Goal: Task Accomplishment & Management: Complete application form

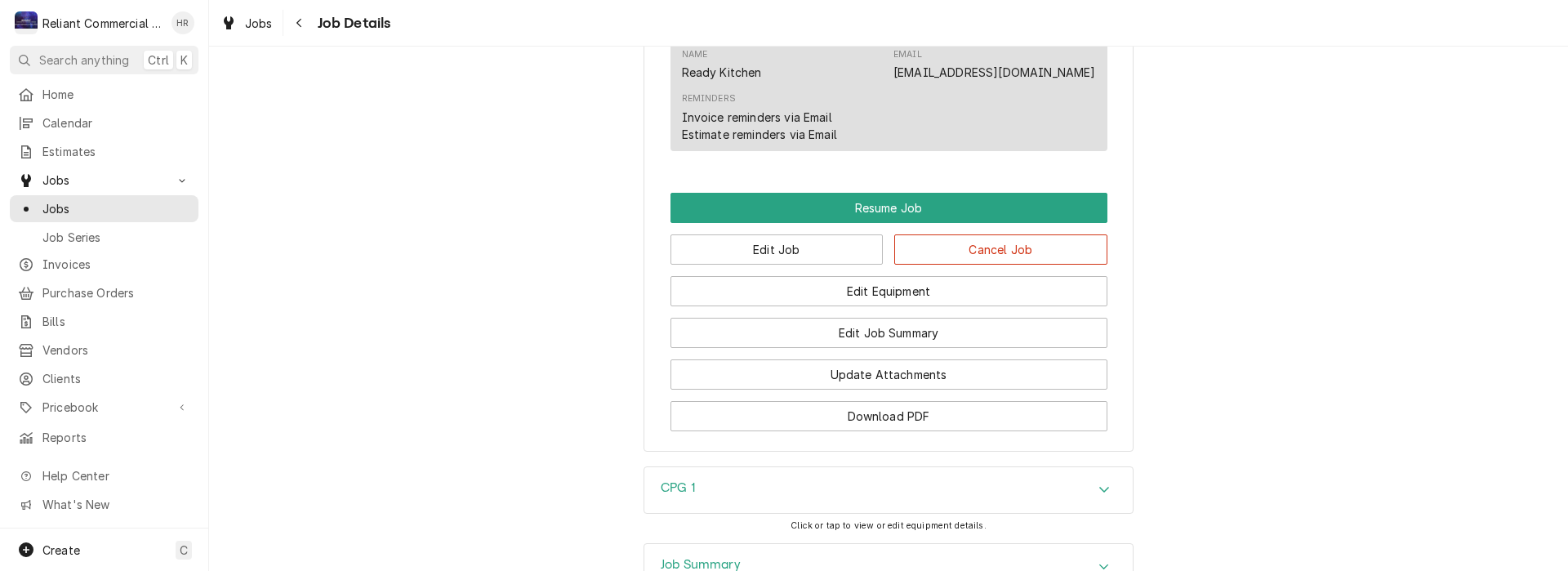
scroll to position [1144, 0]
click at [807, 260] on button "Edit Job" at bounding box center [777, 249] width 213 height 30
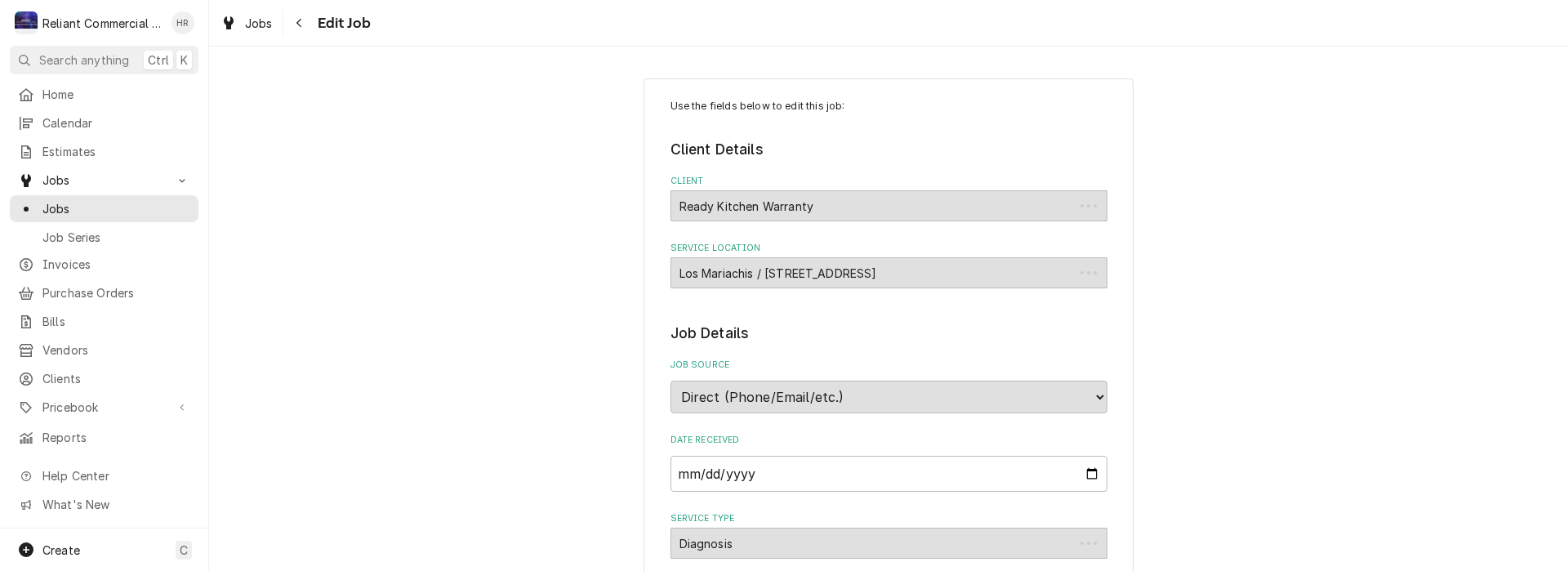
type textarea "x"
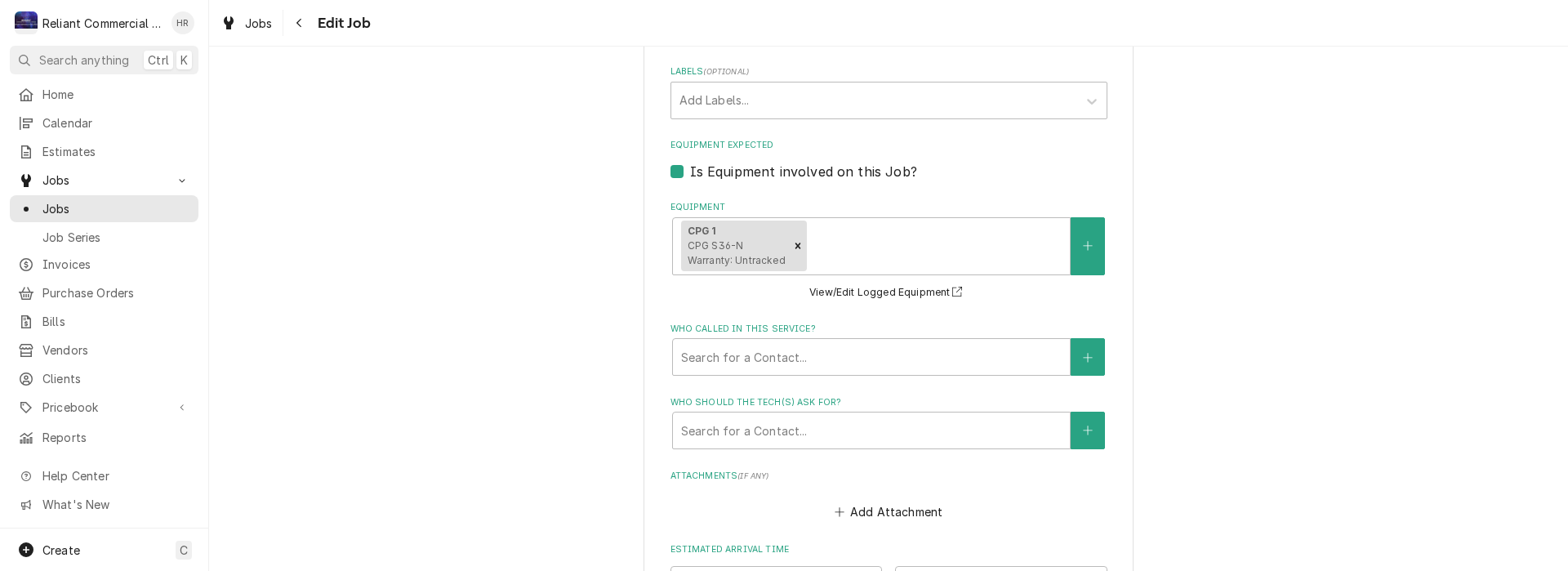
scroll to position [1231, 0]
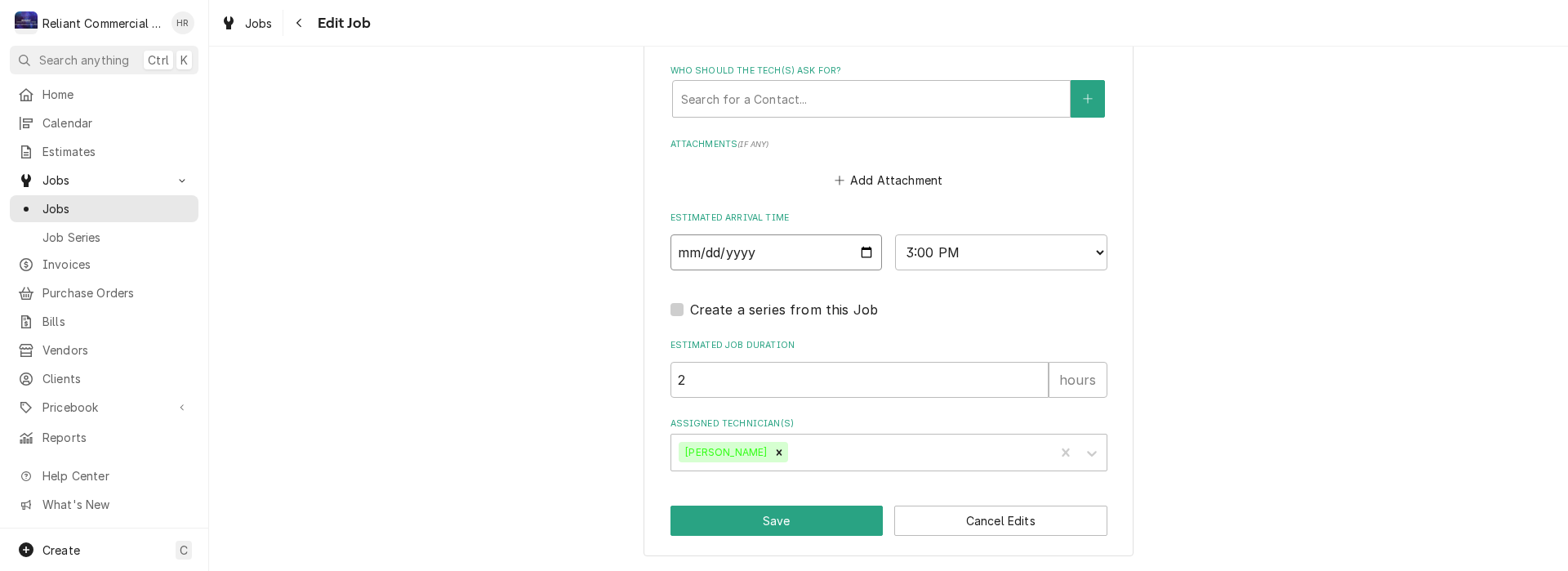
click at [863, 250] on input "2025-08-20" at bounding box center [776, 252] width 213 height 36
type input "2025-08-22"
type textarea "x"
click at [1092, 249] on select "AM / PM 6:00 AM 6:15 AM 6:30 AM 6:45 AM 7:00 AM 7:15 AM 7:30 AM 7:45 AM 8:00 AM…" at bounding box center [1001, 252] width 213 height 36
select select "09:00:00"
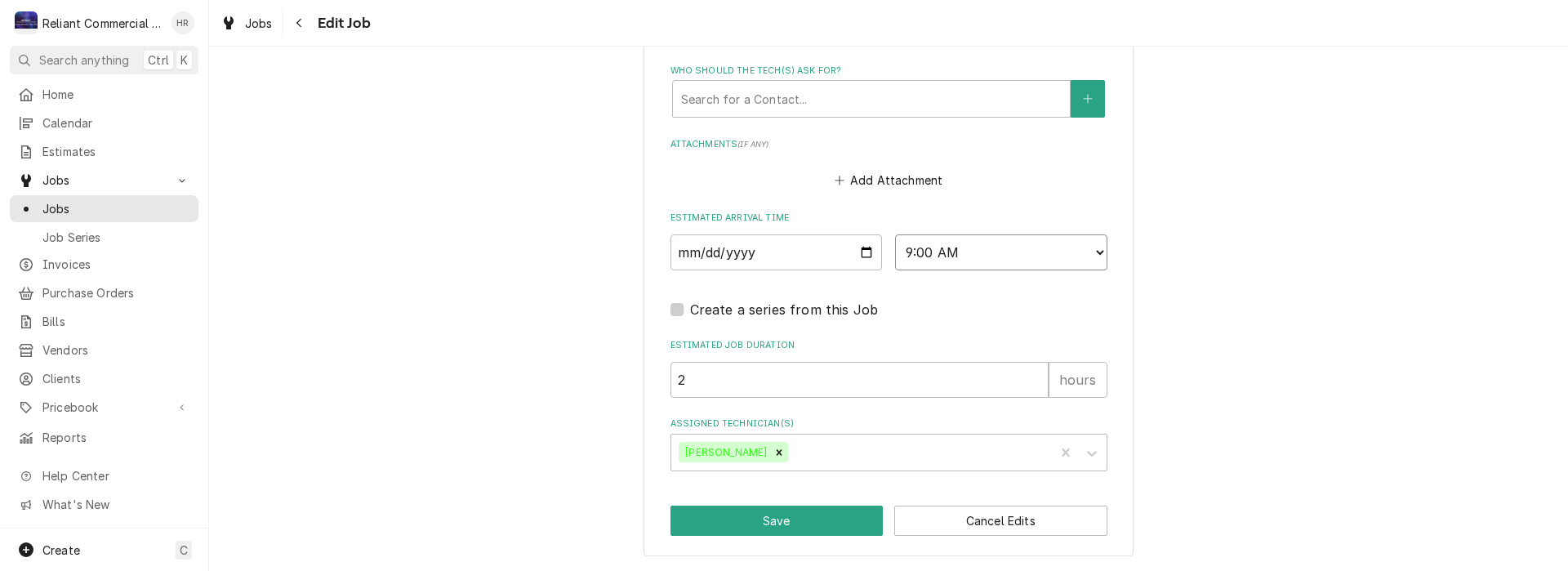
click at [895, 235] on select "AM / PM 6:00 AM 6:15 AM 6:30 AM 6:45 AM 7:00 AM 7:15 AM 7:30 AM 7:45 AM 8:00 AM…" at bounding box center [1001, 252] width 213 height 36
click at [772, 520] on button "Save" at bounding box center [777, 521] width 213 height 30
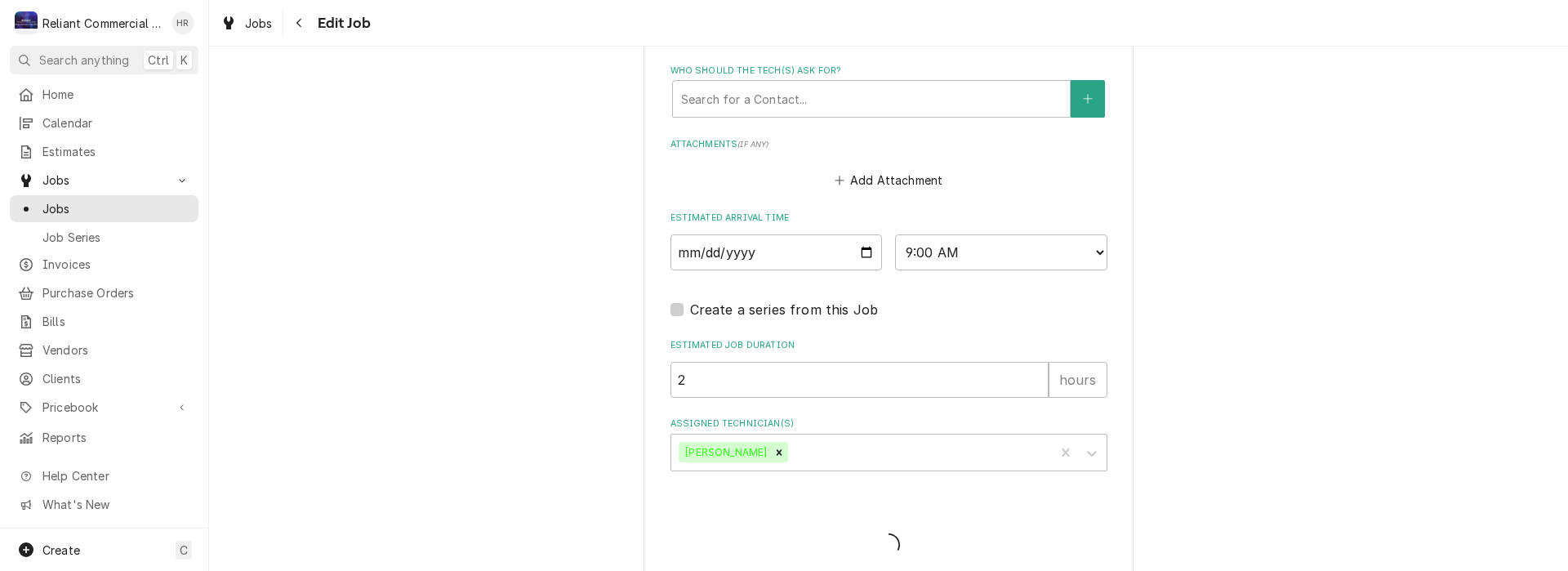
type textarea "x"
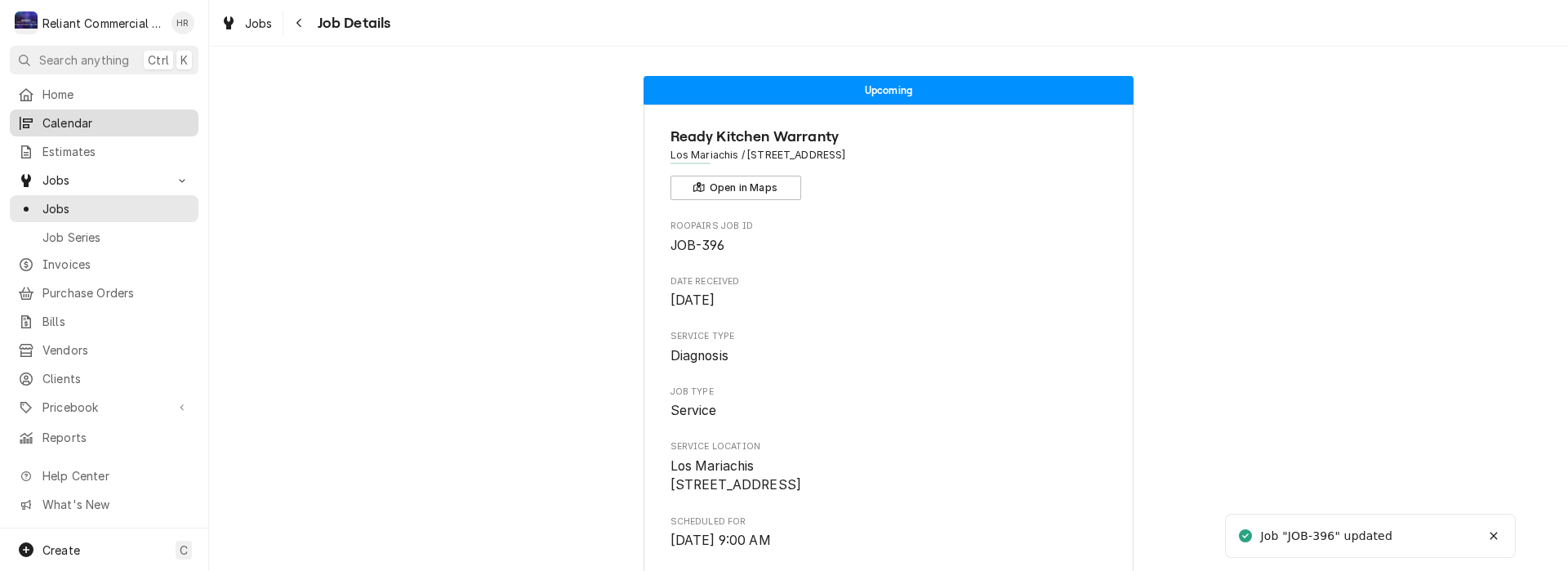
click at [68, 115] on span "Calendar" at bounding box center [116, 123] width 148 height 17
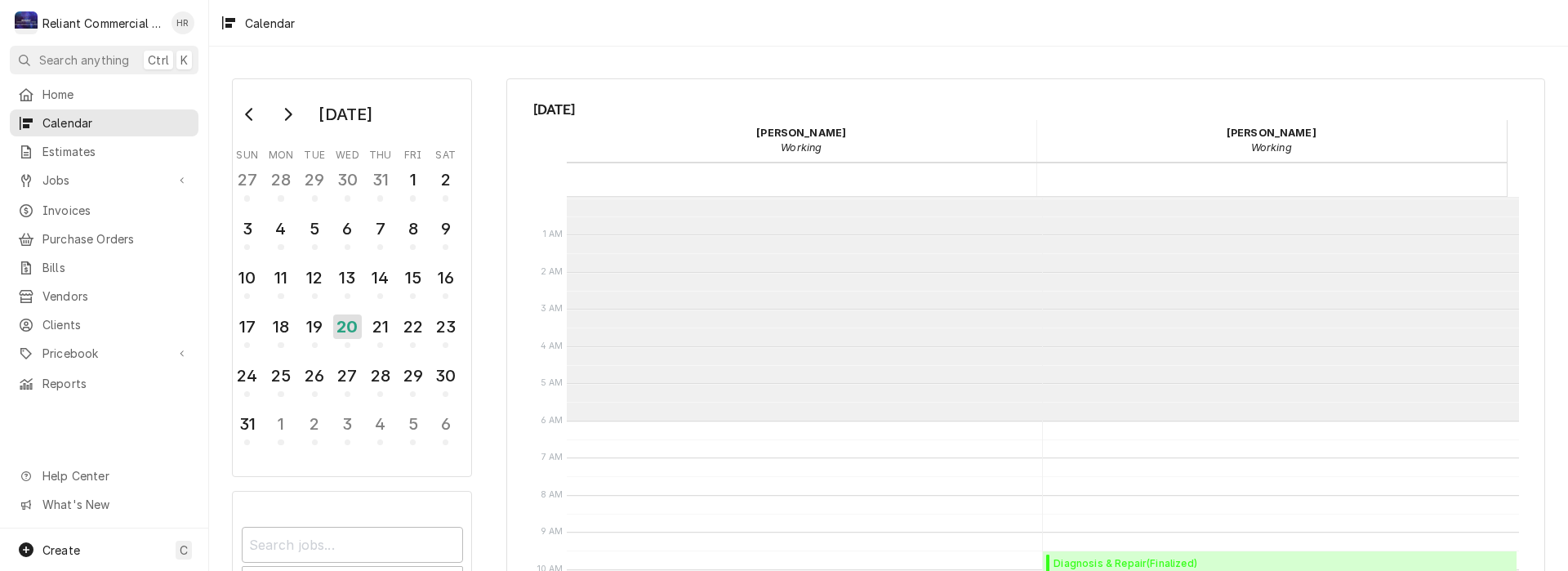
scroll to position [224, 0]
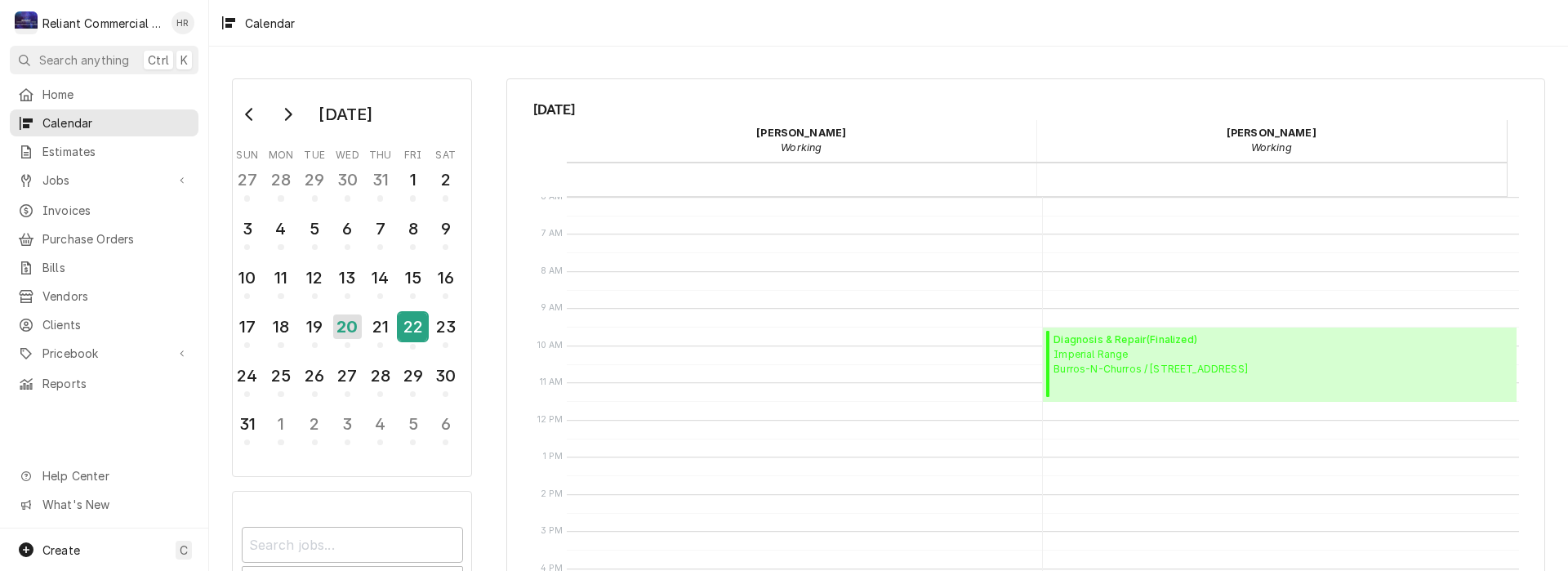
click at [409, 326] on div "22" at bounding box center [413, 327] width 28 height 27
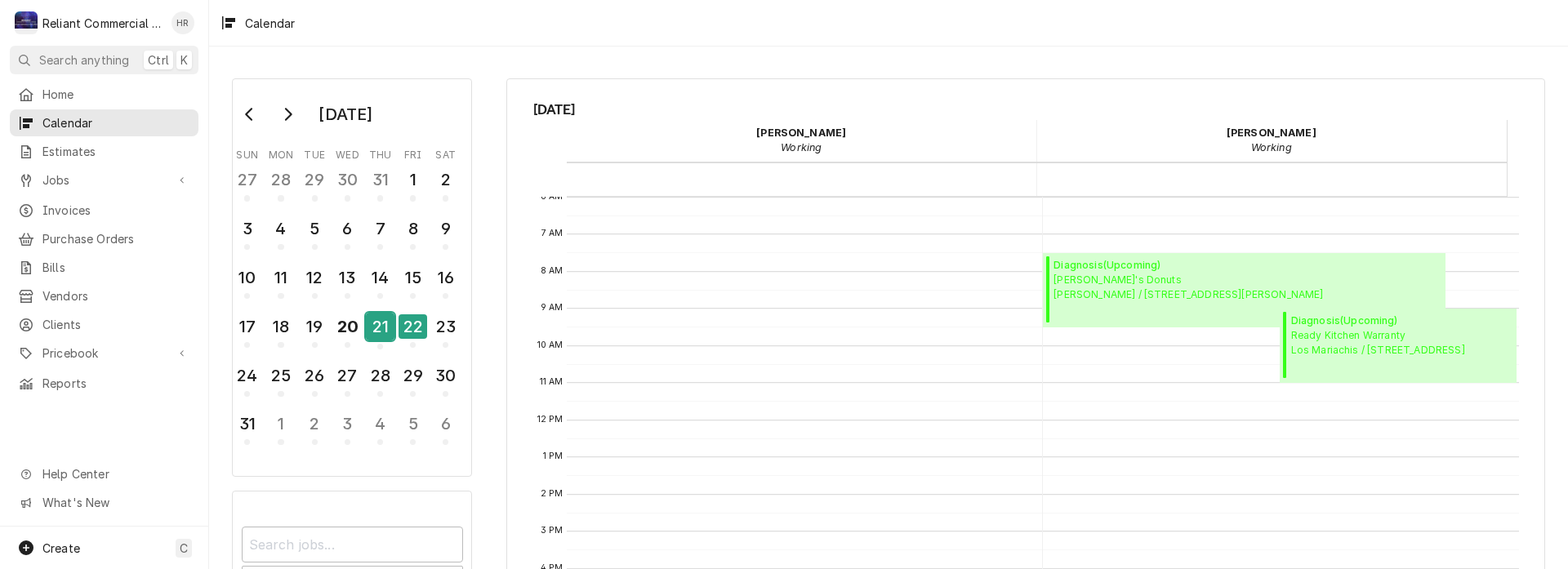
click at [375, 326] on div "21" at bounding box center [380, 326] width 28 height 27
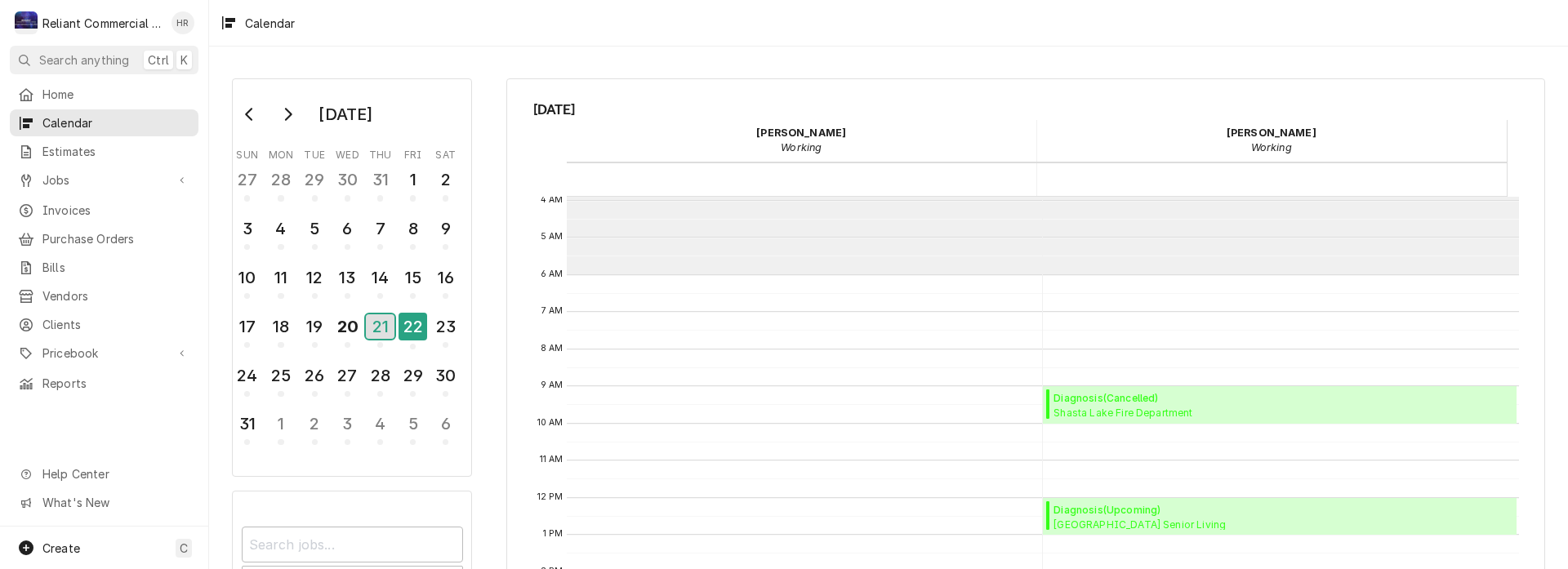
scroll to position [142, 0]
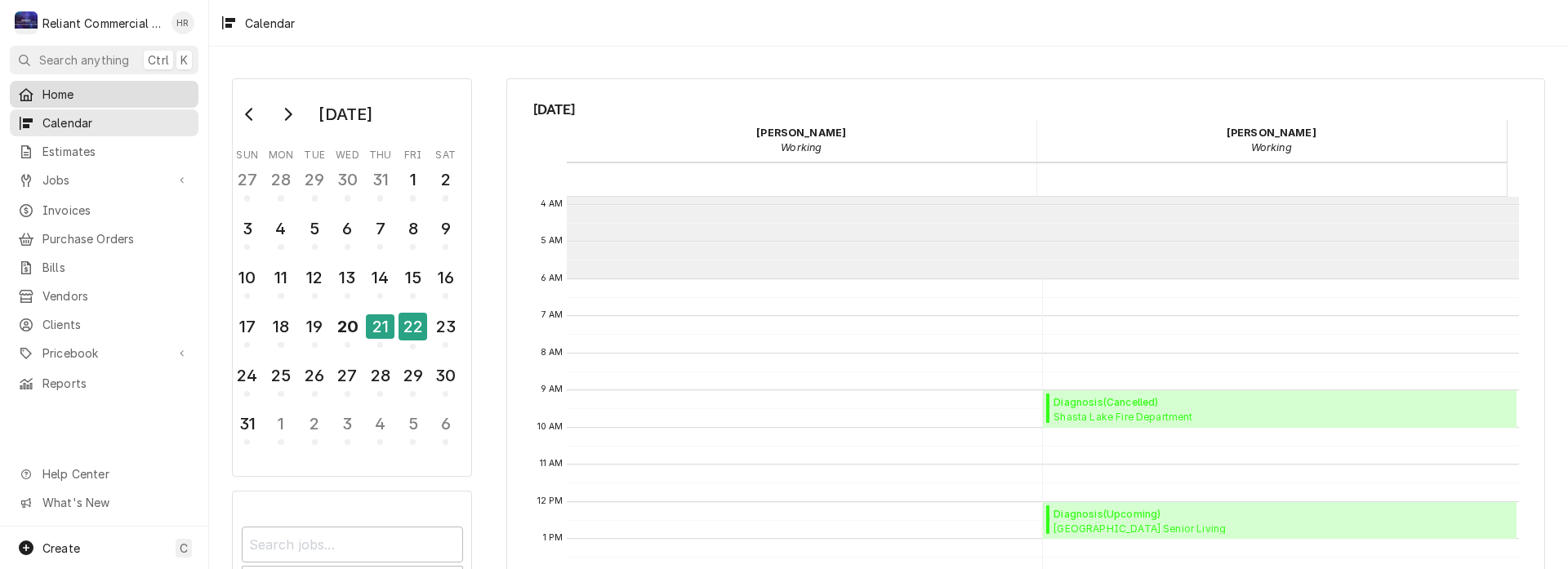
click at [75, 86] on span "Home" at bounding box center [116, 94] width 148 height 17
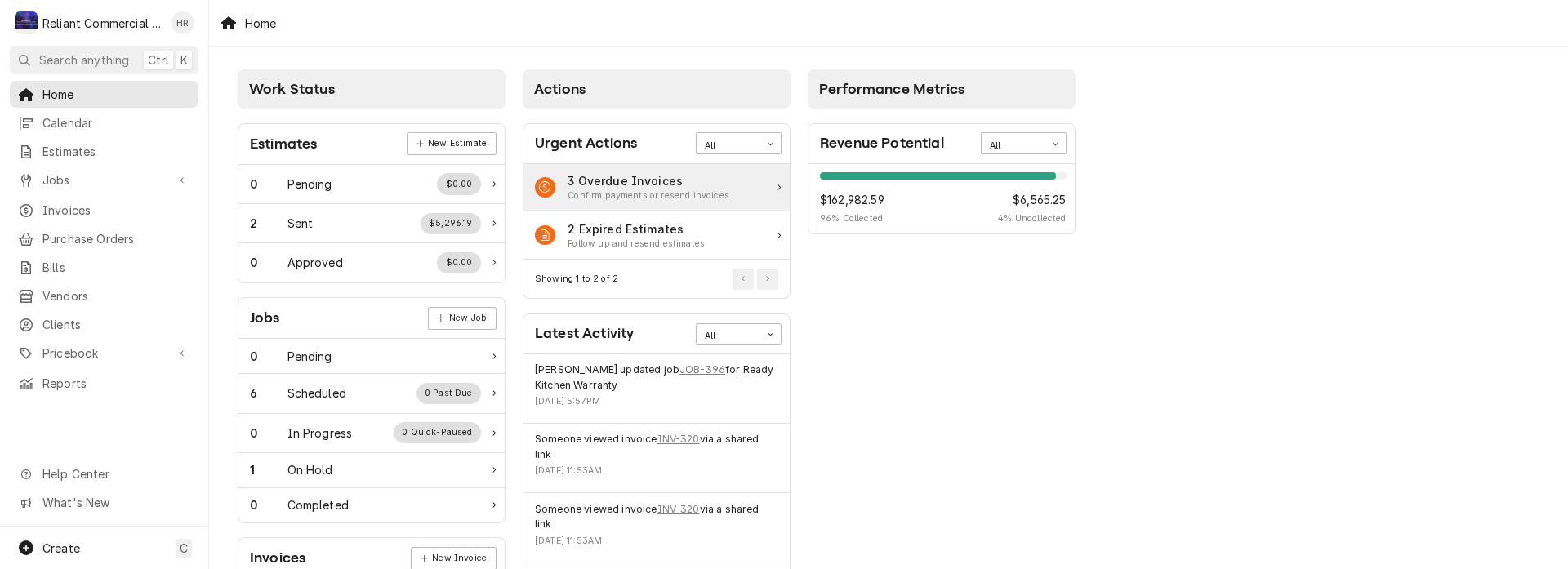
click at [724, 188] on div "3 Overdue Invoices Confirm payments or resend invoices" at bounding box center [657, 188] width 266 height 49
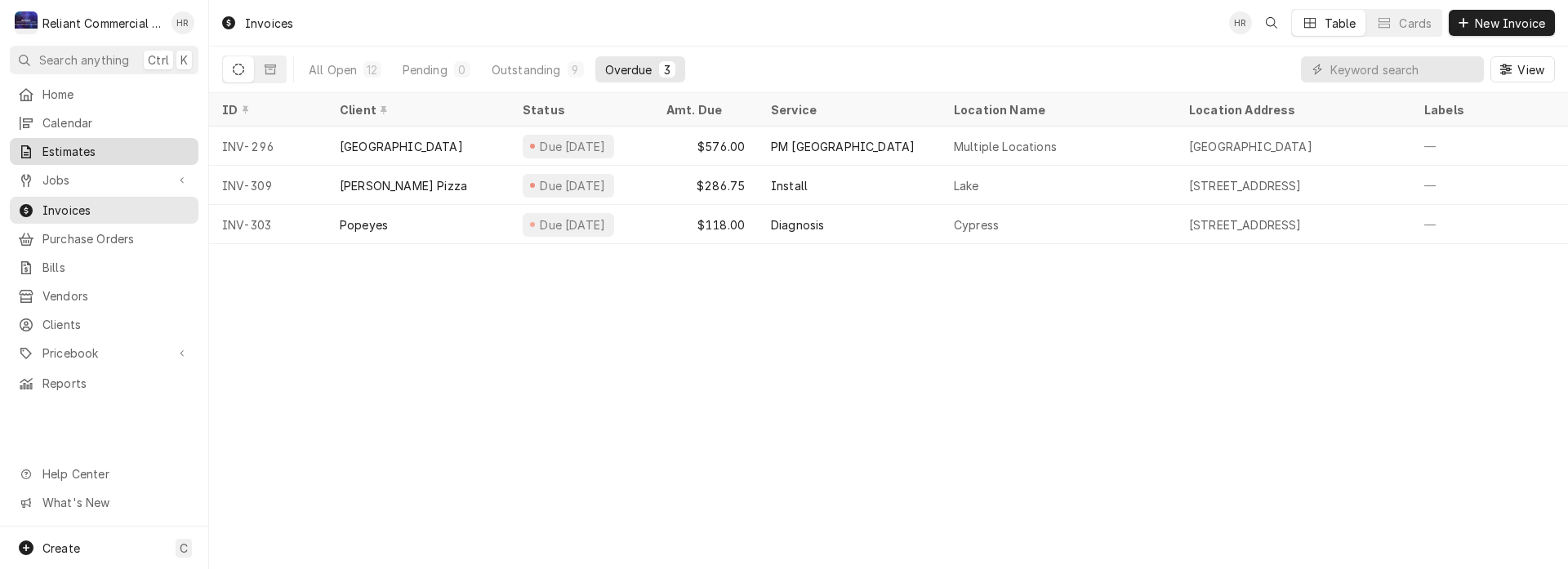
click at [93, 147] on span "Estimates" at bounding box center [116, 151] width 148 height 17
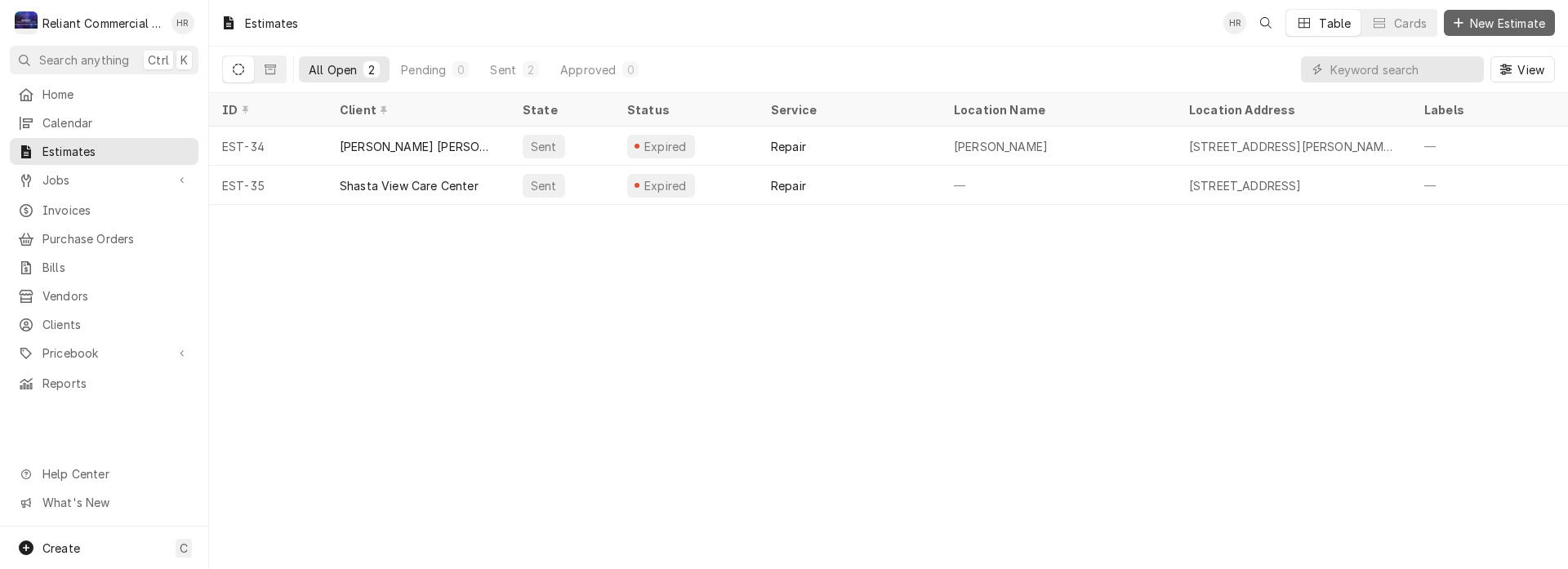
click at [1512, 22] on span "New Estimate" at bounding box center [1507, 23] width 82 height 17
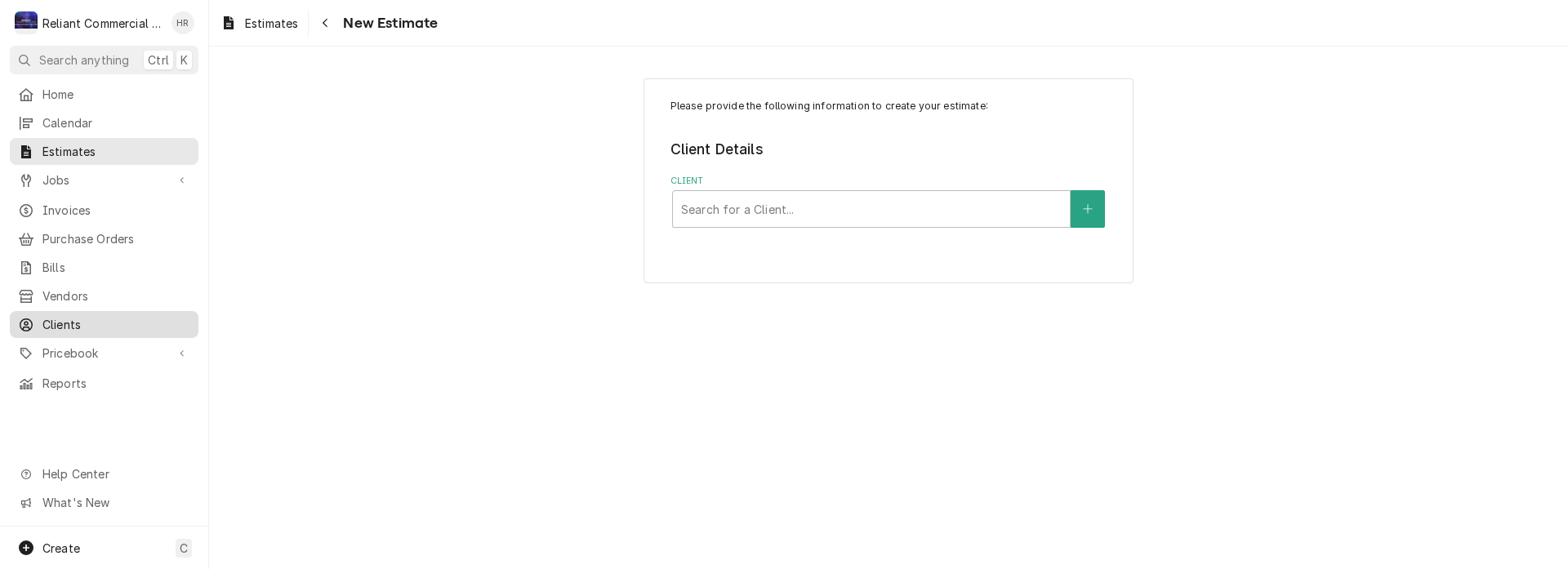
click at [79, 317] on span "Clients" at bounding box center [116, 324] width 148 height 17
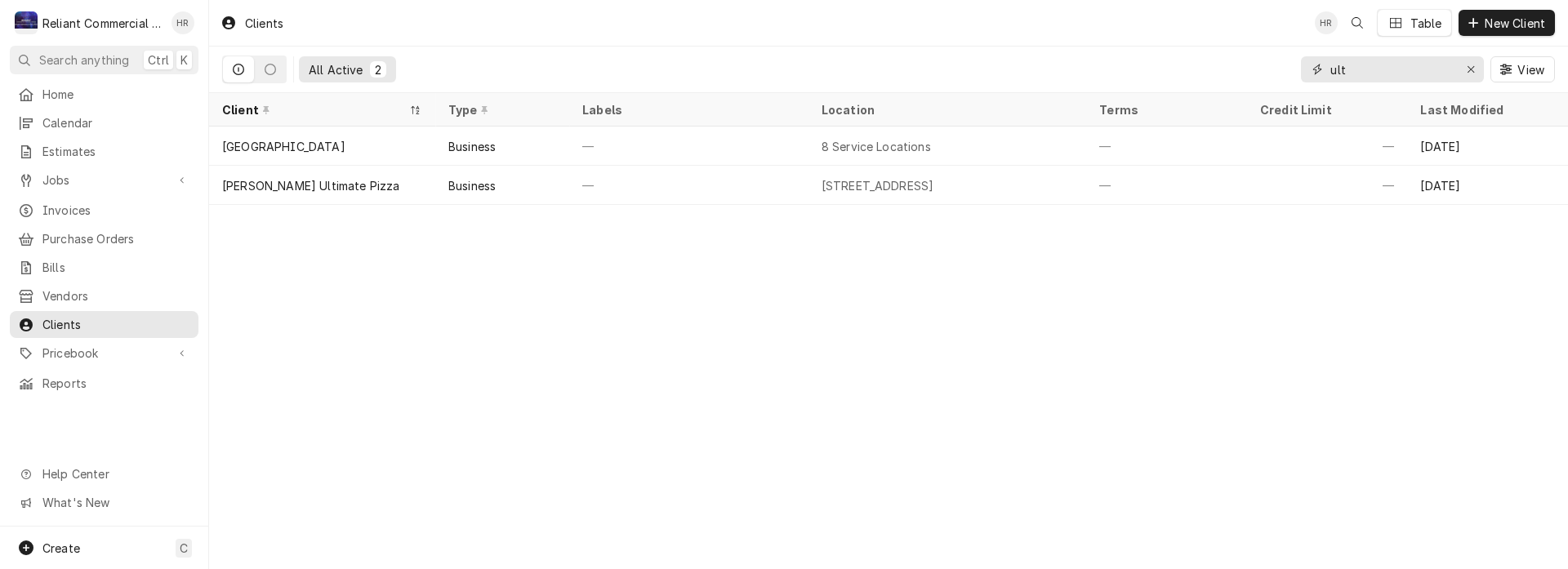
click at [1414, 72] on input "ult" at bounding box center [1391, 70] width 123 height 26
type input "u"
type input "y"
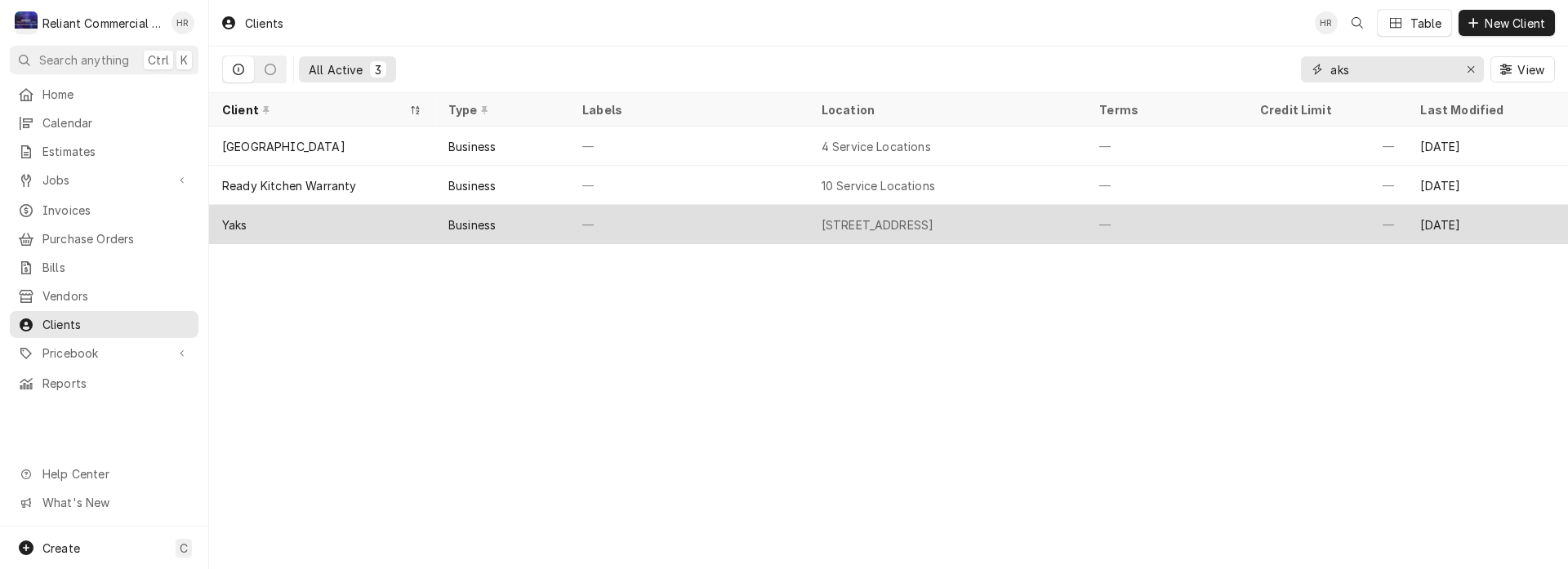
type input "aks"
click at [375, 219] on div "Yaks" at bounding box center [322, 224] width 227 height 39
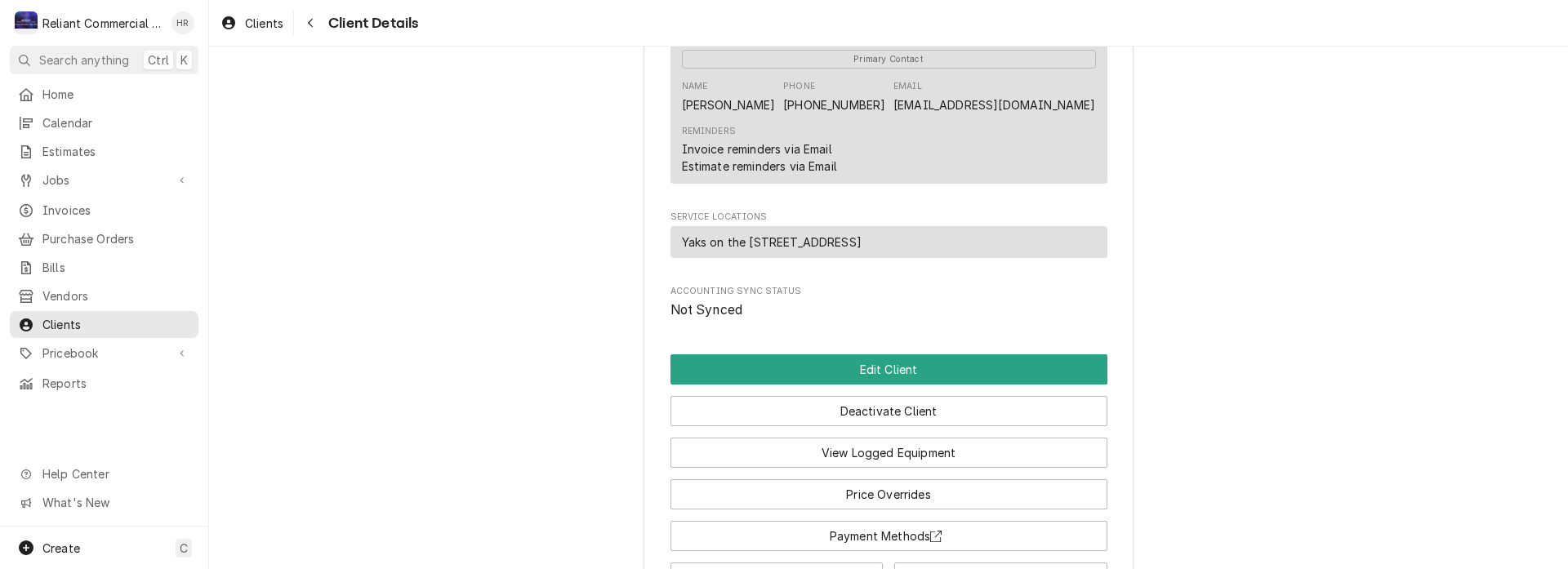
scroll to position [654, 0]
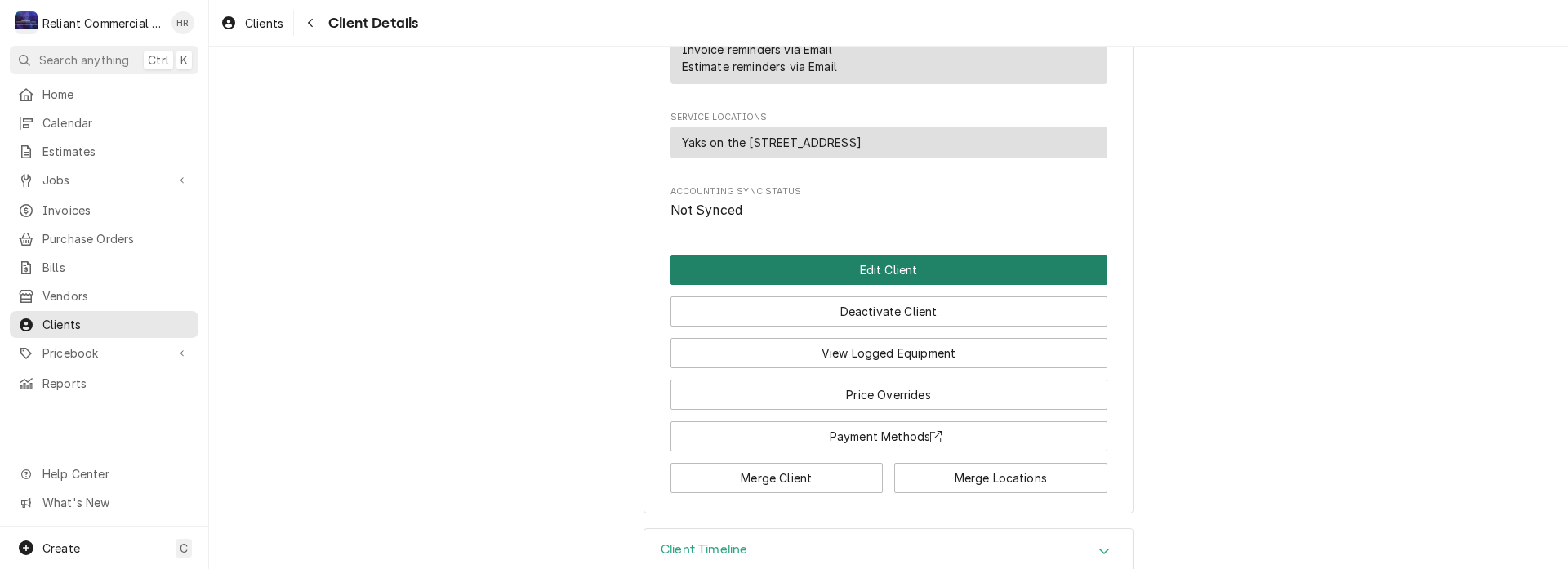
click at [907, 285] on button "Edit Client" at bounding box center [888, 270] width 437 height 30
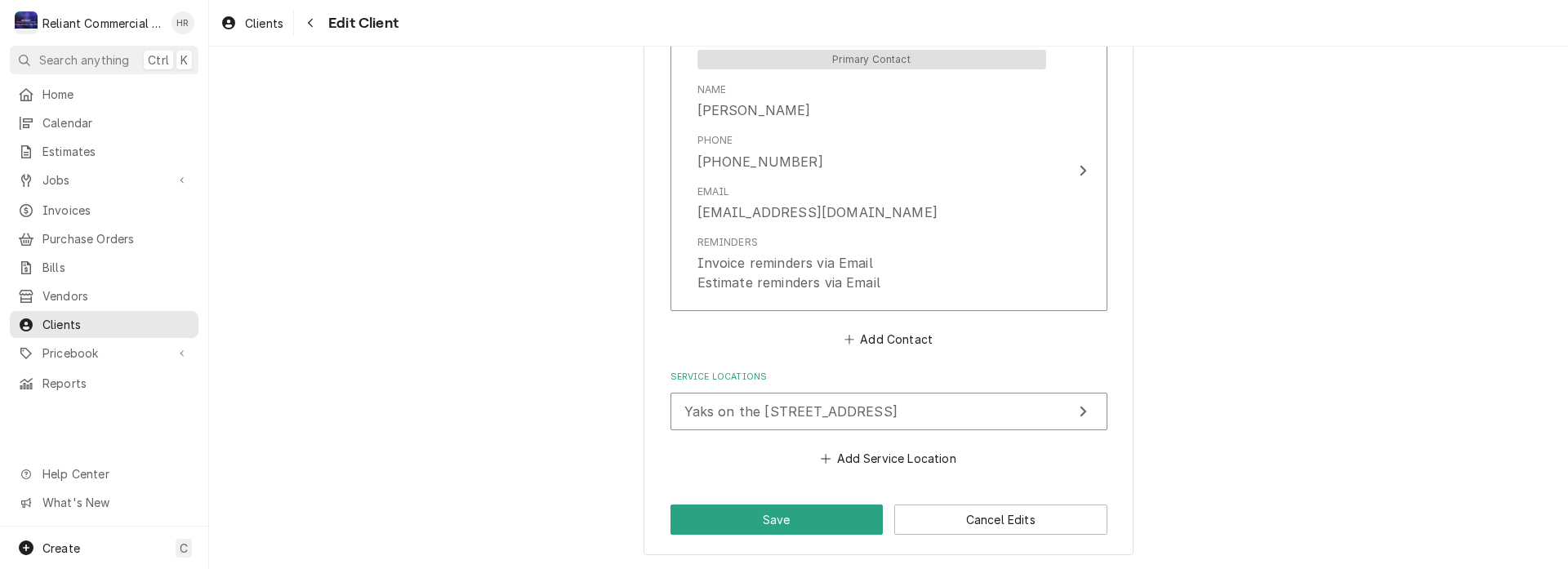
scroll to position [1212, 0]
click at [876, 337] on button "Add Contact" at bounding box center [888, 339] width 93 height 23
type textarea "x"
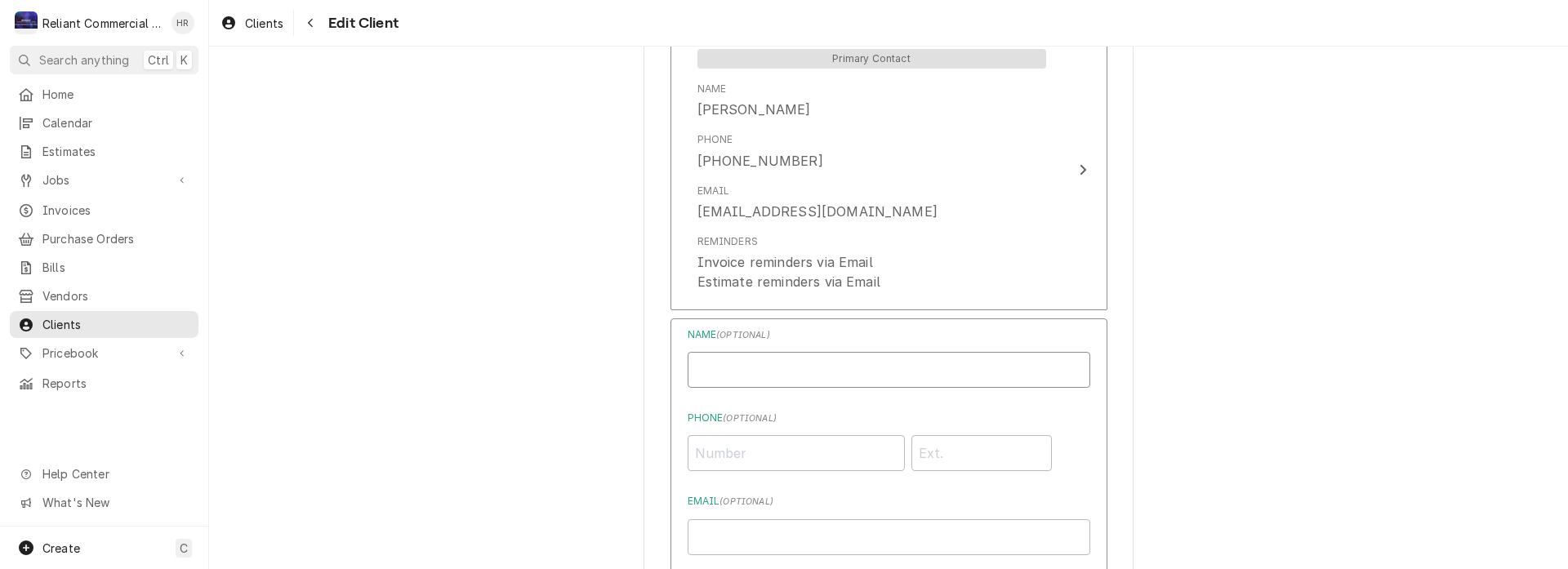
click at [771, 370] on input "Business Name" at bounding box center [889, 370] width 403 height 36
type input "Mike"
click at [773, 458] on input "Phone ( optional )" at bounding box center [796, 453] width 217 height 36
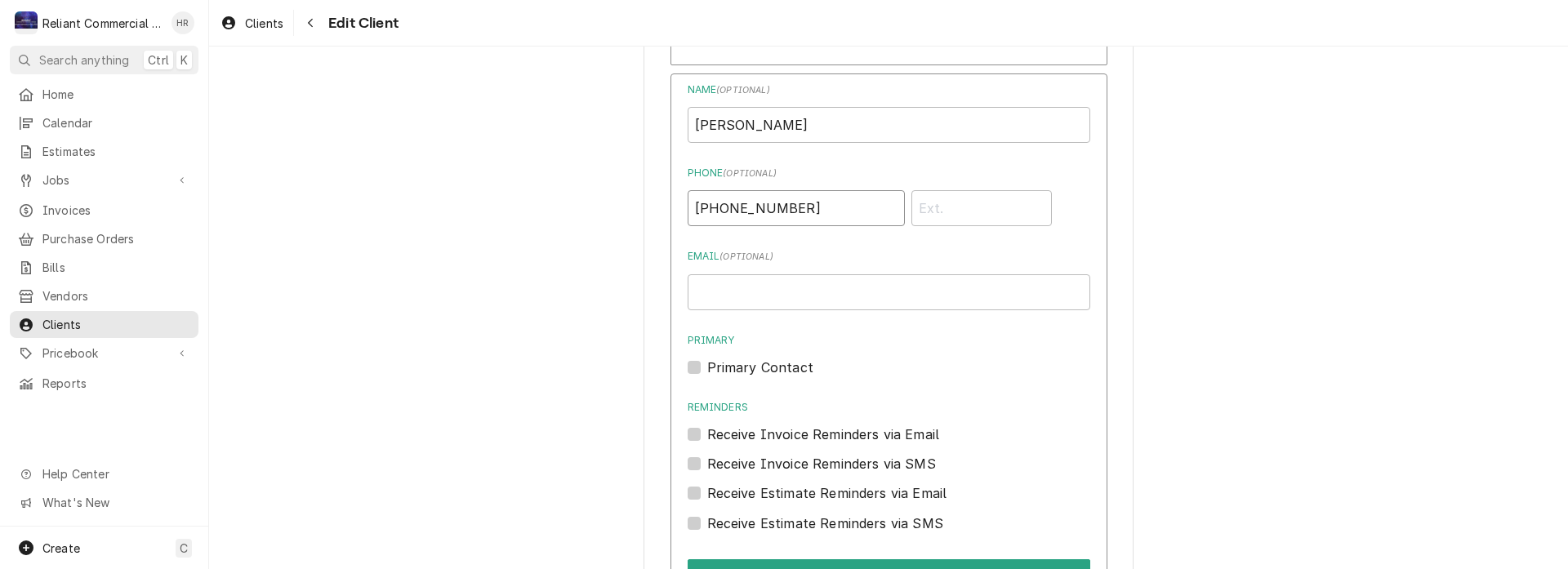
type input "(530) 355-1737"
click at [707, 468] on label "Receive Invoice Reminders via SMS" at bounding box center [821, 464] width 228 height 19
click at [707, 468] on input "Contact Edit Form" at bounding box center [908, 472] width 403 height 36
checkbox input "true"
click at [707, 527] on label "Receive Estimate Reminders via SMS" at bounding box center [825, 523] width 236 height 19
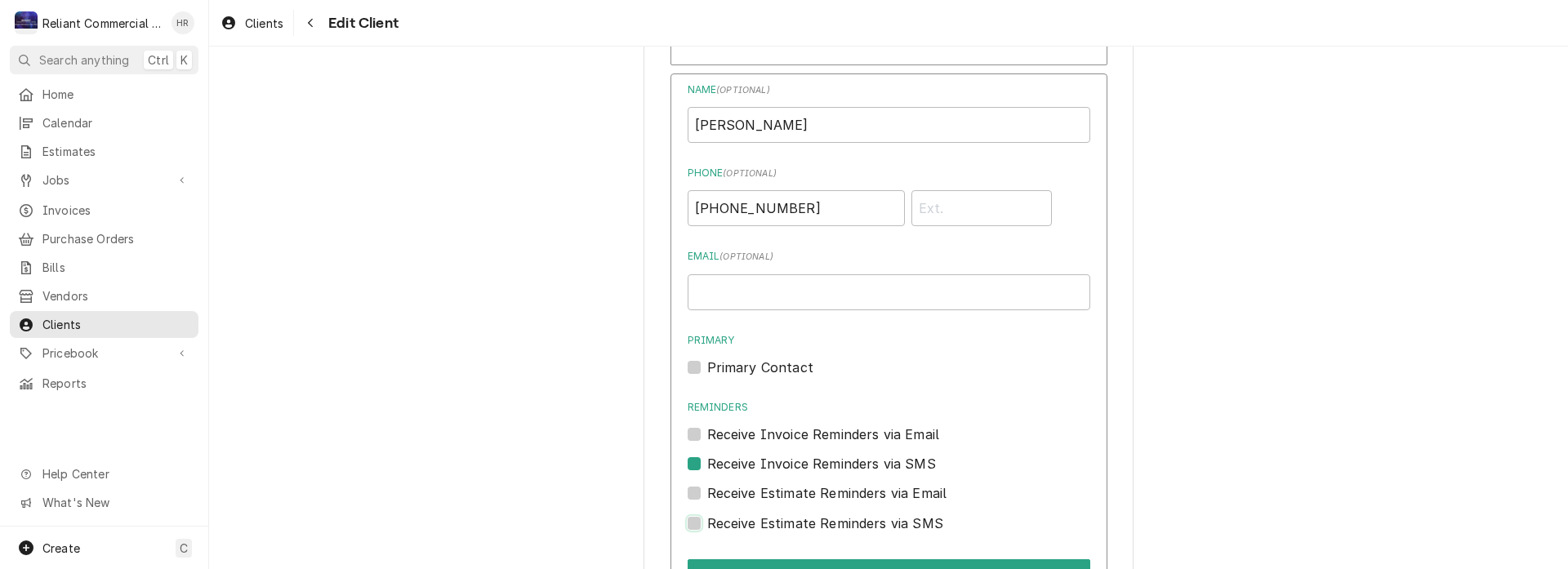
click at [707, 527] on input "Contact Edit Form" at bounding box center [908, 531] width 403 height 36
checkbox input "true"
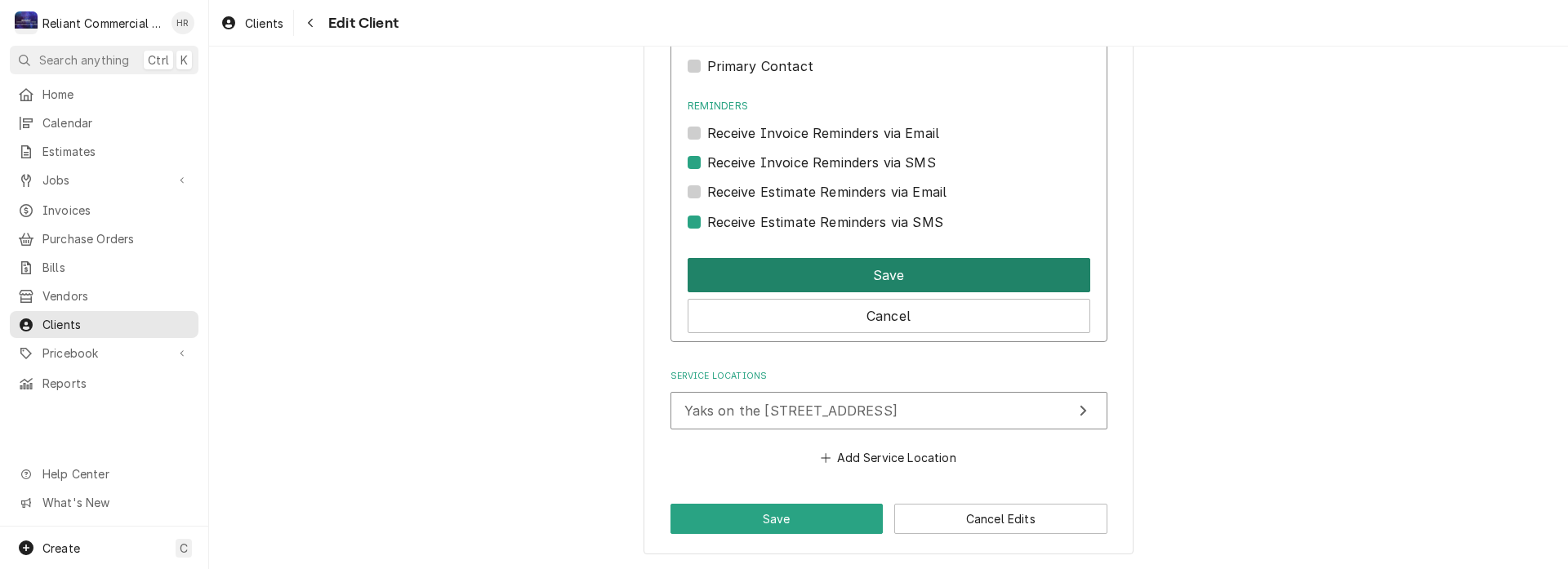
click at [905, 271] on button "Save" at bounding box center [889, 275] width 403 height 34
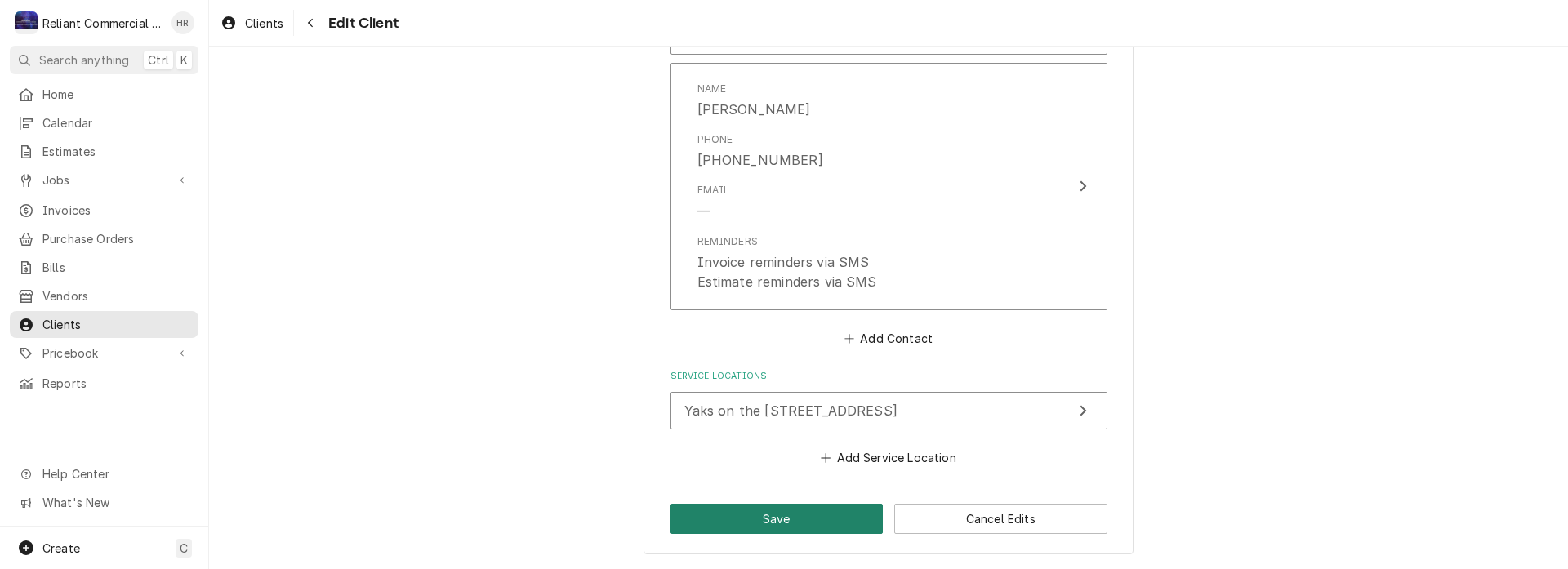
click at [779, 524] on button "Save" at bounding box center [777, 519] width 213 height 30
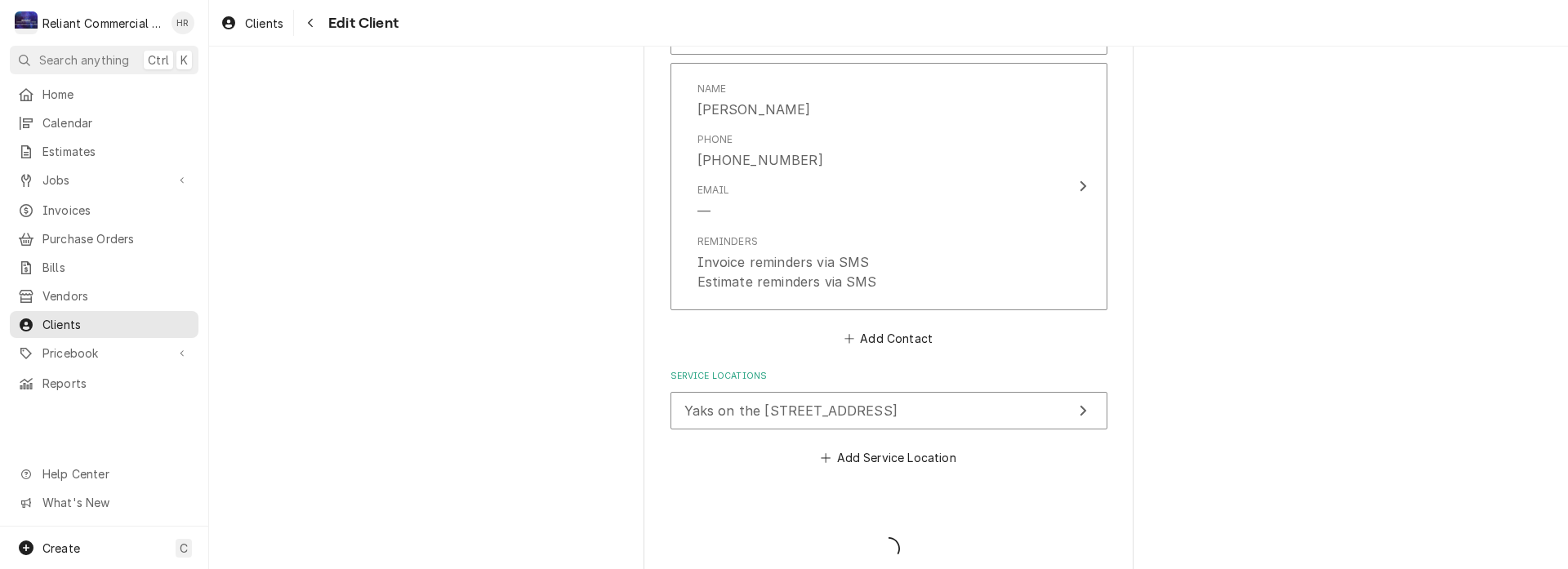
type textarea "x"
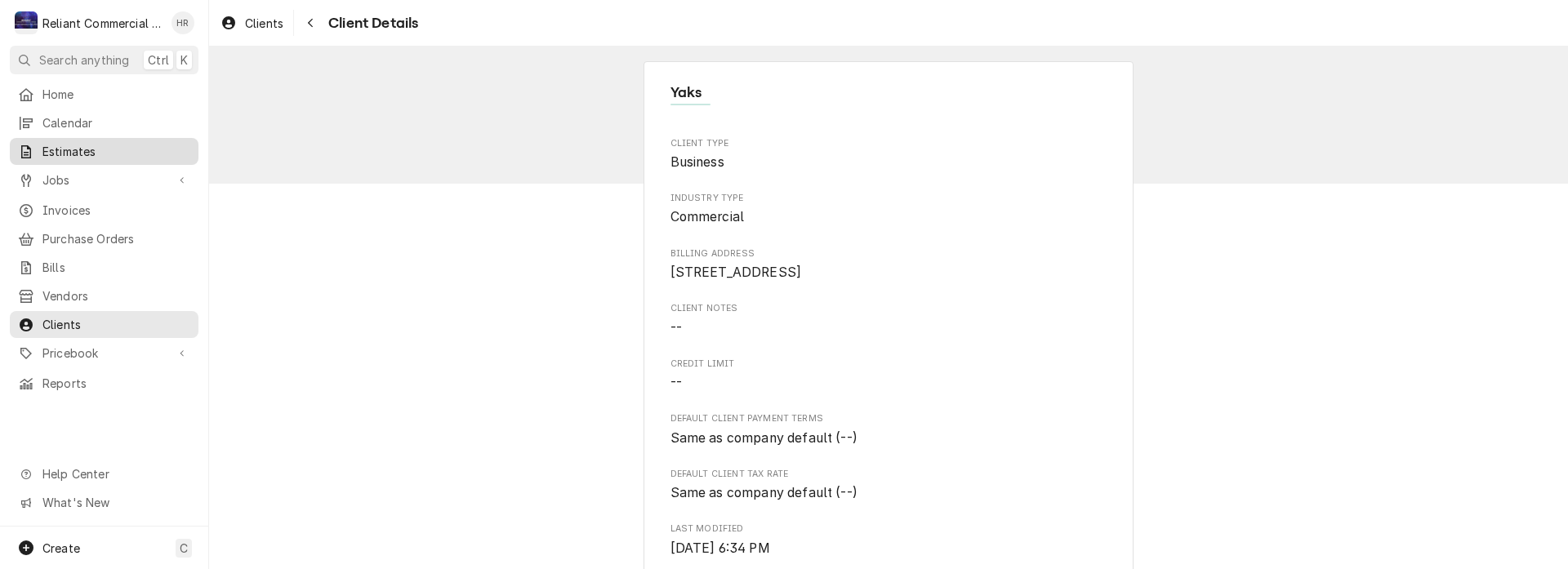
click at [89, 146] on span "Estimates" at bounding box center [116, 151] width 148 height 17
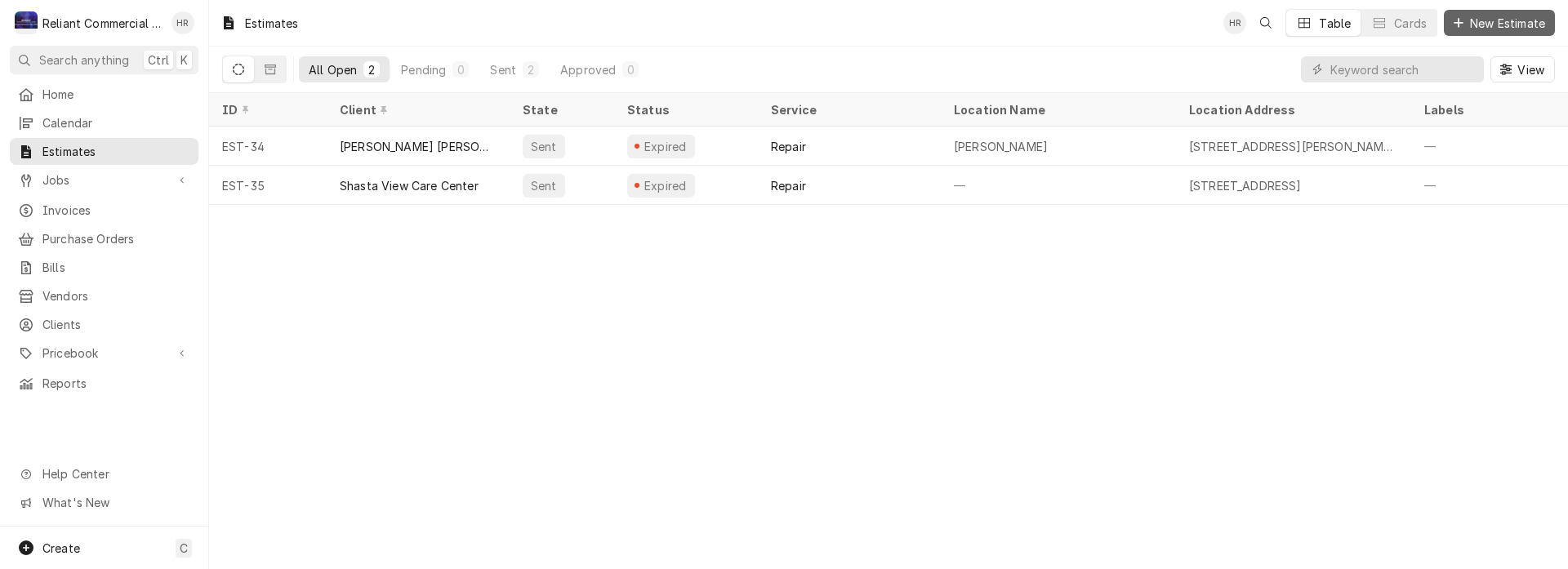
click at [1511, 18] on span "New Estimate" at bounding box center [1507, 23] width 82 height 17
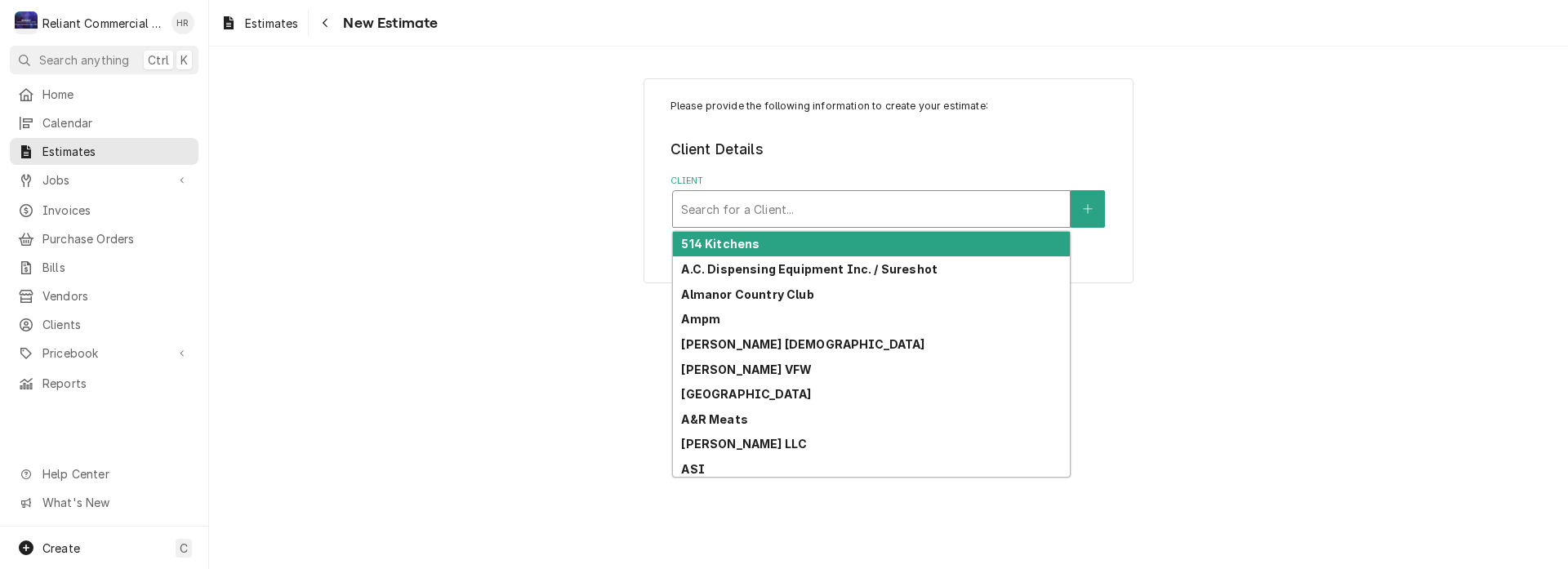
click at [877, 200] on div "Client" at bounding box center [871, 208] width 381 height 29
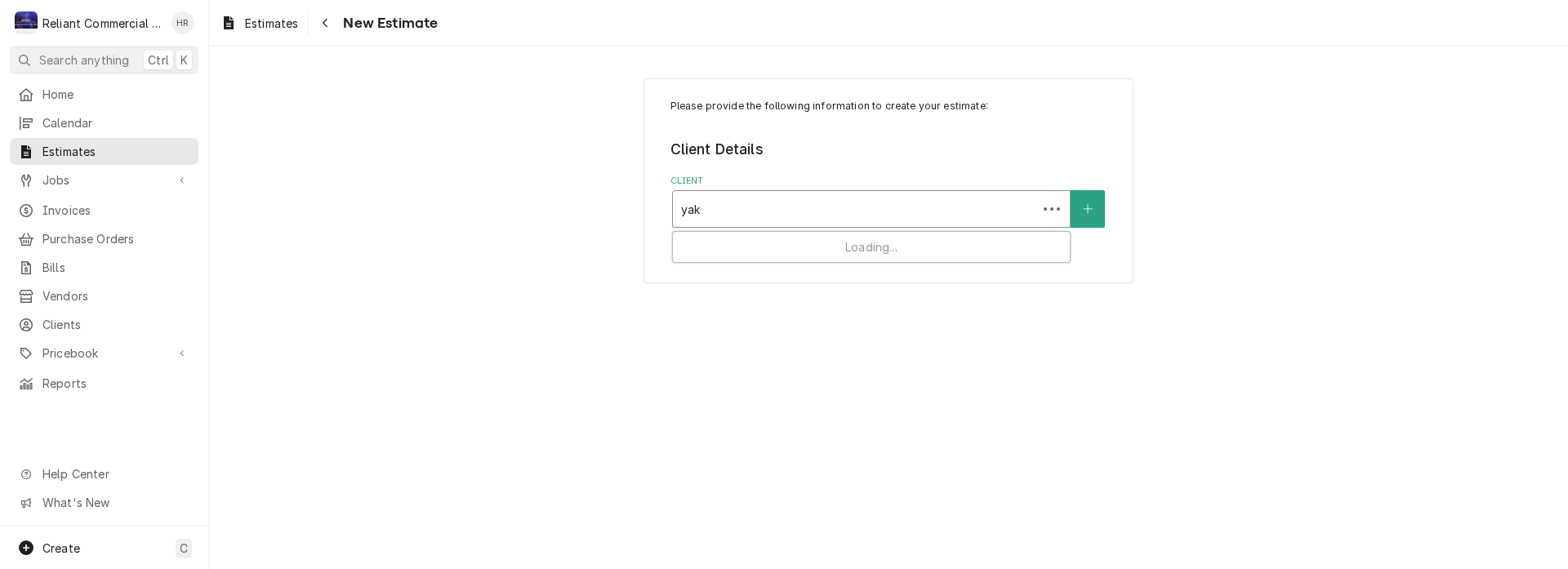
type input "yaks"
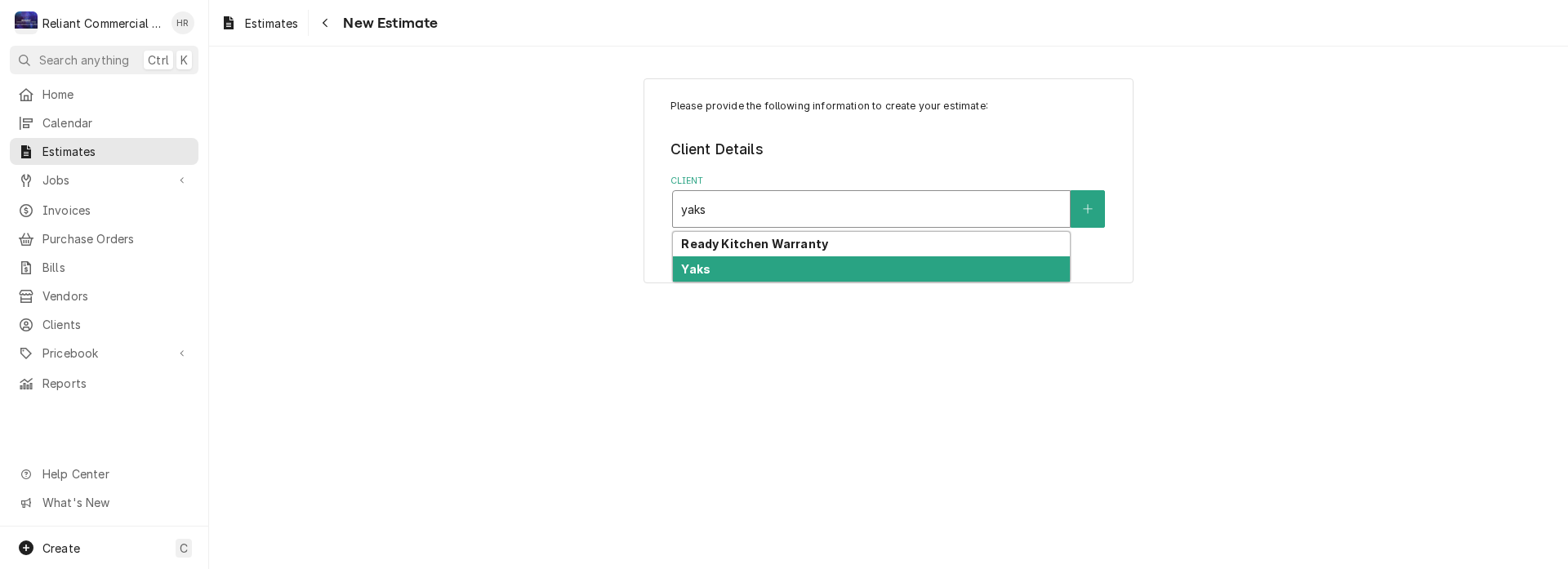
click at [778, 269] on div "Yaks" at bounding box center [871, 269] width 397 height 26
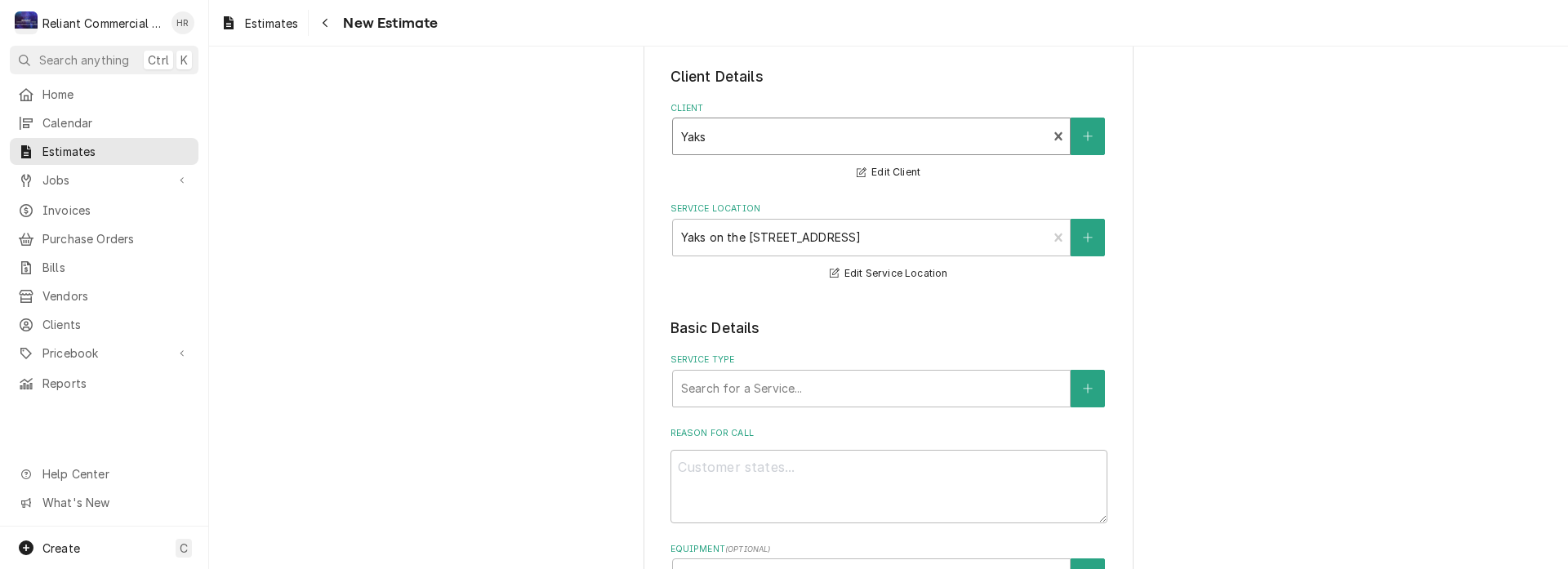
scroll to position [163, 0]
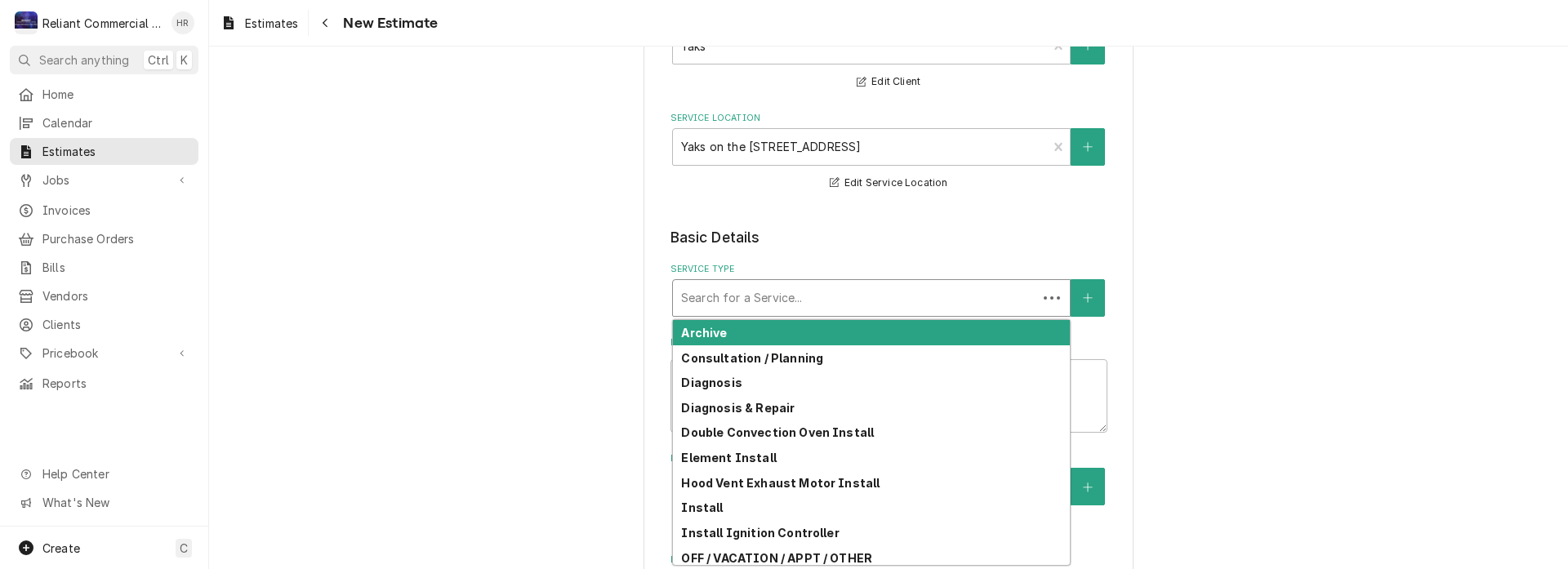
click at [833, 303] on div "Service Type" at bounding box center [855, 297] width 347 height 29
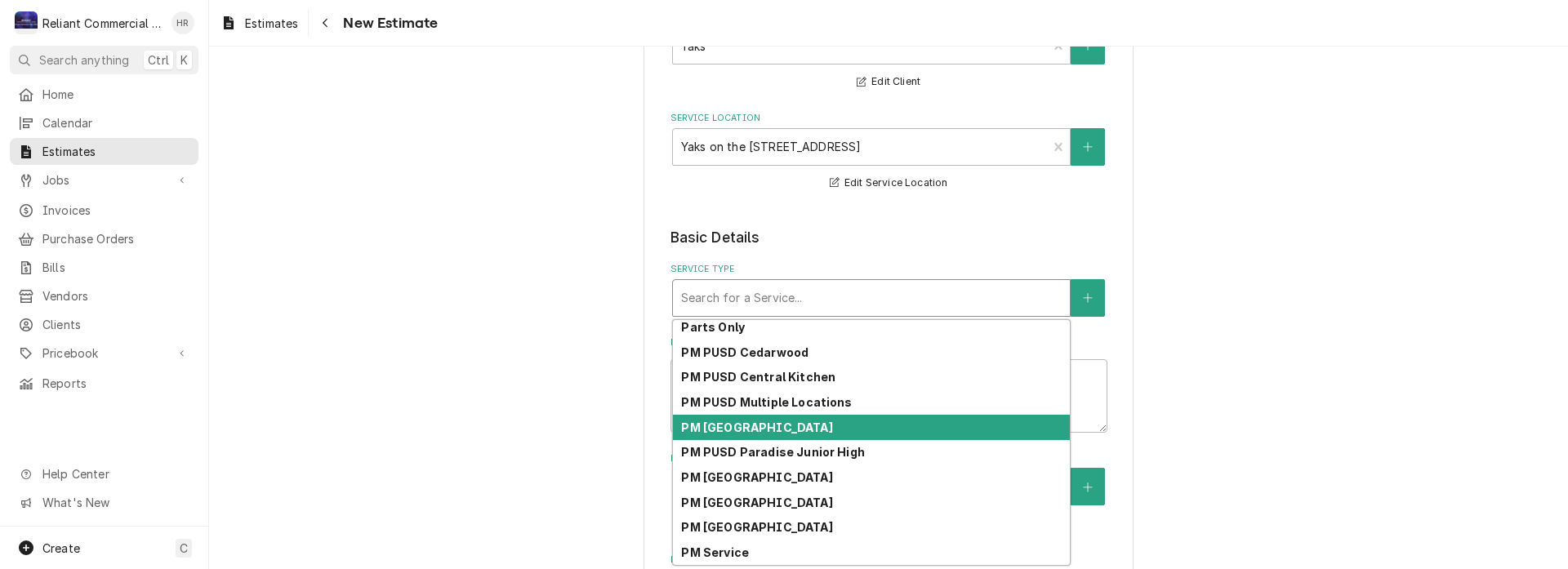
scroll to position [337, 0]
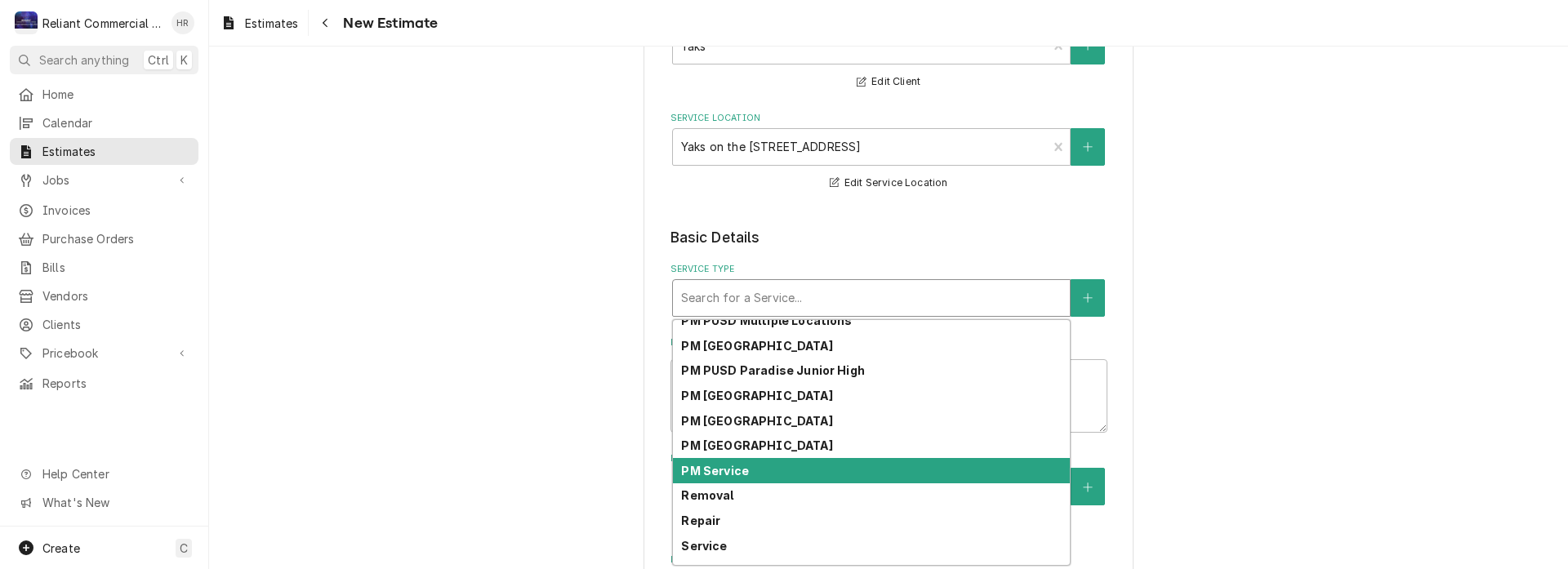
click at [772, 470] on div "PM Service" at bounding box center [871, 470] width 397 height 26
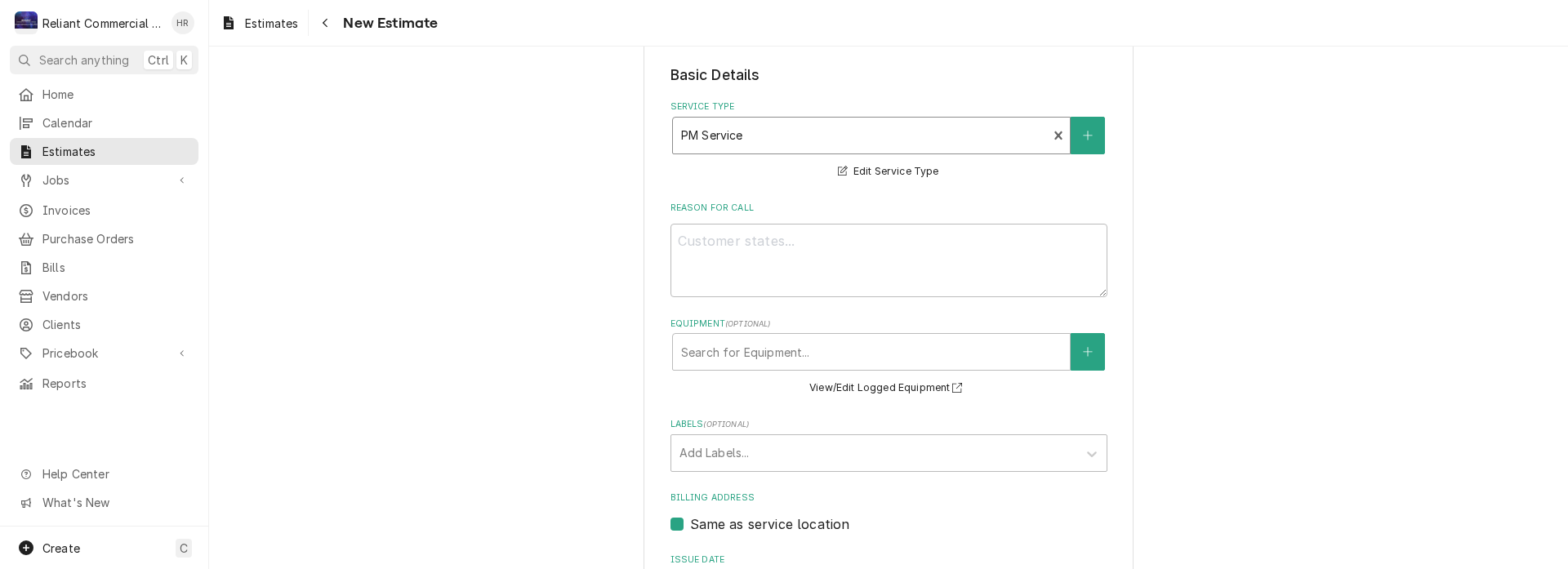
scroll to position [326, 0]
click at [890, 260] on textarea "Reason For Call" at bounding box center [888, 259] width 437 height 73
type textarea "x"
type textarea "P"
type textarea "x"
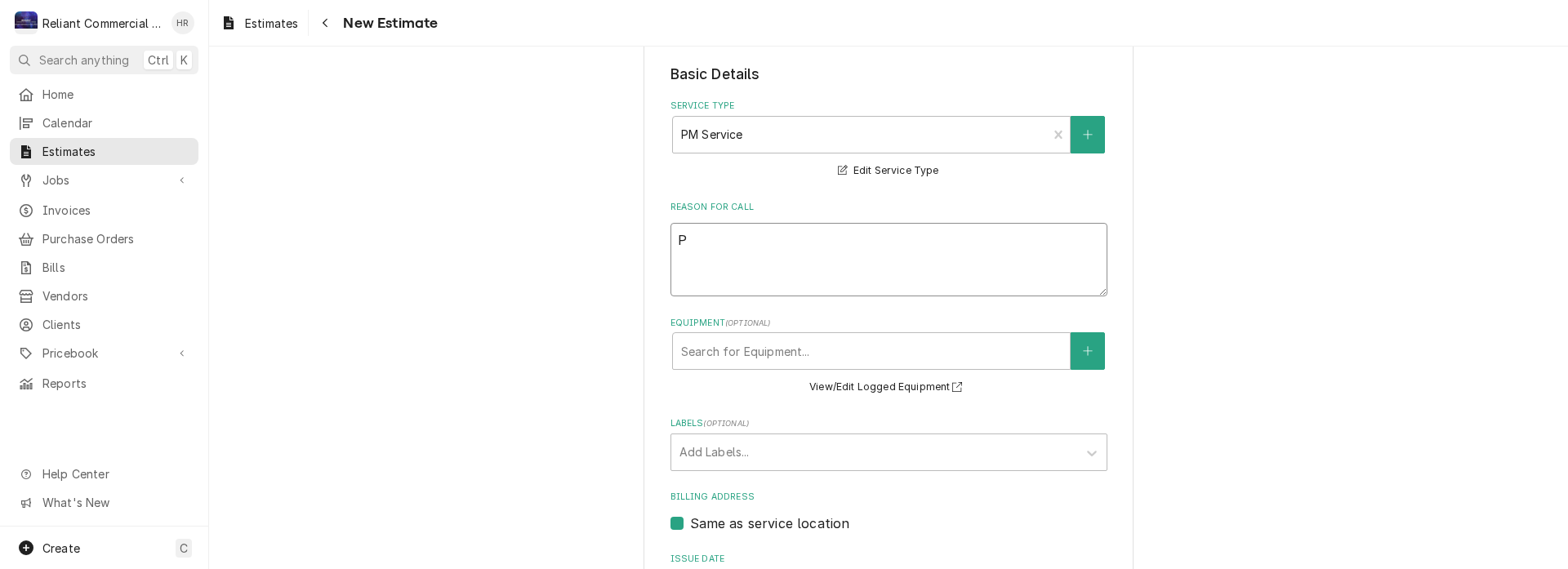
type textarea "PM"
type textarea "x"
type textarea "PM"
type textarea "x"
type textarea "PM S"
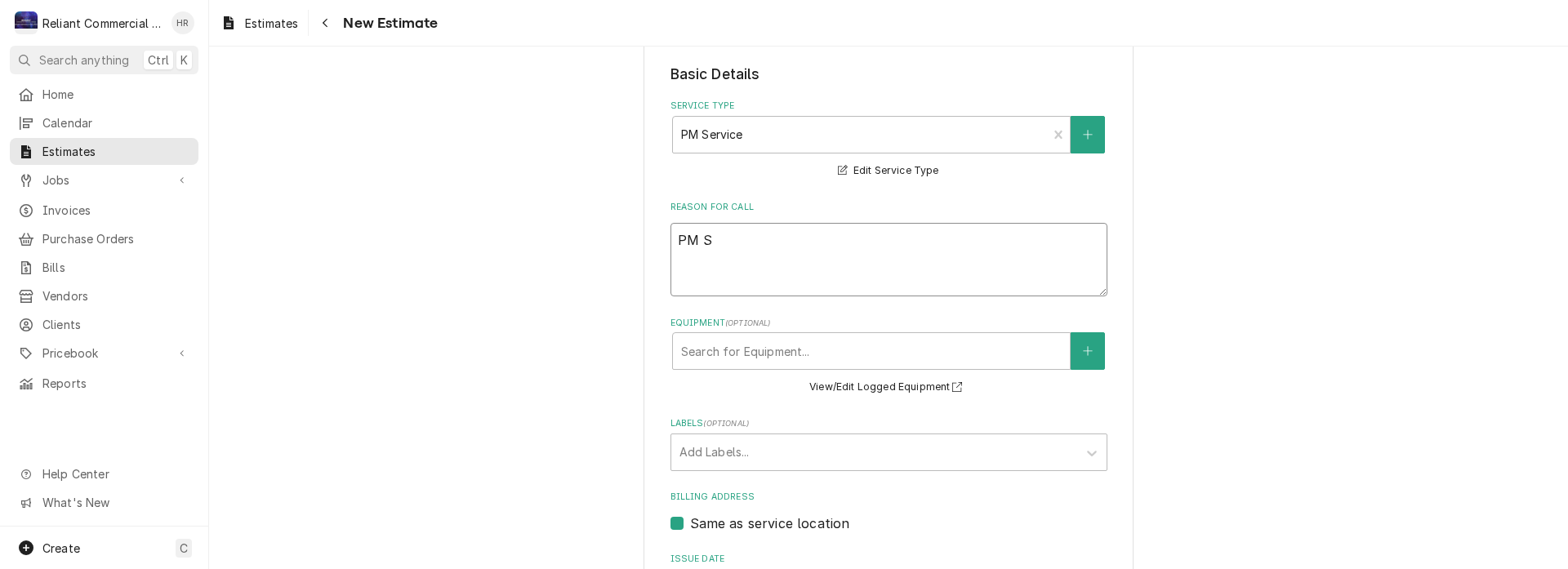
type textarea "x"
type textarea "PM"
type textarea "x"
type textarea "PM"
type textarea "x"
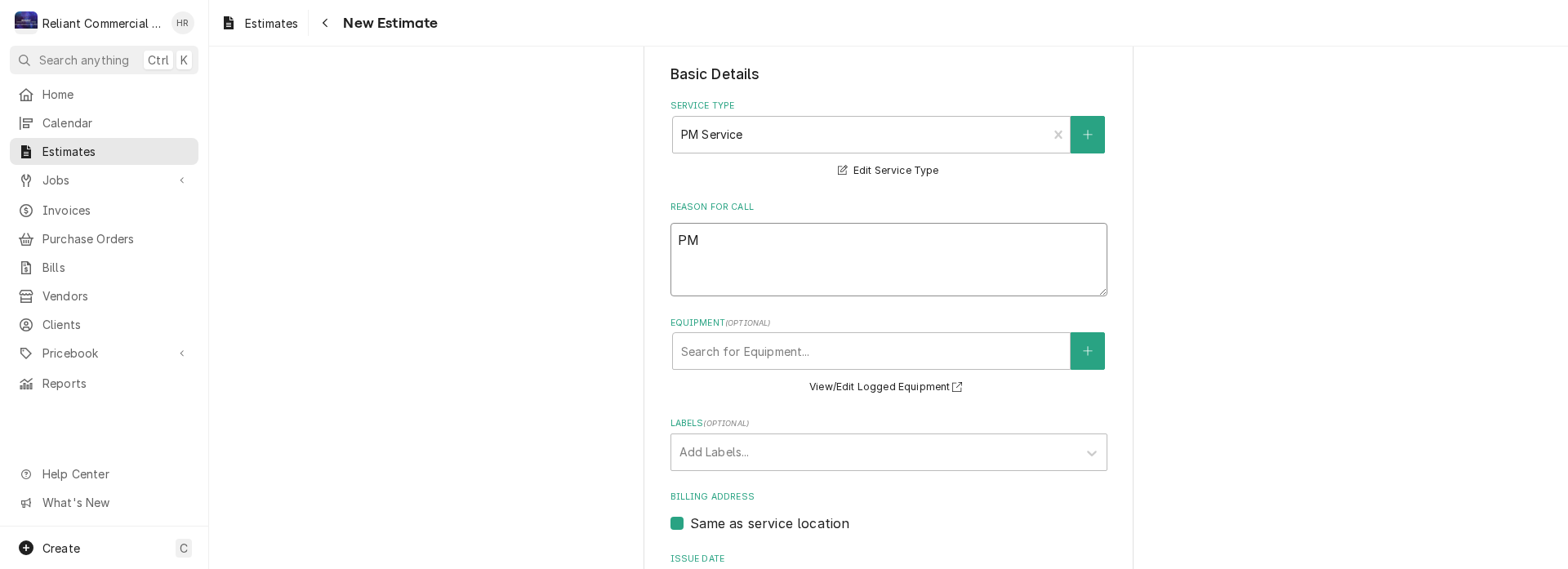
type textarea "P"
type textarea "x"
type textarea "Pr"
type textarea "x"
type textarea "Pre"
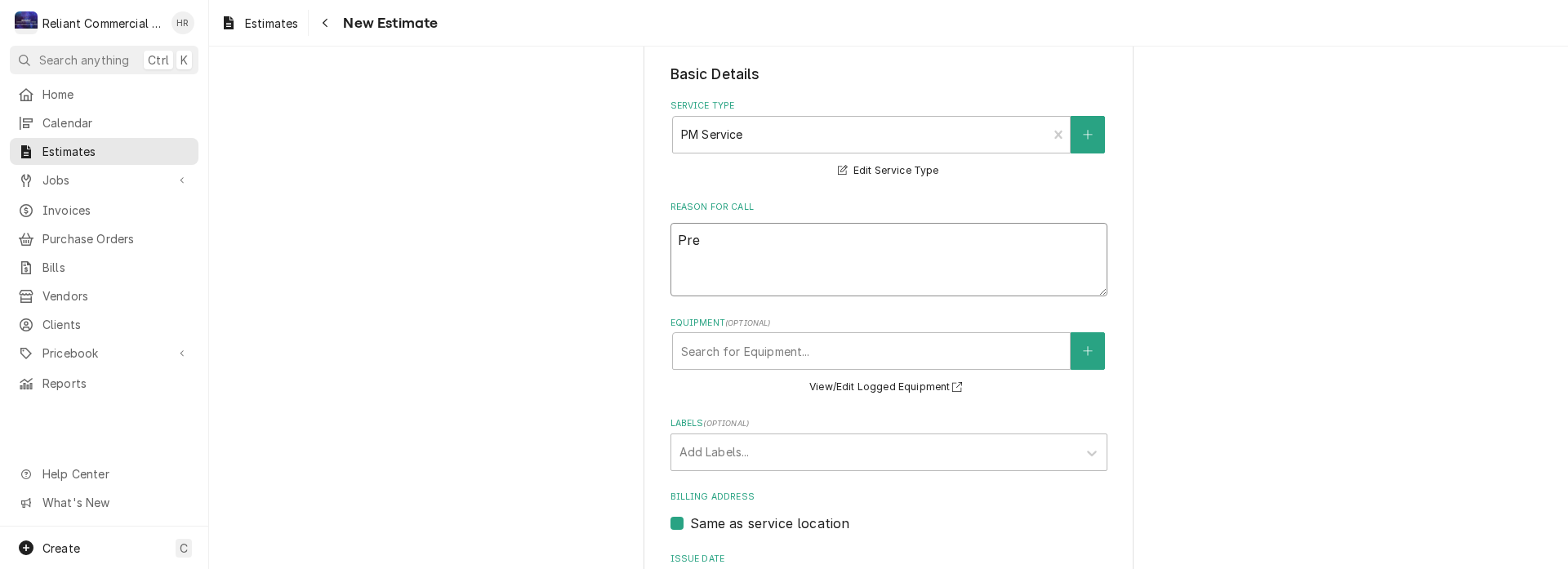
type textarea "x"
type textarea "Prev"
type textarea "x"
type textarea "Preve"
type textarea "x"
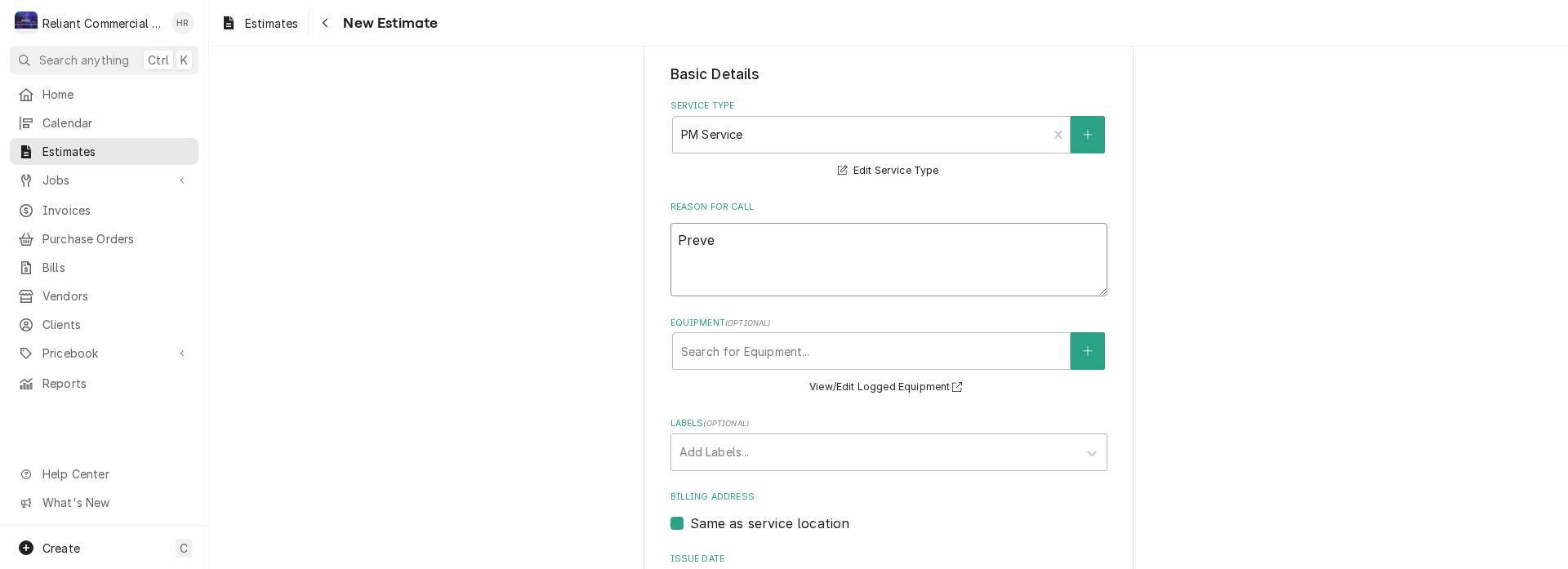
type textarea "Preven"
type textarea "x"
type textarea "Prevent"
type textarea "x"
type textarea "Preventi"
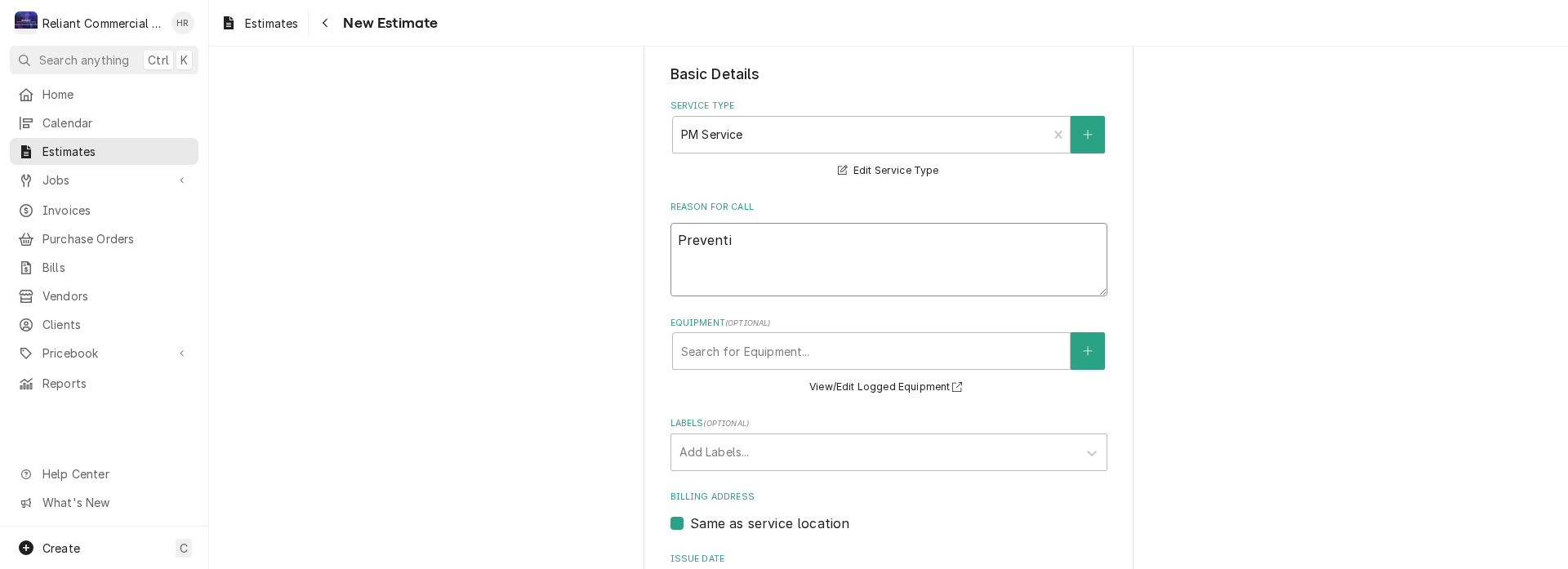
type textarea "x"
type textarea "Preventiv"
type textarea "x"
type textarea "Preventive"
type textarea "x"
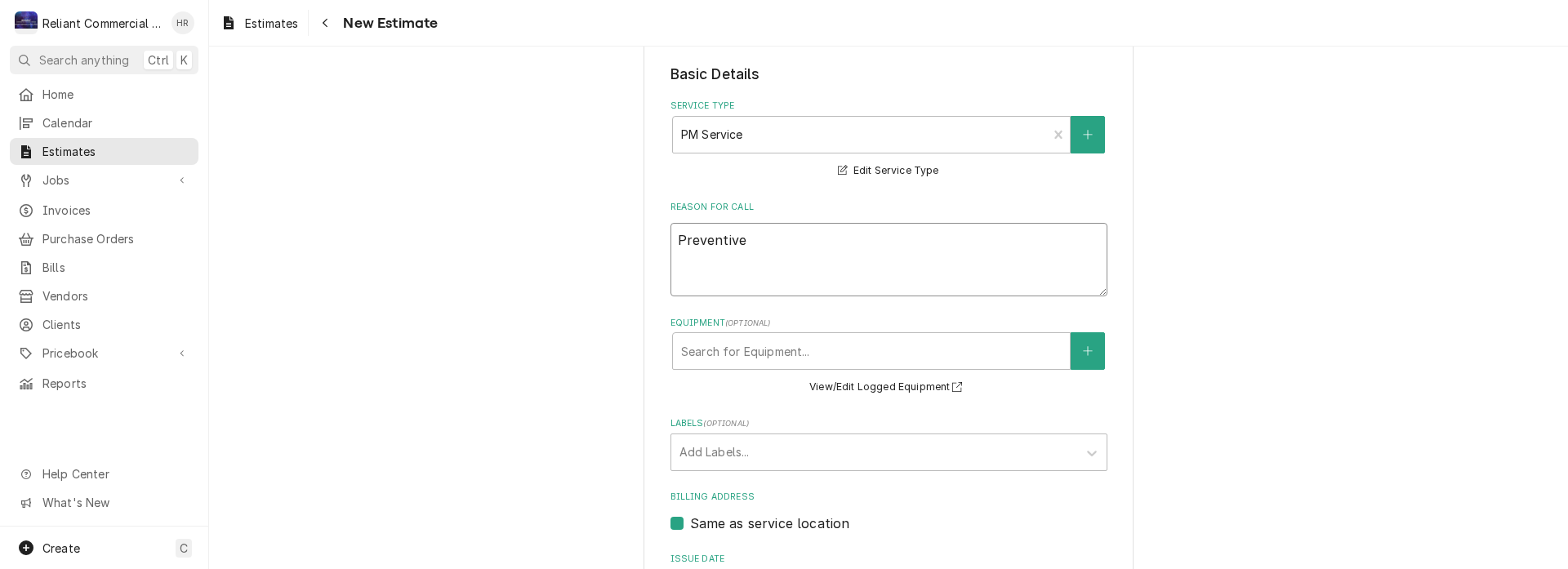
type textarea "Preventive"
type textarea "x"
type textarea "Preventive M"
type textarea "x"
type textarea "Preventive Ma"
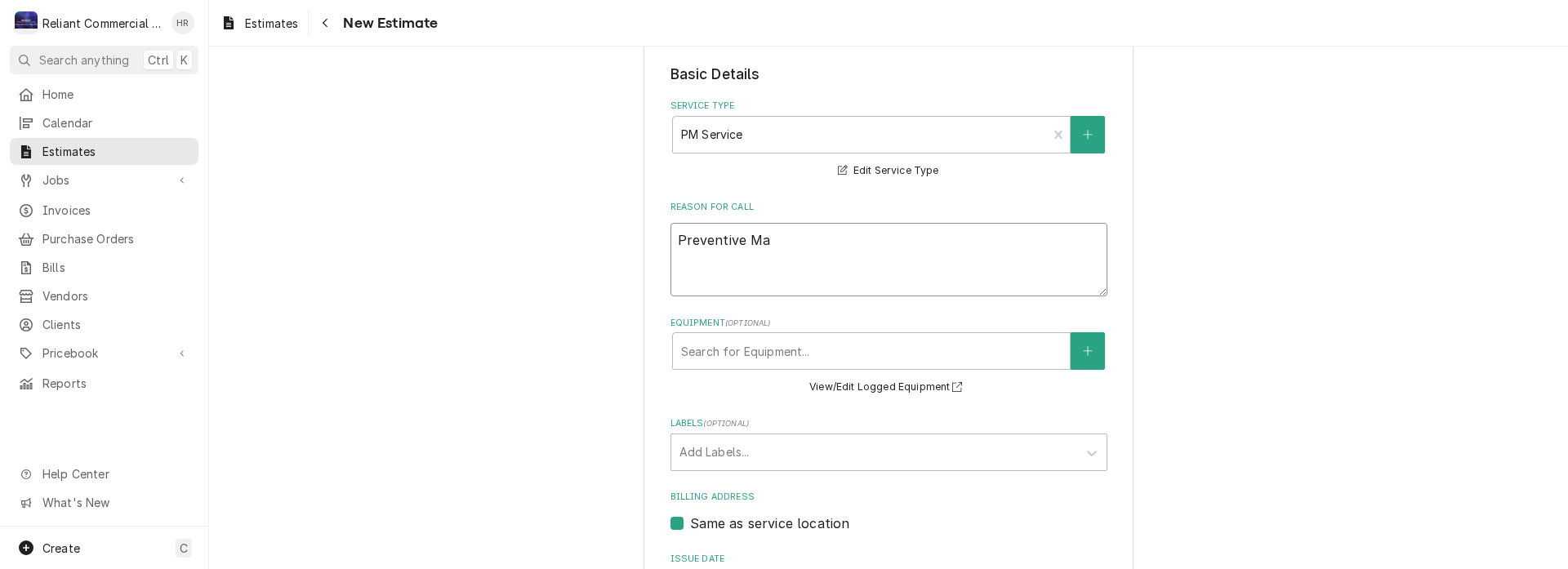
type textarea "x"
type textarea "Preventive Mai"
type textarea "x"
type textarea "Preventive Main"
type textarea "x"
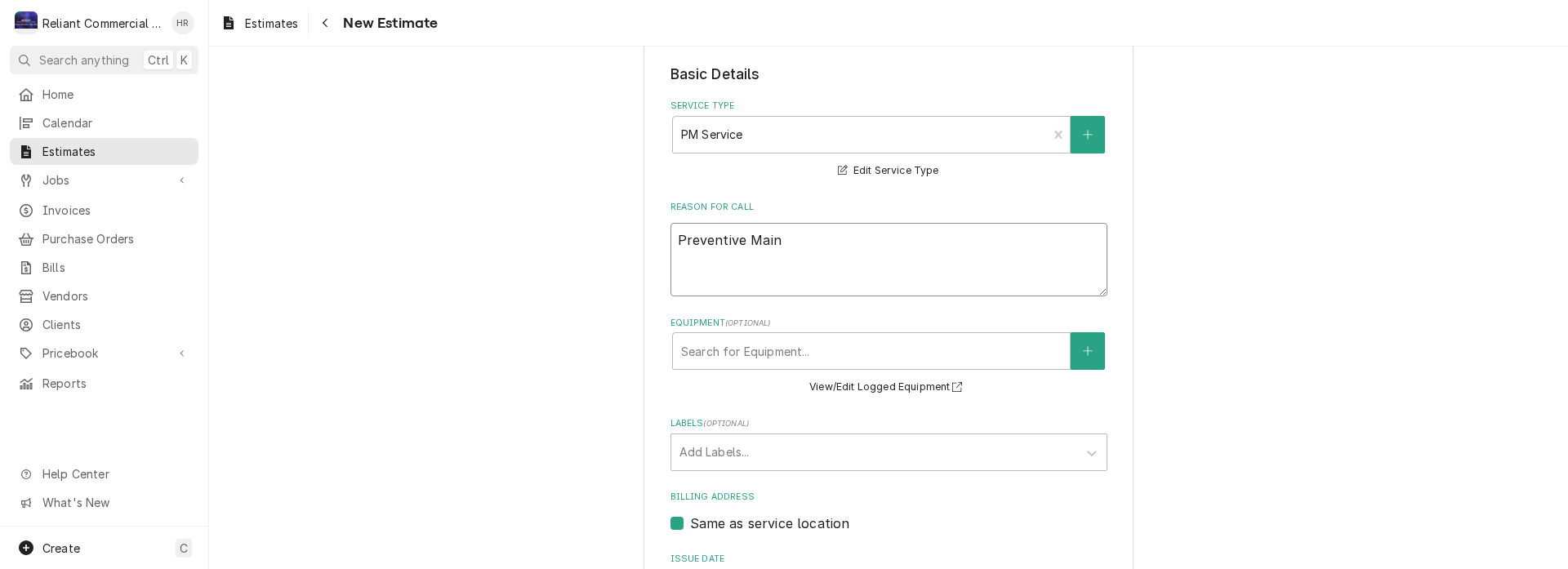
type textarea "Preventive Maint"
type textarea "x"
type textarea "Preventive Mainte"
type textarea "x"
type textarea "Preventive Mainten"
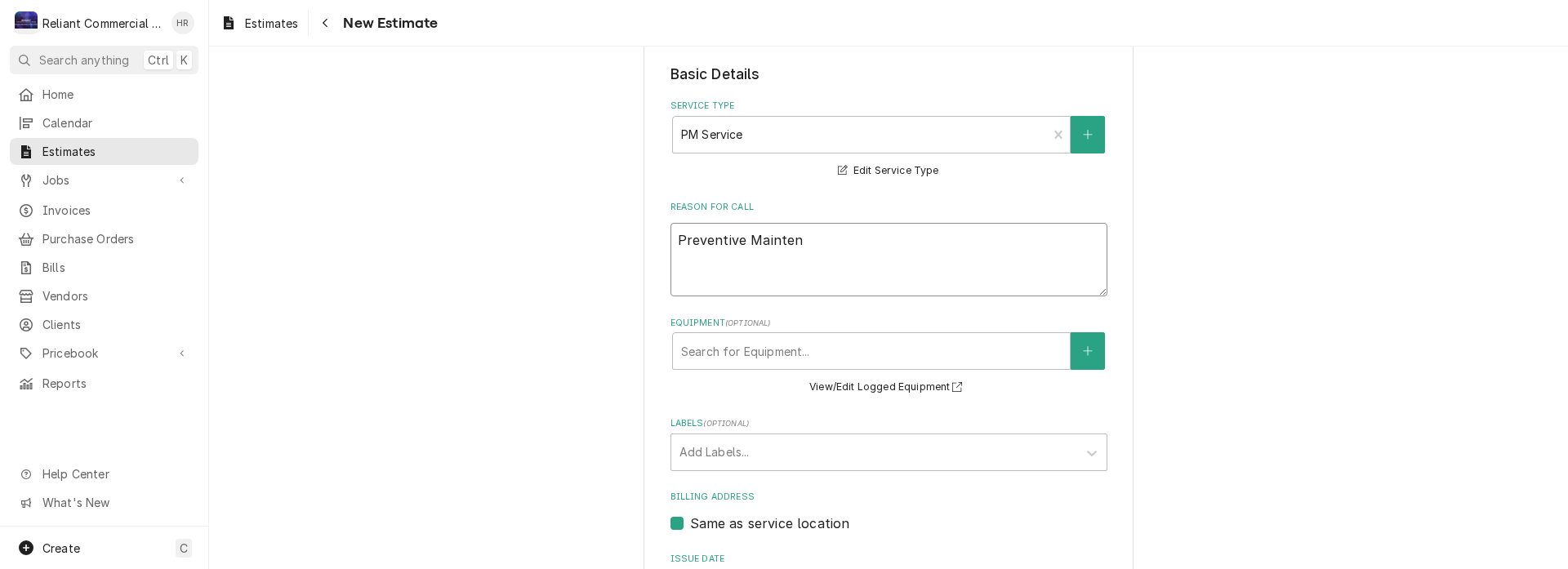
type textarea "x"
type textarea "Preventive Maintena"
type textarea "x"
type textarea "Preventive Maintenan"
type textarea "x"
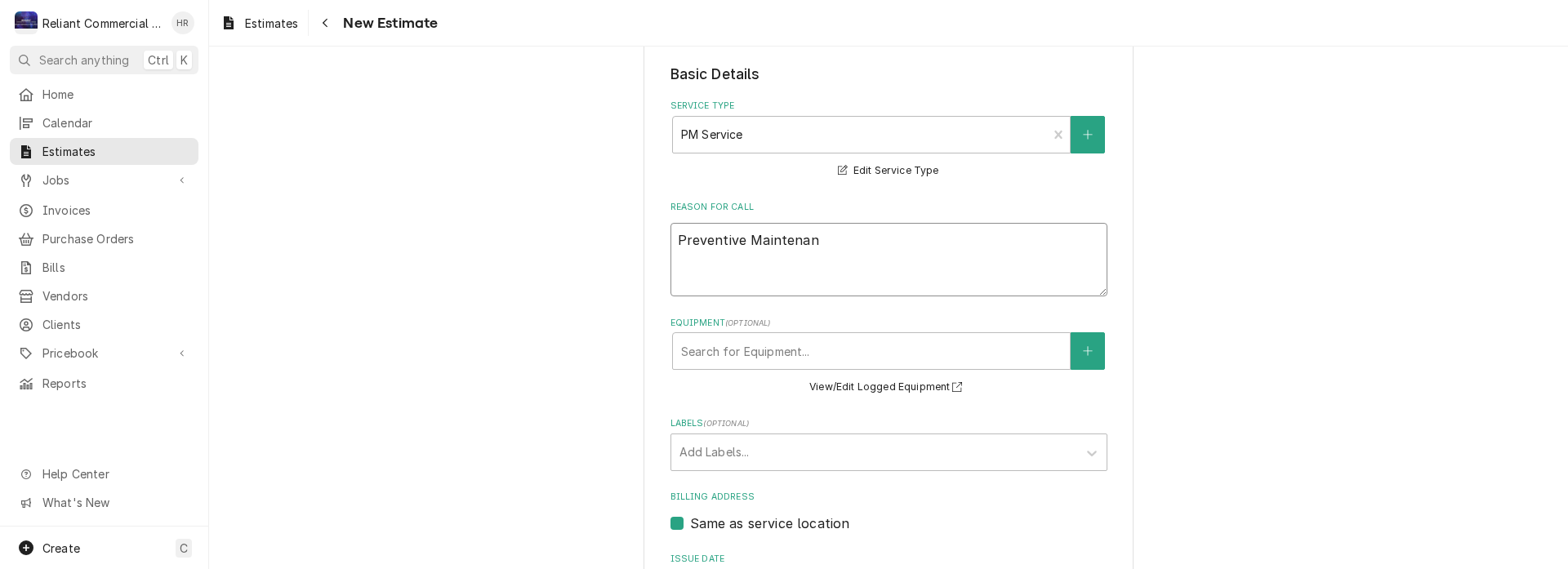
type textarea "Preventive Maintenanc"
type textarea "x"
type textarea "Preventive Maintenance"
type textarea "x"
type textarea "Preventive Maintenance"
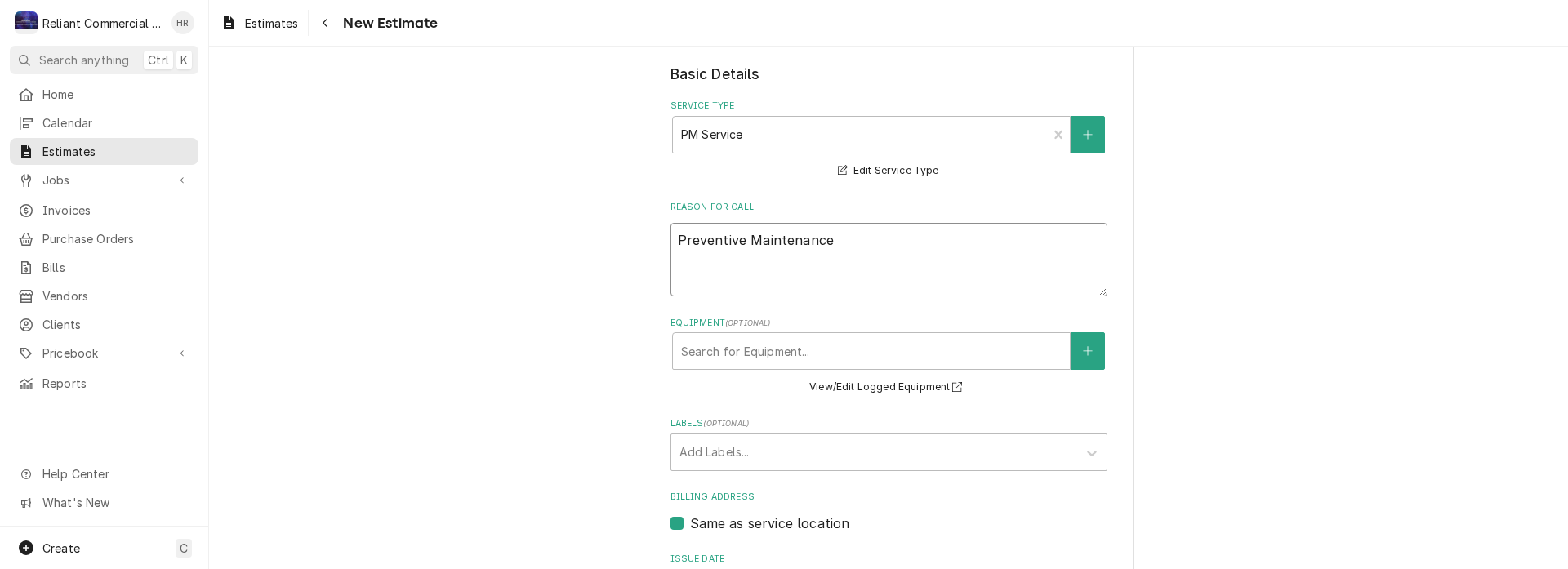
type textarea "x"
drag, startPoint x: 810, startPoint y: 237, endPoint x: 784, endPoint y: 236, distance: 26.0
type textarea "Preventive Maintenance"
click at [915, 249] on textarea "Preventive Maintenance" at bounding box center [888, 259] width 437 height 73
type textarea "x"
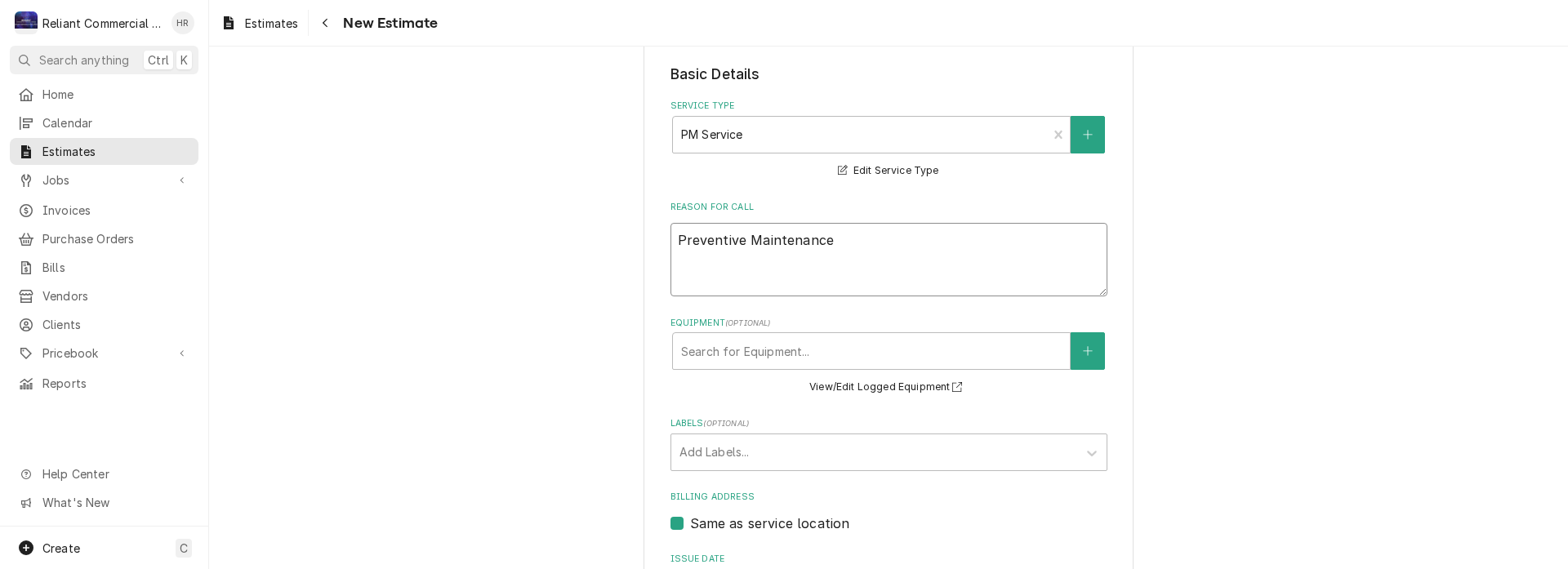
type textarea "Preventive Maintenance f"
type textarea "x"
type textarea "Preventive Maintenance fo"
type textarea "x"
type textarea "Preventive Maintenance for"
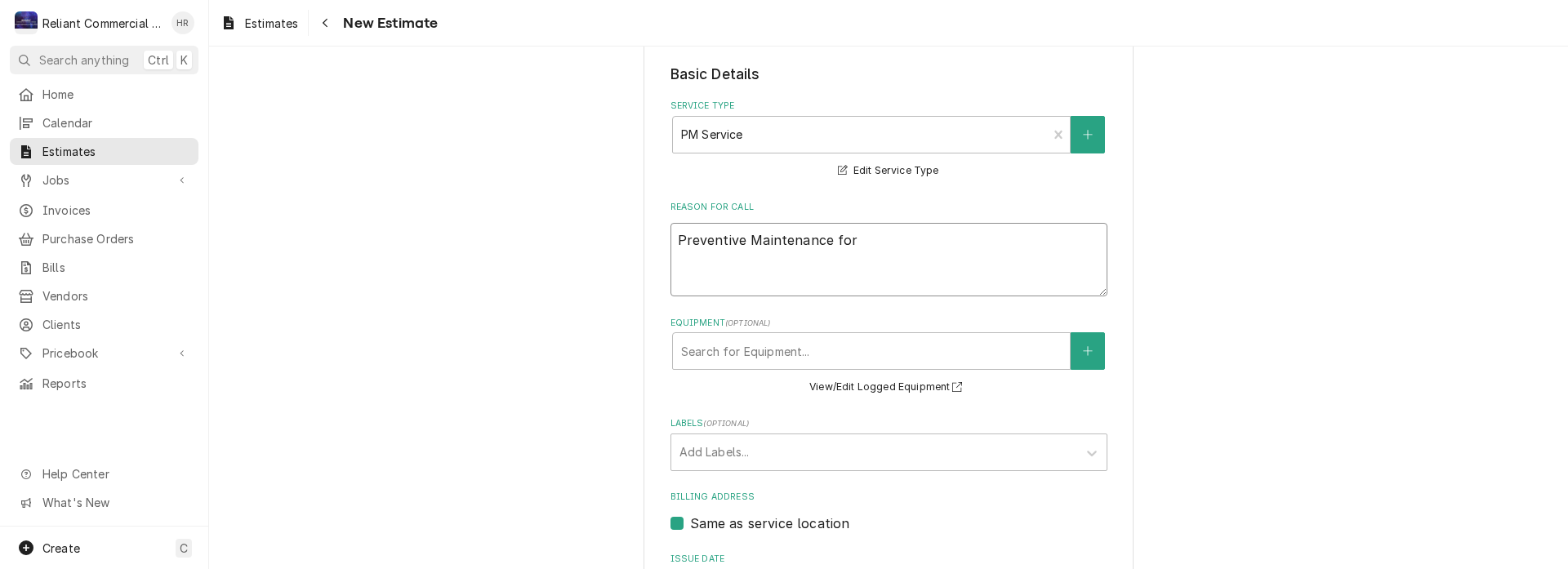
type textarea "x"
type textarea "Preventive Maintenance for:"
type textarea "x"
type textarea "Preventive Maintenance for:"
type textarea "x"
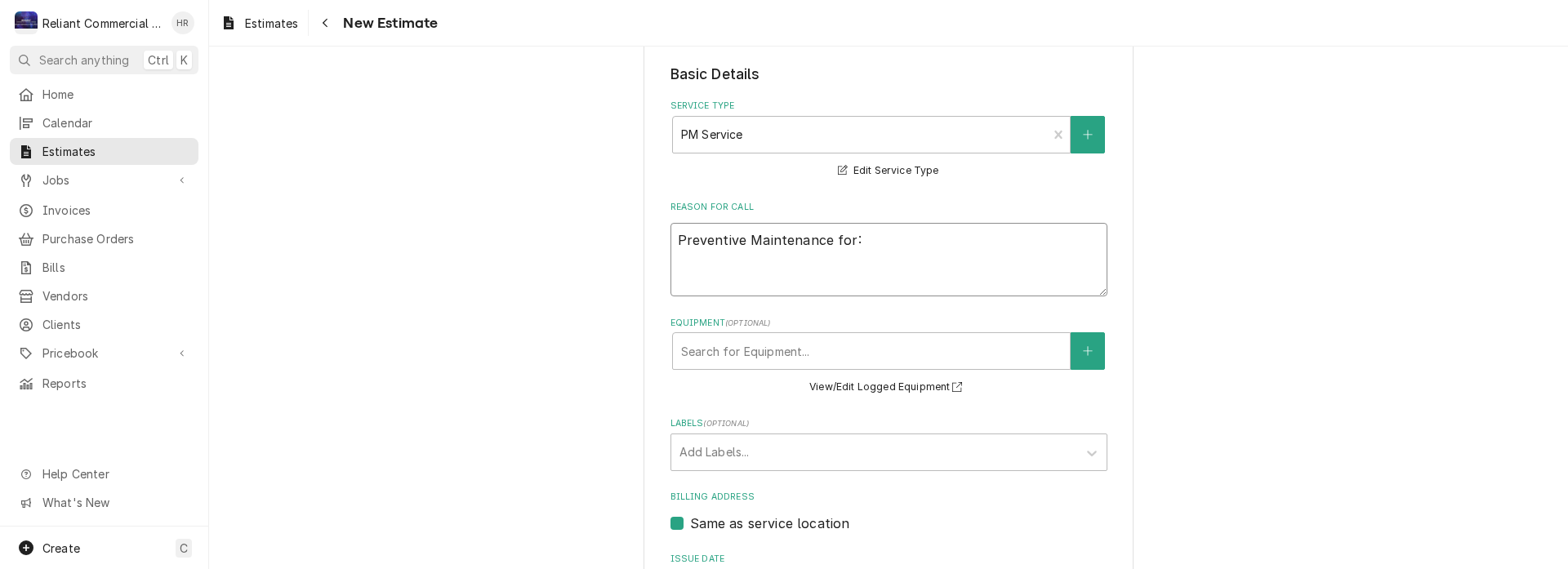
type textarea "Preventive Maintenance for: ("
type textarea "x"
type textarea "Preventive Maintenance for: (1"
type textarea "x"
type textarea "Preventive Maintenance for: (1)"
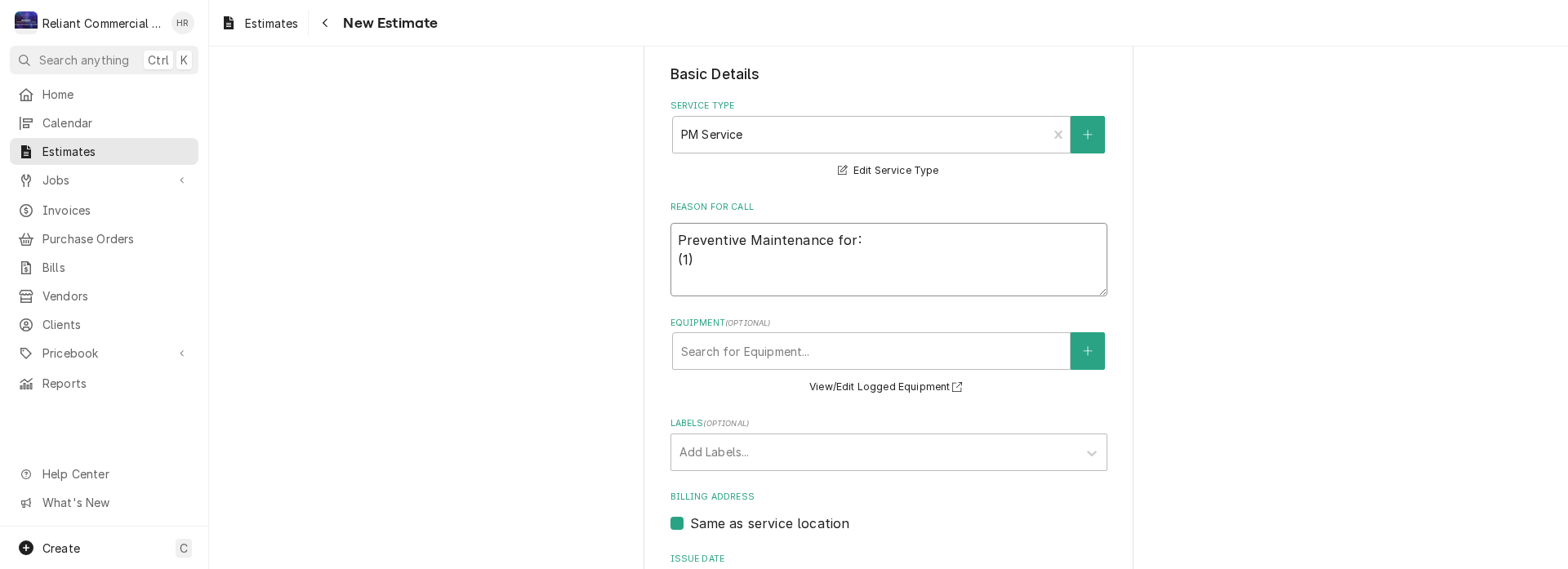
type textarea "x"
type textarea "Preventive Maintenance for: (1)"
type textarea "x"
type textarea "Preventive Maintenance for: (1) M"
type textarea "x"
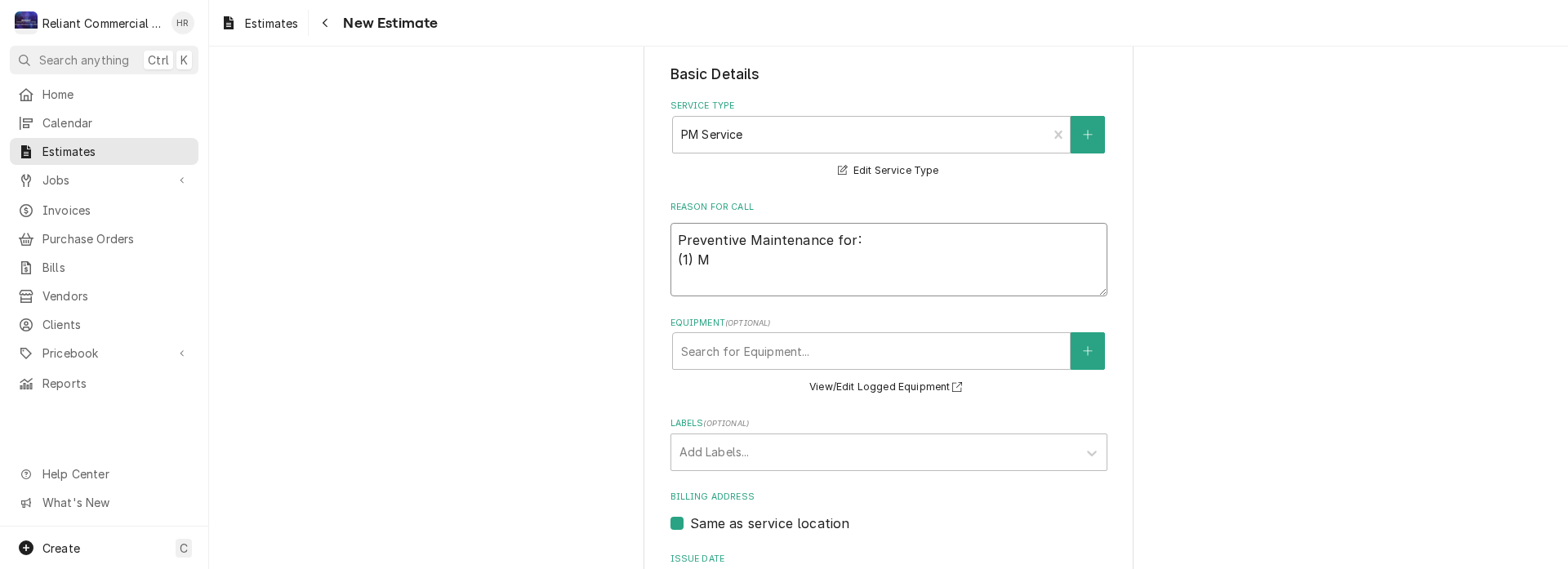
type textarea "Preventive Maintenance for: (1) Me"
type textarea "x"
type textarea "Preventive Maintenance for: (1) Mer"
type textarea "x"
type textarea "Preventive Maintenance for: (1) Merr"
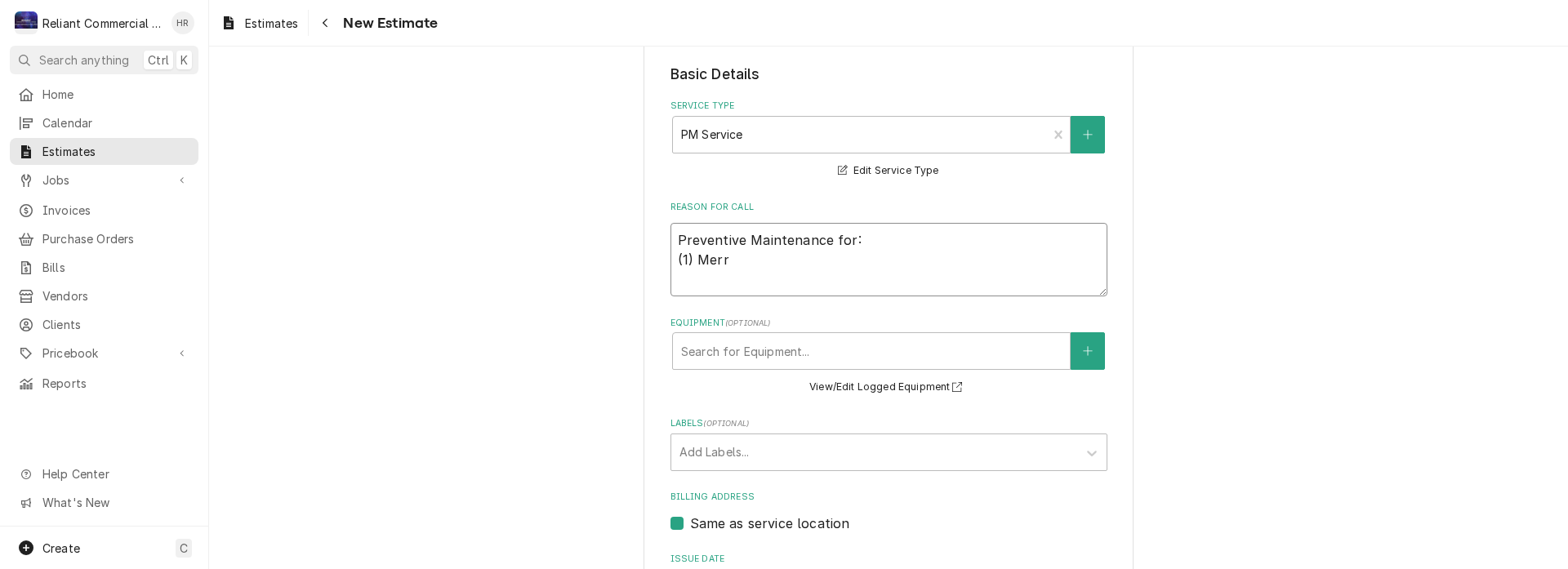
type textarea "x"
type textarea "Preventive Maintenance for: (1) Merry"
type textarea "x"
type textarea "Preventive Maintenance for: (1) Merry"
type textarea "x"
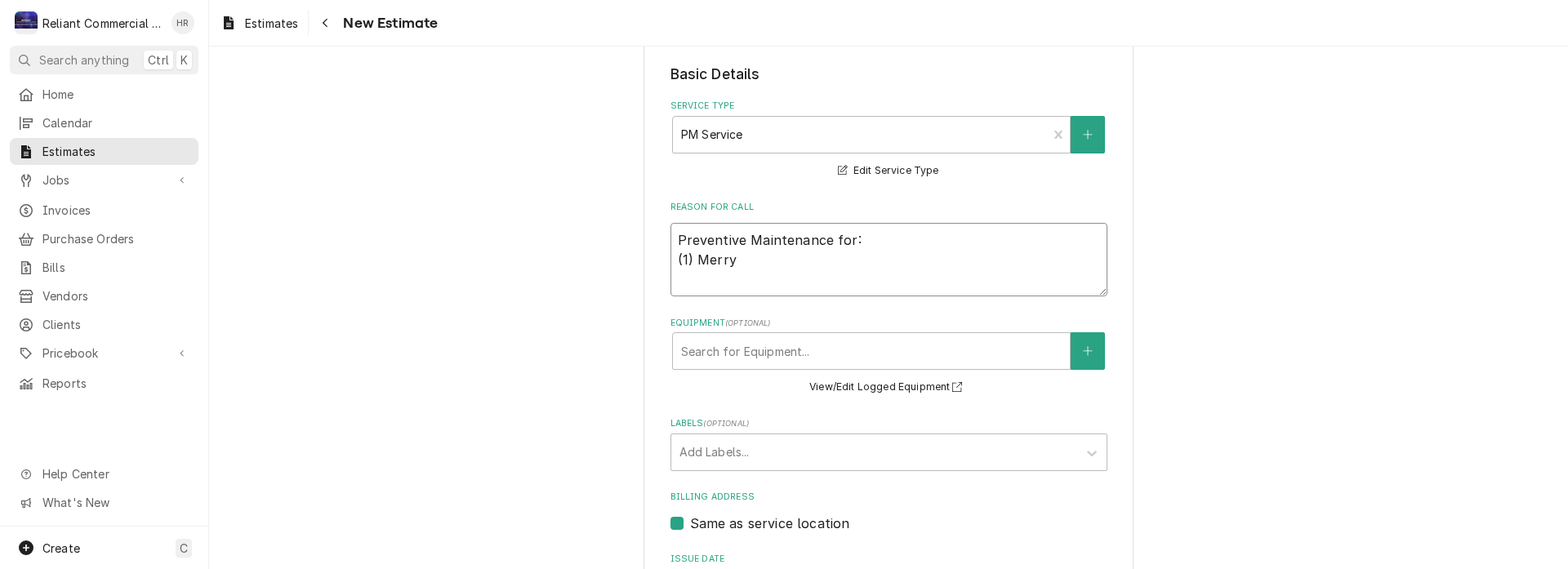
type textarea "Preventive Maintenance for: (1) Merry C"
type textarea "x"
type textarea "Preventive Maintenance for: (1) Merry Ch"
type textarea "x"
type textarea "Preventive Maintenance for: (1) Merry Che"
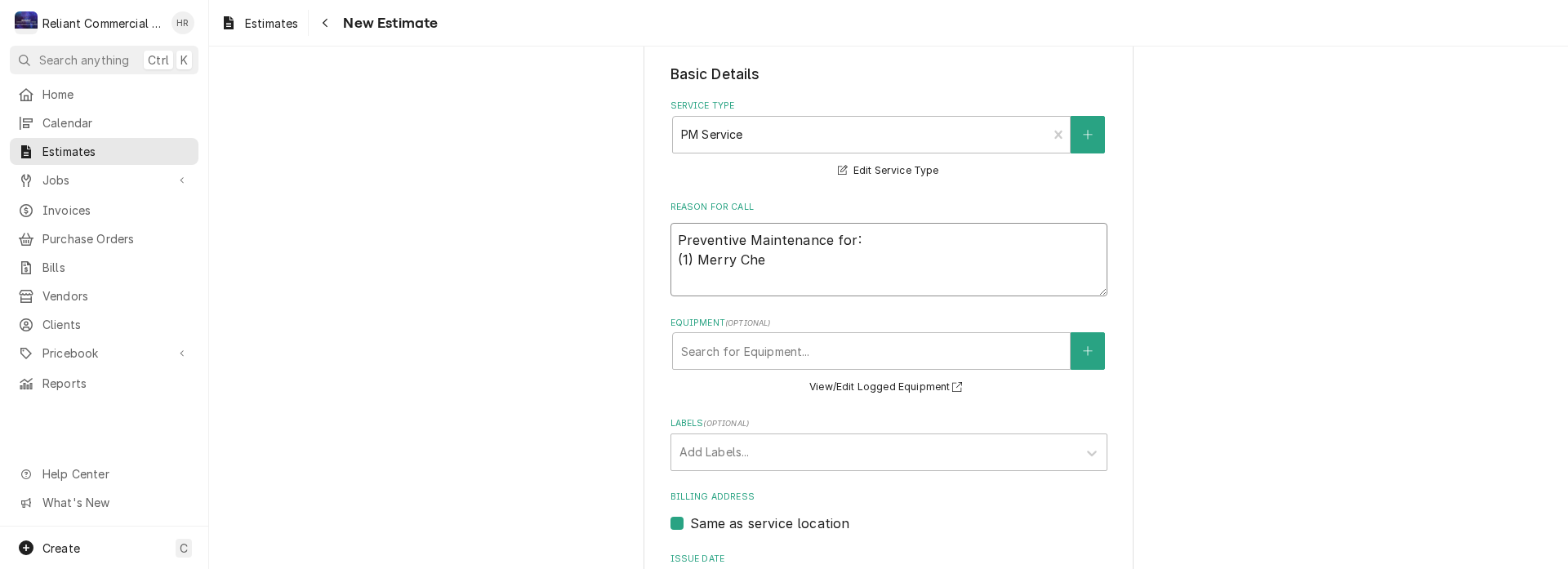
type textarea "x"
type textarea "Preventive Maintenance for: (1) Merry Chef"
type textarea "x"
type textarea "Preventive Maintenance for: (1) Merry Chef"
type textarea "x"
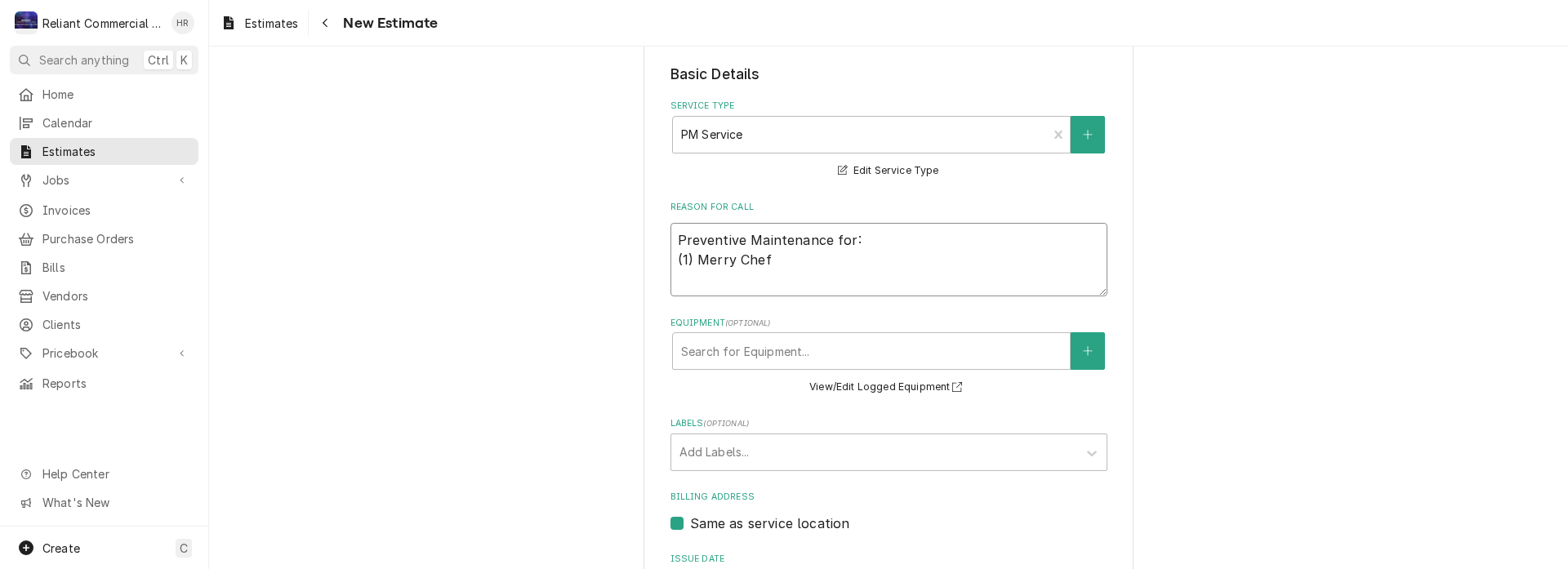
type textarea "Preventive Maintenance for: (1) Merry Chef ("
type textarea "x"
type textarea "Preventive Maintenance for: (1) Merry Chef (F"
type textarea "x"
type textarea "Preventive Maintenance for: (1) Merry Chef (Fl"
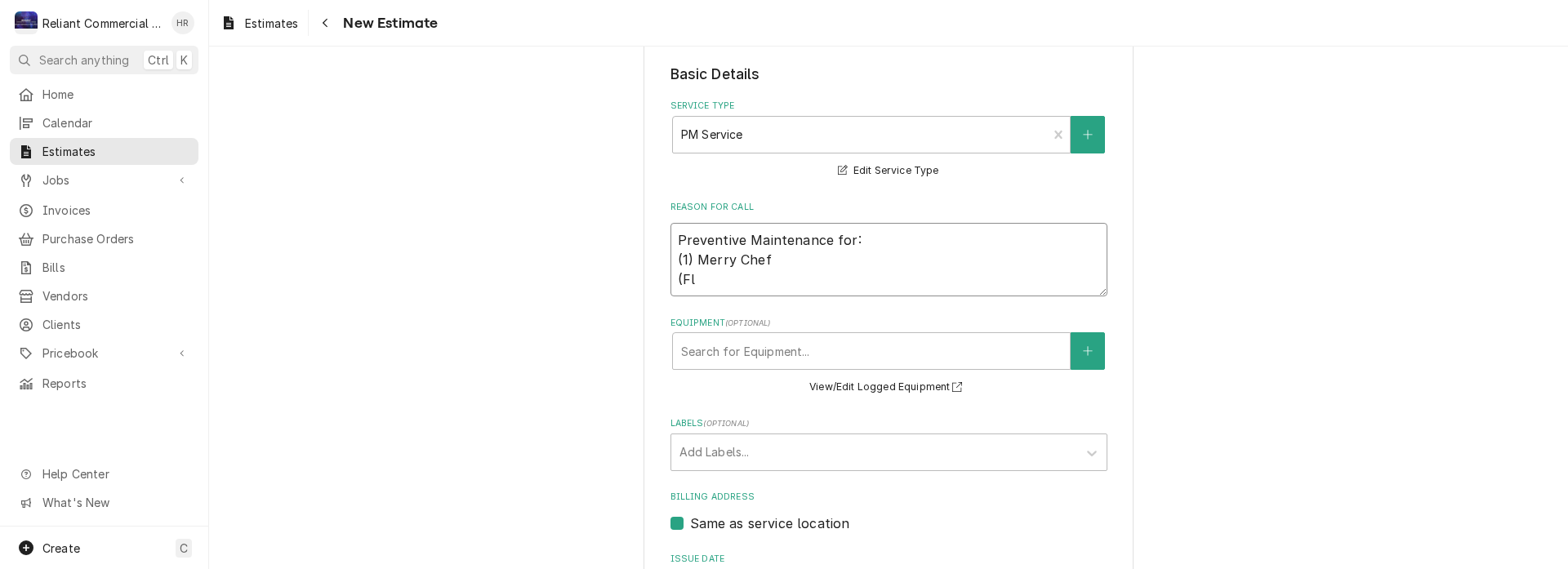
type textarea "x"
type textarea "Preventive Maintenance for: (1) Merry Chef (Fla"
type textarea "x"
type textarea "Preventive Maintenance for: (1) Merry Chef (Flam"
type textarea "x"
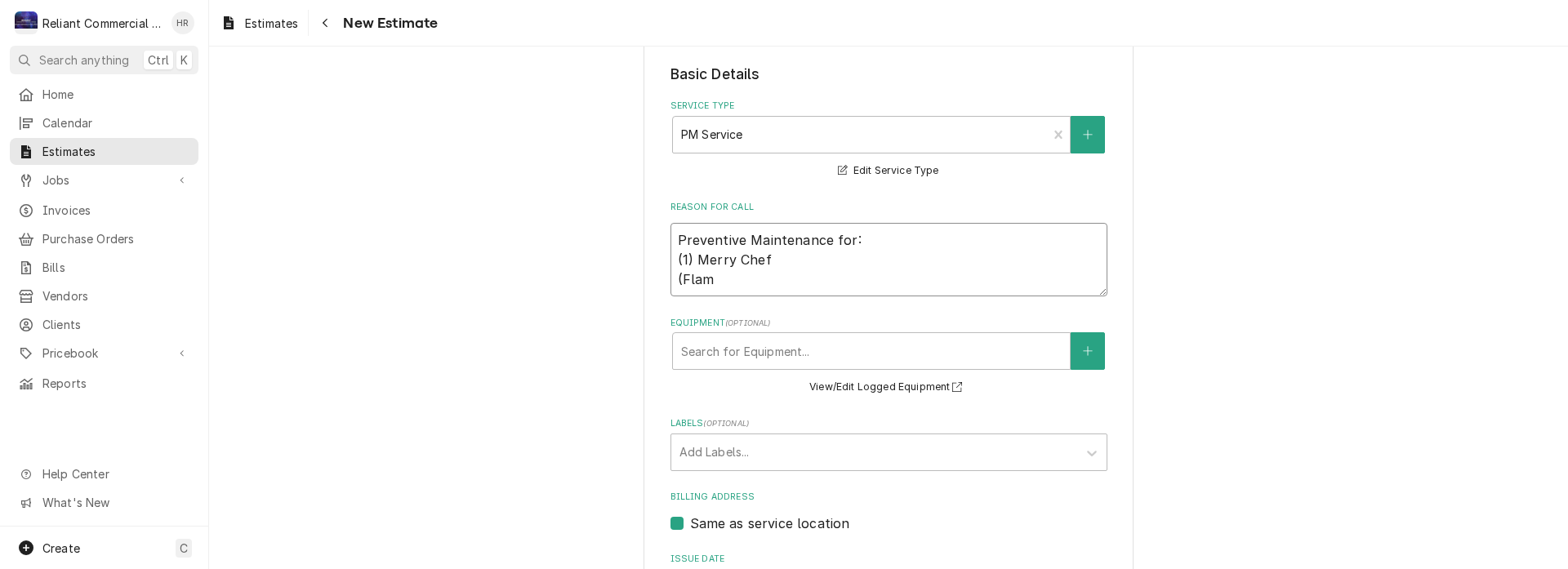
type textarea "Preventive Maintenance for: (1) Merry Chef (Flame"
type textarea "x"
type textarea "Preventive Maintenance for: (1) Merry Chef (Flame"
type textarea "x"
type textarea "Preventive Maintenance for: (1) Merry Chef (Flame B"
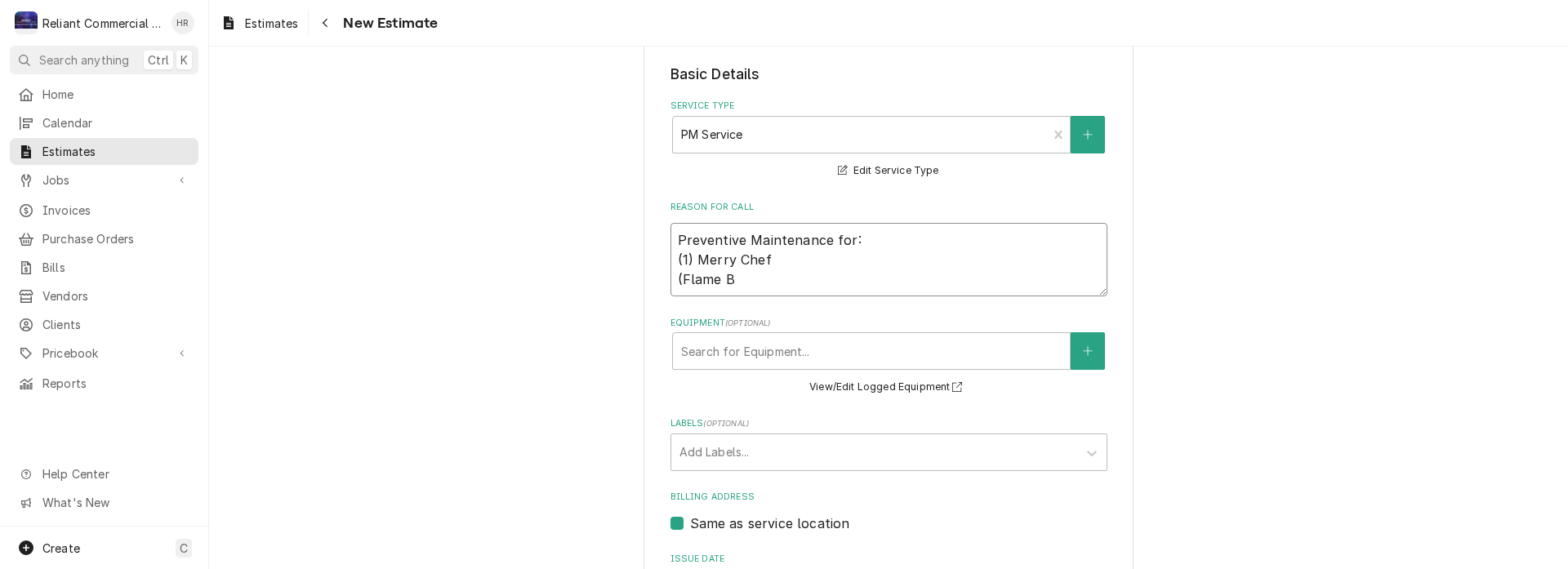
type textarea "x"
type textarea "Preventive Maintenance for: (1) Merry Chef (Flame Br"
type textarea "x"
type textarea "Preventive Maintenance for: (1) Merry Chef (Flame Bro"
type textarea "x"
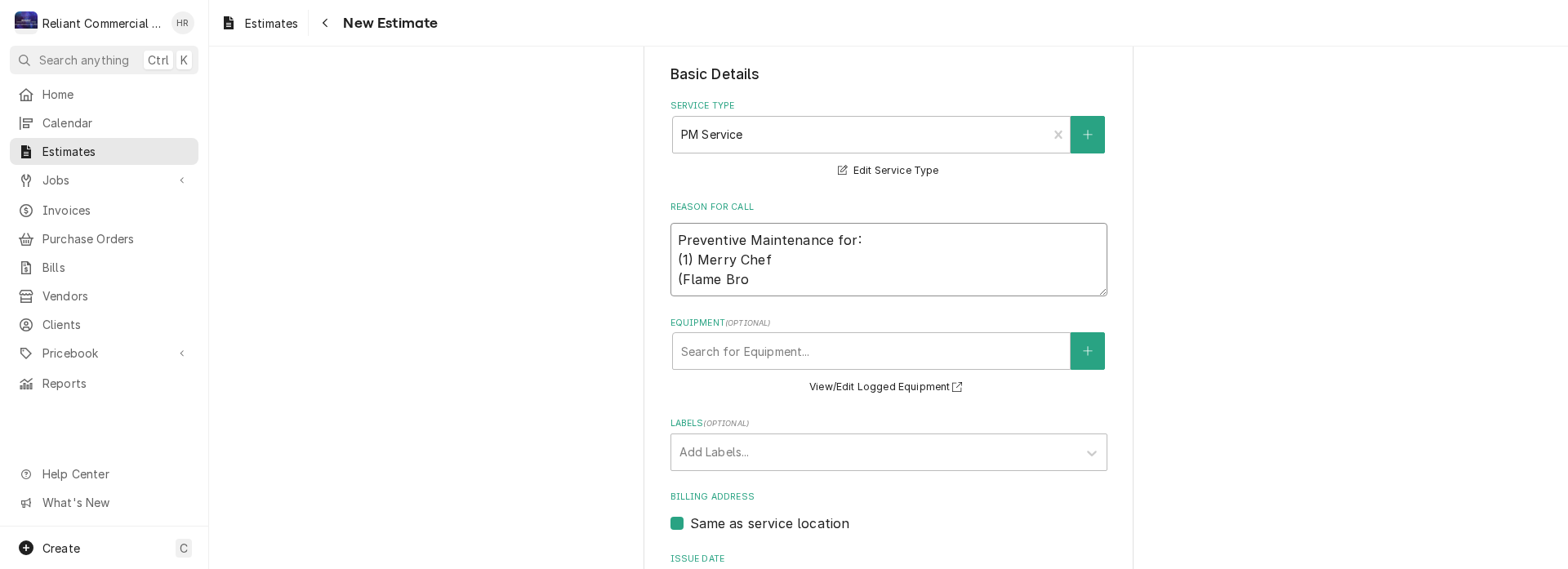
type textarea "Preventive Maintenance for: (1) Merry Chef (Flame Broi"
type textarea "x"
type textarea "Preventive Maintenance for: (1) Merry Chef (Flame Broil"
type textarea "x"
type textarea "Preventive Maintenance for: (1) Merry Chef (Flame Broile"
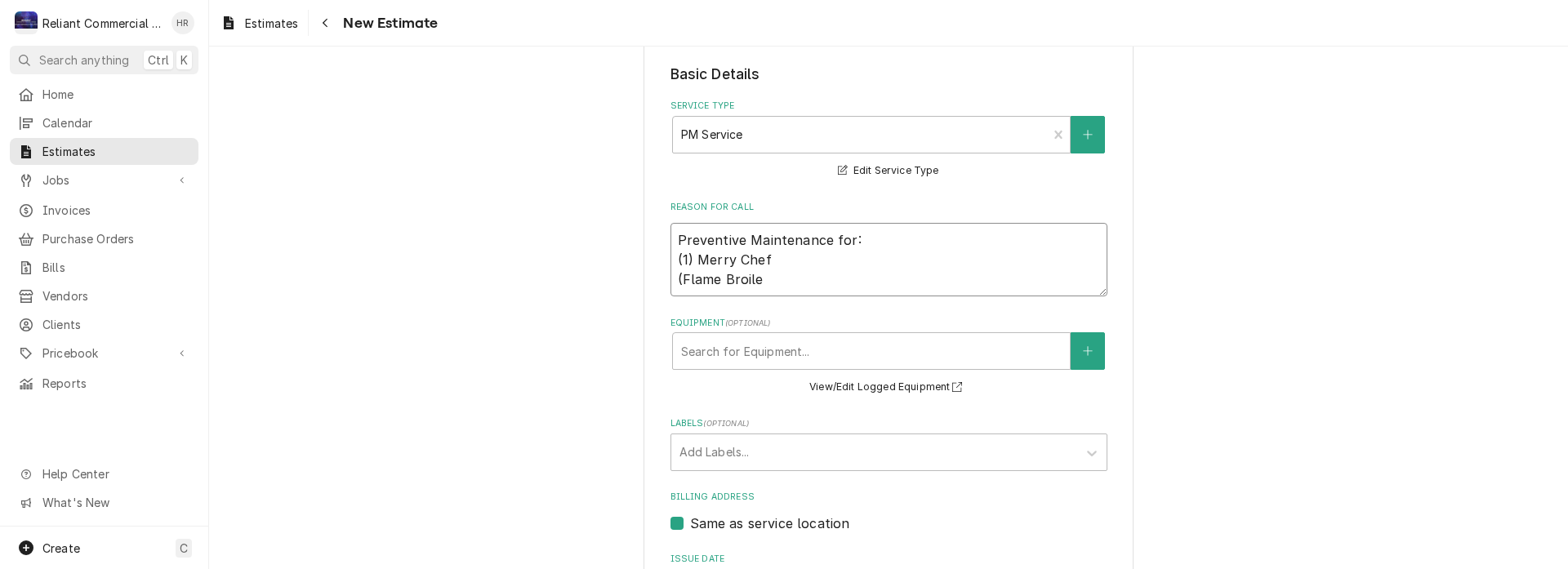
type textarea "x"
type textarea "Preventive Maintenance for: (1) Merry Chef (Flame Broiler"
type textarea "x"
type textarea "Preventive Maintenance for: (1) Merry Chef (1Flame Broiler"
type textarea "x"
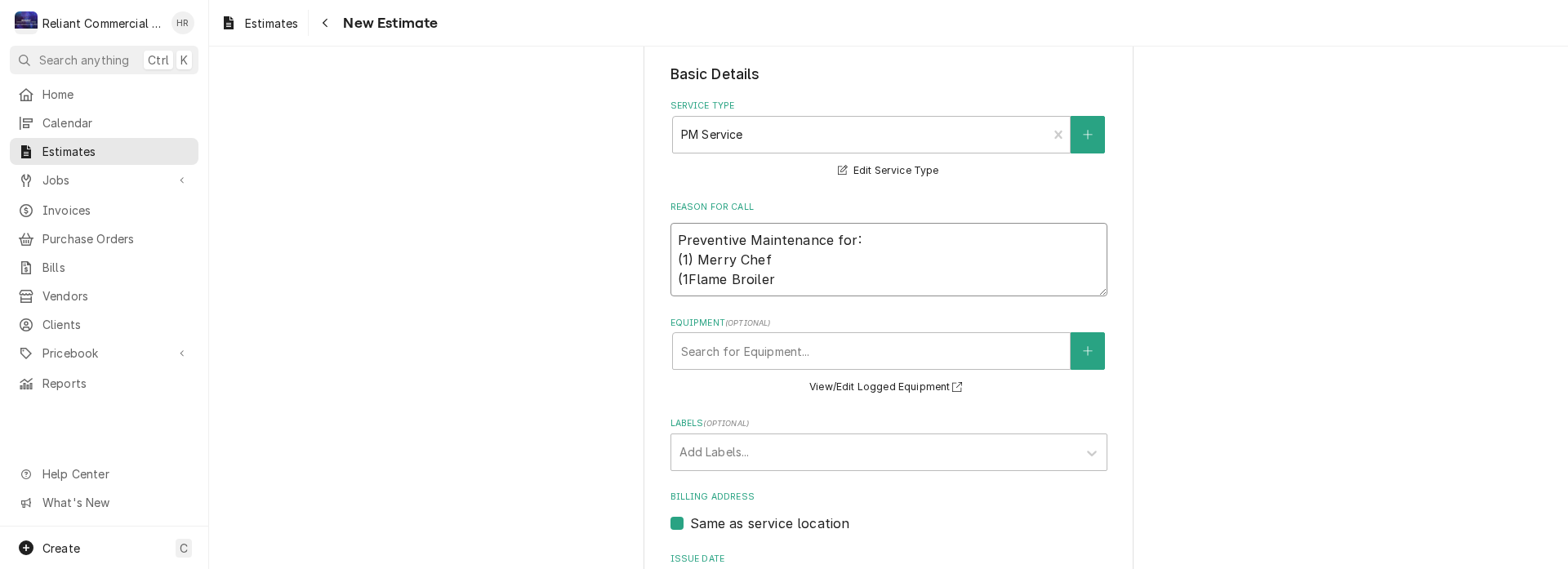
type textarea "Preventive Maintenance for: (1) Merry Chef (1)Flame Broiler"
type textarea "x"
type textarea "Preventive Maintenance for: (1) Merry Chef (1) Flame Broiler"
type textarea "x"
type textarea "Preventive Maintenance for: (1) Merry Chef (1) Flame Broiler"
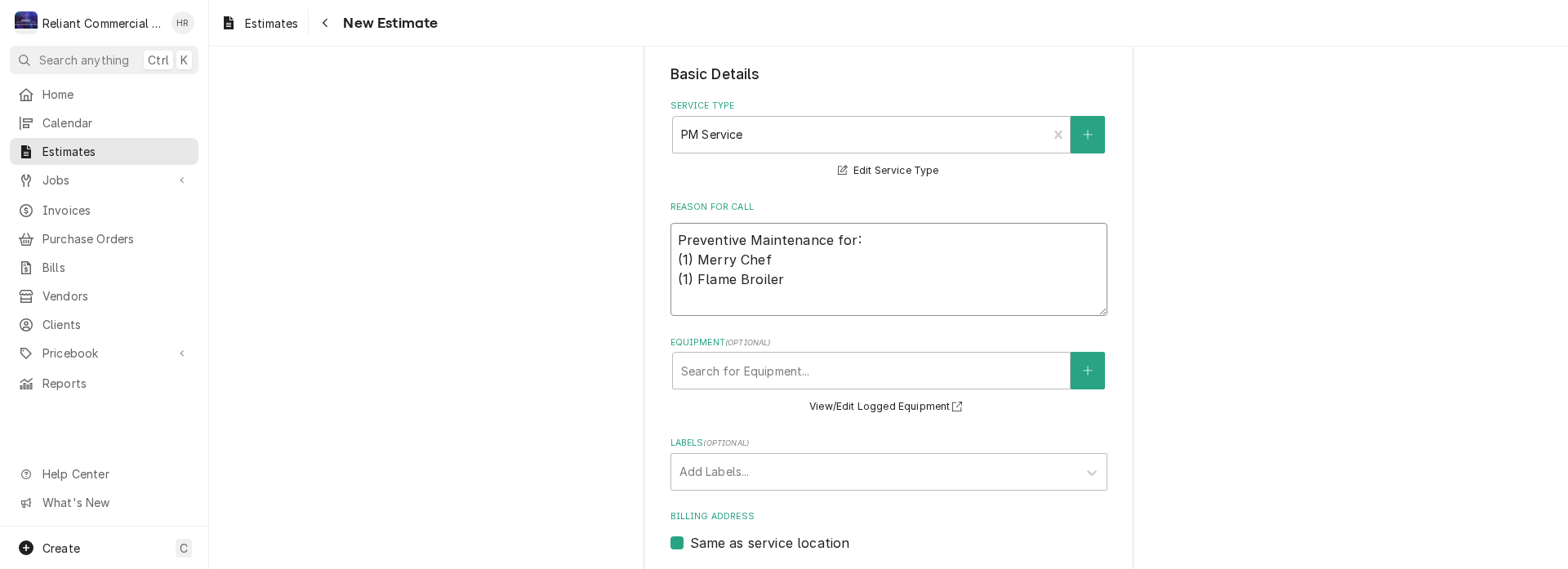
type textarea "x"
type textarea "Preventive Maintenance for: (1) Merry Chef (1) Flame Broiler ("
type textarea "x"
type textarea "Preventive Maintenance for: (1) Merry Chef (1) Flame Broiler (("
type textarea "x"
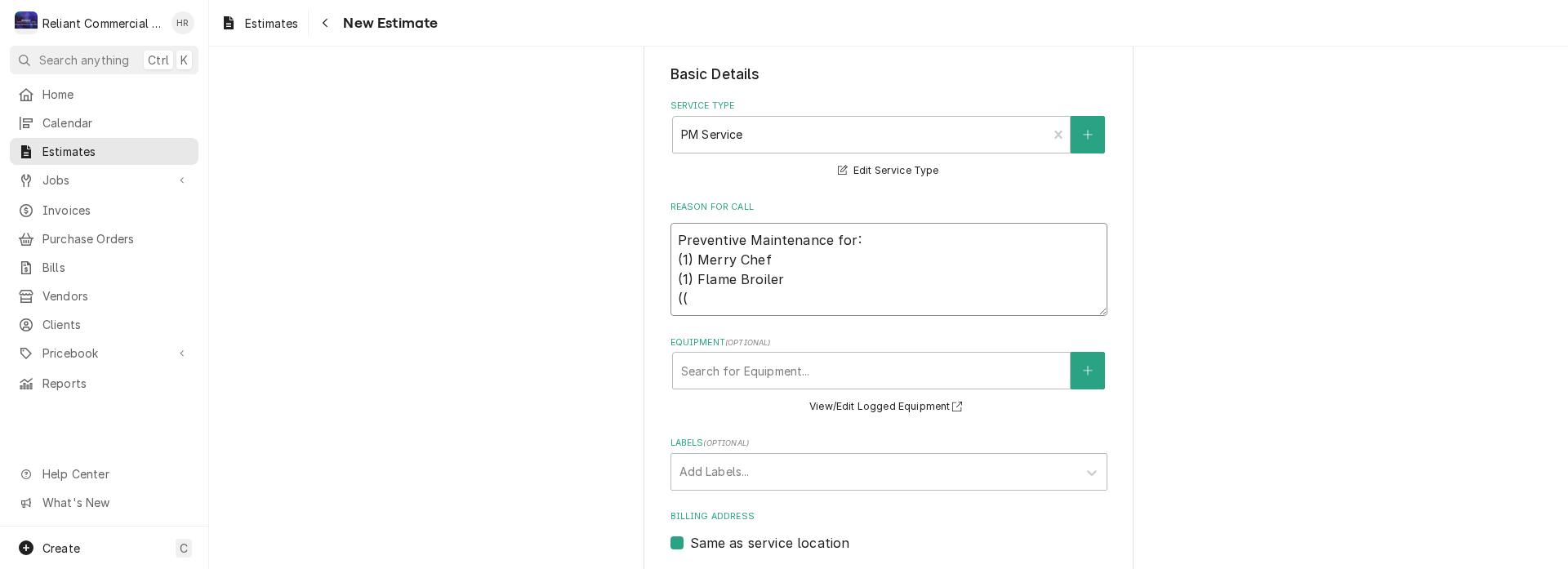
type textarea "Preventive Maintenance for: (1) Merry Chef (1) Flame Broiler ((1"
type textarea "x"
type textarea "Preventive Maintenance for: (1) Merry Chef (1) Flame Broiler ((1)"
type textarea "x"
type textarea "Preventive Maintenance for: (1) Merry Chef (1) Flame Broiler ((1)"
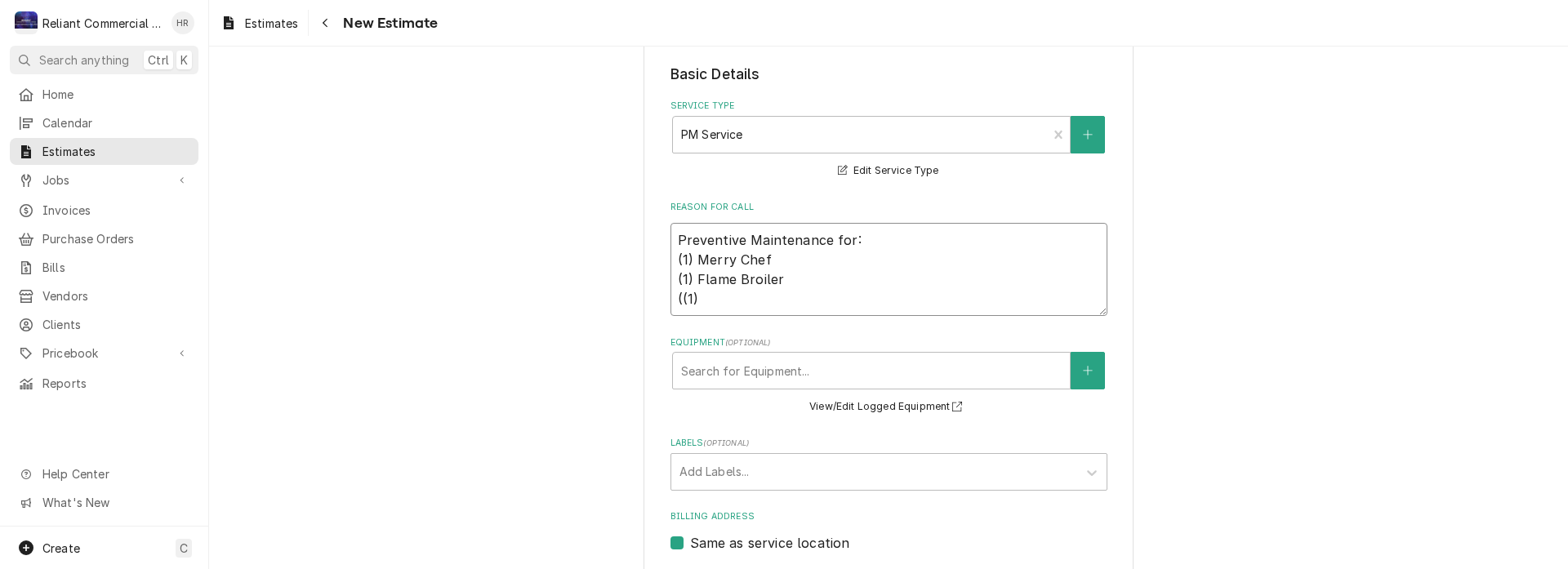
type textarea "x"
type textarea "Preventive Maintenance for: (1) Merry Chef (1) Flame Broiler ((1) 6"
type textarea "x"
type textarea "Preventive Maintenance for: (1) Merry Chef (1) Flame Broiler ((1) 60"
type textarea "x"
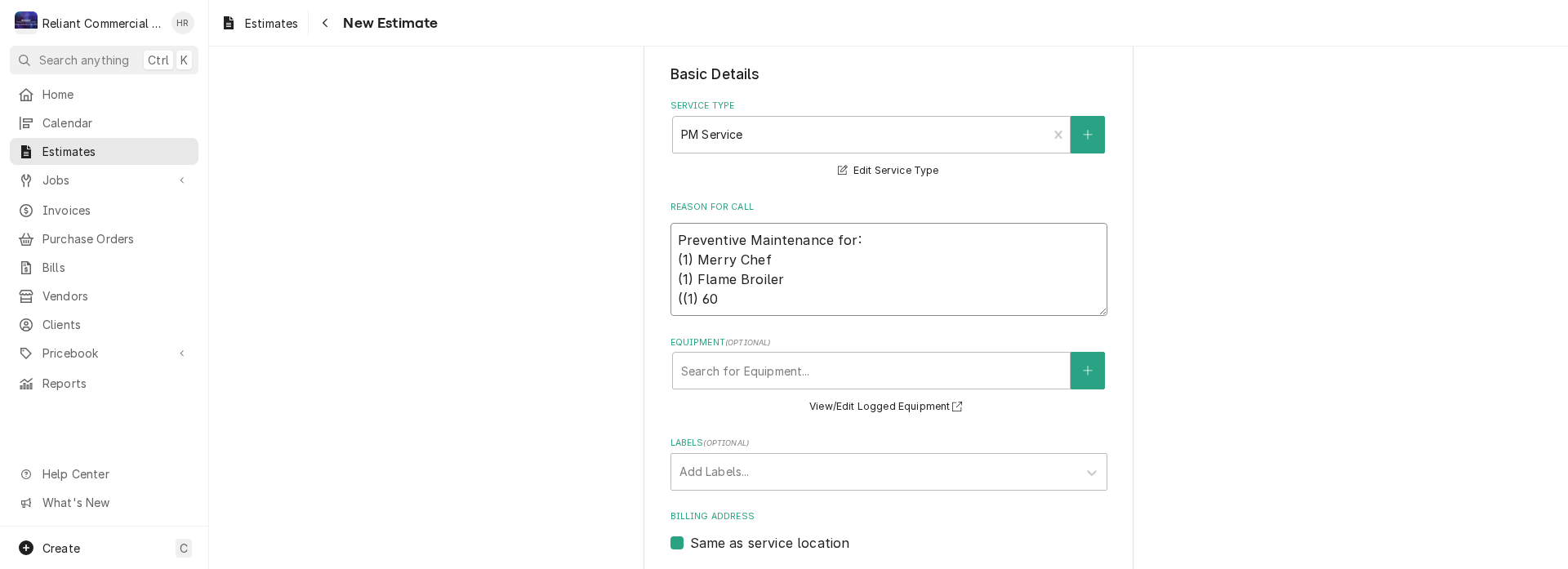
type textarea "Preventive Maintenance for: (1) Merry Chef (1) Flame Broiler ((1) 60""
type textarea "x"
type textarea "Preventive Maintenance for: (1) Merry Chef (1) Flame Broiler ((1) 60""
type textarea "x"
type textarea "Preventive Maintenance for: (1) Merry Chef (1) Flame Broiler ((1) 60" G"
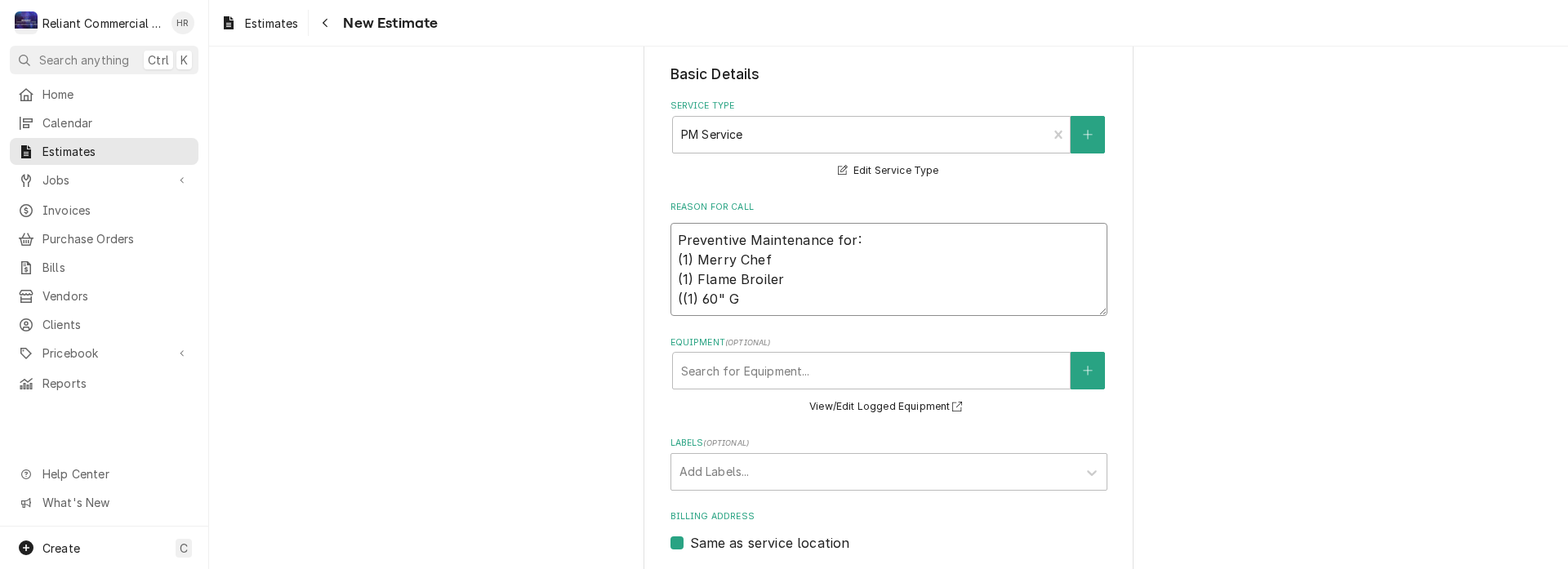
type textarea "x"
type textarea "Preventive Maintenance for: (1) Merry Chef (1) Flame Broiler ((1) 60" Gr"
type textarea "x"
type textarea "Preventive Maintenance for: (1) Merry Chef (1) Flame Broiler ((1) 60" Gri"
type textarea "x"
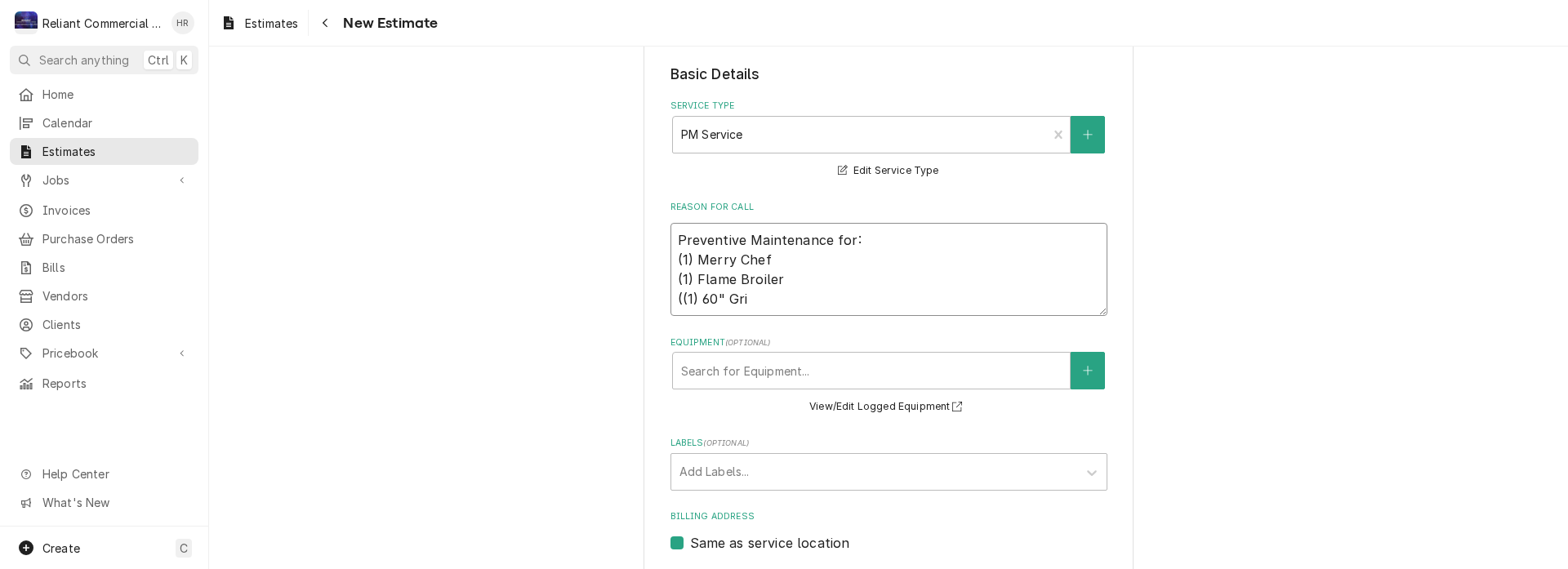
type textarea "Preventive Maintenance for: (1) Merry Chef (1) Flame Broiler ((1) 60" Grid"
type textarea "x"
type textarea "Preventive Maintenance for: (1) Merry Chef (1) Flame Broiler ((1) 60" Gridd"
type textarea "x"
type textarea "Preventive Maintenance for: (1) Merry Chef (1) Flame Broiler ((1) 60" Griddl"
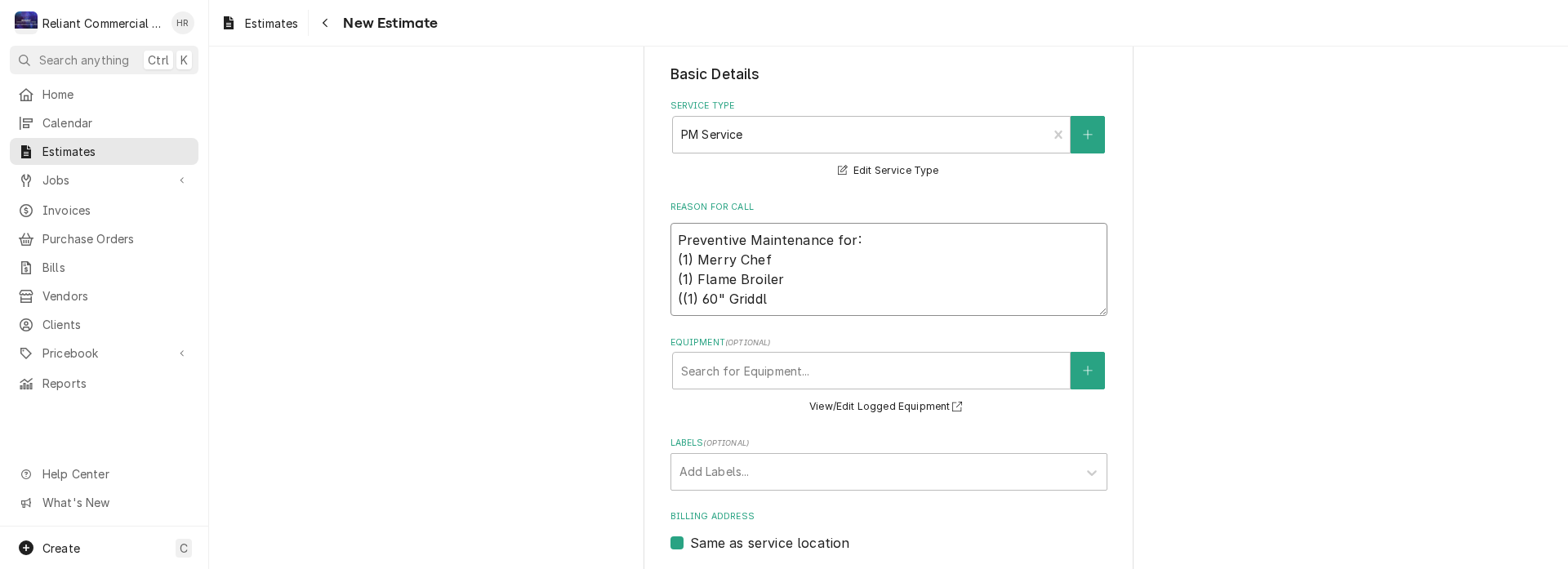
type textarea "x"
type textarea "Preventive Maintenance for: (1) Merry Chef (1) Flame Broiler ((1) 60" Griddle"
type textarea "x"
type textarea "Preventive Maintenance for: (1) Merry Chef (1) Flame Broiler (1) 60" Griddle"
type textarea "x"
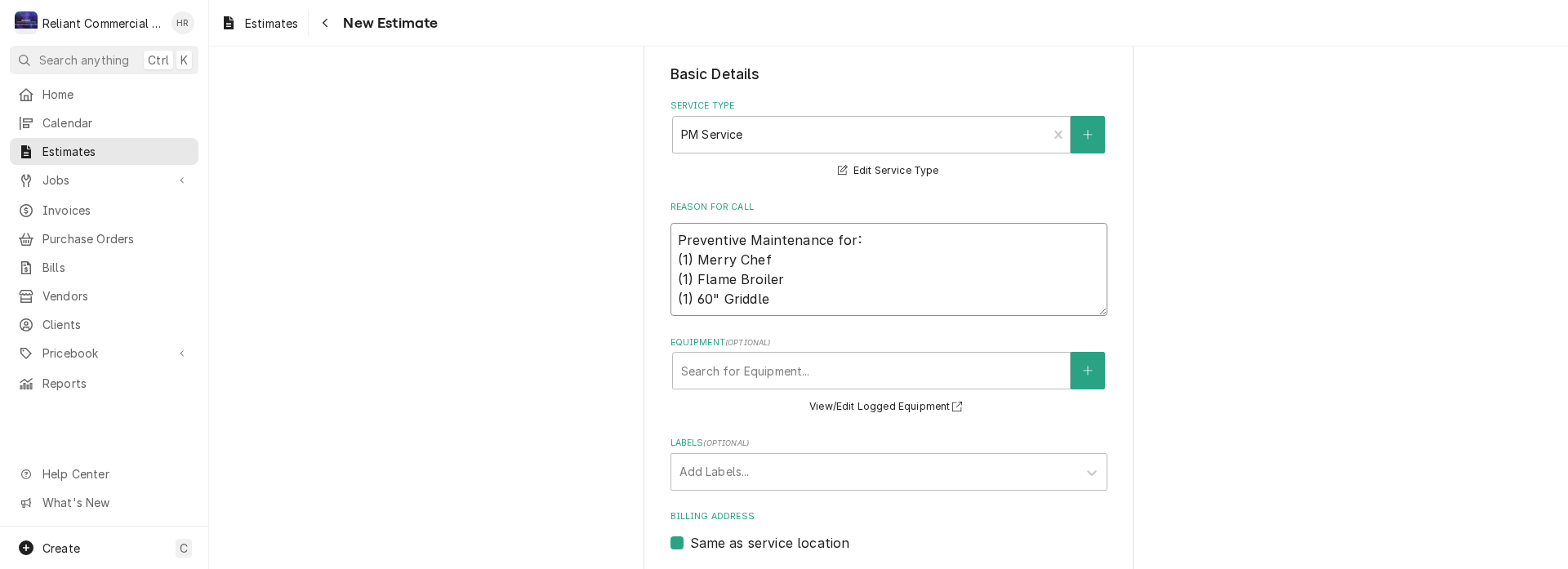
type textarea "Preventive Maintenance for: (1) Merry Chef (1) Flame Broiler (1) 60" Griddle"
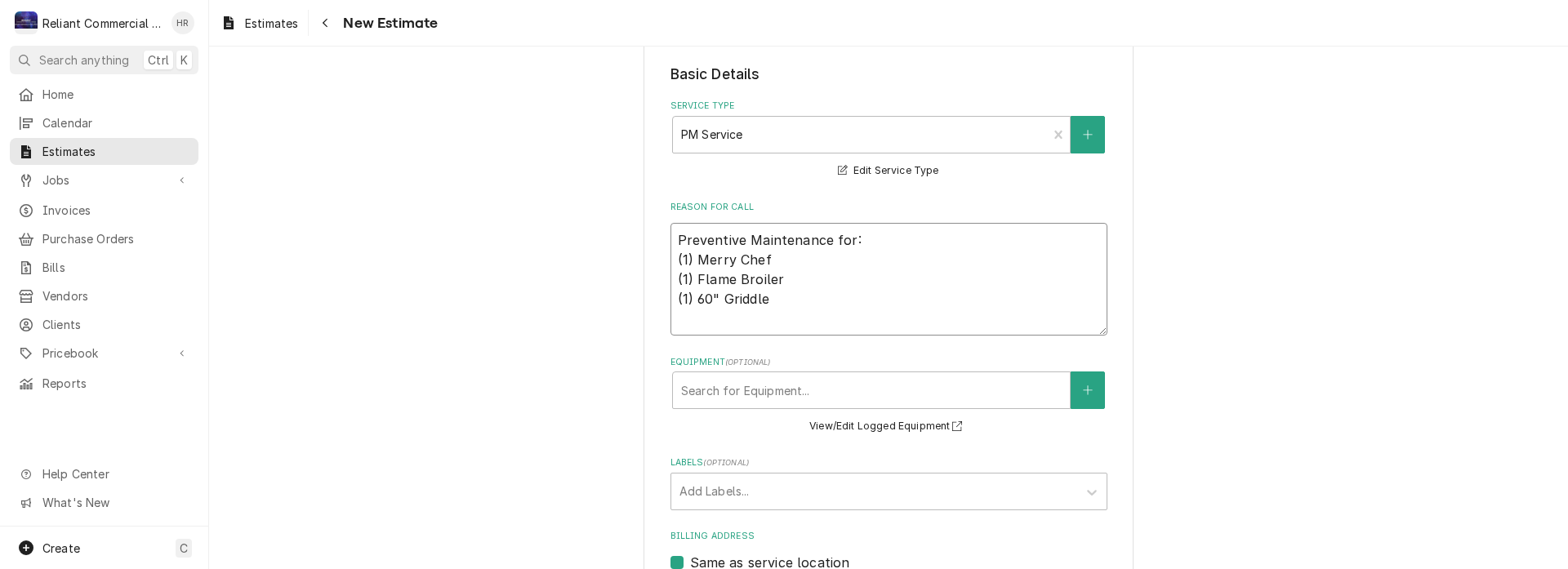
type textarea "x"
type textarea "Preventive Maintenance for: (1) Merry Chef (1) Flame Broiler (1) 60" Griddle ("
type textarea "x"
type textarea "Preventive Maintenance for: (1) Merry Chef (1) Flame Broiler (1) 60" Griddle (4"
type textarea "x"
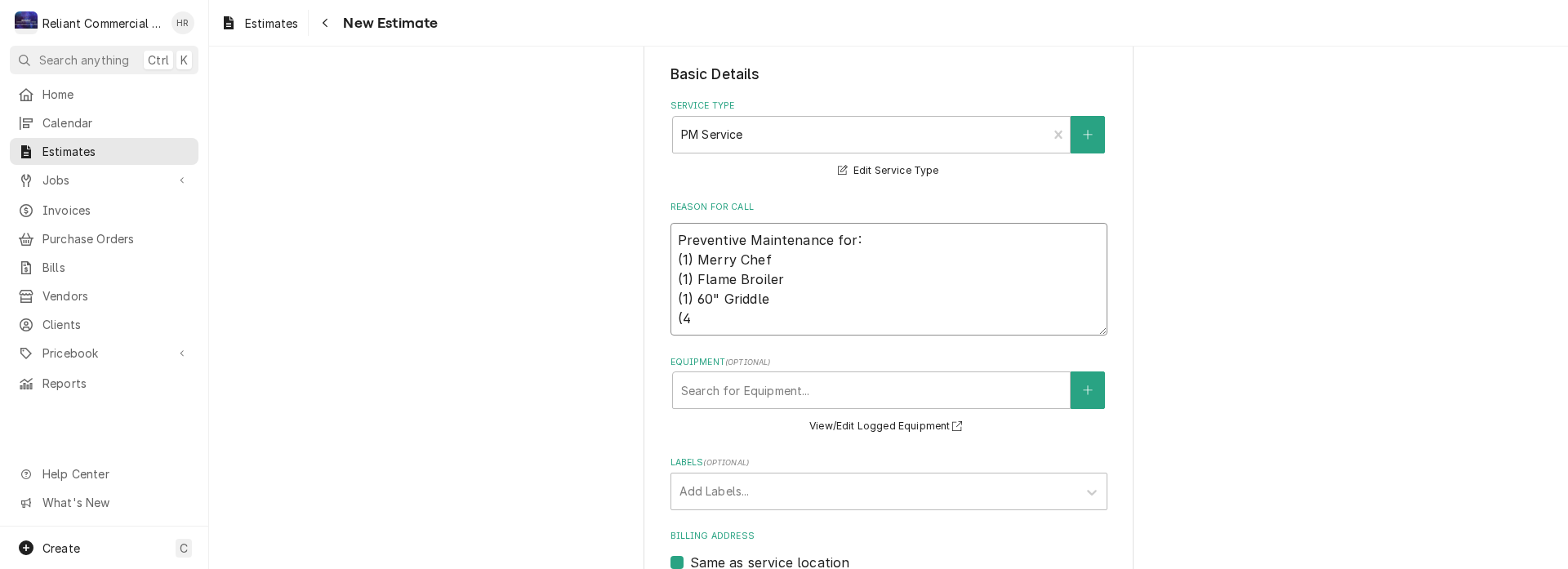
type textarea "Preventive Maintenance for: (1) Merry Chef (1) Flame Broiler (1) 60" Griddle (4)"
type textarea "x"
type textarea "Preventive Maintenance for: (1) Merry Chef (1) Flame Broiler (1) 60" Griddle (4)"
type textarea "x"
type textarea "Preventive Maintenance for: (1) Merry Chef (1) Flame Broiler (1) 60" Griddle (4…"
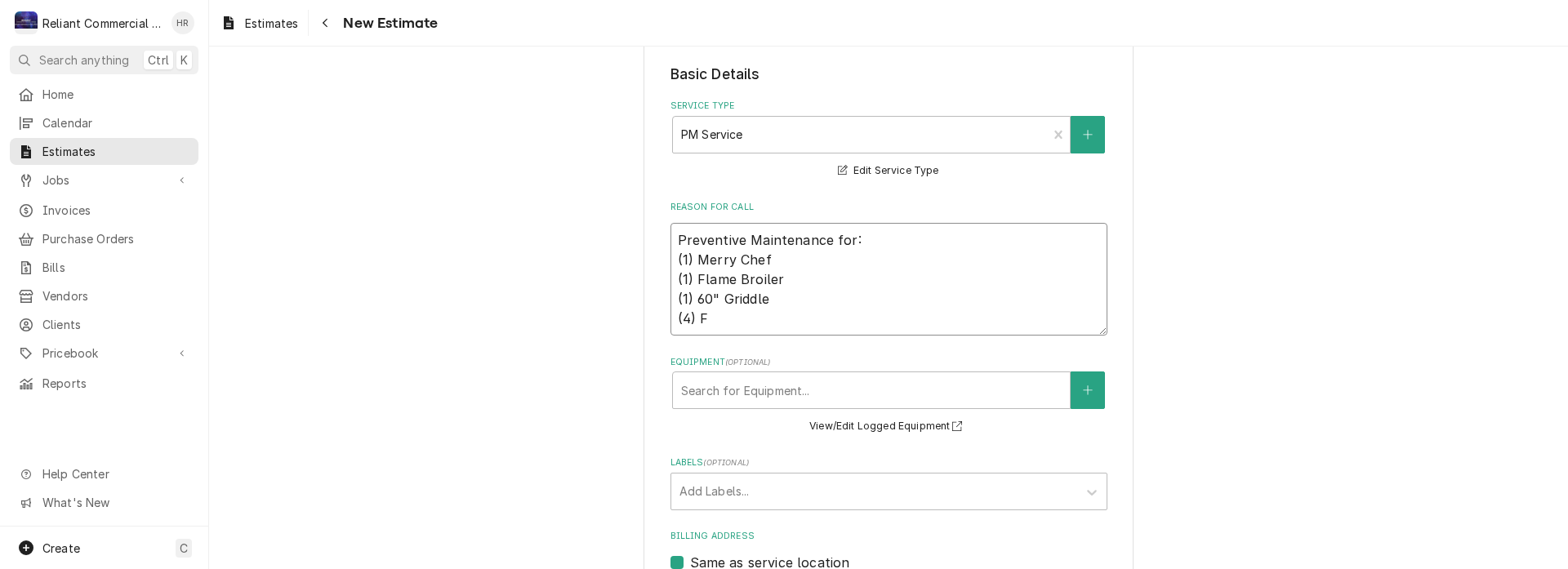
type textarea "x"
type textarea "Preventive Maintenance for: (1) Merry Chef (1) Flame Broiler (1) 60" Griddle (4…"
type textarea "x"
type textarea "Preventive Maintenance for: (1) Merry Chef (1) Flame Broiler (1) 60" Griddle (4…"
type textarea "x"
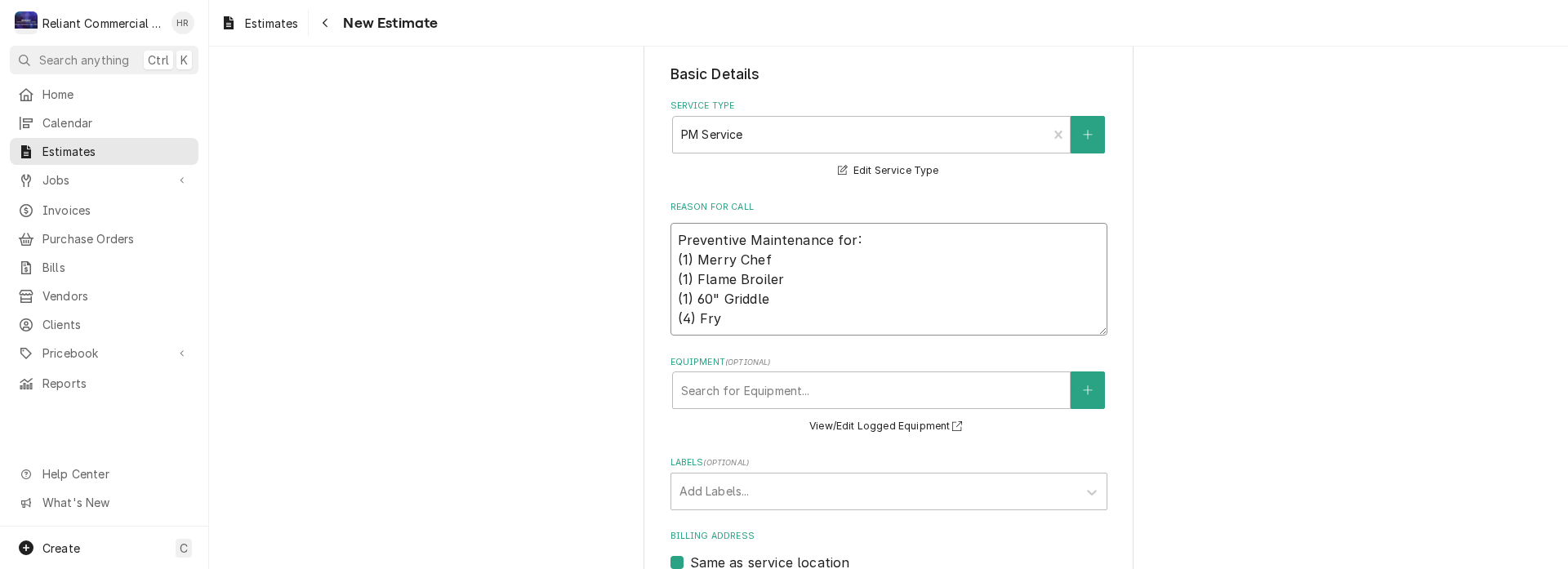
type textarea "Preventive Maintenance for: (1) Merry Chef (1) Flame Broiler (1) 60" Griddle (4…"
type textarea "x"
type textarea "Preventive Maintenance for: (1) Merry Chef (1) Flame Broiler (1) 60" Griddle (4…"
type textarea "x"
type textarea "Preventive Maintenance for: (1) Merry Chef (1) Flame Broiler (1) 60" Griddle (4…"
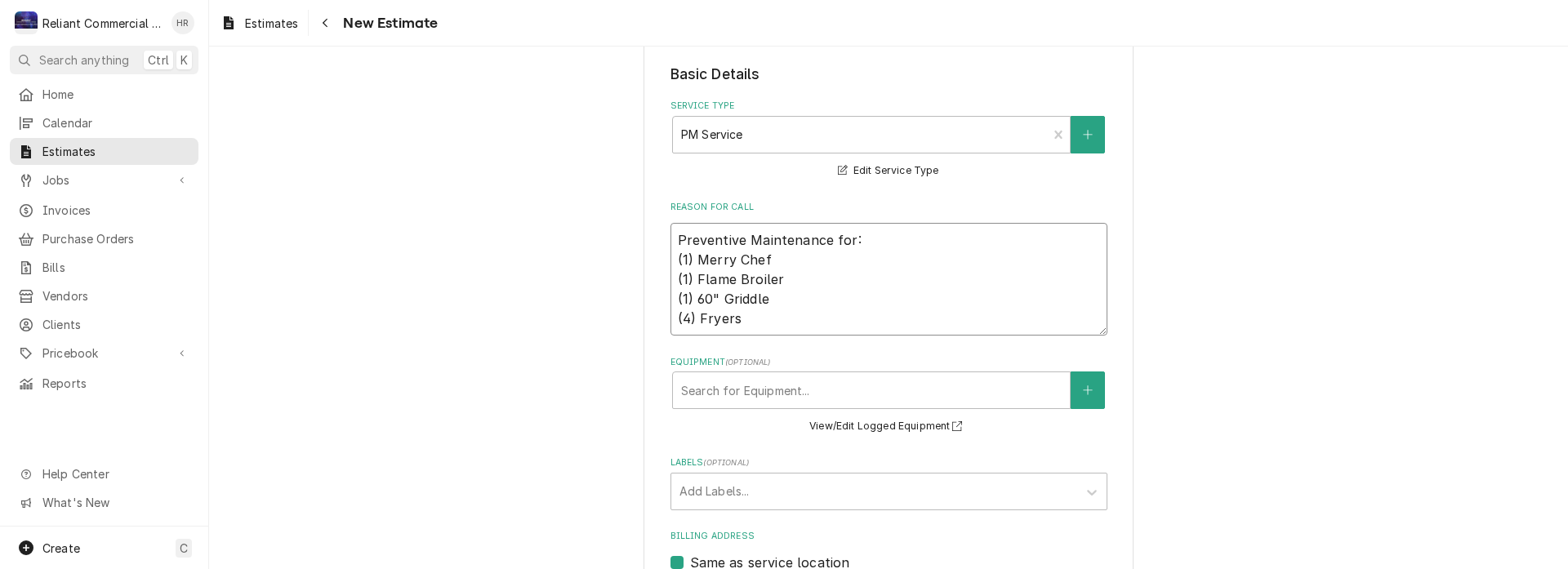
type textarea "x"
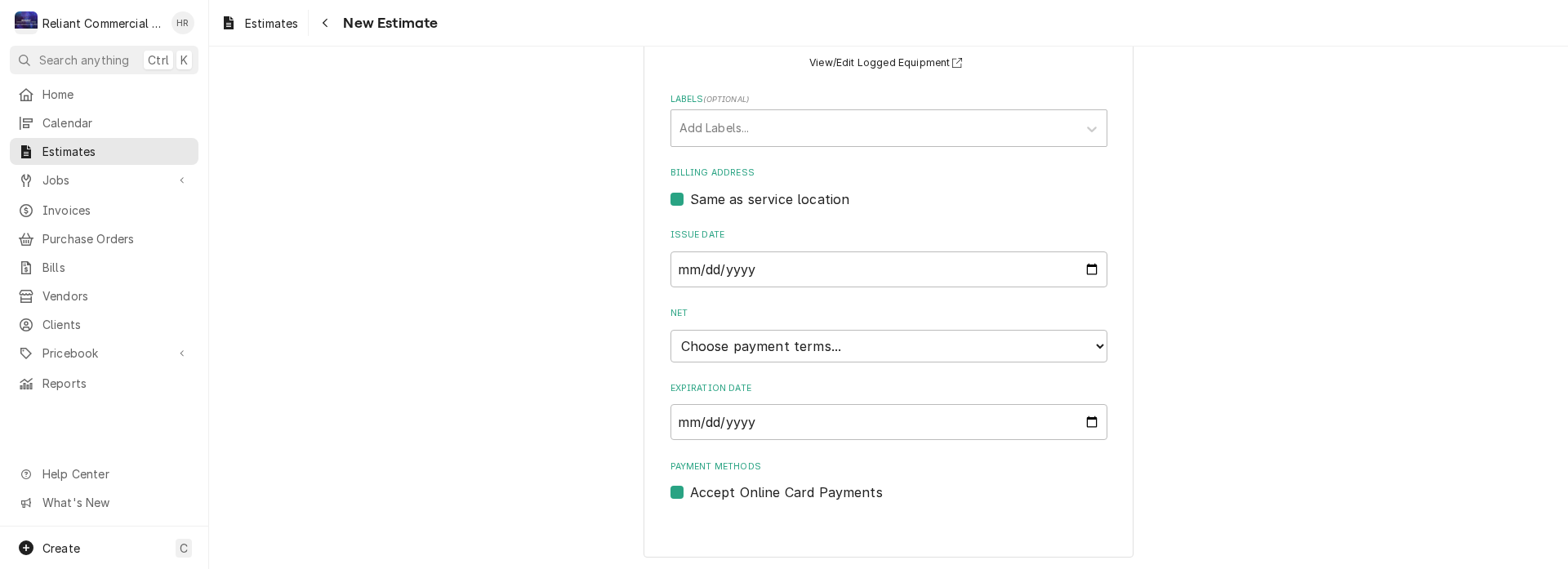
scroll to position [693, 0]
type textarea "Preventive Maintenance for: (1) Merry Chef (1) Flame Broiler (1) 60" Griddle (4…"
click at [1078, 348] on select "Choose payment terms... Same Day Net 7 Net 14 Net 21 Net 30 Net 45 Net 60 Net 90" at bounding box center [888, 343] width 437 height 33
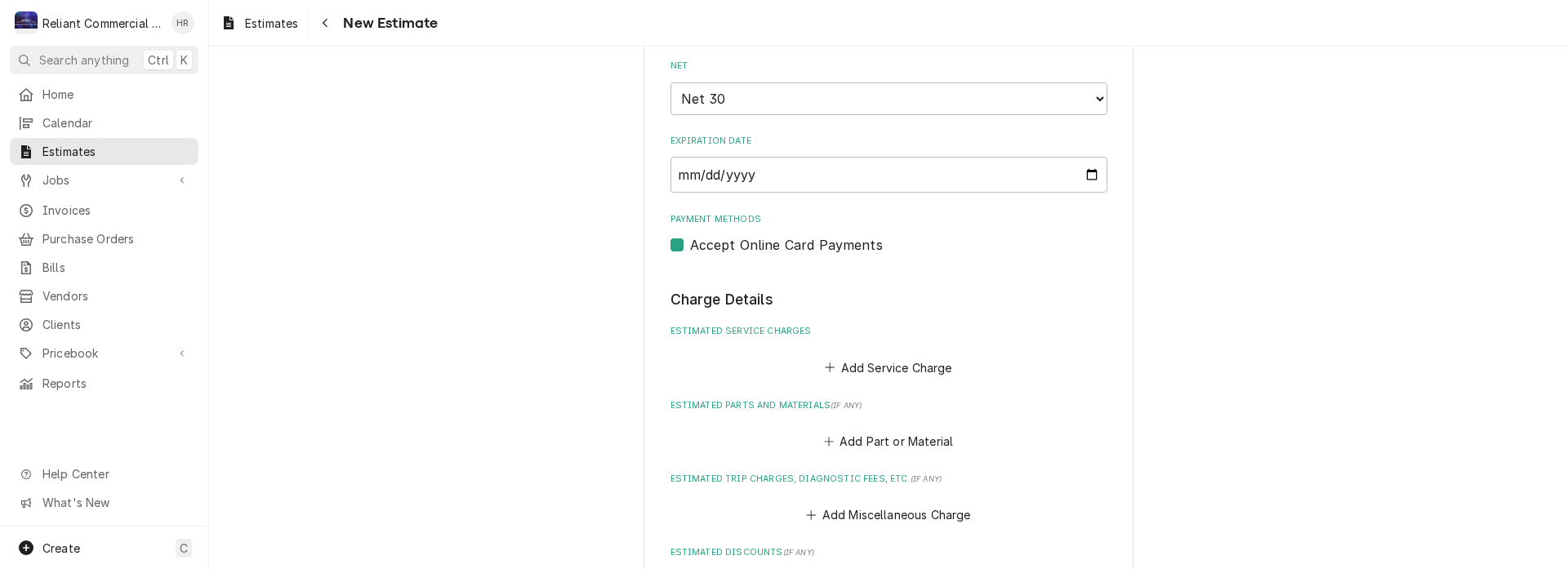
scroll to position [1020, 0]
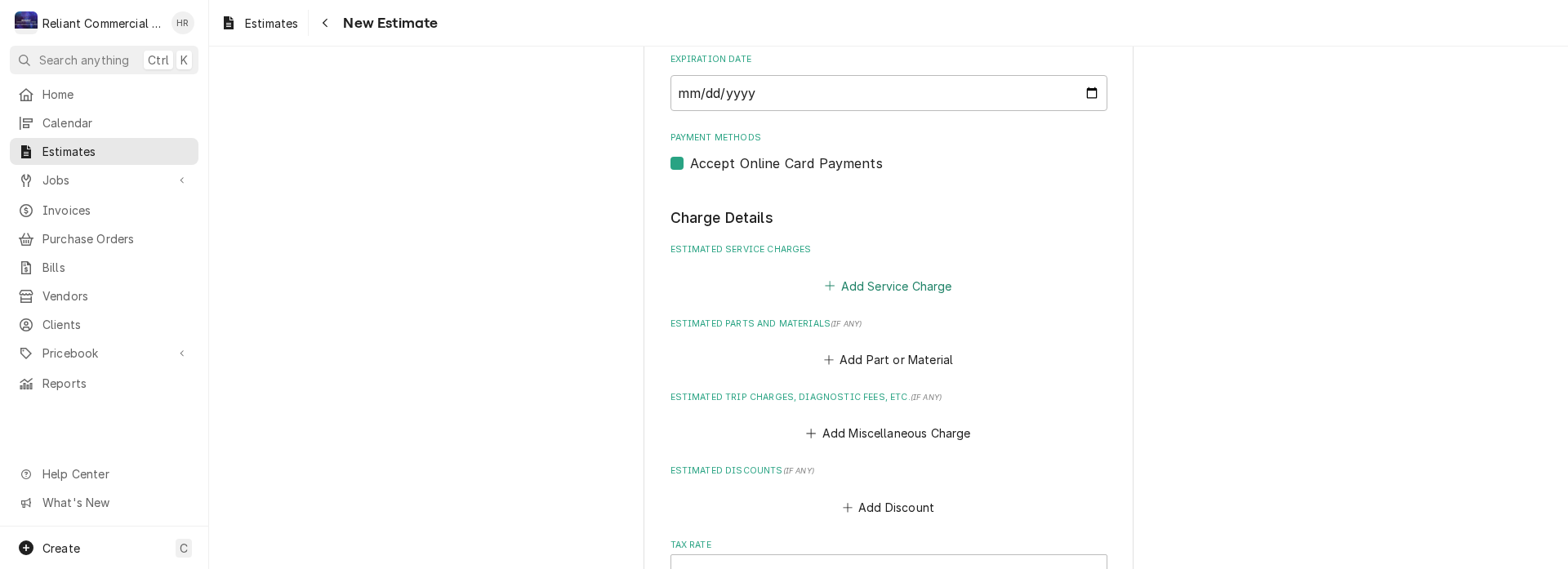
click at [927, 286] on button "Add Service Charge" at bounding box center [888, 286] width 132 height 23
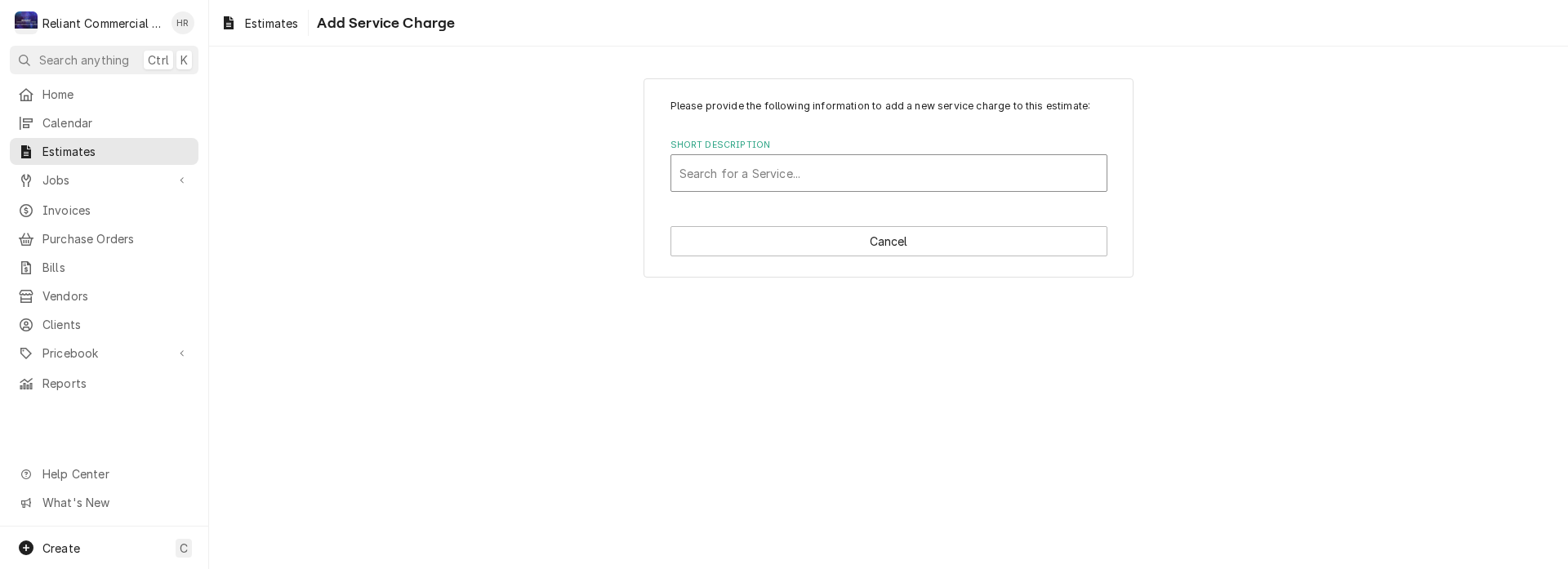
click at [844, 176] on div "Short Description" at bounding box center [888, 173] width 419 height 29
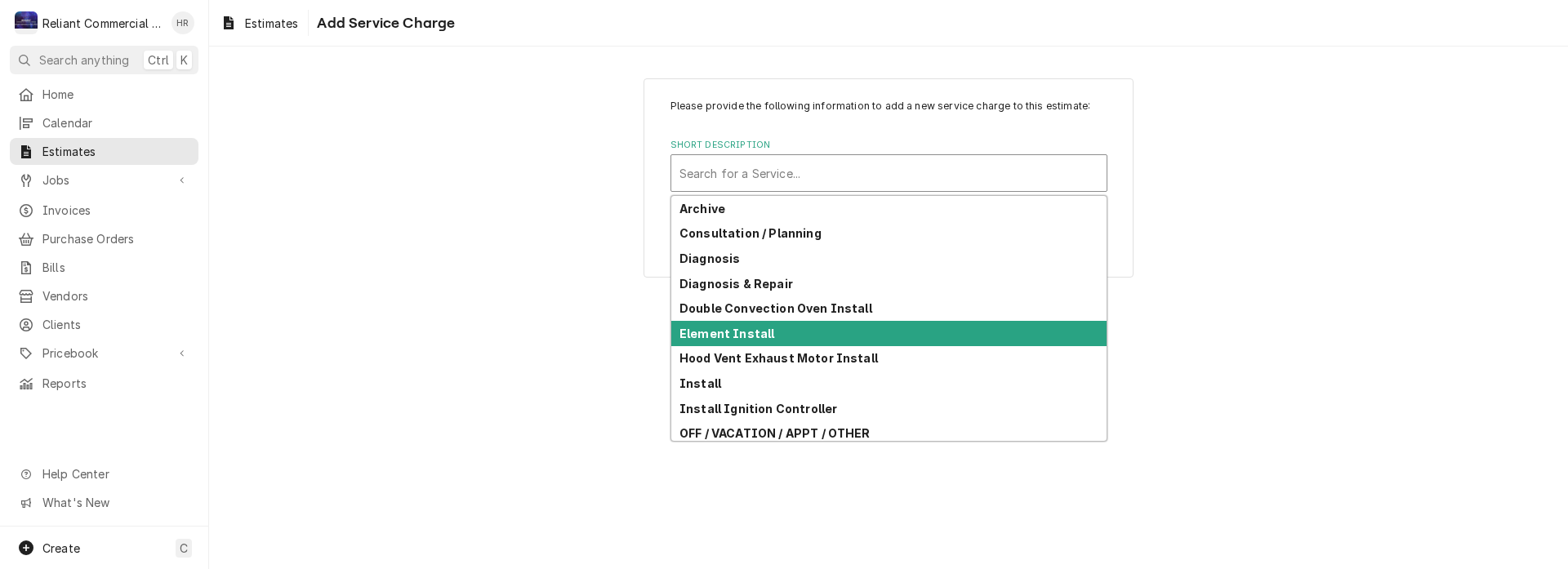
scroll to position [255, 0]
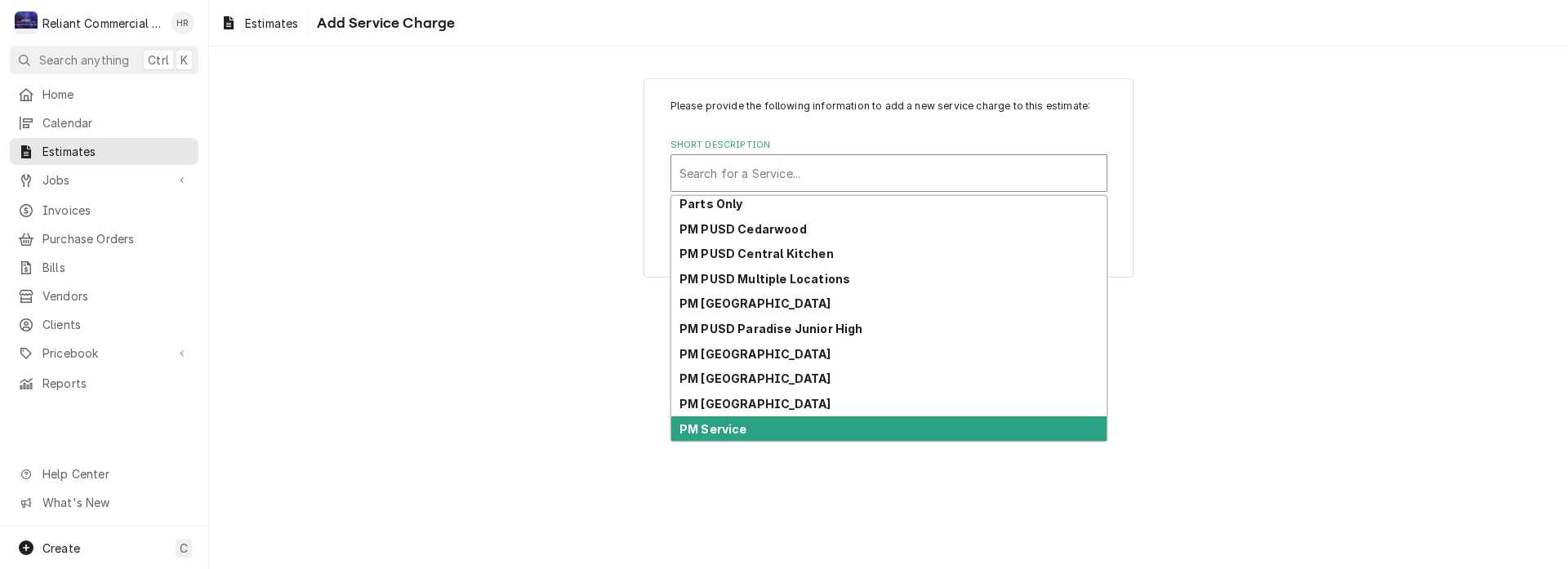
click at [758, 430] on div "PM Service" at bounding box center [889, 429] width 436 height 26
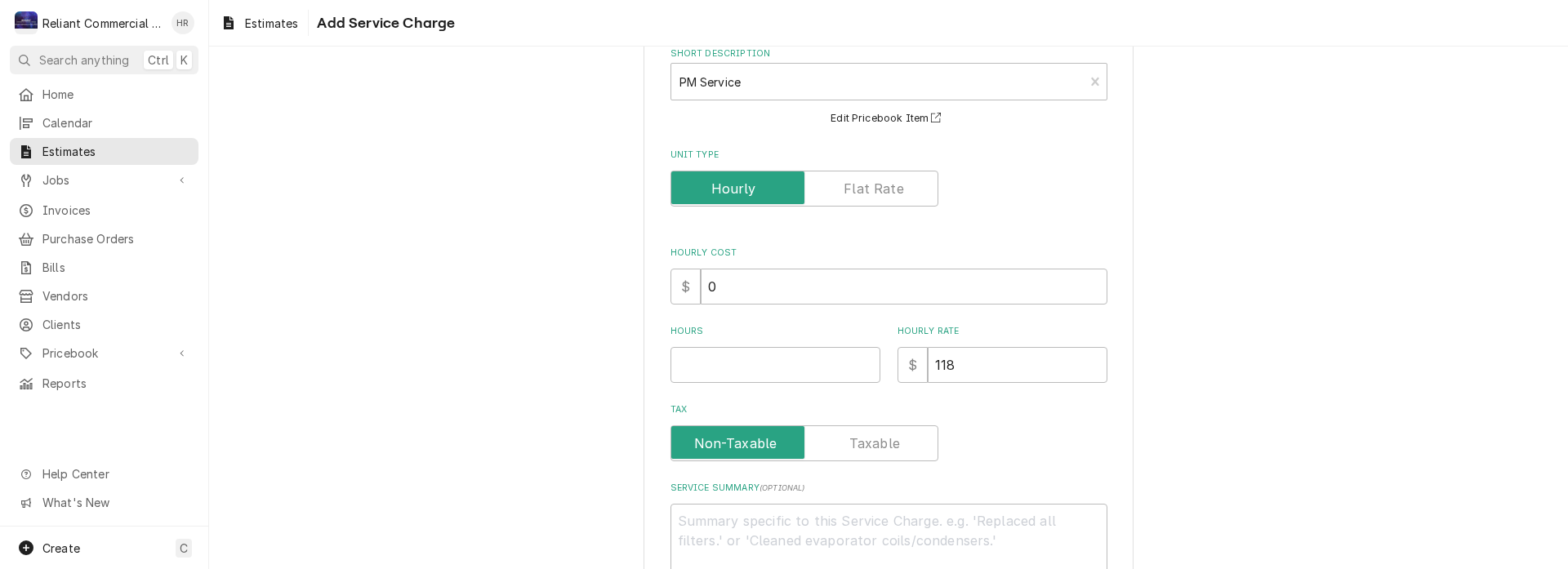
scroll to position [163, 0]
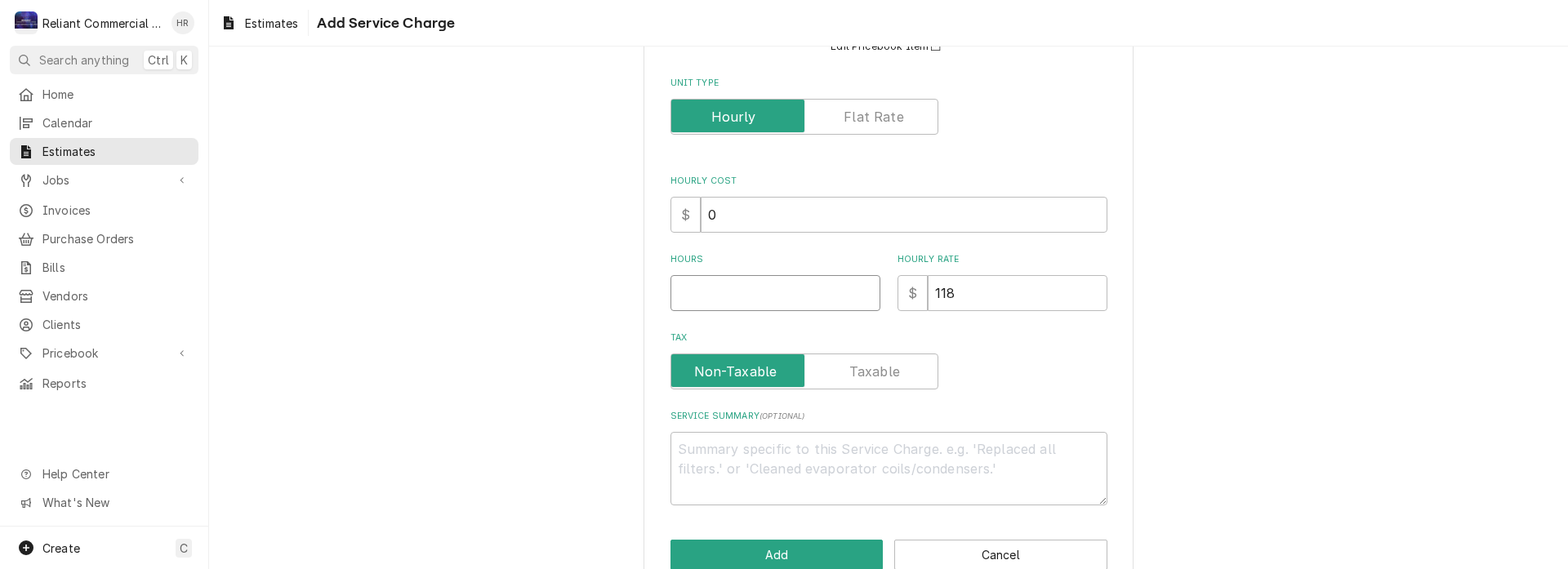
click at [750, 303] on input "Hours" at bounding box center [775, 293] width 210 height 36
type textarea "x"
type input "4"
type textarea "x"
type input "4"
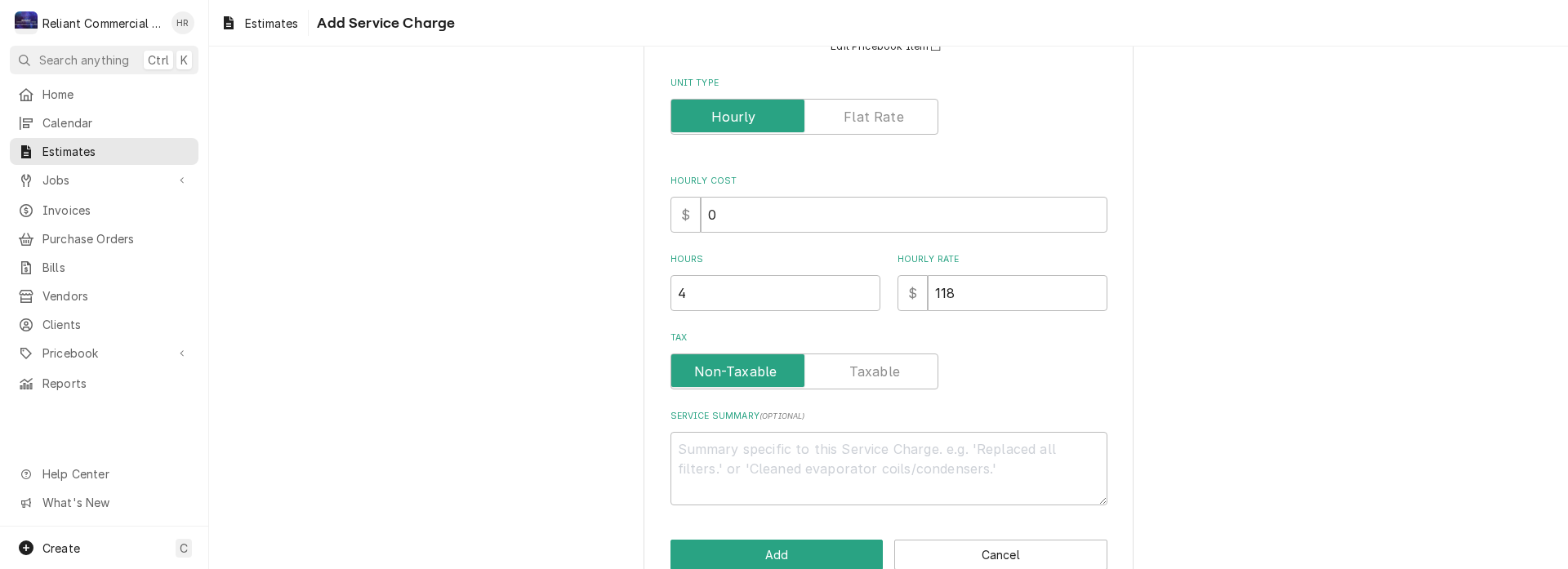
click at [1035, 356] on div "Tax" at bounding box center [888, 371] width 437 height 36
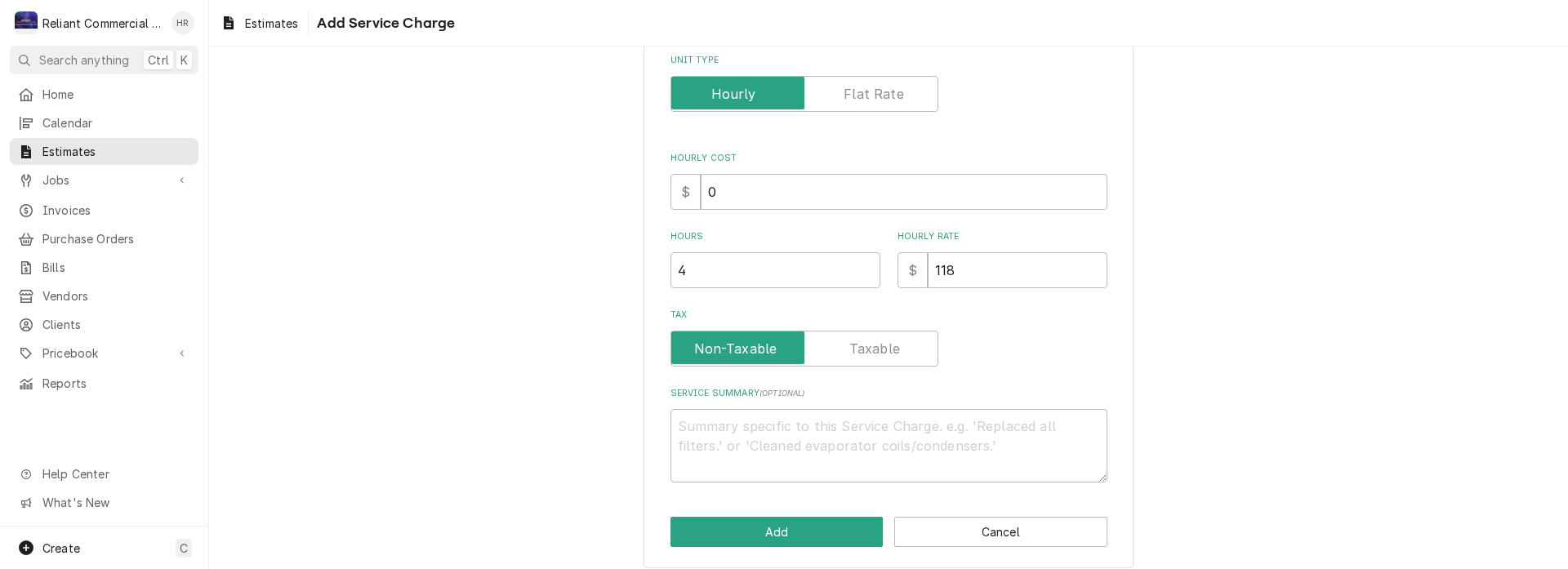
scroll to position [199, 0]
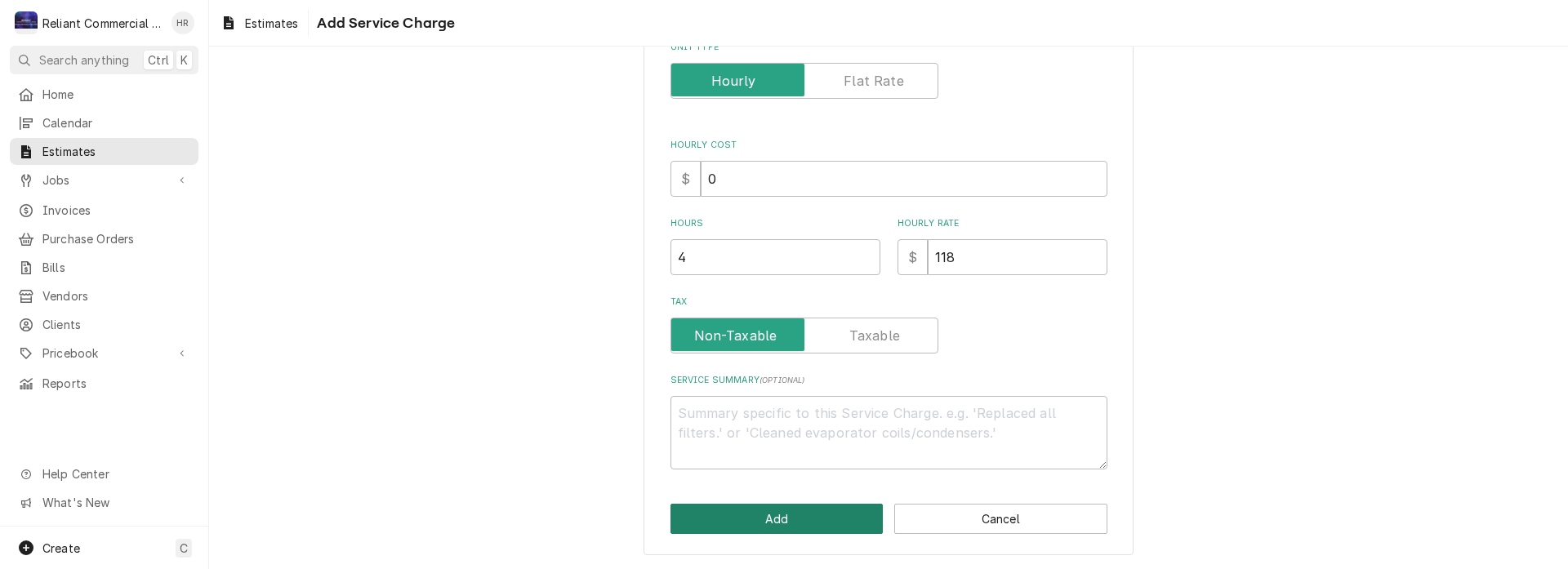
click at [776, 513] on button "Add" at bounding box center [777, 519] width 213 height 30
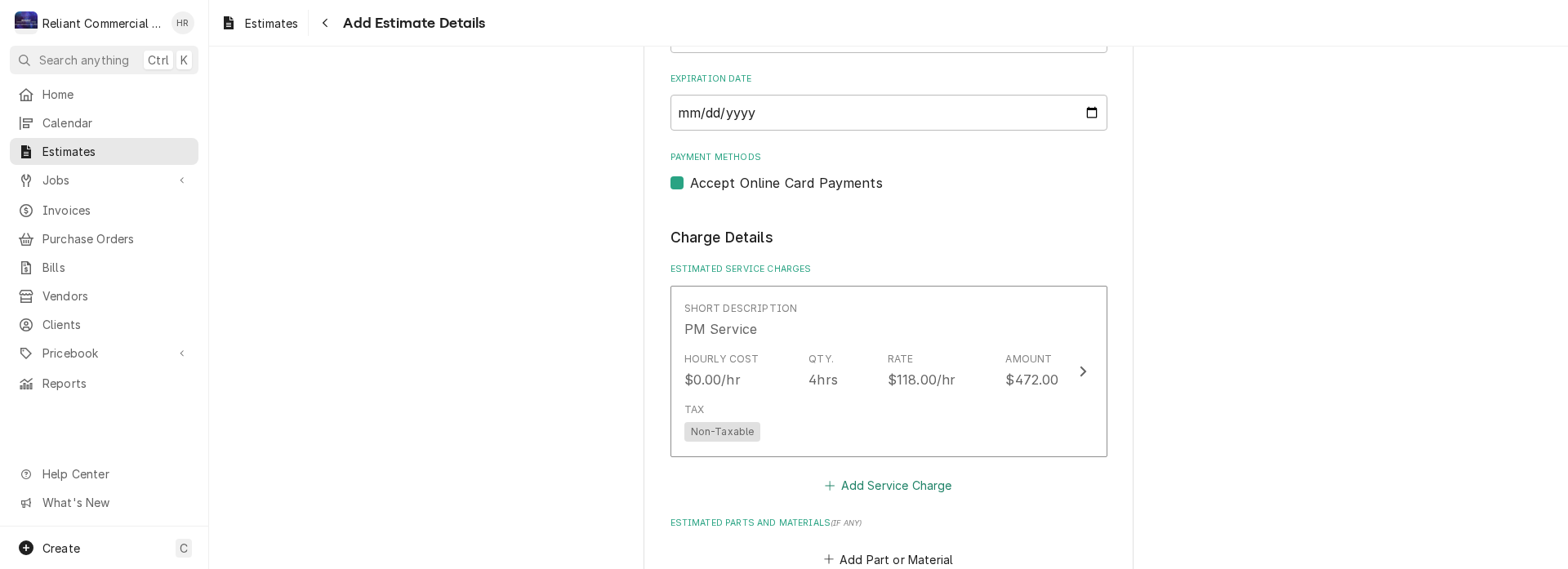
scroll to position [1245, 0]
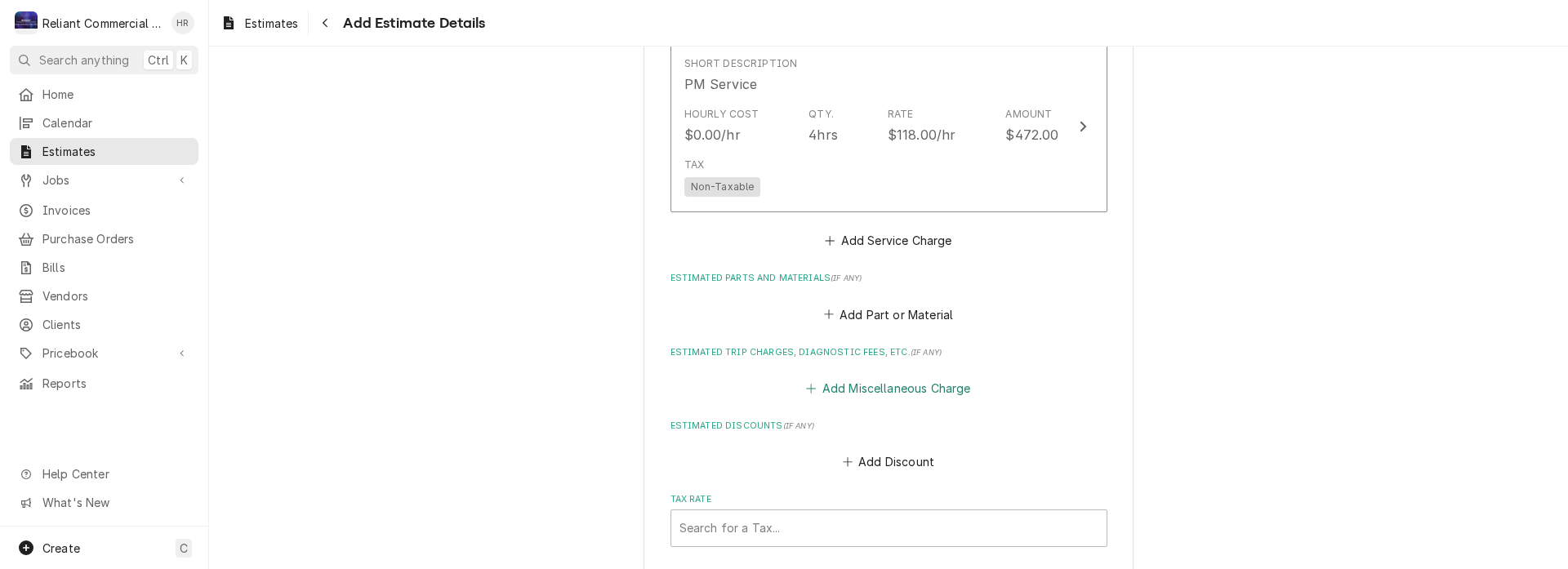
click at [905, 389] on button "Add Miscellaneous Charge" at bounding box center [888, 388] width 170 height 23
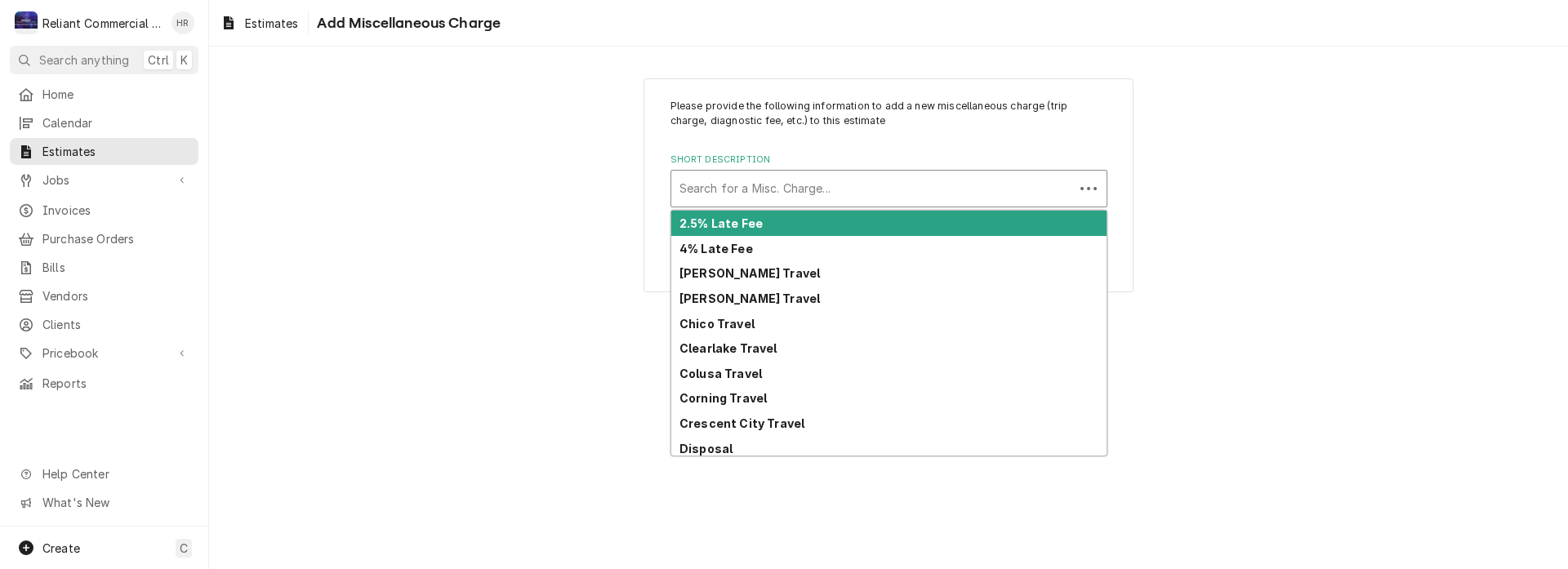
click at [848, 185] on div "Short Description" at bounding box center [872, 188] width 386 height 29
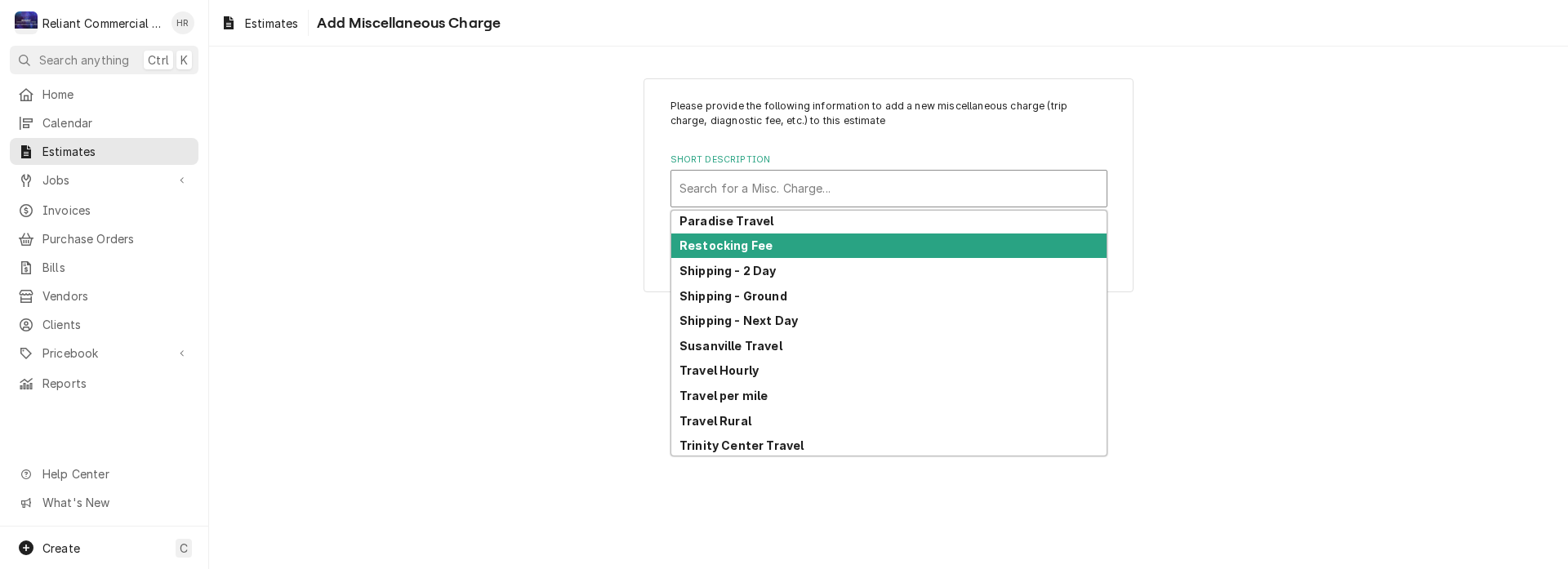
scroll to position [756, 0]
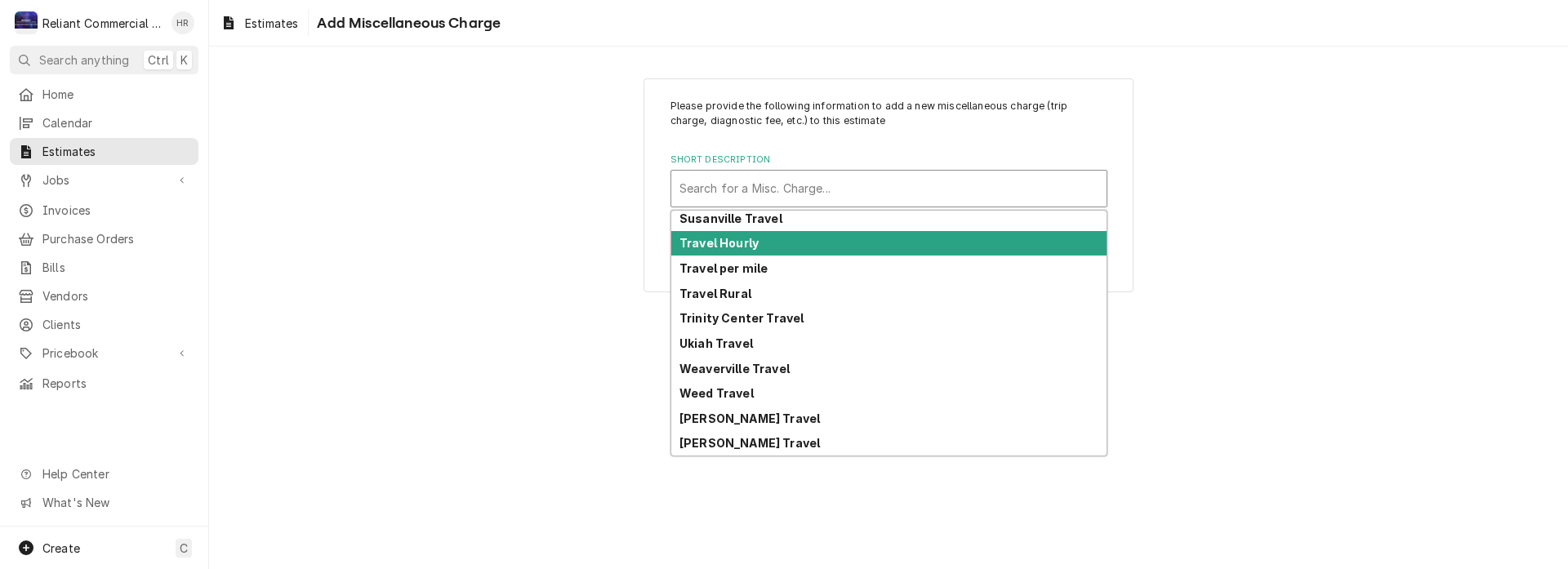
click at [794, 246] on div "Travel Hourly" at bounding box center [889, 243] width 436 height 26
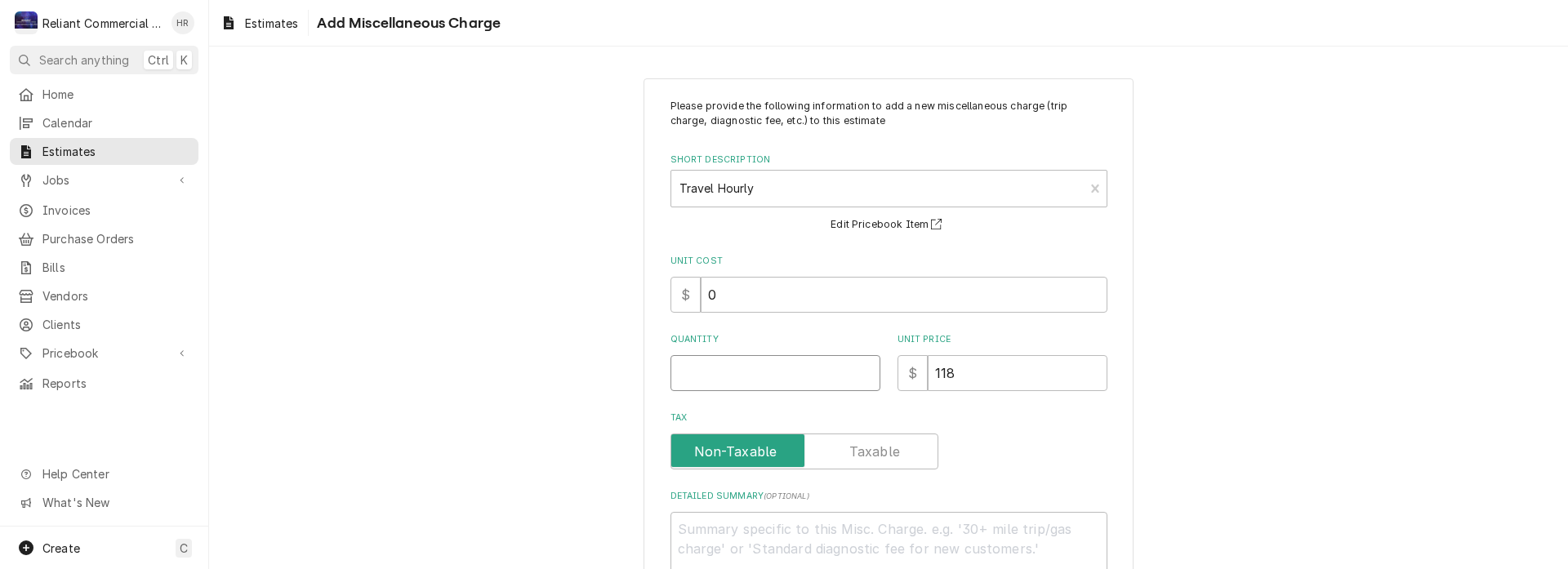
click at [738, 377] on input "Quantity" at bounding box center [775, 373] width 210 height 36
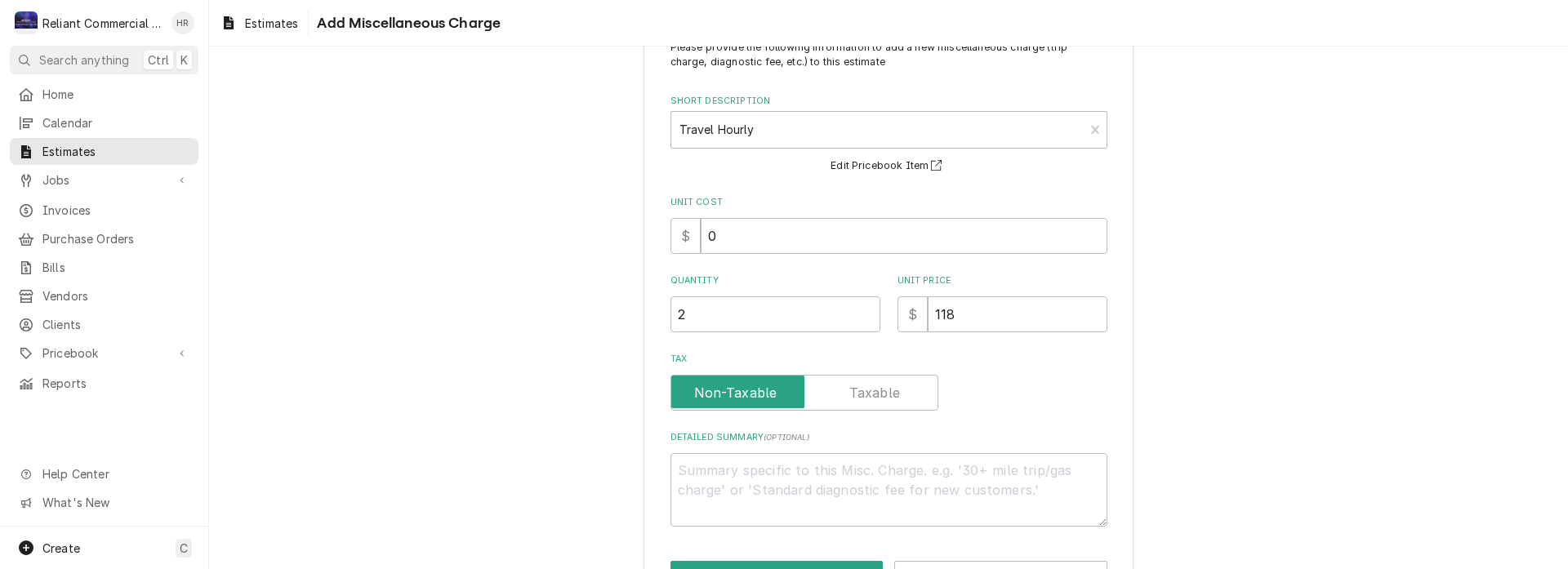
scroll to position [116, 0]
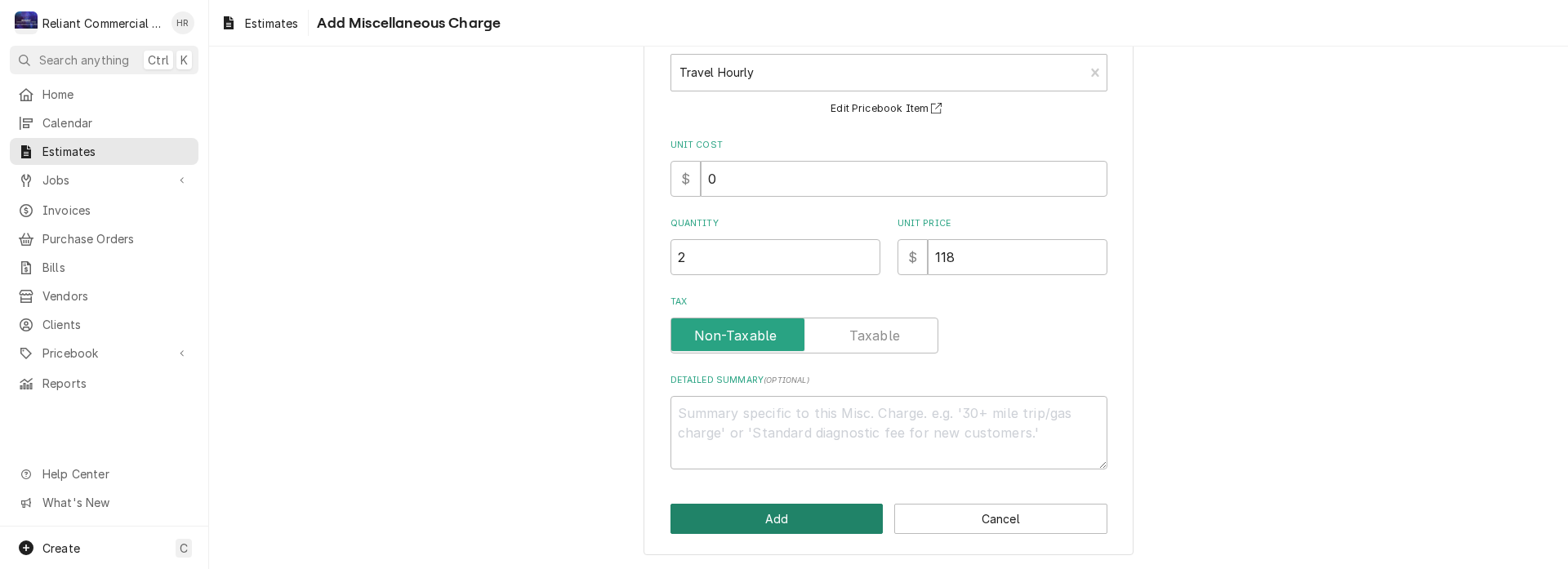
click at [802, 522] on button "Add" at bounding box center [777, 519] width 213 height 30
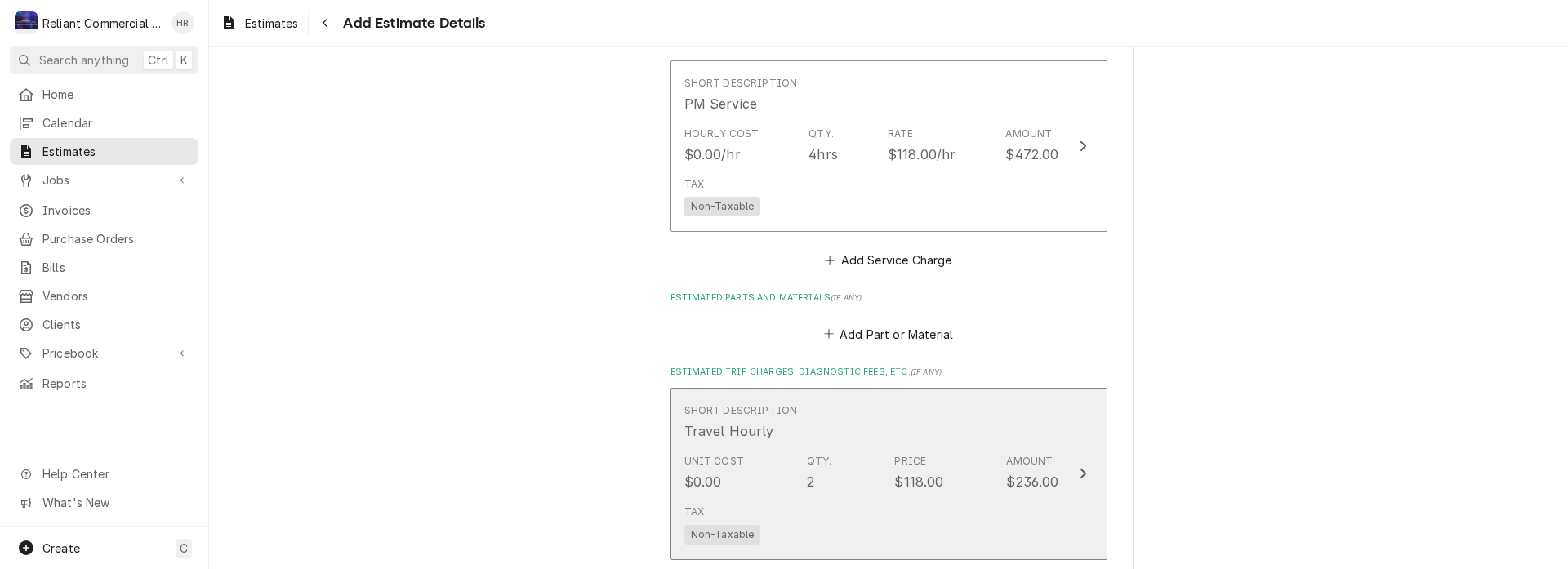
scroll to position [1471, 0]
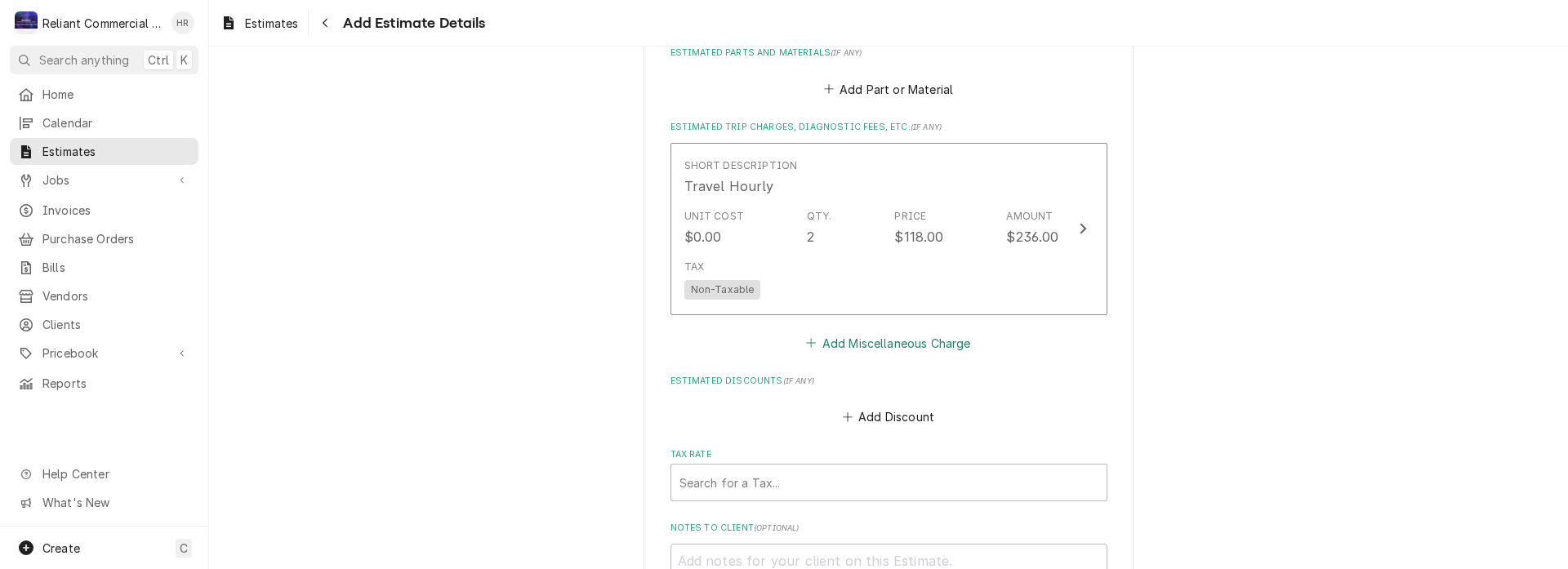
click at [885, 345] on button "Add Miscellaneous Charge" at bounding box center [888, 343] width 170 height 23
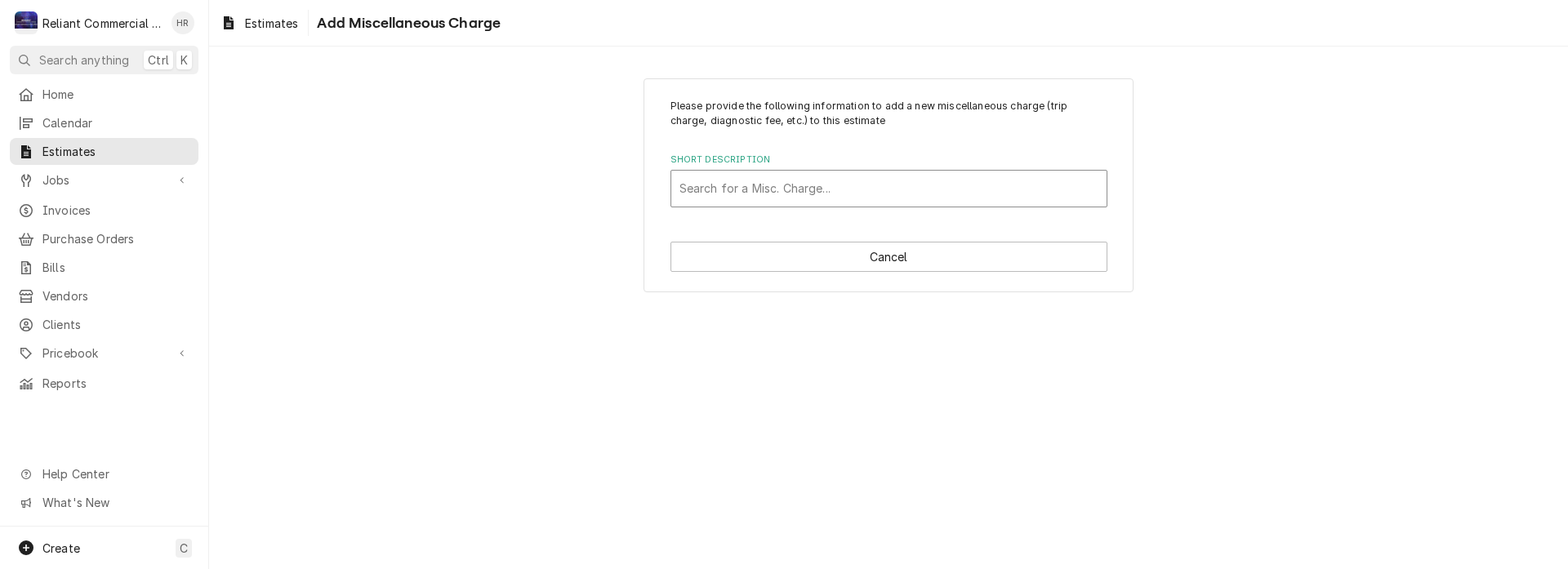
click at [822, 183] on div "Short Description" at bounding box center [888, 188] width 419 height 29
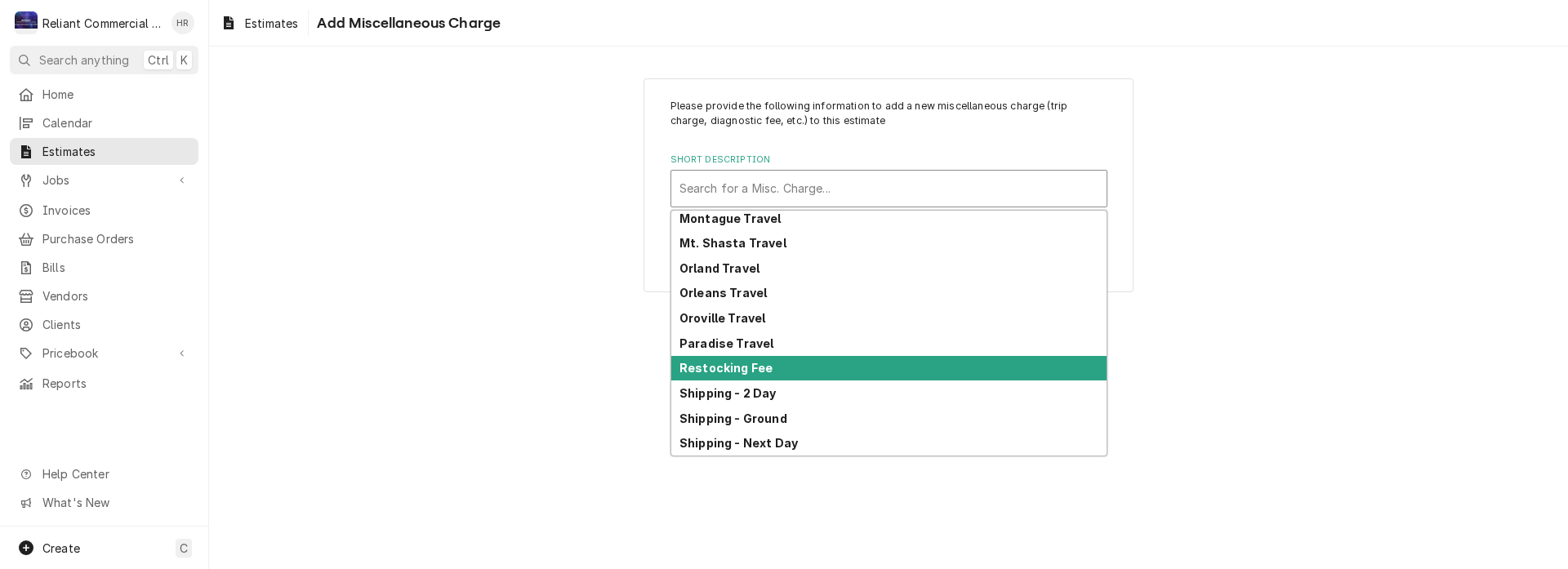
scroll to position [669, 0]
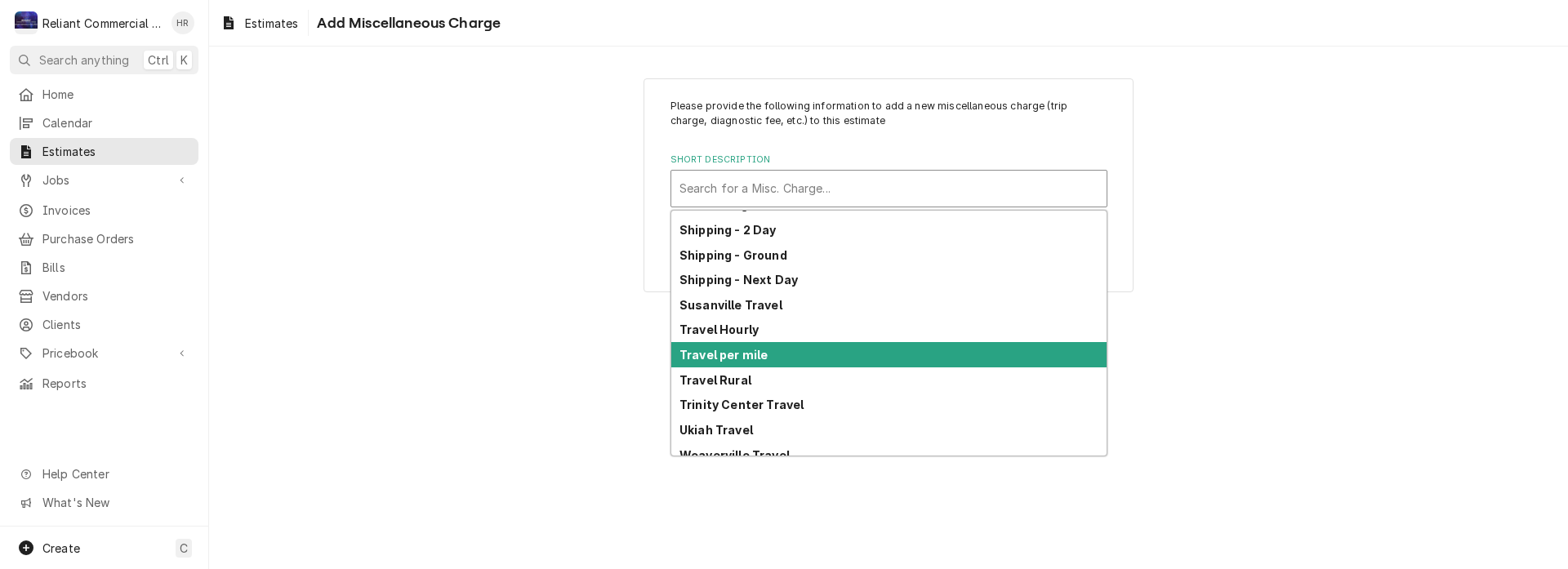
click at [756, 352] on strong "Travel per mile" at bounding box center [723, 355] width 88 height 14
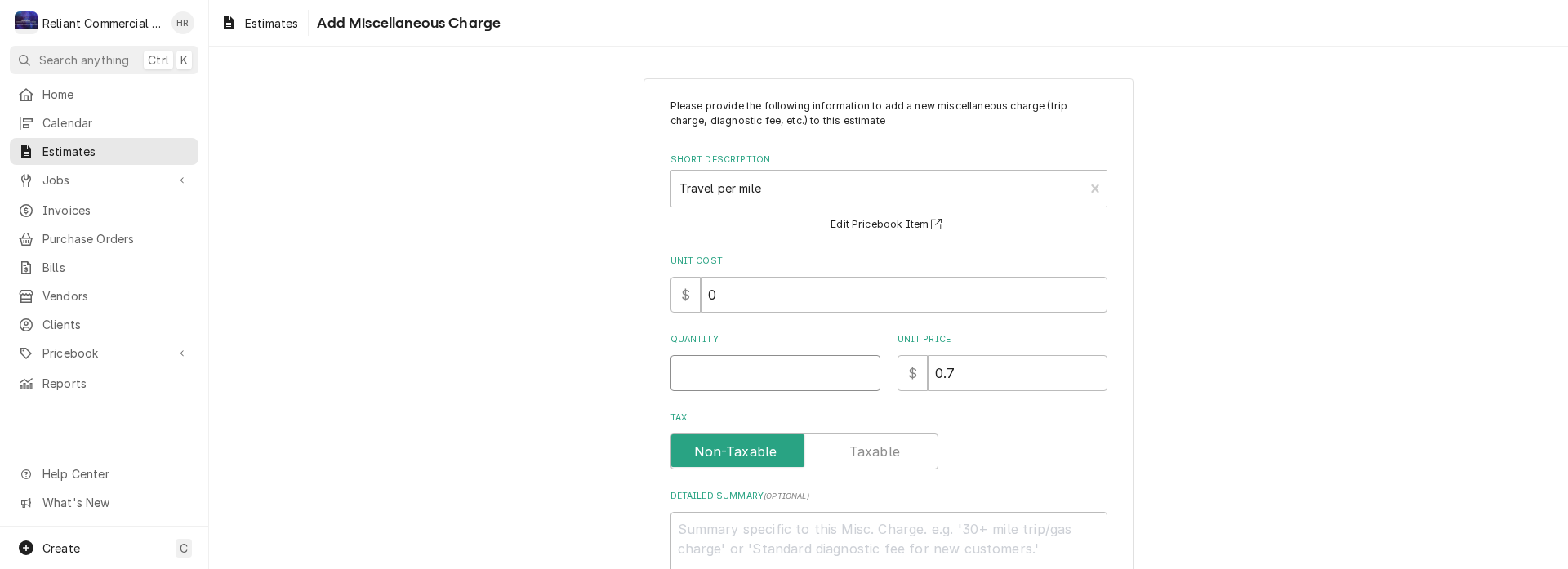
click at [780, 372] on input "Quantity" at bounding box center [775, 373] width 210 height 36
click at [1043, 446] on div "Tax" at bounding box center [888, 452] width 437 height 36
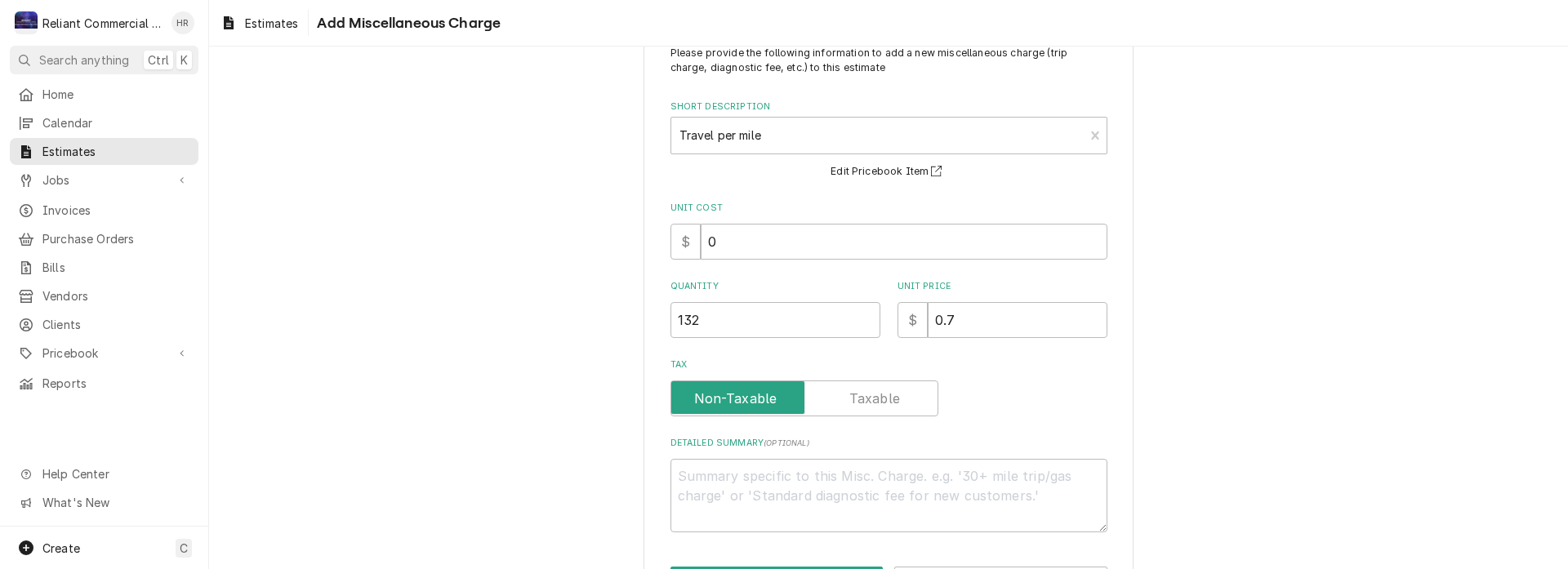
scroll to position [116, 0]
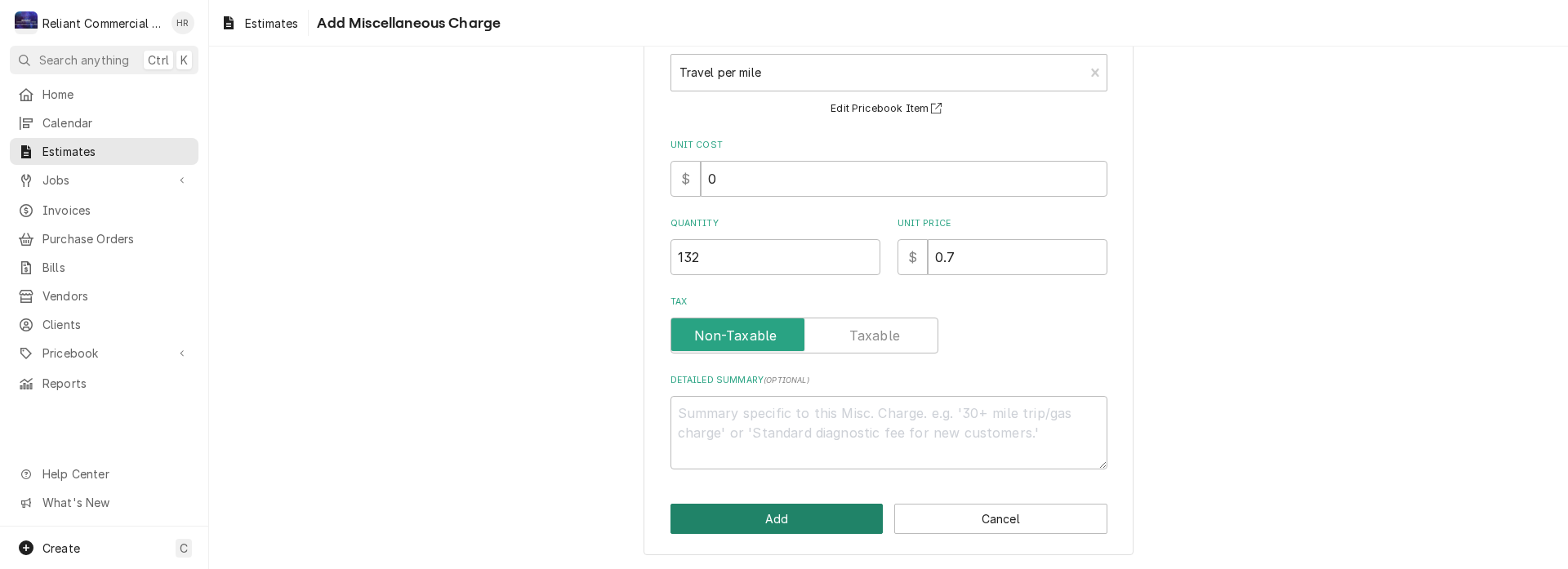
click at [788, 518] on button "Add" at bounding box center [777, 519] width 213 height 30
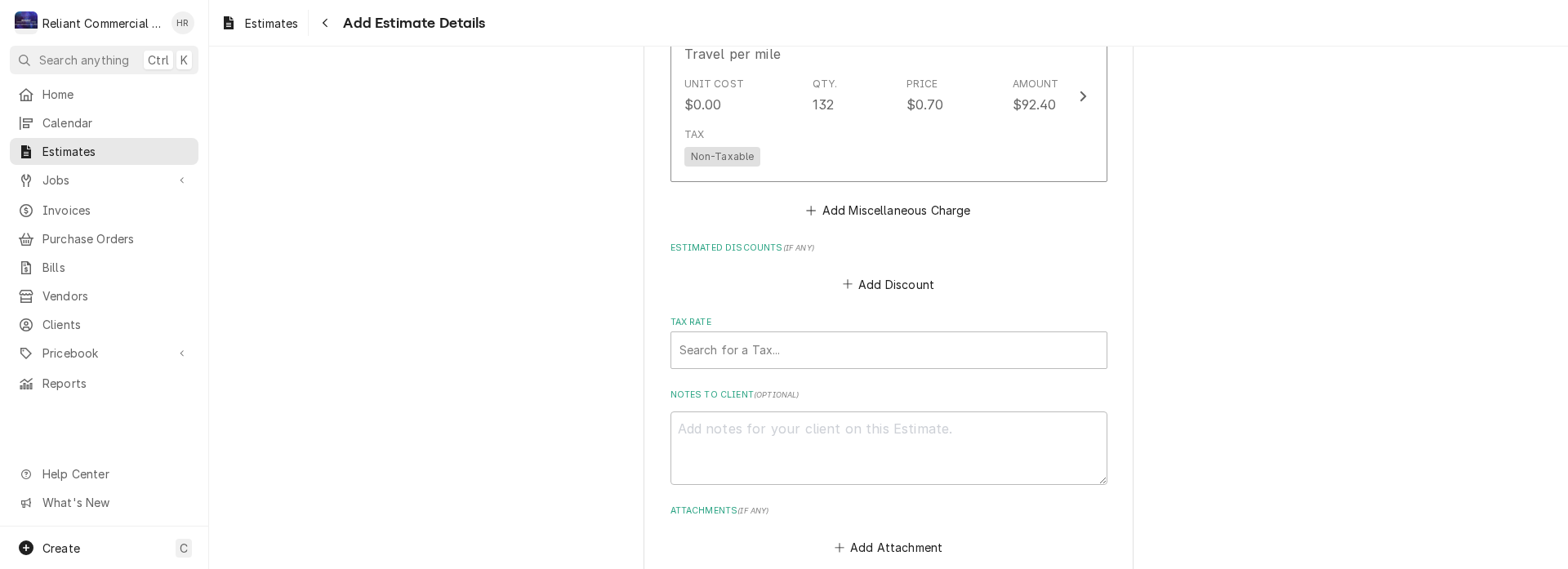
scroll to position [1941, 0]
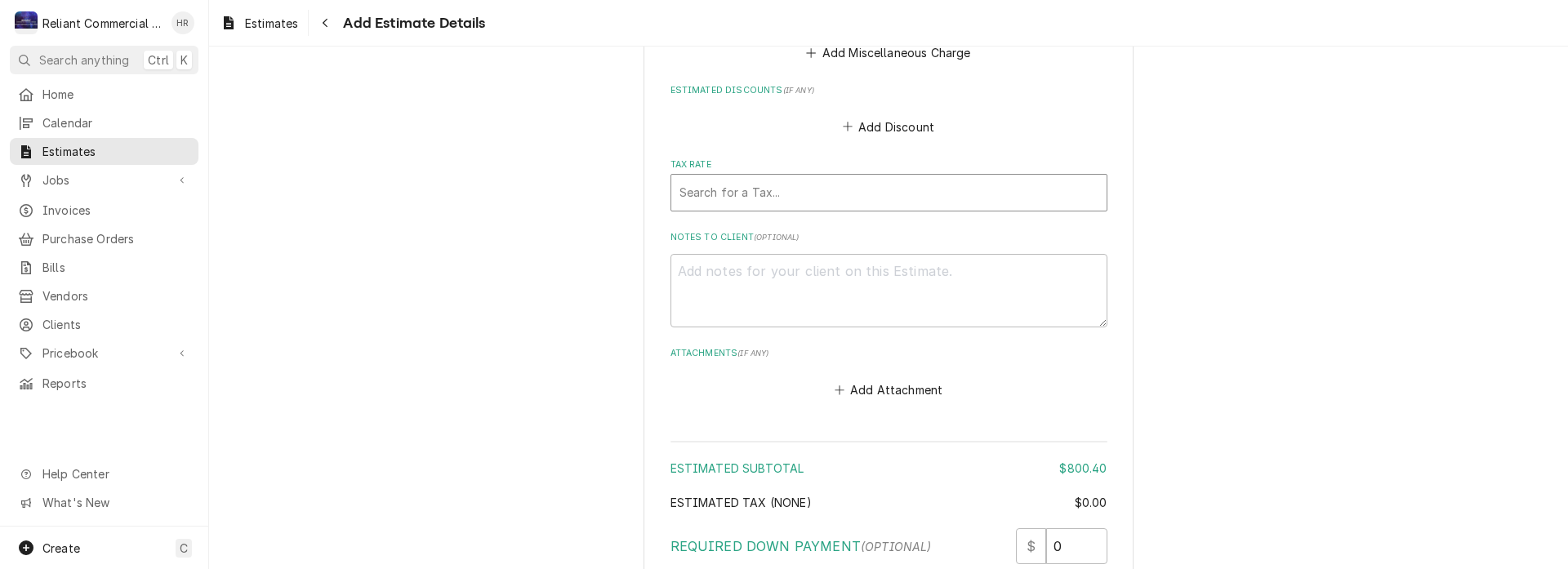
click at [803, 194] on div "Tax Rate" at bounding box center [888, 192] width 419 height 29
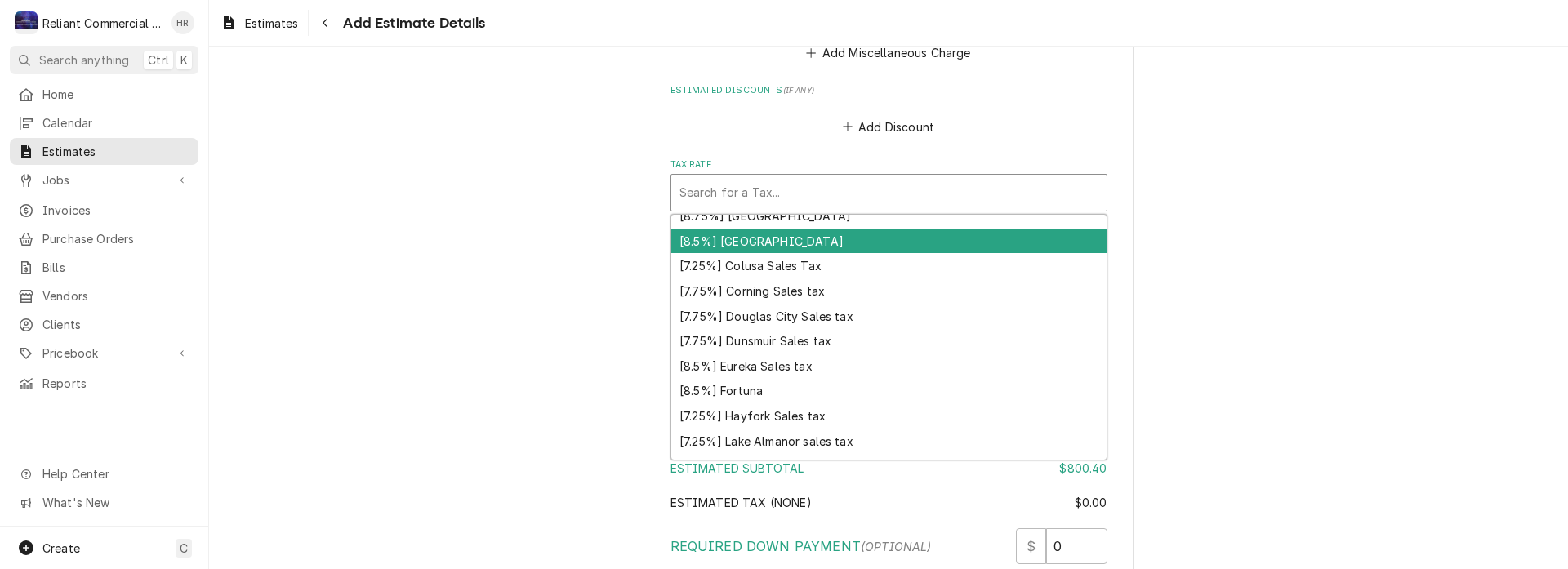
scroll to position [163, 0]
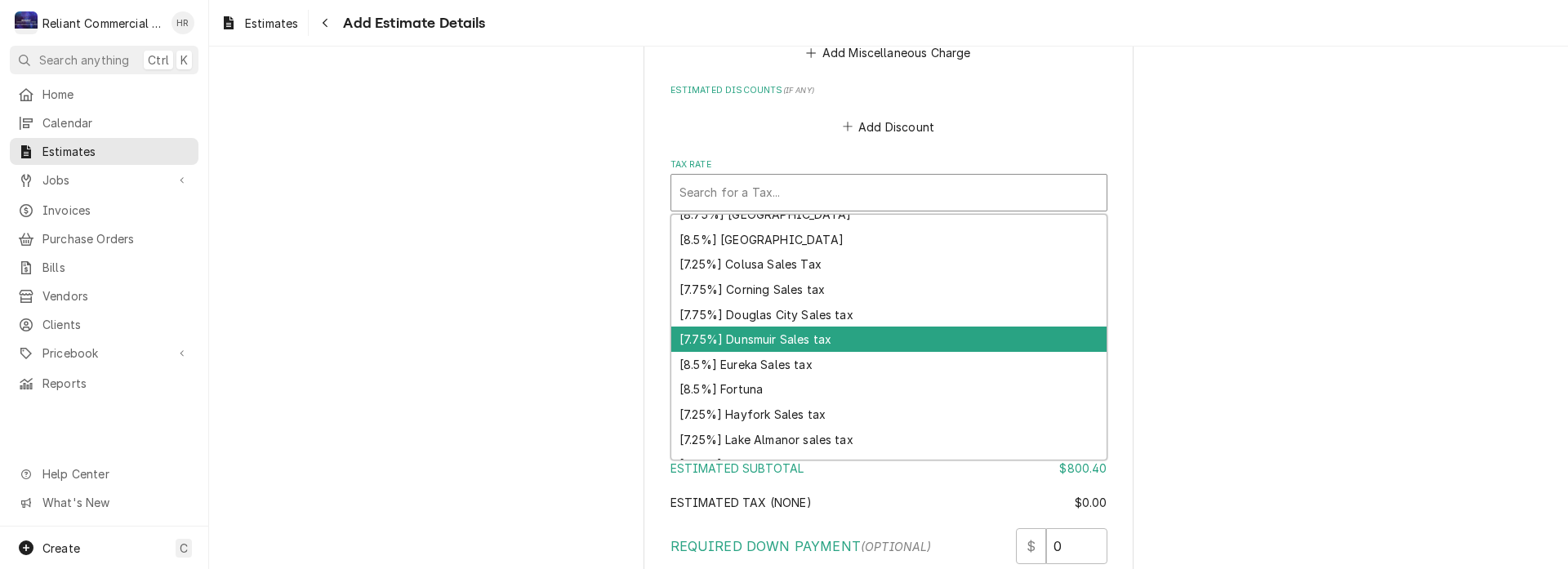
click at [788, 339] on div "[7.75%] Dunsmuir Sales tax" at bounding box center [889, 339] width 436 height 26
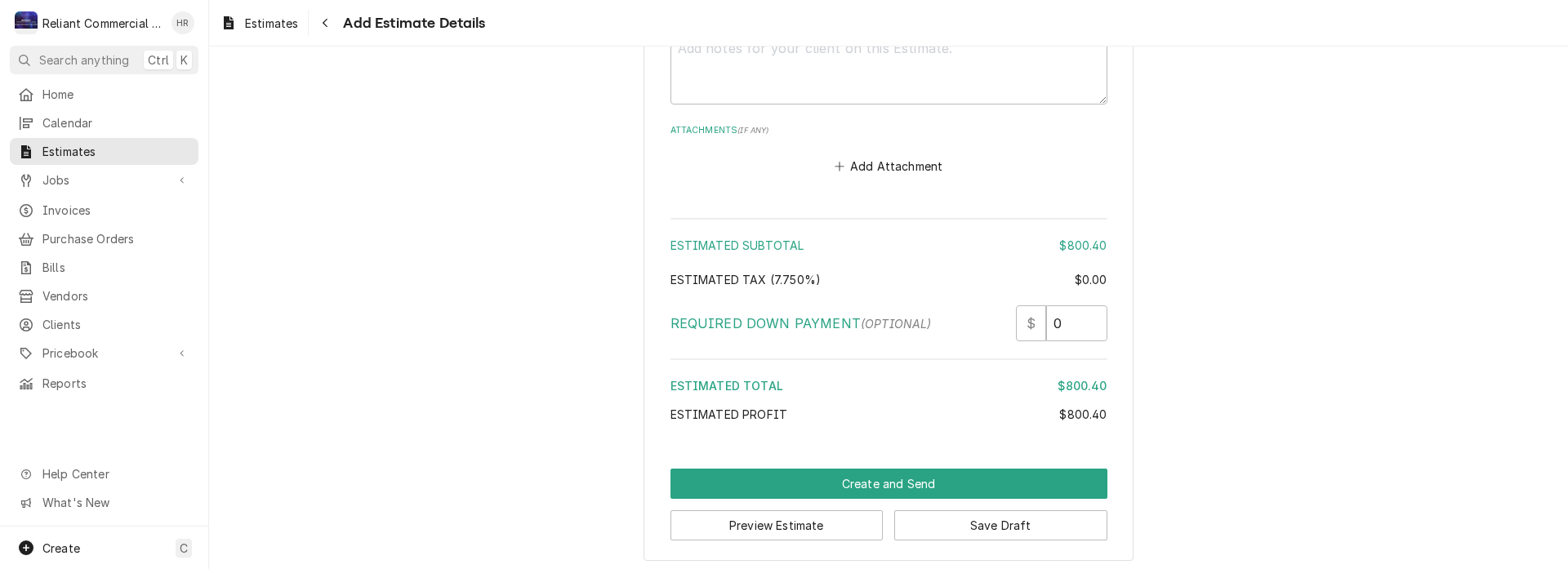
scroll to position [2198, 0]
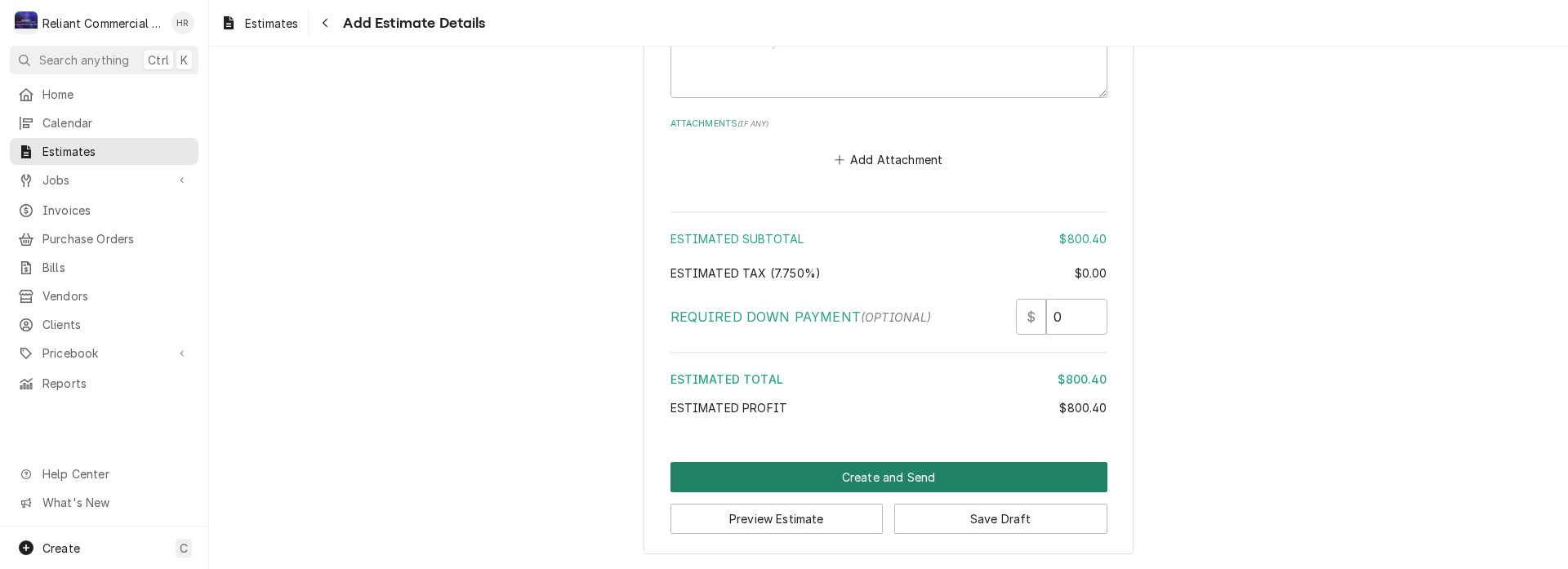
click at [865, 475] on button "Create and Send" at bounding box center [888, 477] width 437 height 30
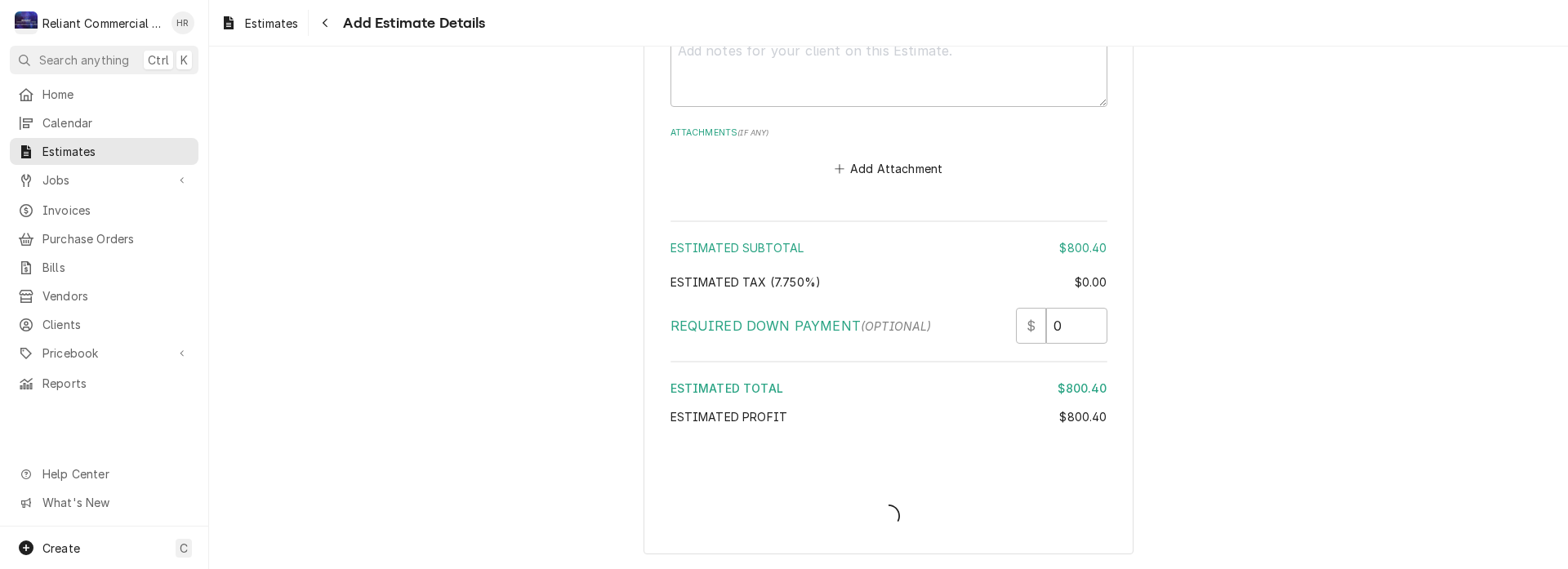
scroll to position [2190, 0]
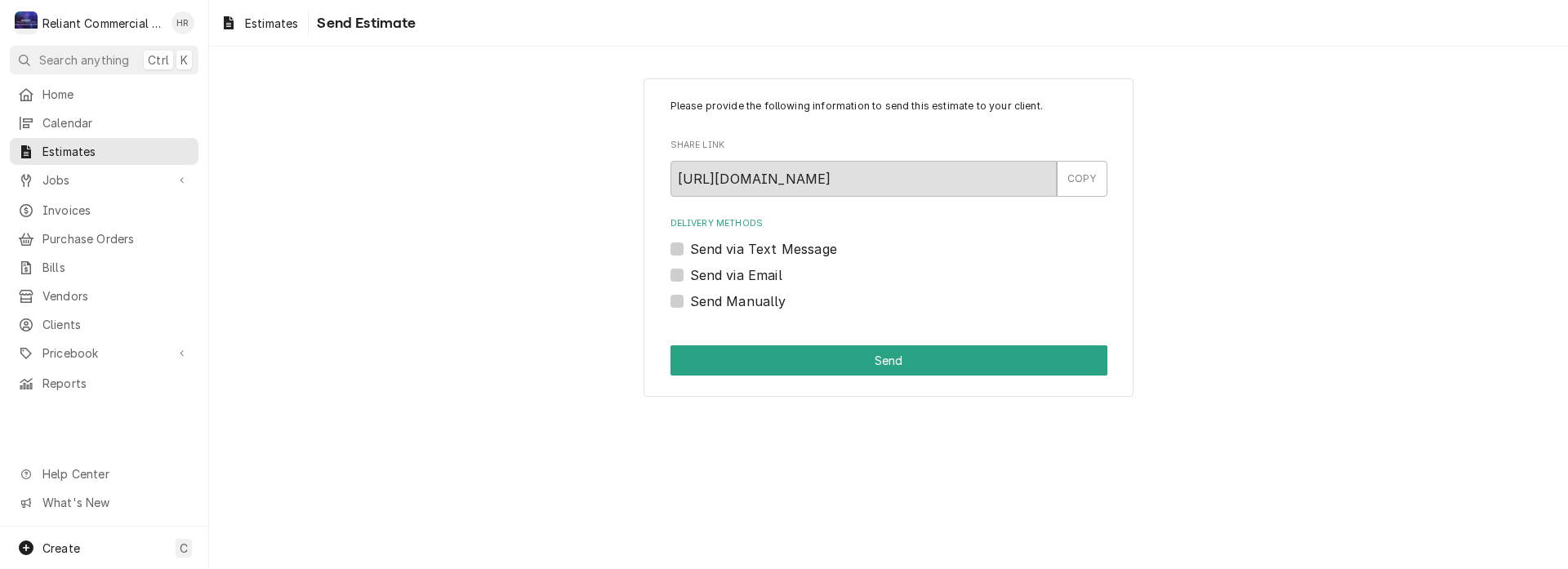
click at [690, 252] on label "Send via Text Message" at bounding box center [763, 249] width 147 height 19
click at [690, 252] on input "Send via Text Message" at bounding box center [907, 257] width 437 height 36
checkbox input "true"
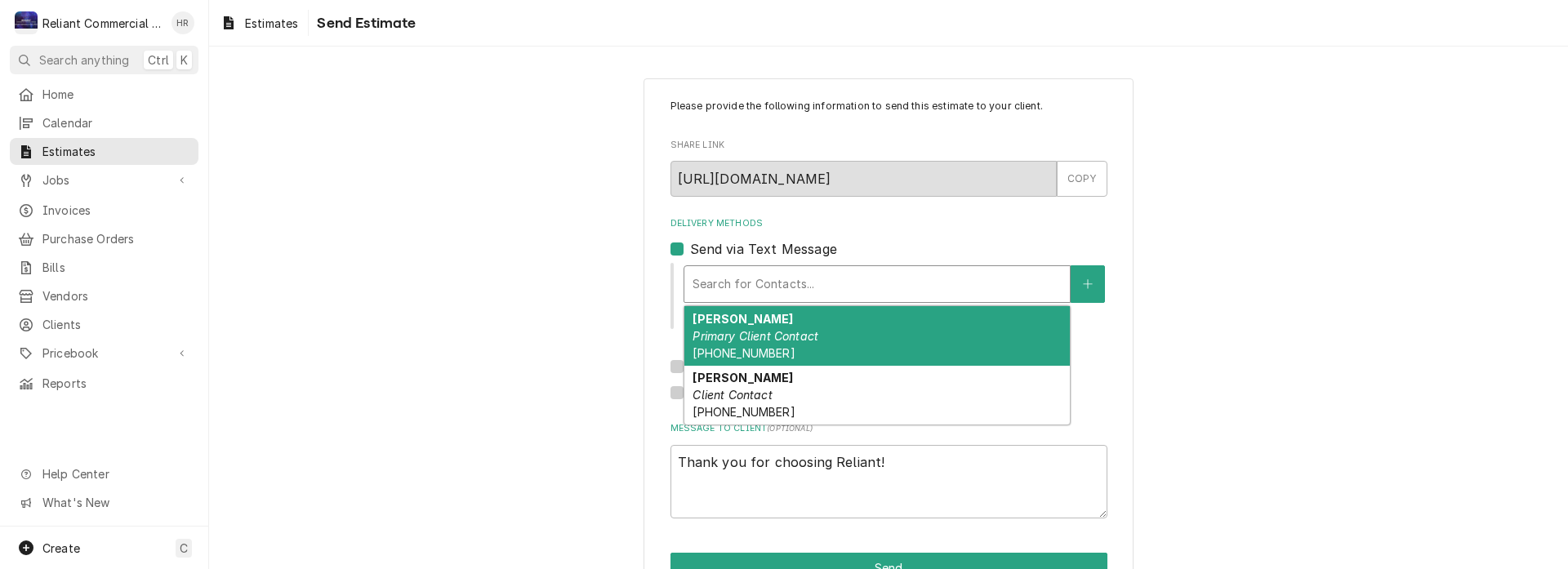
click at [770, 283] on div "Delivery Methods" at bounding box center [877, 284] width 370 height 29
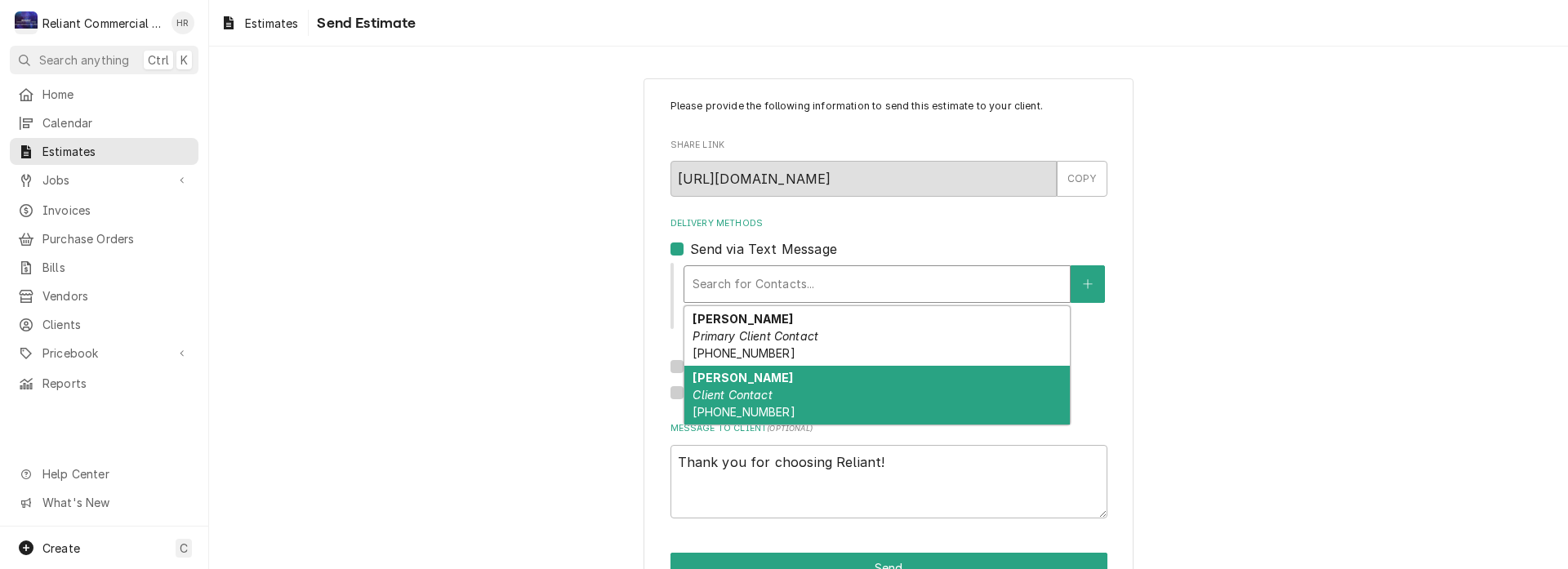
click at [767, 388] on div "Mike Client Contact (530) 355-1737" at bounding box center [877, 396] width 385 height 60
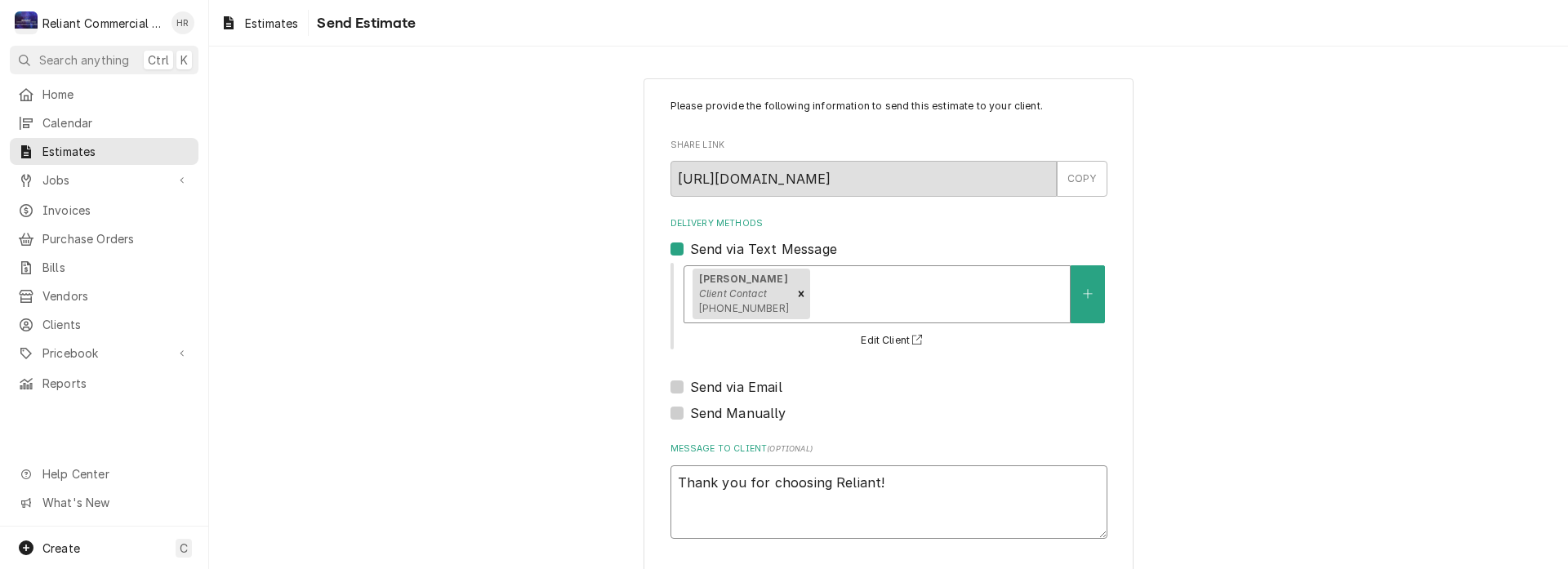
click at [674, 477] on textarea "Thank you for choosing Reliant!" at bounding box center [888, 502] width 437 height 73
type textarea "x"
type textarea "Thank you for choosing Reliant!"
type textarea "x"
type textarea "W Thank you for choosing Reliant!"
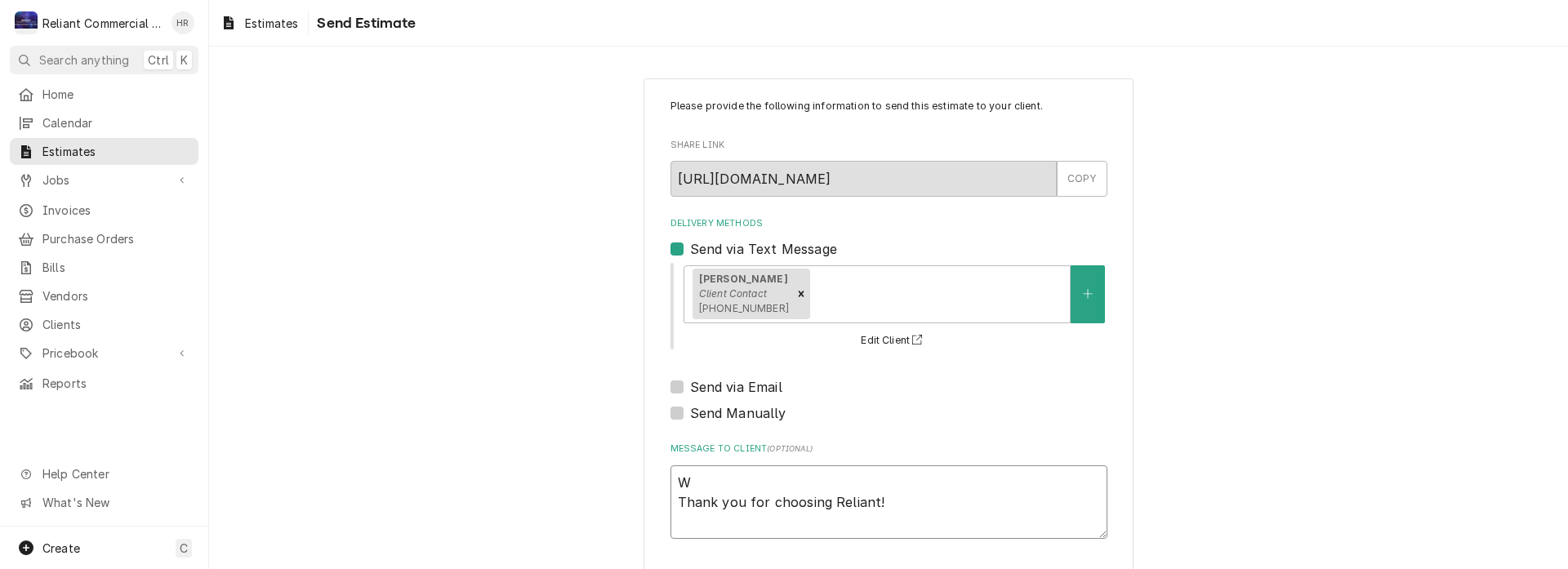
type textarea "x"
type textarea "We Thank you for choosing Reliant!"
type textarea "x"
type textarea "We Thank you for choosing Reliant!"
type textarea "x"
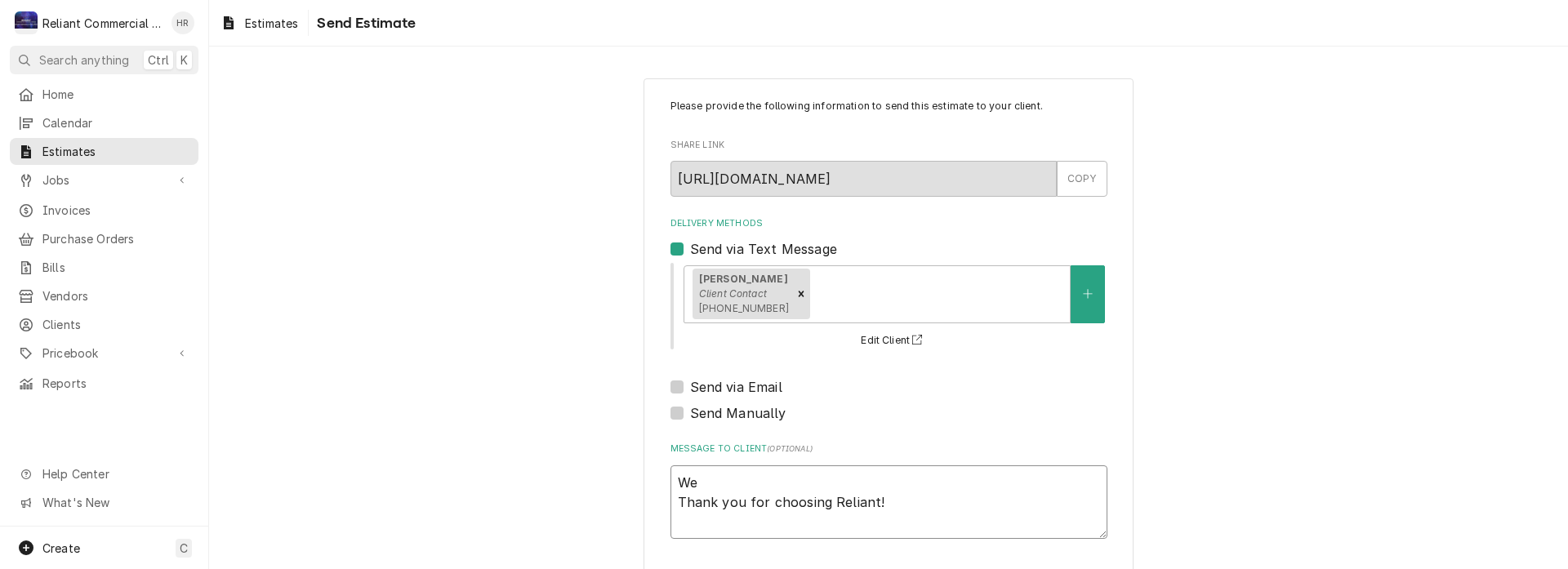
type textarea "We c Thank you for choosing Reliant!"
type textarea "x"
type textarea "We ca Thank you for choosing Reliant!"
type textarea "x"
type textarea "We can Thank you for choosing Reliant!"
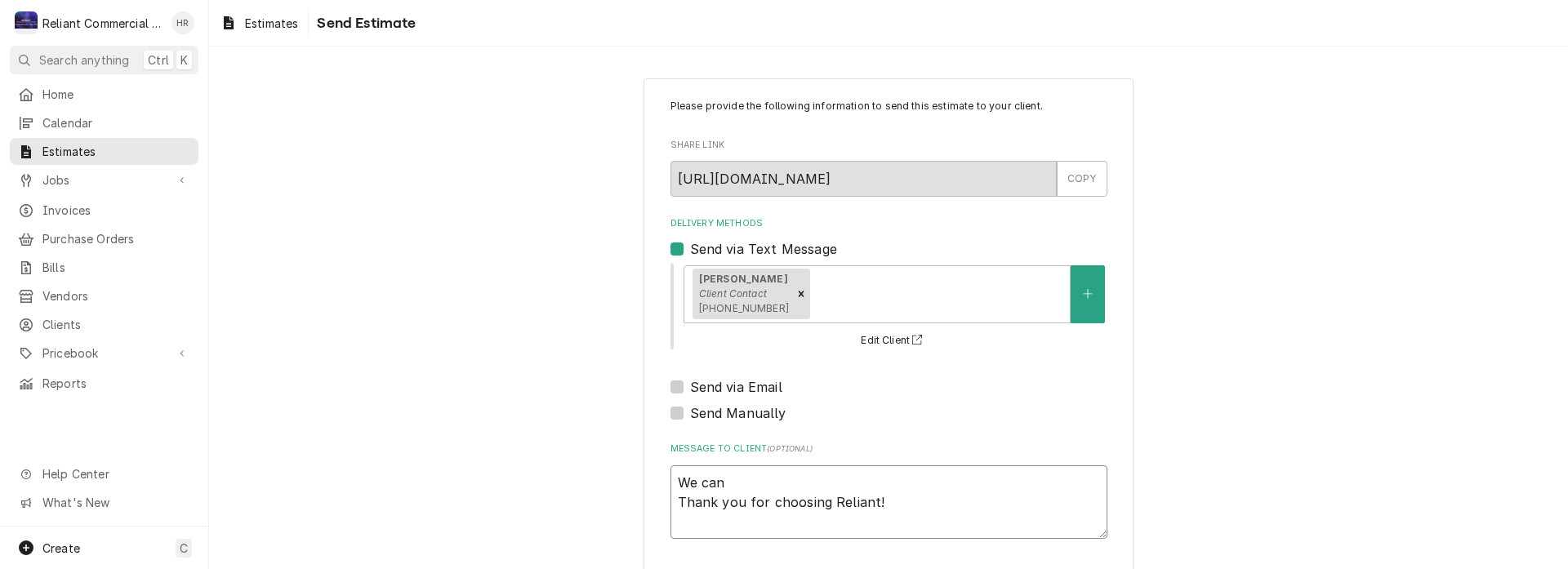
type textarea "x"
type textarea "We can Thank you for choosing Reliant!"
type textarea "x"
type textarea "We can s Thank you for choosing Reliant!"
type textarea "x"
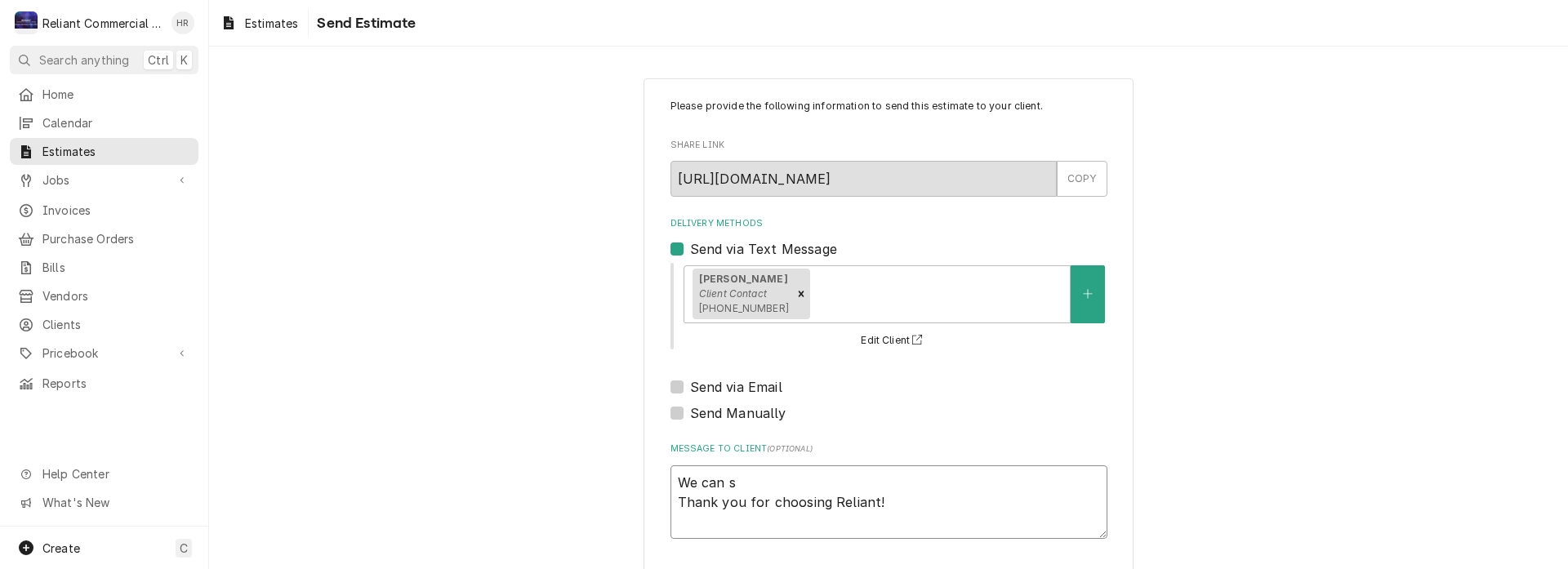
type textarea "We can se Thank you for choosing Reliant!"
type textarea "x"
type textarea "We can set Thank you for choosing Reliant!"
type textarea "x"
type textarea "We can set Thank you for choosing Reliant!"
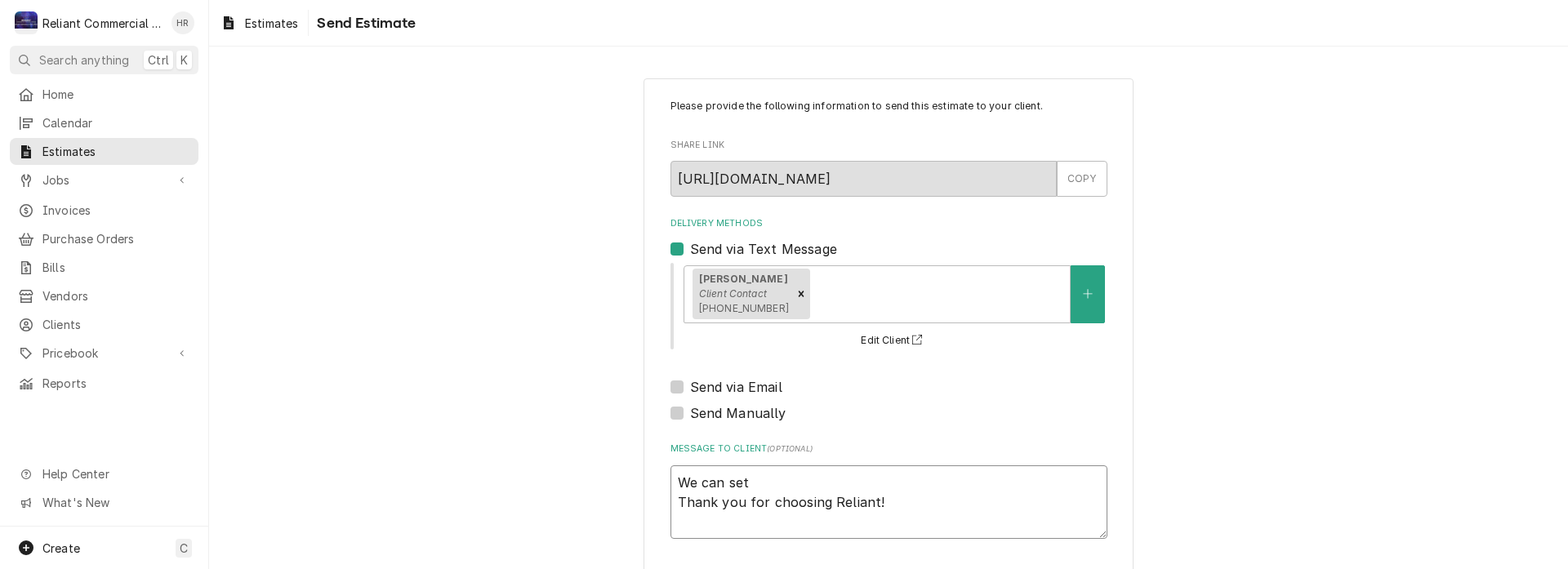
type textarea "x"
type textarea "We can set t Thank you for choosing Reliant!"
type textarea "x"
type textarea "We can set th Thank you for choosing Reliant!"
type textarea "x"
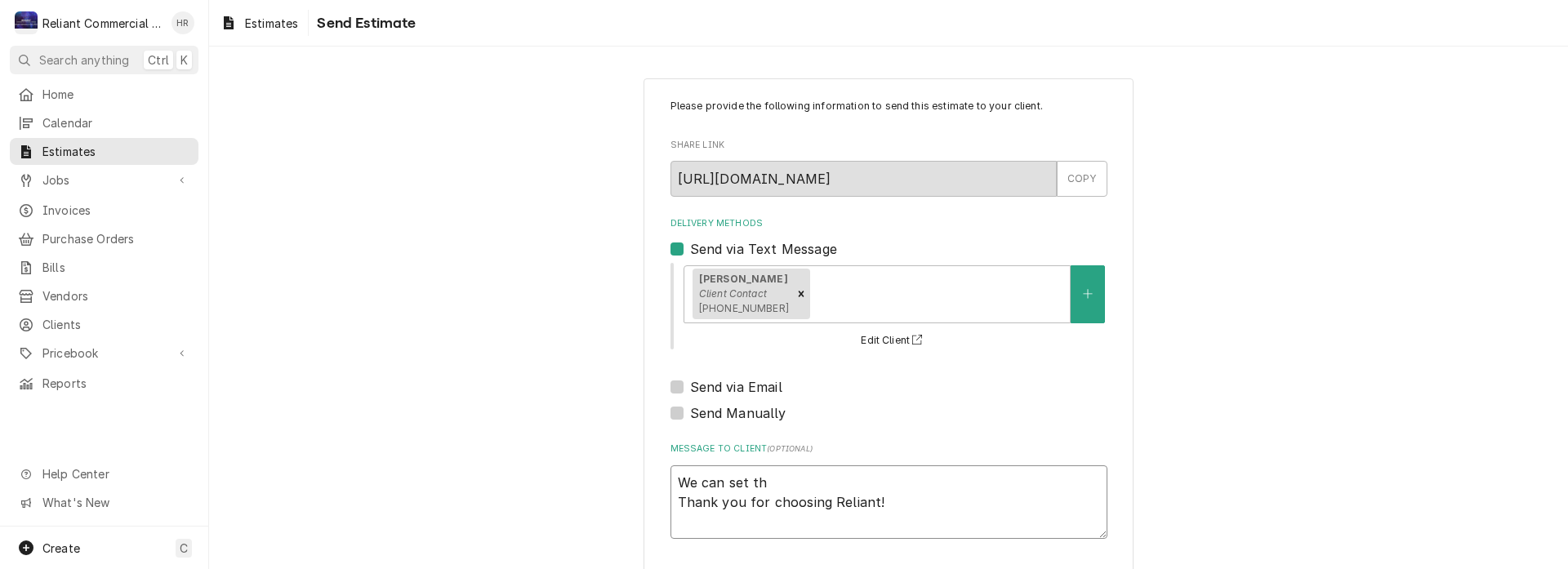
type textarea "We can set thi Thank you for choosing Reliant!"
type textarea "x"
type textarea "We can set this Thank you for choosing Reliant!"
type textarea "x"
type textarea "We can set this Thank you for choosing Reliant!"
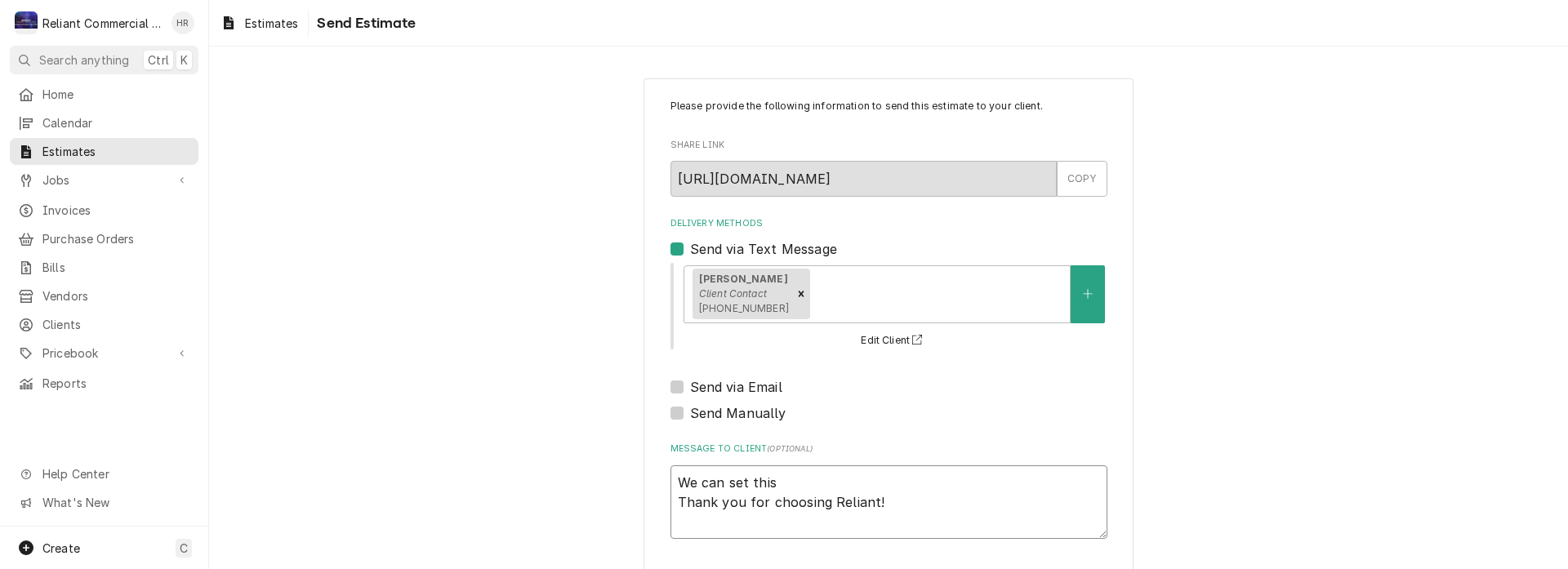
type textarea "x"
type textarea "We can set this f Thank you for choosing Reliant!"
type textarea "x"
type textarea "We can set this fo Thank you for choosing Reliant!"
type textarea "x"
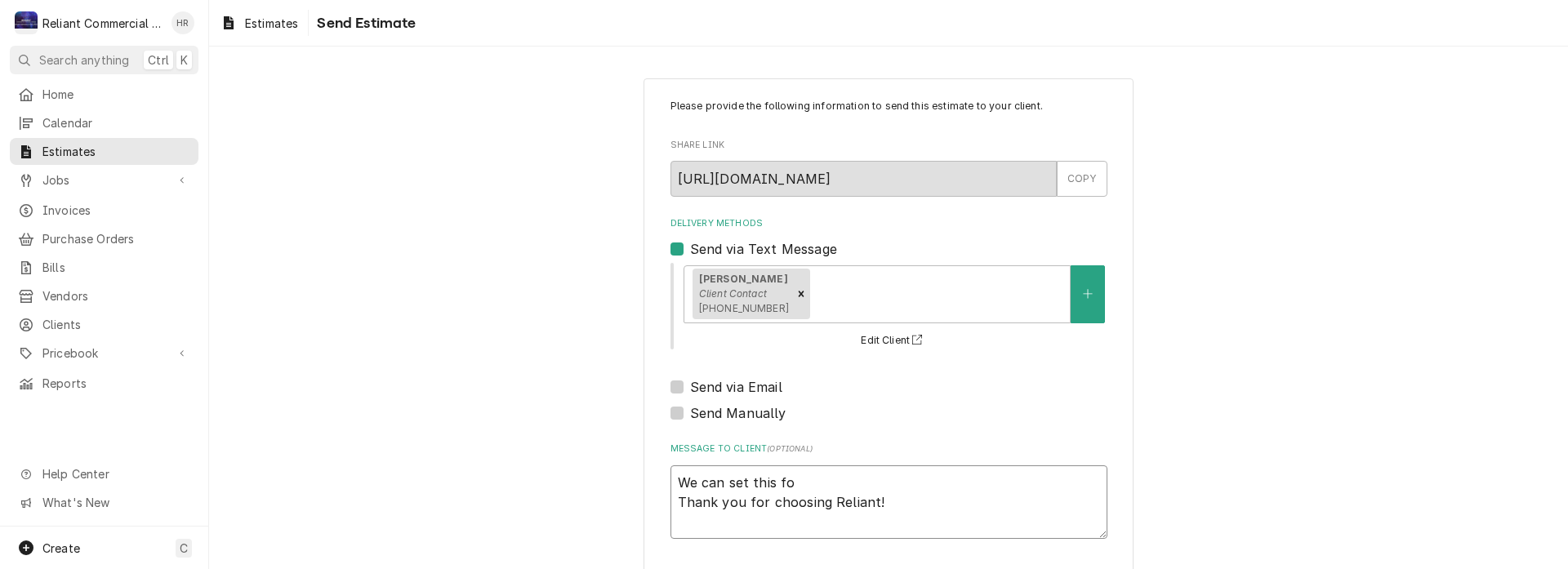
type textarea "We can set this for Thank you for choosing Reliant!"
type textarea "x"
type textarea "We can set this for Thank you for choosing Reliant!"
type textarea "x"
type textarea "We can set this for a Thank you for choosing Reliant!"
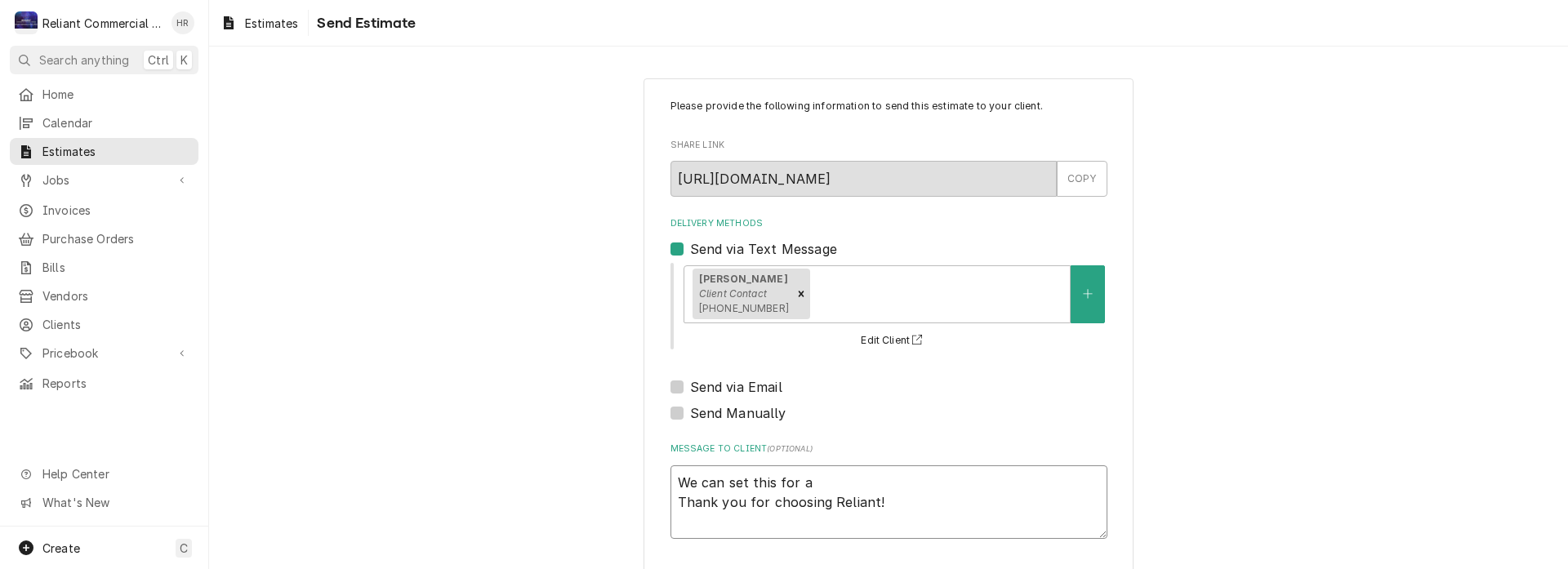
type textarea "x"
type textarea "We can set this for an Thank you for choosing Reliant!"
type textarea "x"
type textarea "We can set this for ann Thank you for choosing Reliant!"
type textarea "x"
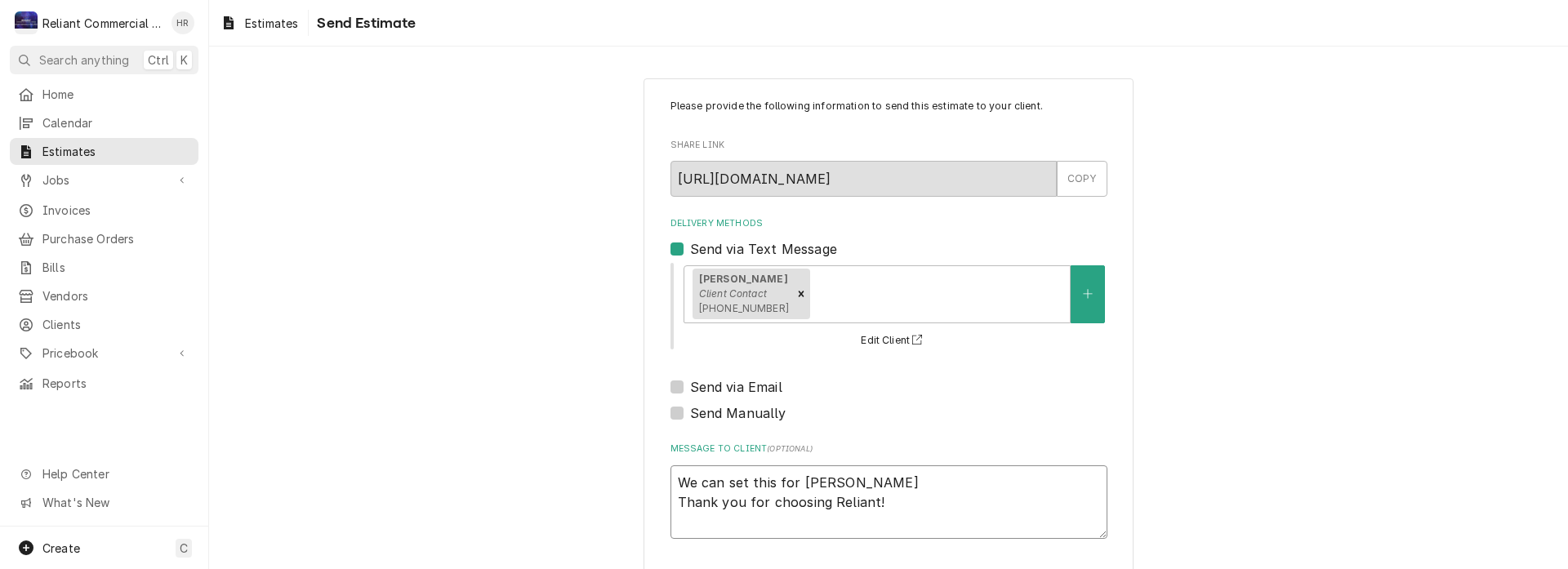
type textarea "We can set this for annu Thank you for choosing Reliant!"
type textarea "x"
type textarea "We can set this for annua Thank you for choosing Reliant!"
type textarea "x"
type textarea "We can set this for annual Thank you for choosing Reliant!"
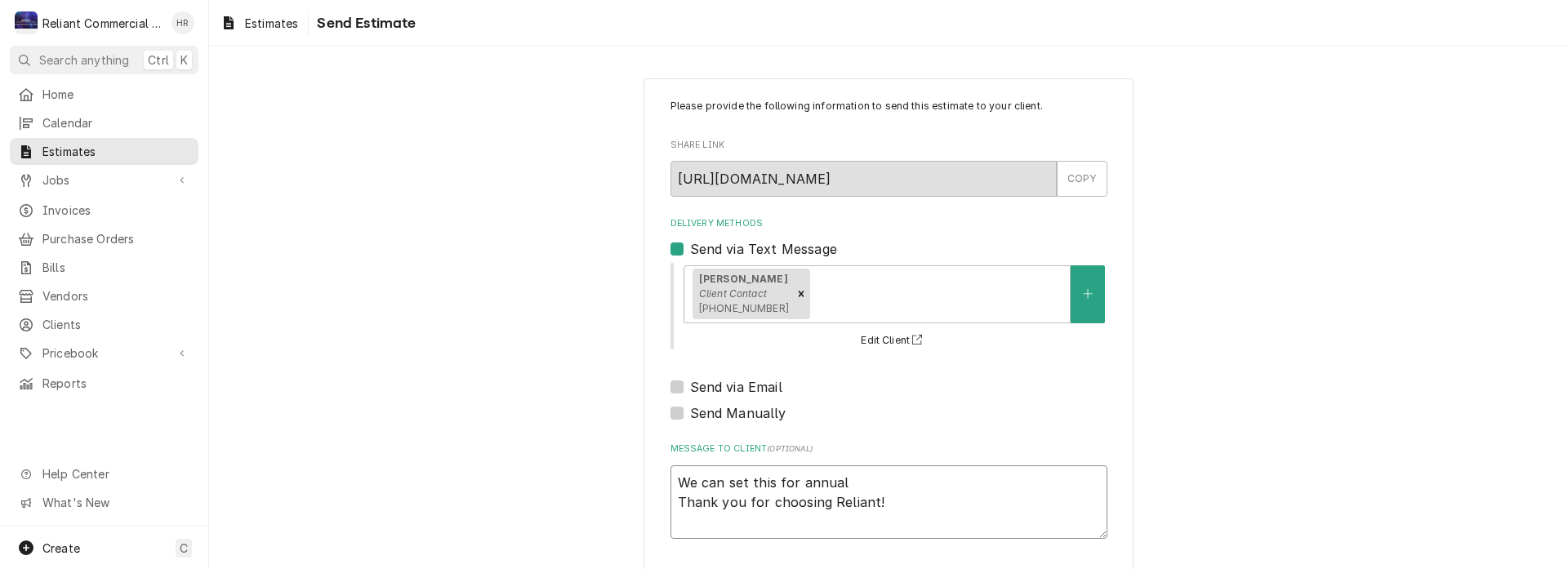
type textarea "x"
type textarea "We can set this for annual, Thank you for choosing Reliant!"
type textarea "x"
type textarea "We can set this for annual, Thank you for choosing Reliant!"
type textarea "x"
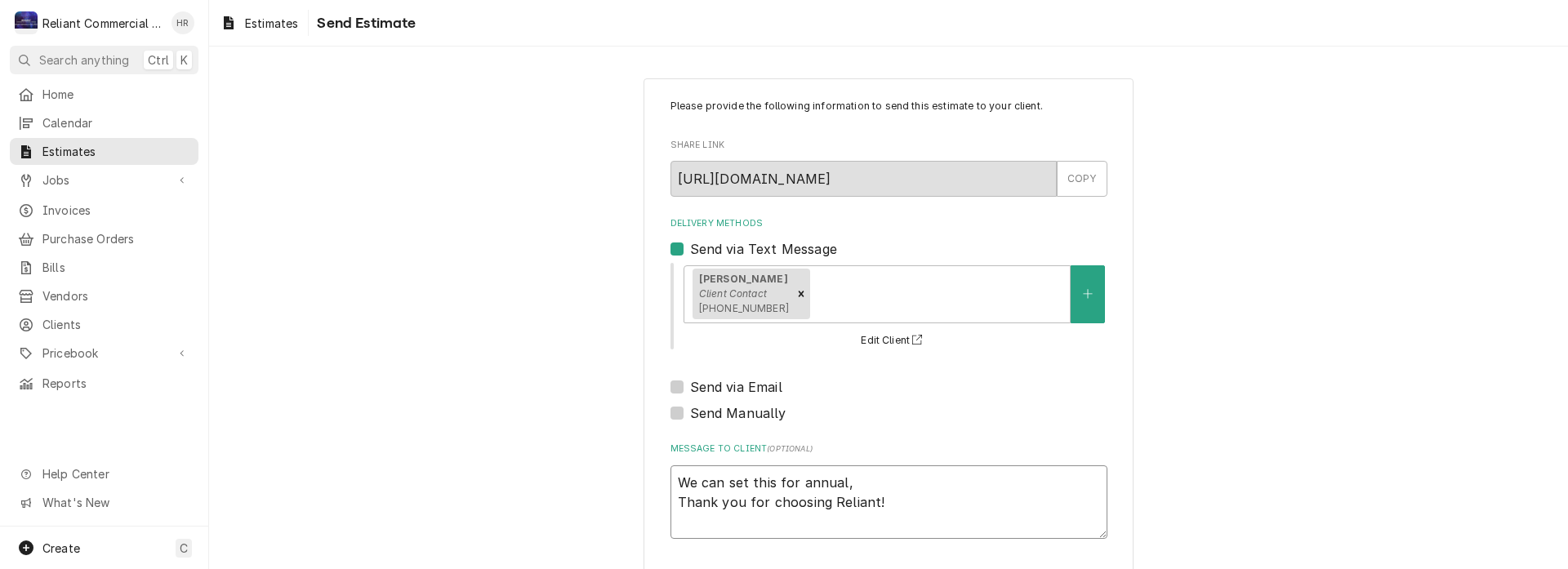
type textarea "We can set this for annual, B Thank you for choosing Reliant!"
type textarea "x"
type textarea "We can set this for annual, Bi Thank you for choosing Reliant!"
type textarea "x"
type textarea "We can set this for annual, Bi- Thank you for choosing Reliant!"
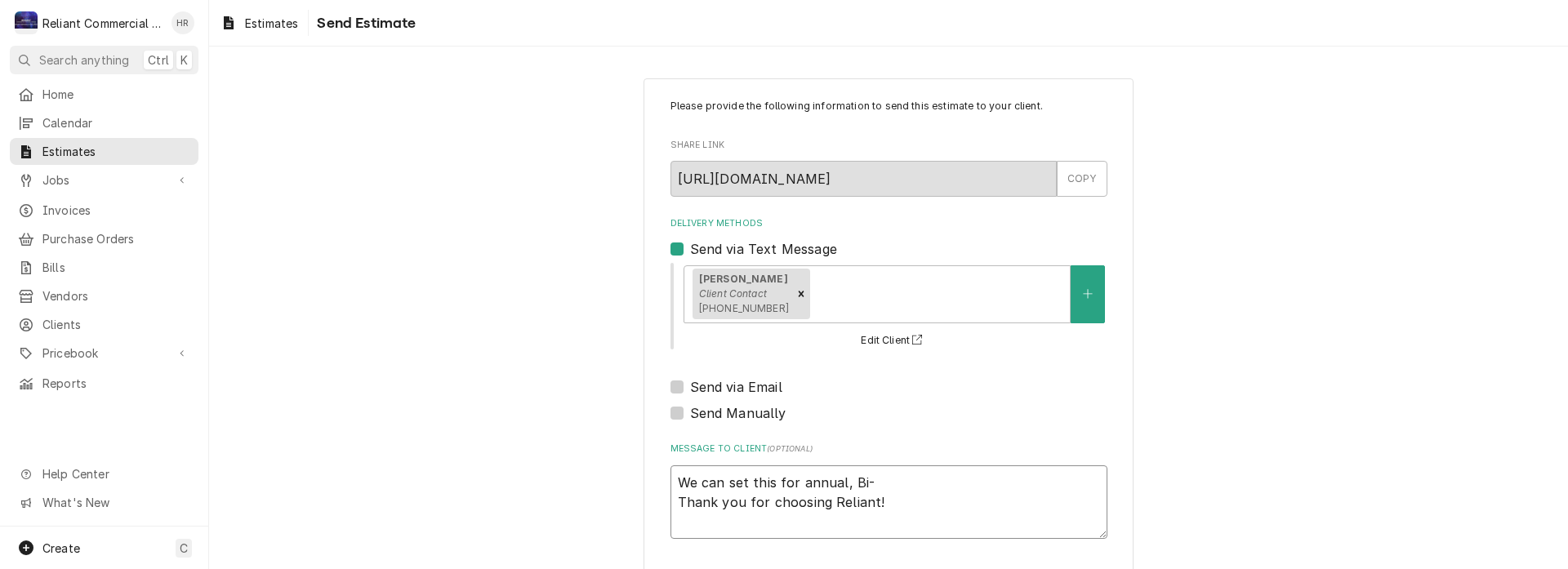
type textarea "x"
type textarea "We can set this for annual, Bi-a Thank you for choosing Reliant!"
type textarea "x"
type textarea "We can set this for annual, Bi-an Thank you for choosing Reliant!"
type textarea "x"
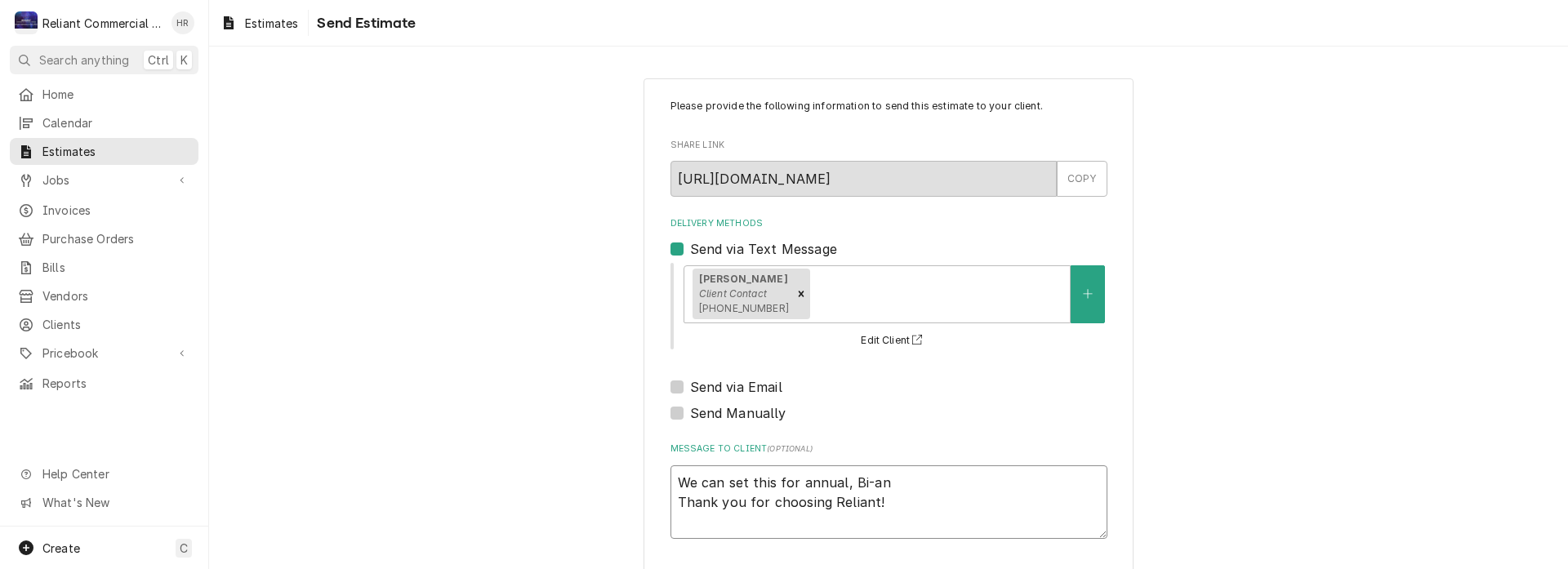
type textarea "We can set this for annual, Bi-ann Thank you for choosing Reliant!"
type textarea "x"
type textarea "We can set this for annual, Bi-annu Thank you for choosing Reliant!"
type textarea "x"
type textarea "We can set this for annual, Bi-annua Thank you for choosing Reliant!"
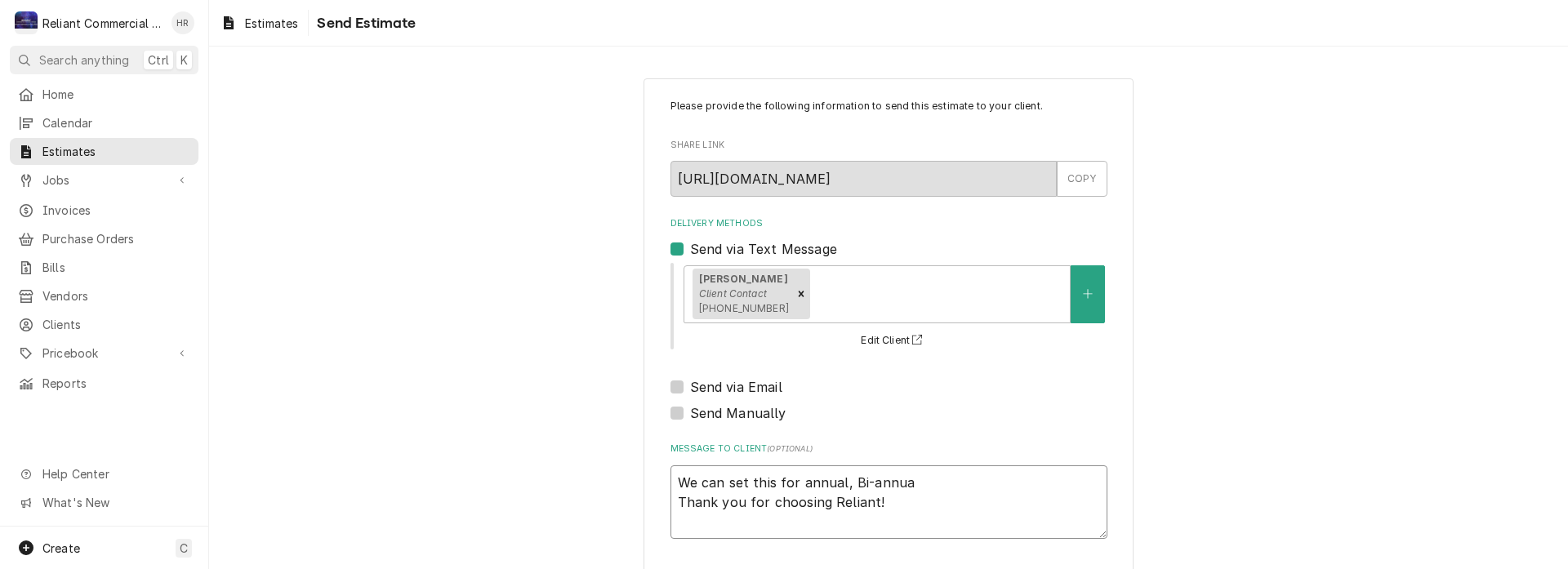
type textarea "x"
type textarea "We can set this for annual, Bi-annual Thank you for choosing Reliant!"
type textarea "x"
type textarea "We can set this for annual, Bi-annual, Thank you for choosing Reliant!"
type textarea "x"
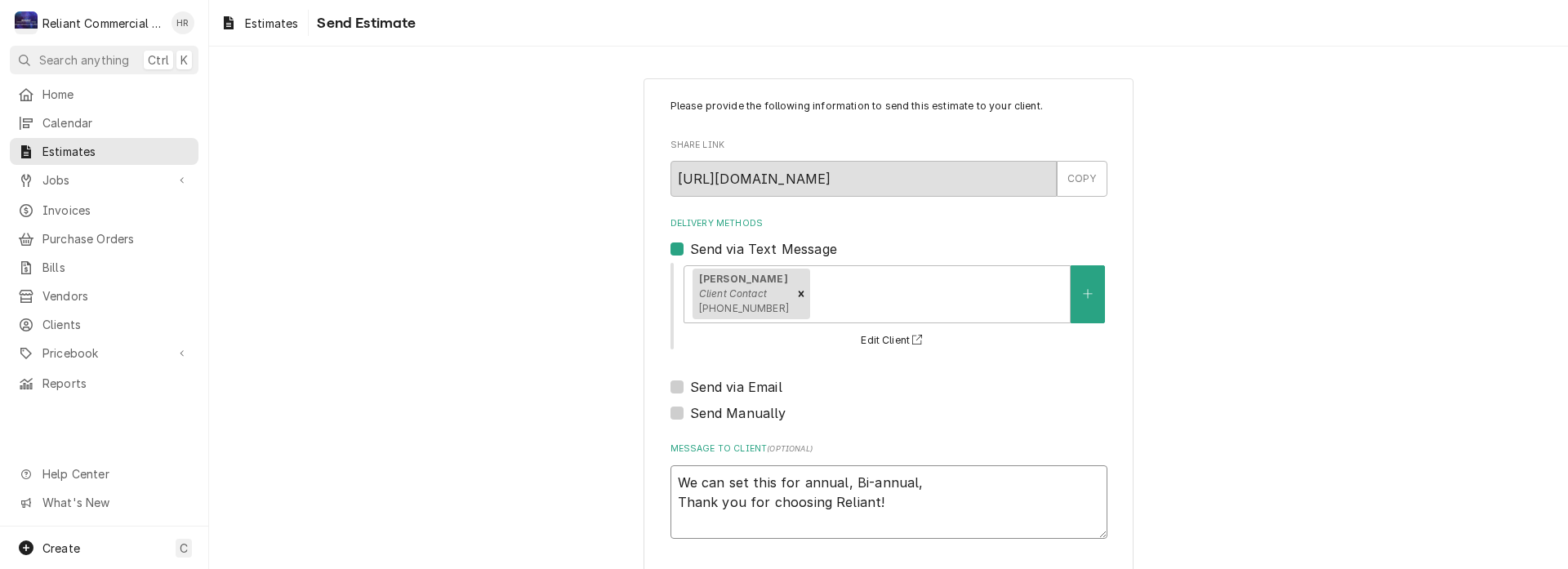
type textarea "We can set this for annual, Bi-annual, Thank you for choosing Reliant!"
type textarea "x"
type textarea "We can set this for annual, Bi-annual, o Thank you for choosing Reliant!"
type textarea "x"
type textarea "We can set this for annual, Bi-annual, or Thank you for choosing Reliant!"
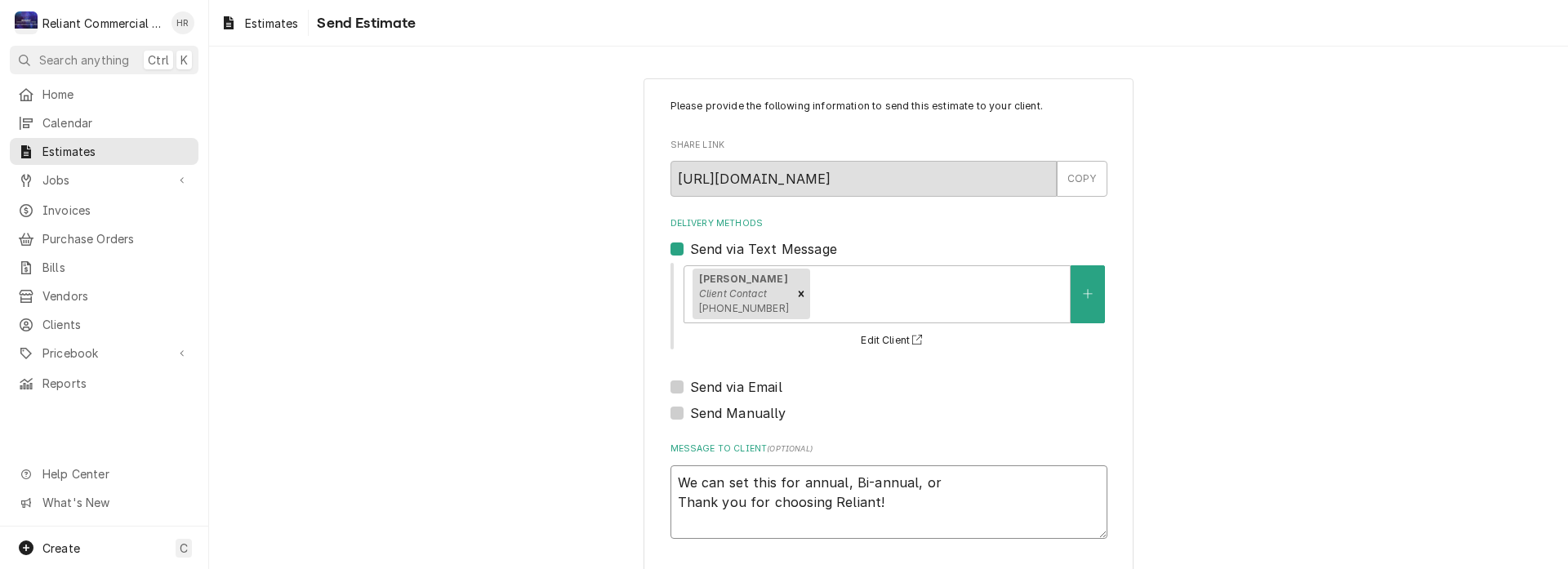
type textarea "x"
type textarea "We can set this for annual, Bi-annual, or Thank you for choosing Reliant!"
type textarea "x"
type textarea "We can set this for annual, Bi-annual, or q Thank you for choosing Reliant!"
type textarea "x"
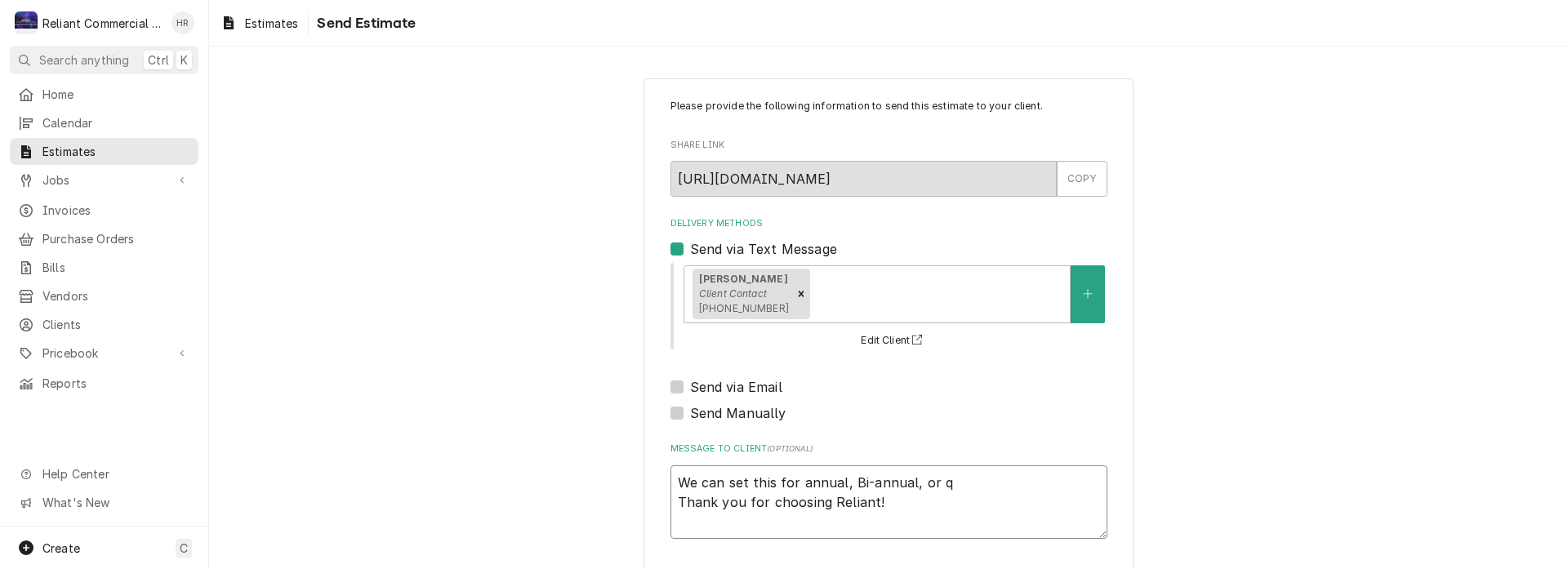
type textarea "We can set this for annual, Bi-annual, or qu Thank you for choosing Reliant!"
type textarea "x"
type textarea "We can set this for annual, Bi-annual, or qua Thank you for choosing Reliant!"
type textarea "x"
type textarea "We can set this for annual, Bi-annual, or quar Thank you for choosing Reliant!"
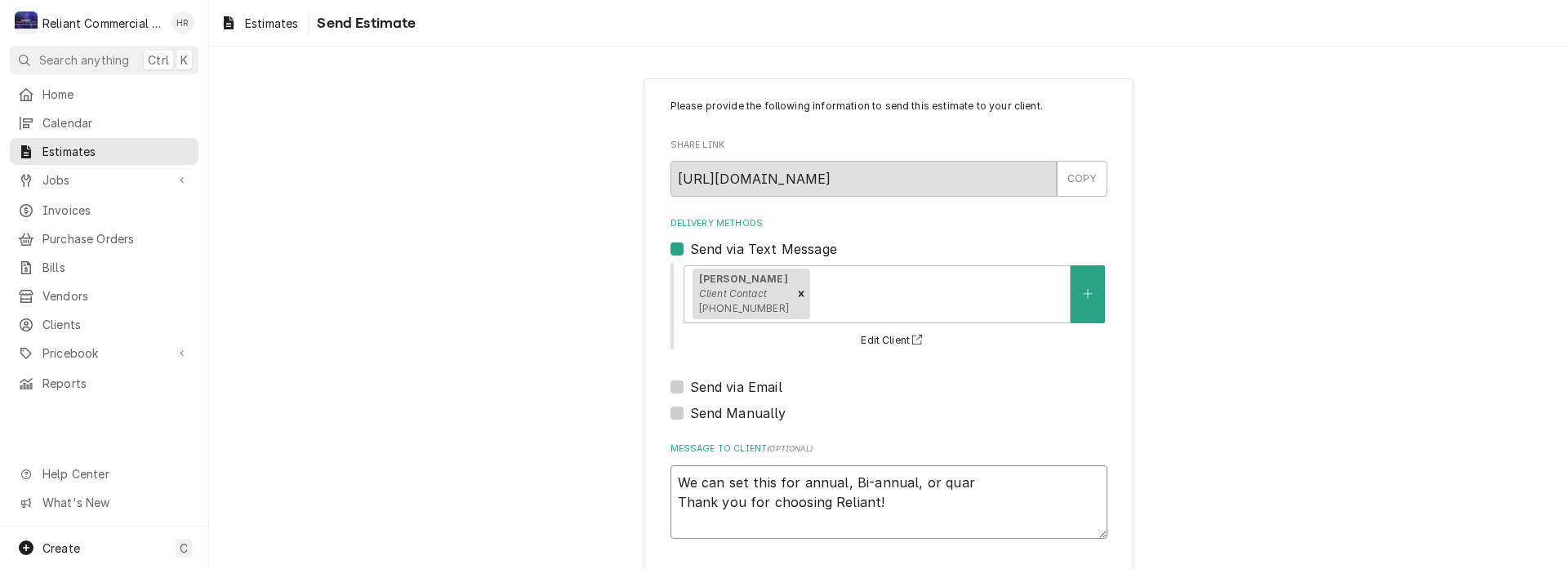
type textarea "x"
type textarea "We can set this for annual, Bi-annual, or quart Thank you for choosing Reliant!"
type textarea "x"
type textarea "We can set this for annual, Bi-annual, or quarte Thank you for choosing Reliant!"
type textarea "x"
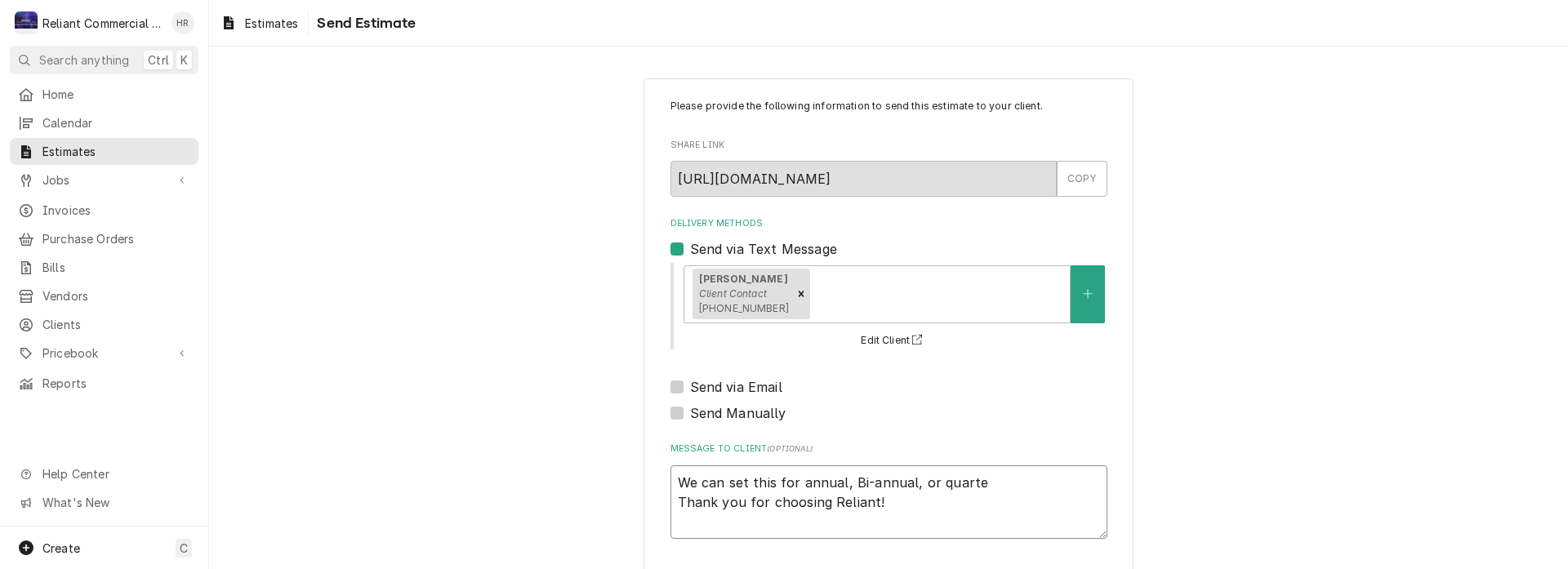
type textarea "We can set this for annual, Bi-annual, or quarter Thank you for choosing Relian…"
type textarea "x"
type textarea "We can set this for annual, Bi-annual, or quarterl Thank you for choosing Relia…"
type textarea "x"
type textarea "We can set this for annual, Bi-annual, or quarterly Thank you for choosing Reli…"
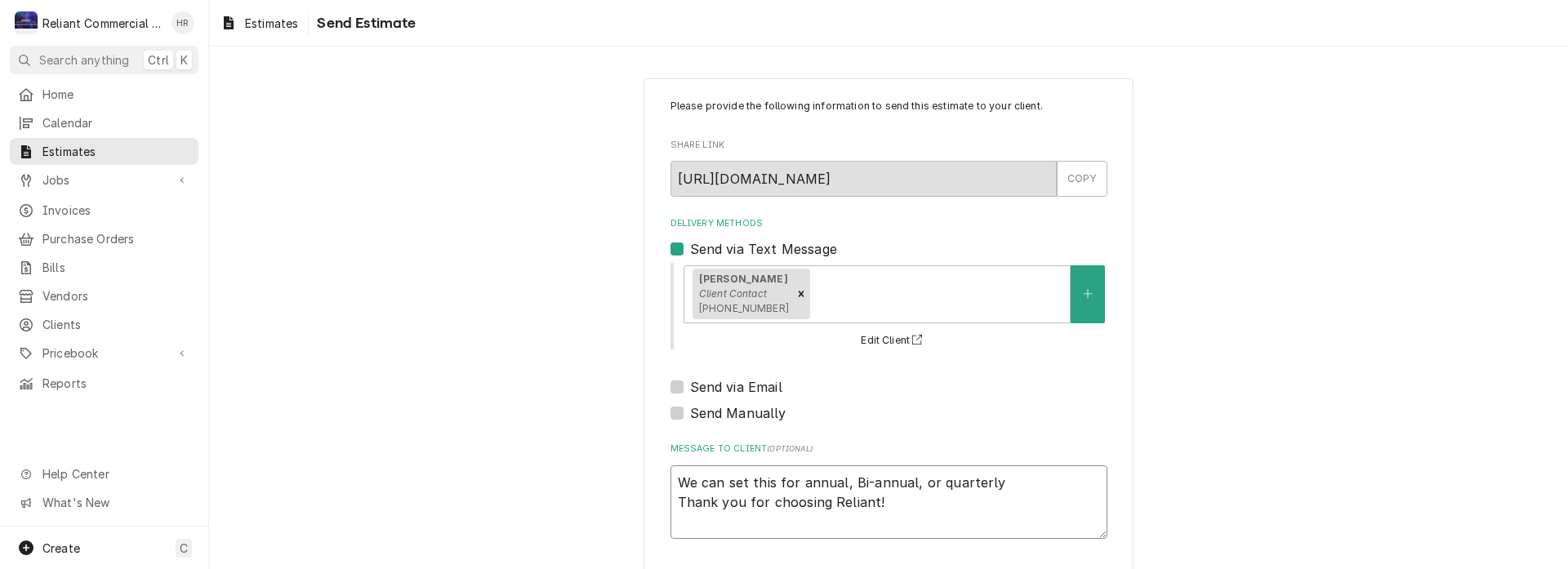
type textarea "x"
type textarea "We can set this for annual, Bi-annual, or quarterly. Thank you for choosing Rel…"
type textarea "x"
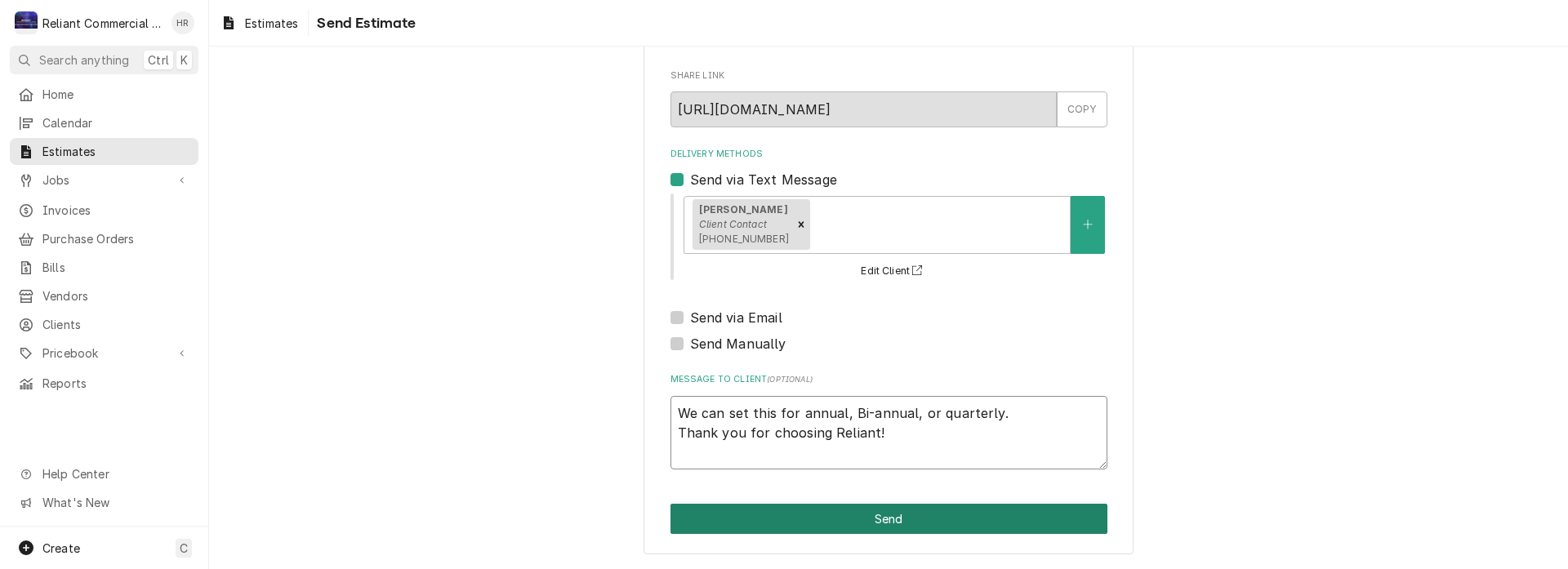
type textarea "We can set this for annual, Bi-annual, or quarterly. Thank you for choosing Rel…"
click at [971, 515] on button "Send" at bounding box center [888, 519] width 437 height 30
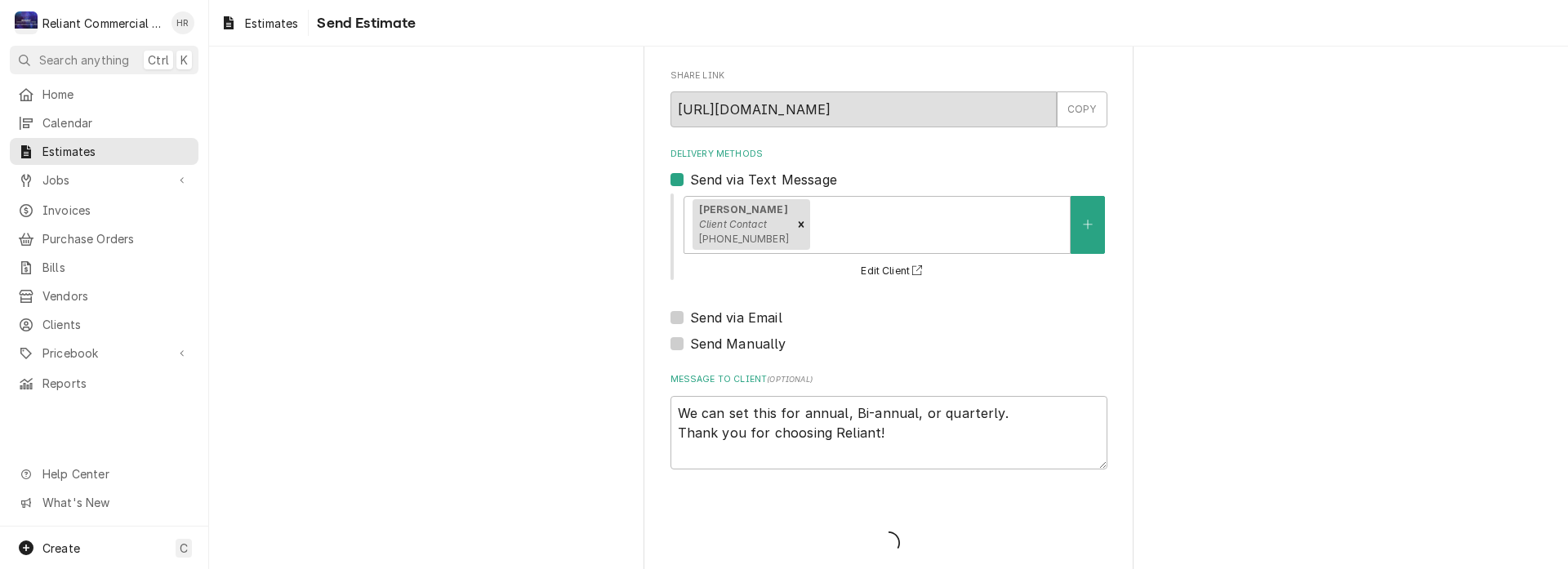
type textarea "x"
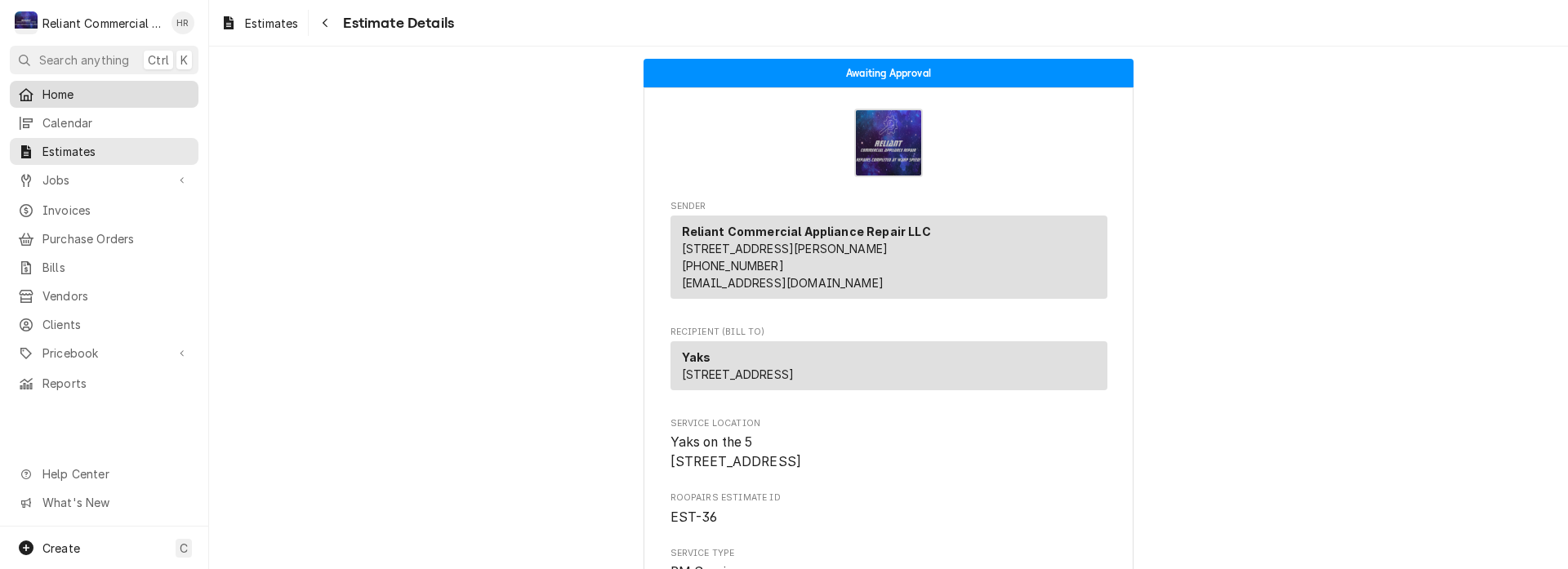
click at [77, 92] on span "Home" at bounding box center [116, 94] width 148 height 17
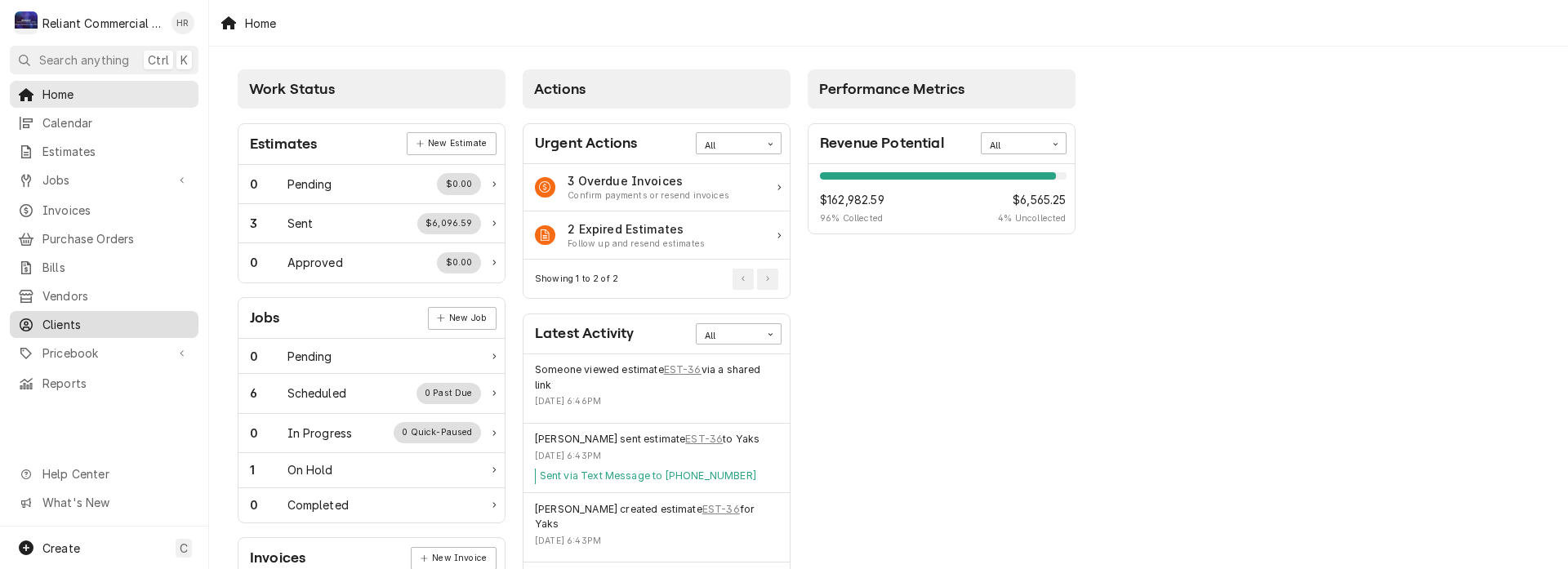
click at [46, 316] on span "Clients" at bounding box center [116, 324] width 148 height 17
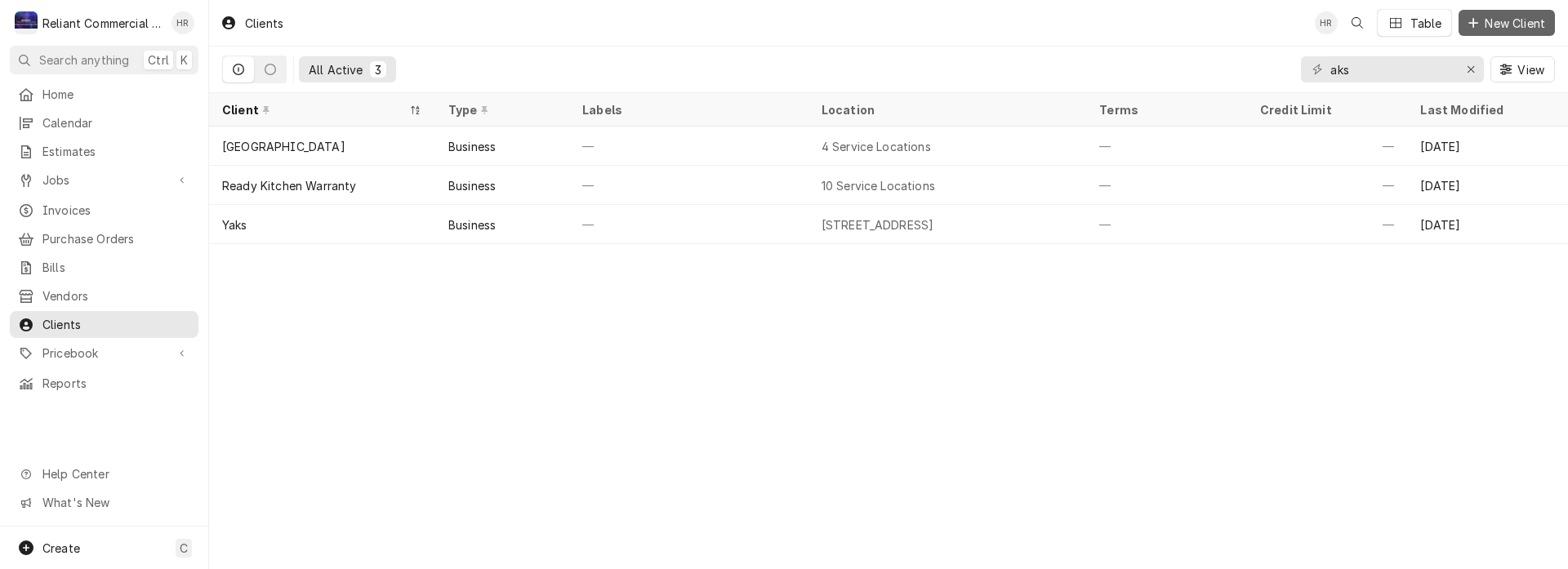
click at [1498, 17] on span "New Client" at bounding box center [1515, 23] width 67 height 17
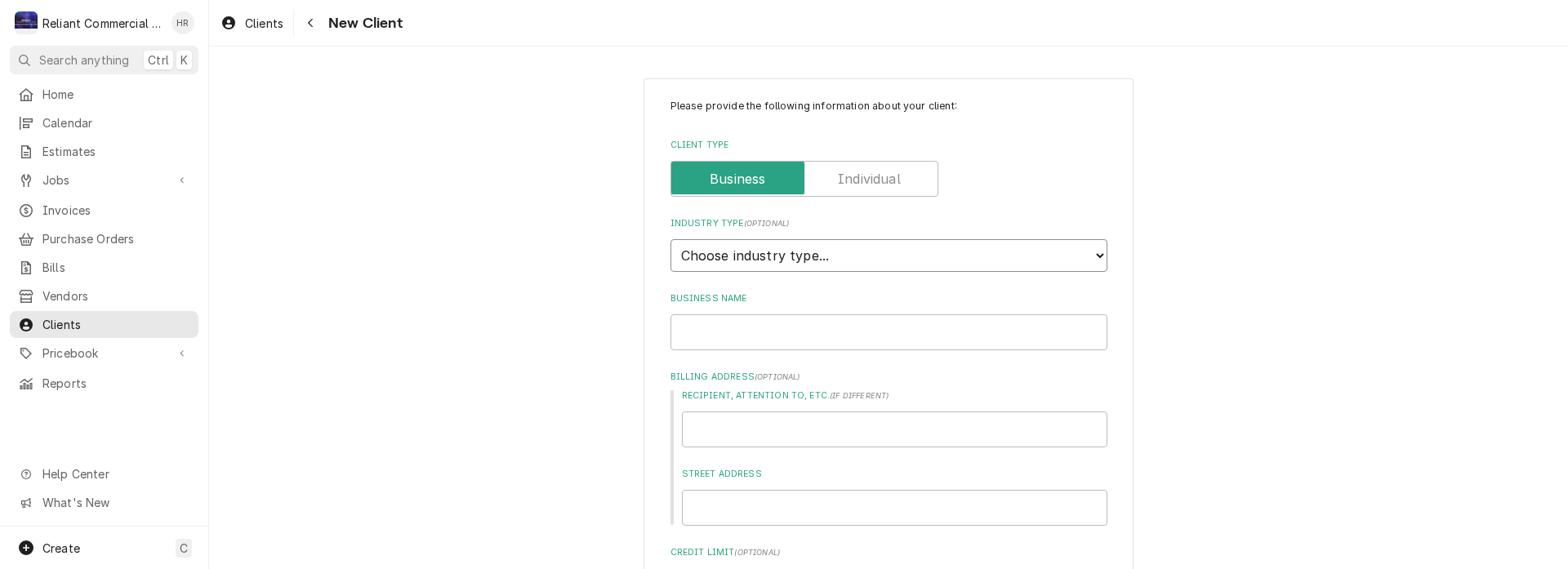
click at [830, 258] on select "Choose industry type... Residential Commercial Industrial Government" at bounding box center [888, 255] width 437 height 33
select select "2"
click at [670, 239] on select "Choose industry type... Residential Commercial Industrial Government" at bounding box center [888, 255] width 437 height 33
click at [788, 333] on input "Business Name" at bounding box center [888, 333] width 437 height 36
type textarea "x"
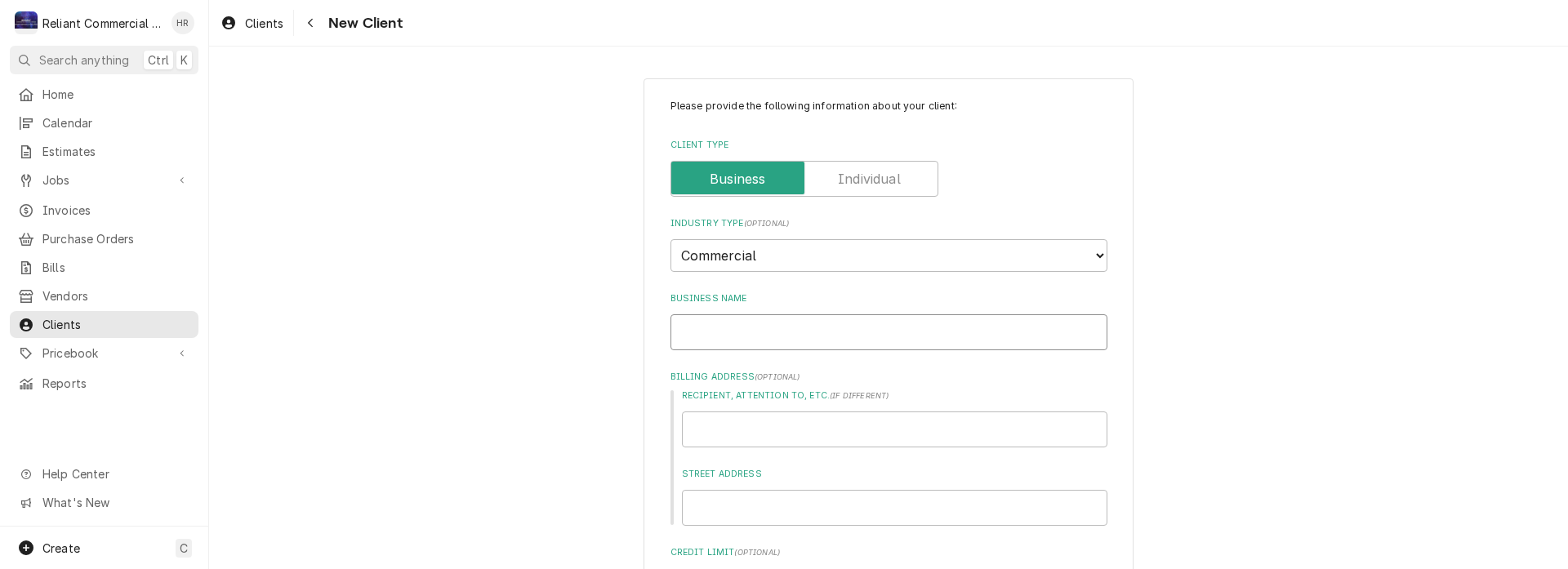
type input "W"
type textarea "x"
type input "Wa"
type textarea "x"
type input "Wal"
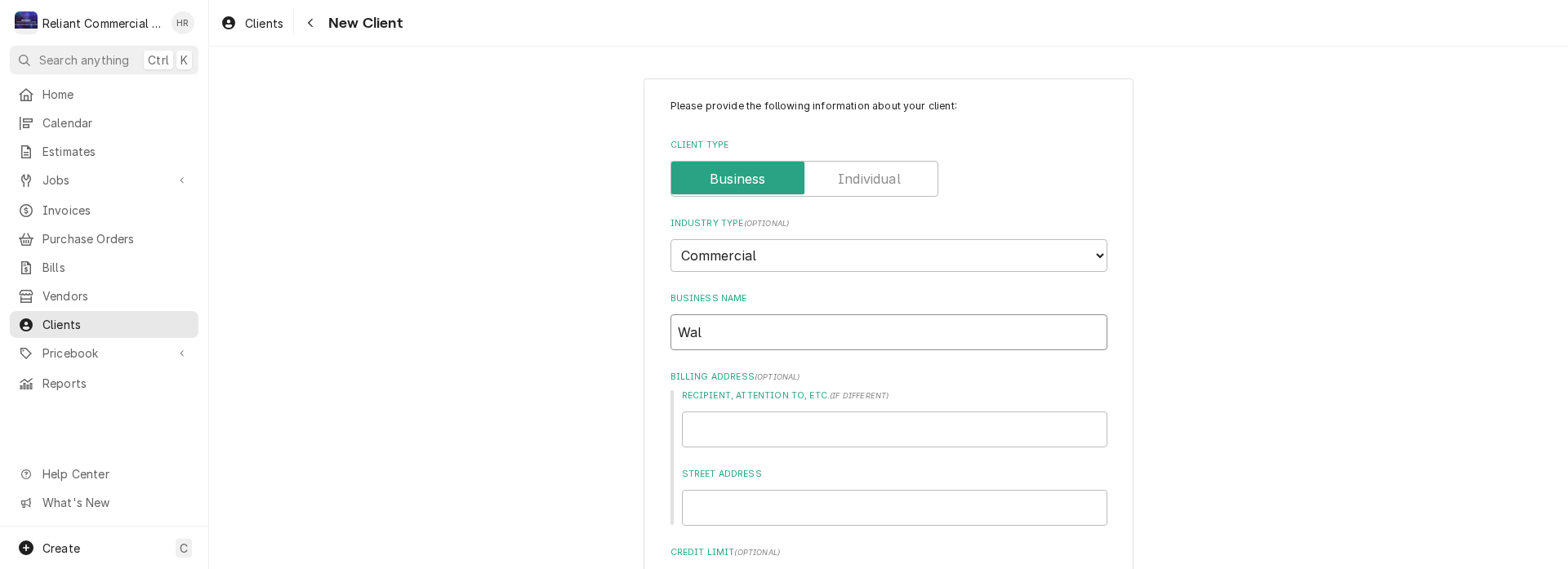
type textarea "x"
type input "Wall"
type textarea "x"
type input "Walln"
type textarea "x"
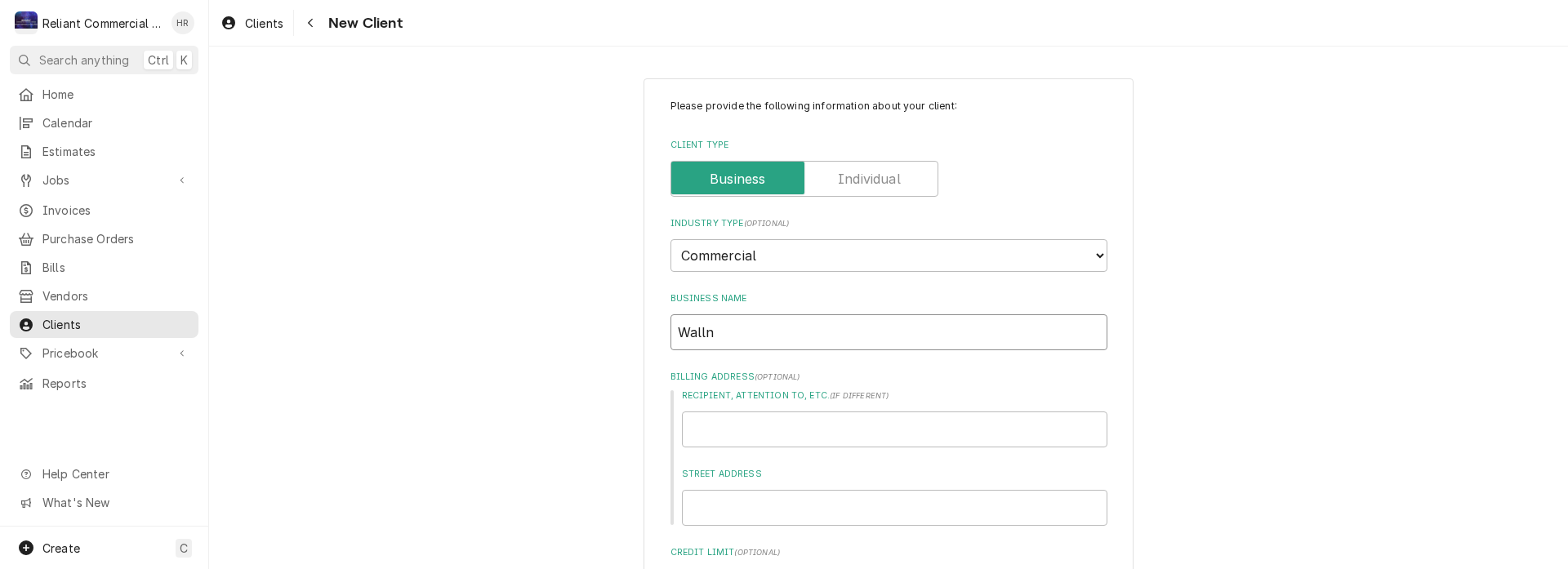
type input "Wallne"
type textarea "x"
type input "[PERSON_NAME]"
type textarea "x"
type input "[PERSON_NAME]"
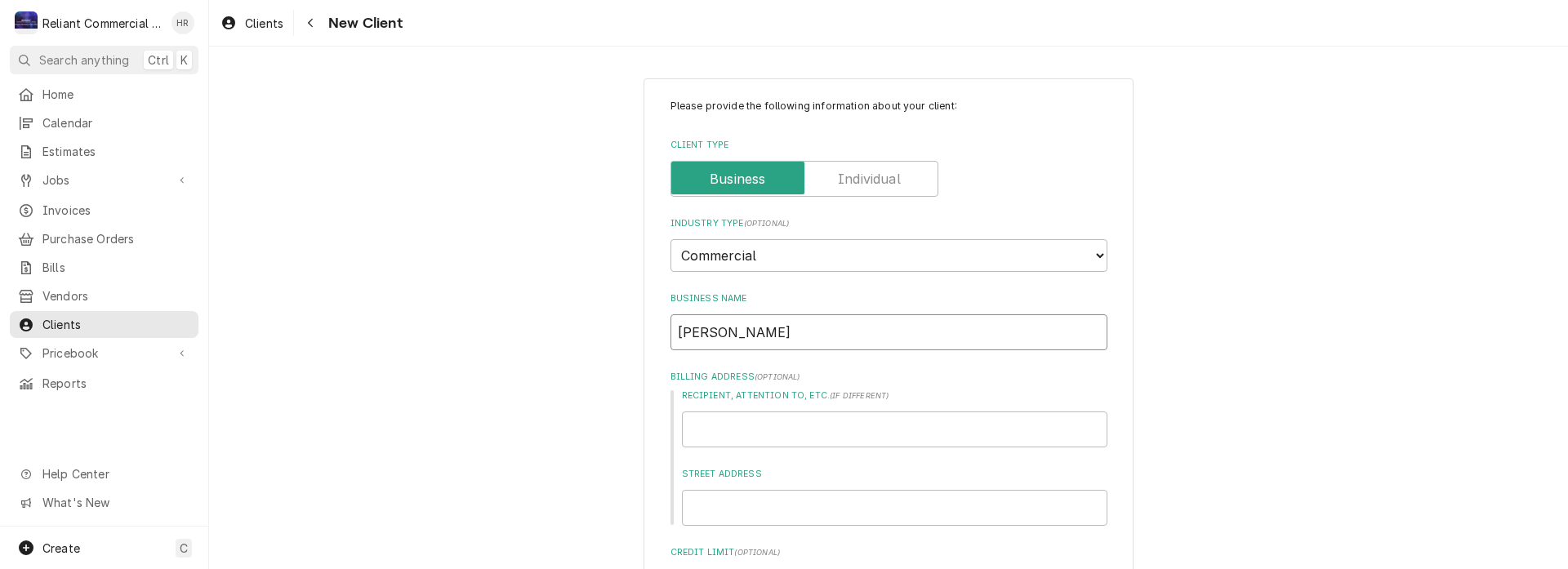
type textarea "x"
type input "[PERSON_NAME] P"
type textarea "x"
type input "[PERSON_NAME]"
type textarea "x"
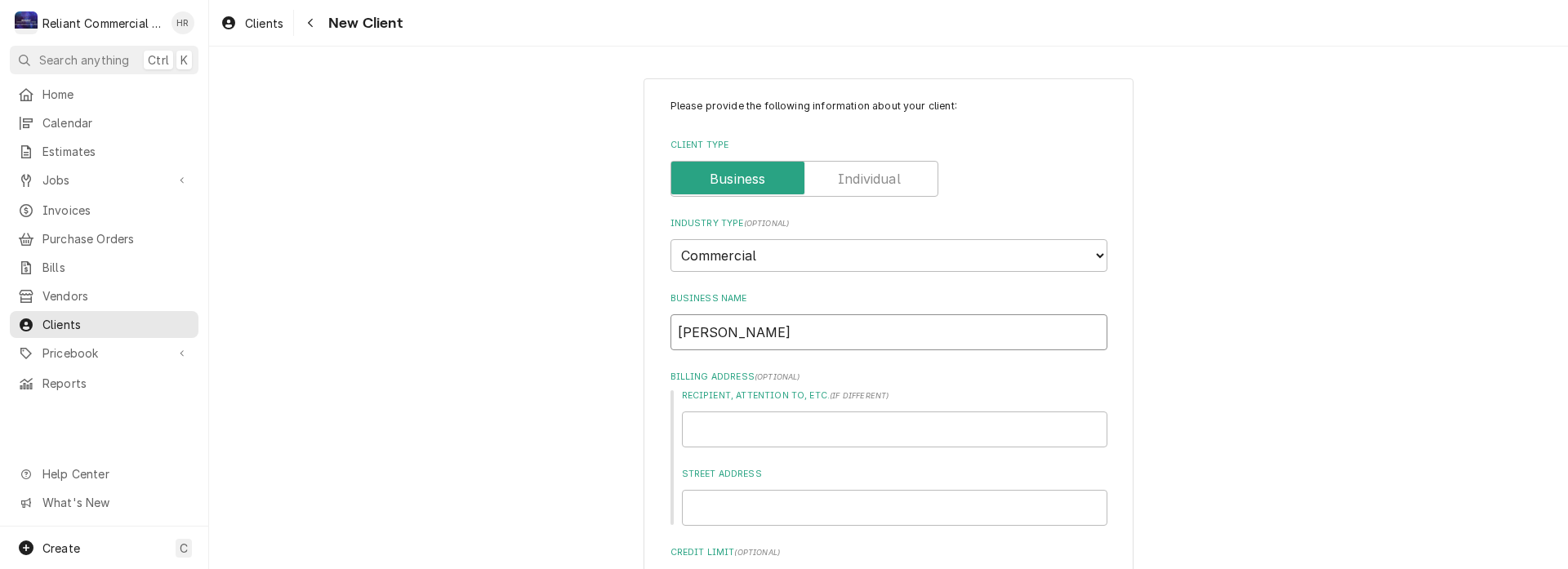
type input "[PERSON_NAME] Plu"
type textarea "x"
type input "[PERSON_NAME] Plum"
type textarea "x"
type input "[PERSON_NAME] [PERSON_NAME]"
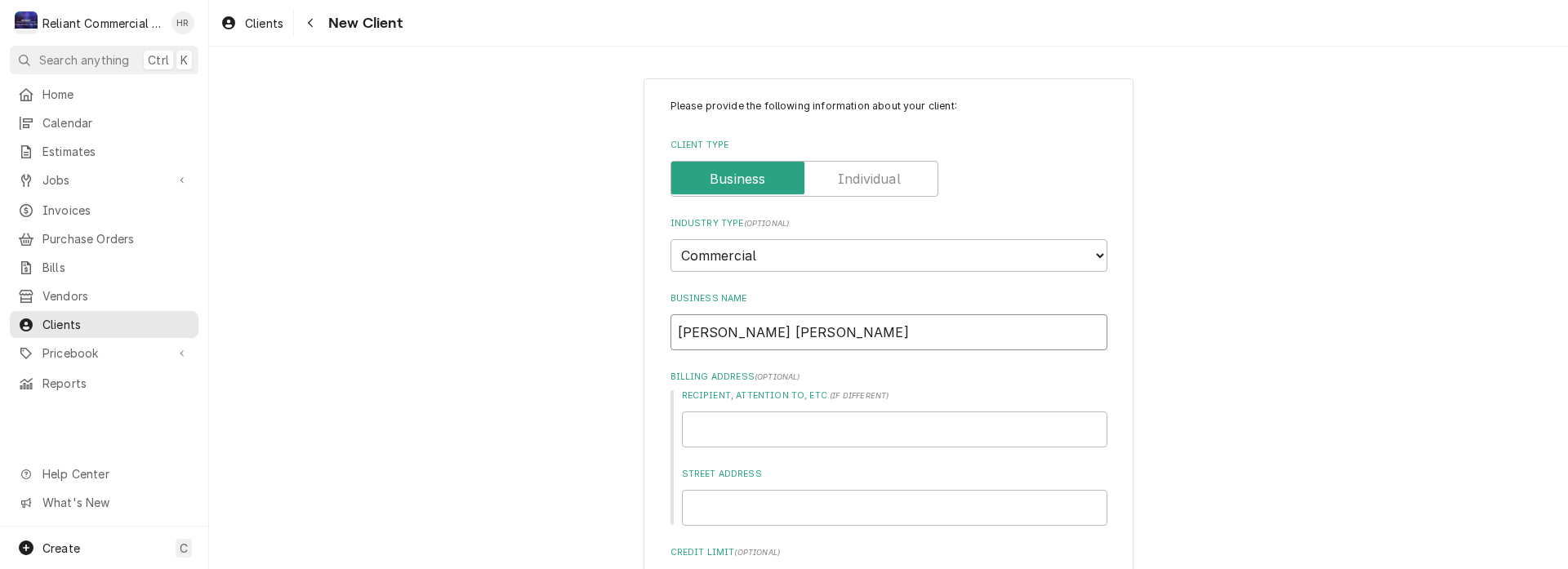
type textarea "x"
type input "[PERSON_NAME] Plumbi"
type textarea "x"
type input "[PERSON_NAME]"
type textarea "x"
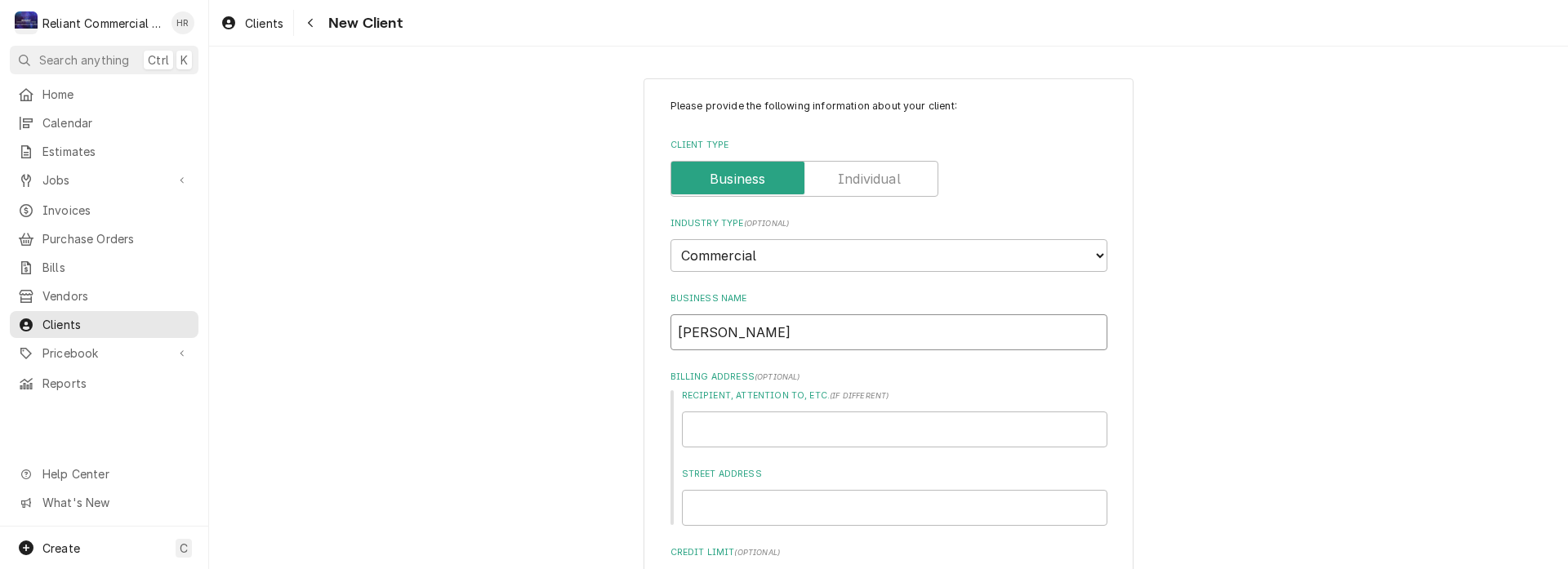
type input "[PERSON_NAME] Plumbing"
type textarea "x"
type input "[PERSON_NAME] Plumbing"
type textarea "x"
type input "[PERSON_NAME] Plumbing H"
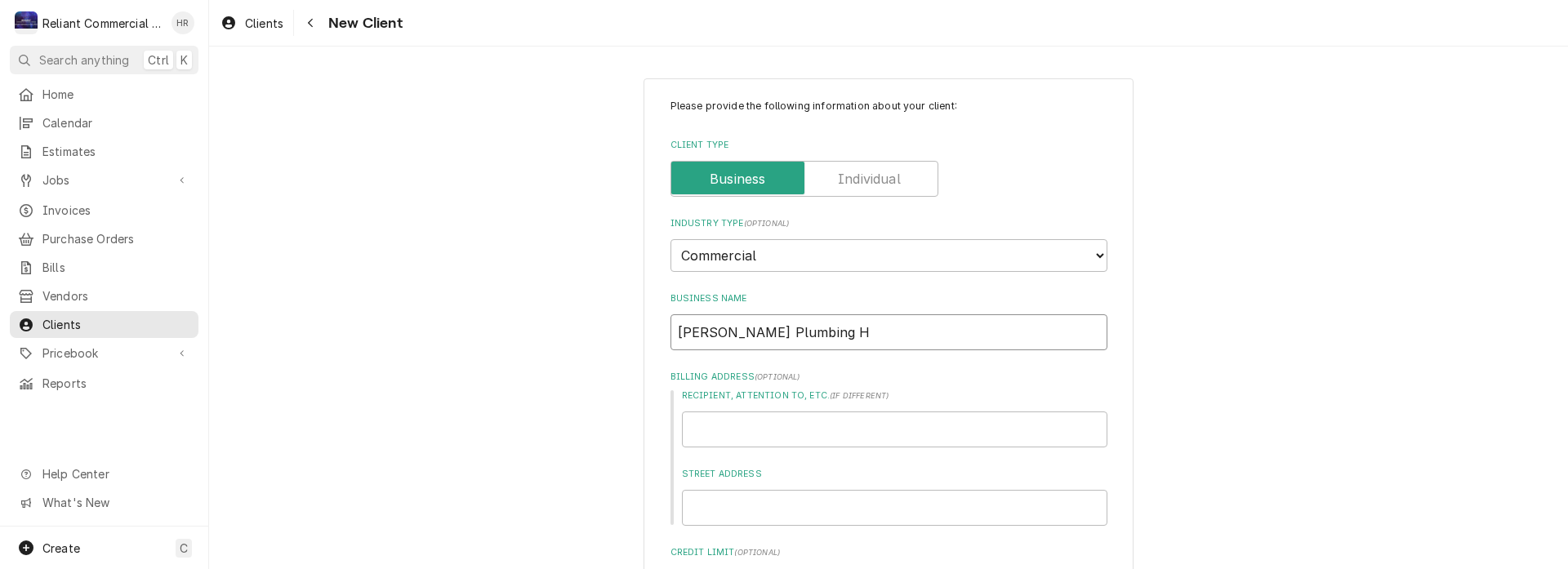
type textarea "x"
type input "[PERSON_NAME] Plumbing He"
type textarea "x"
type input "[PERSON_NAME] Plumbing Hea"
type textarea "x"
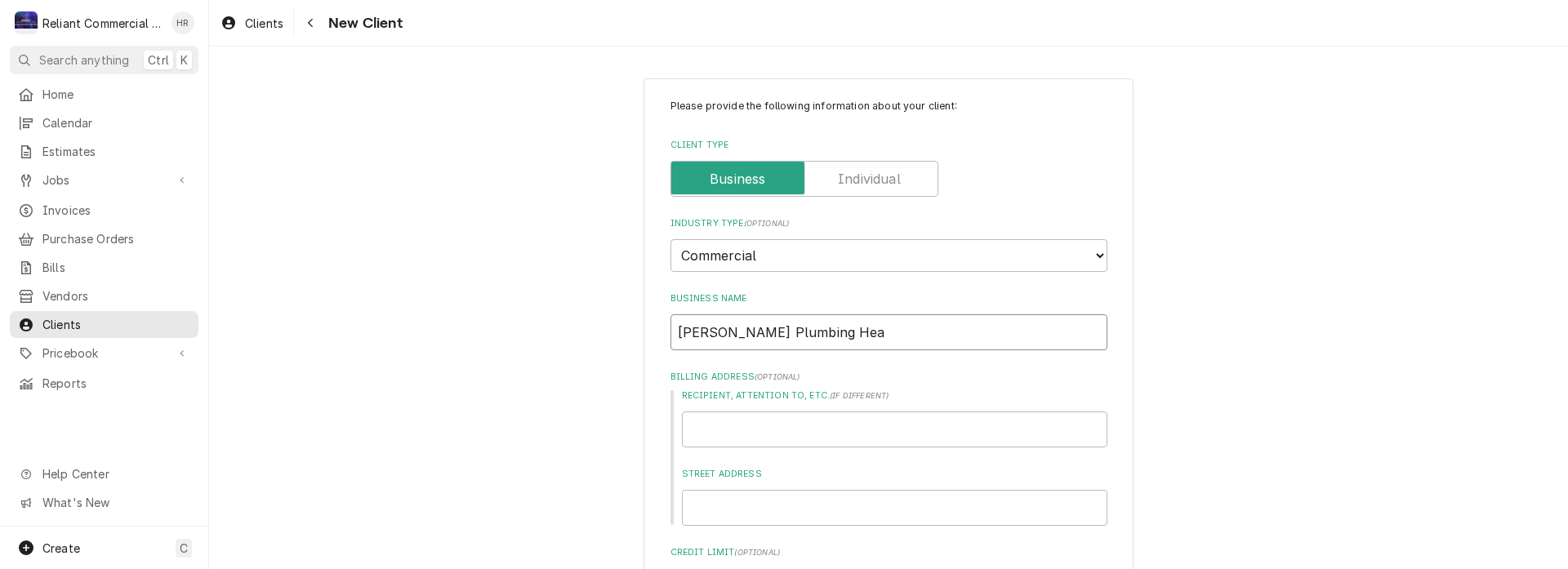
type input "[PERSON_NAME] Plumbing Heat"
type textarea "x"
type input "[PERSON_NAME] Plumbing Heati"
type textarea "x"
type input "[PERSON_NAME] Plumbing Heatin"
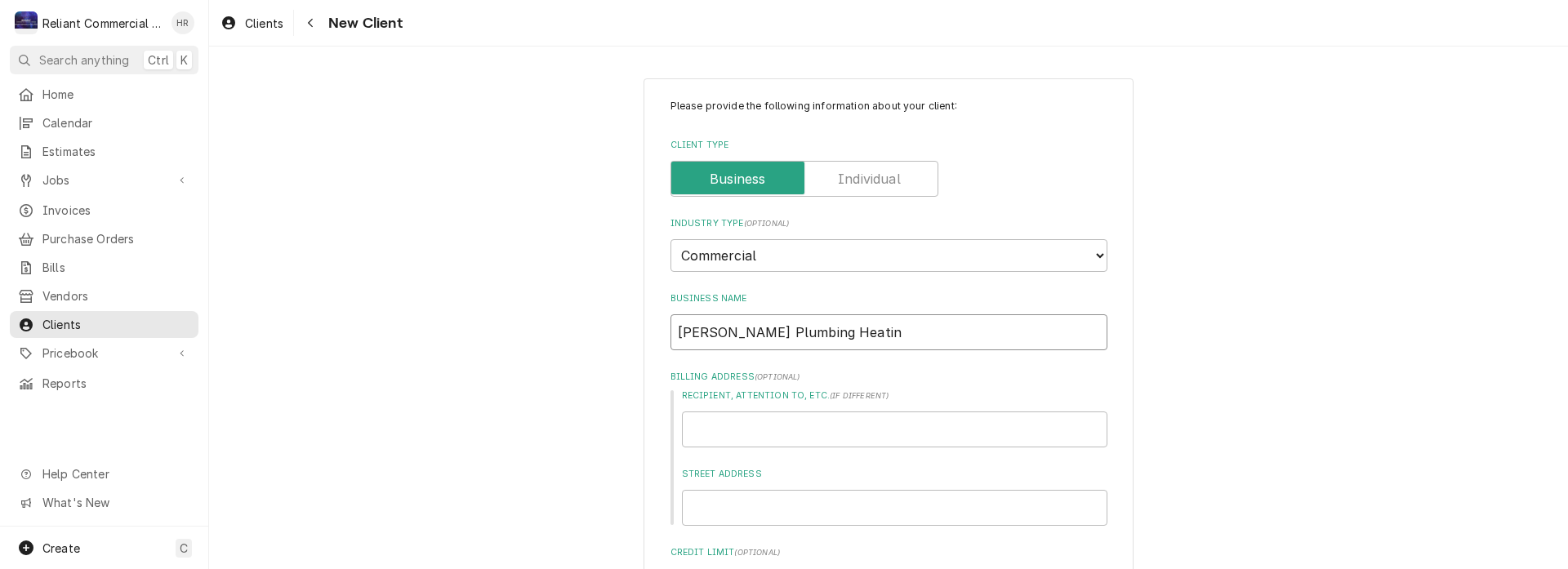
type textarea "x"
type input "[PERSON_NAME] Plumbing Heating"
type textarea "x"
type input "[PERSON_NAME] Plumbing Heating"
type textarea "x"
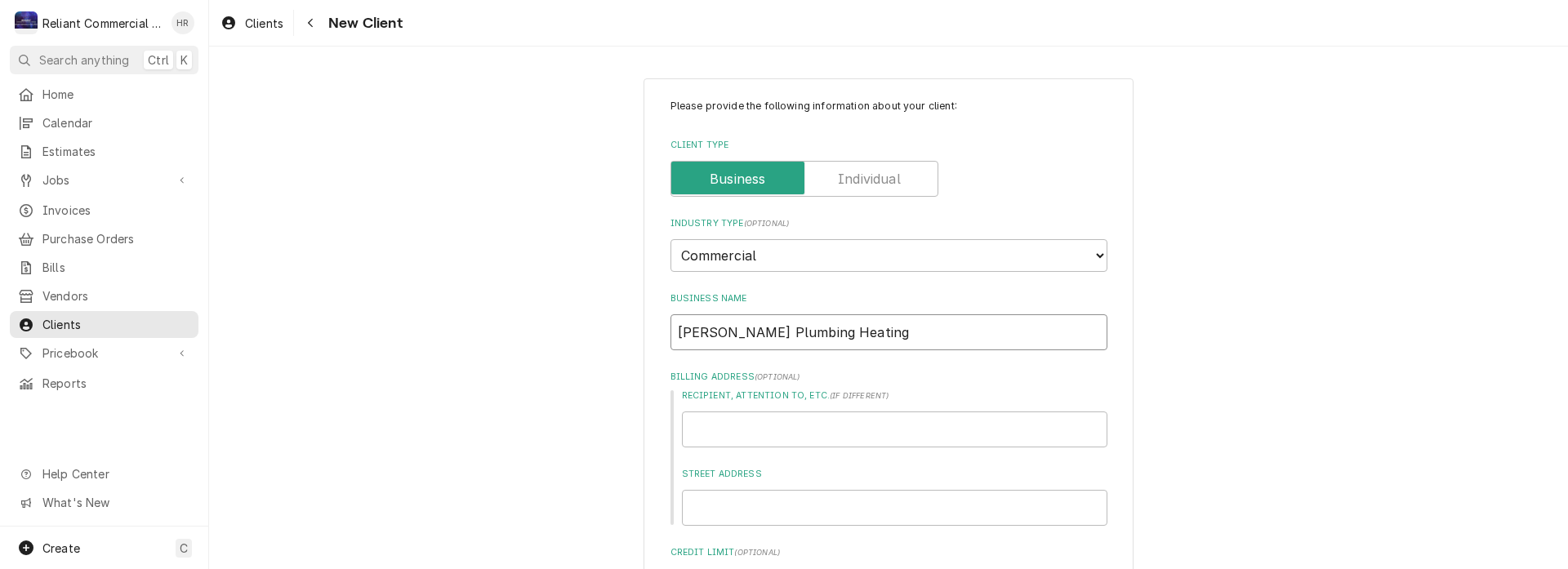
type input "[PERSON_NAME] Plumbing Heating a"
type textarea "x"
type input "[PERSON_NAME] Plumbing Heating an"
type textarea "x"
type input "[PERSON_NAME] Plumbing Heating and"
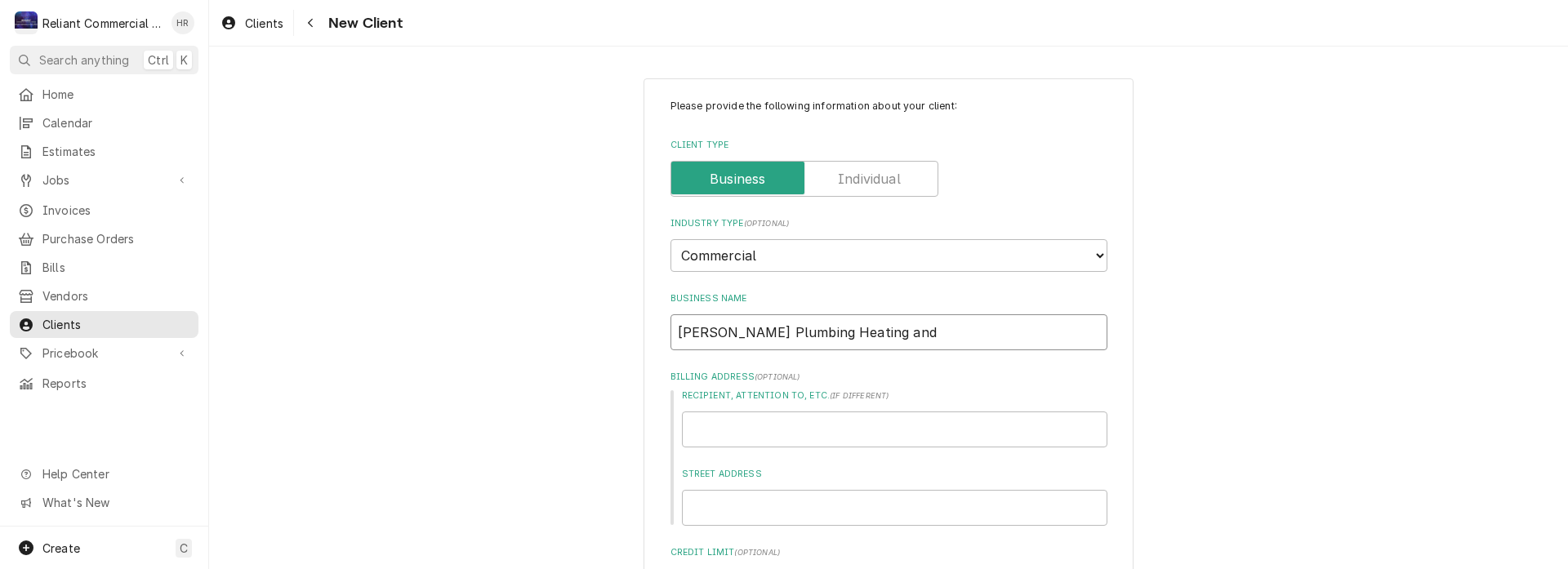
type textarea "x"
type input "[PERSON_NAME] Plumbing Heating and"
type textarea "x"
type input "[PERSON_NAME] Plumbing Heating and A"
type textarea "x"
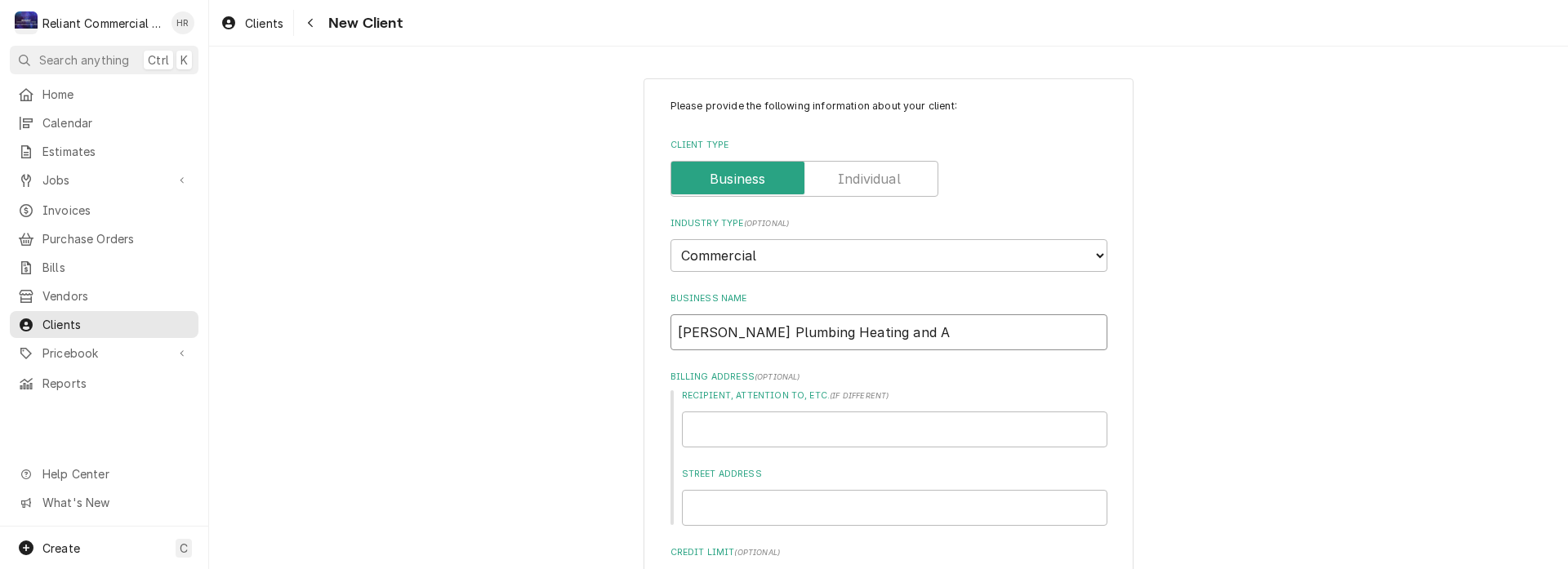
type input "[PERSON_NAME] Plumbing Heating and Ai"
type textarea "x"
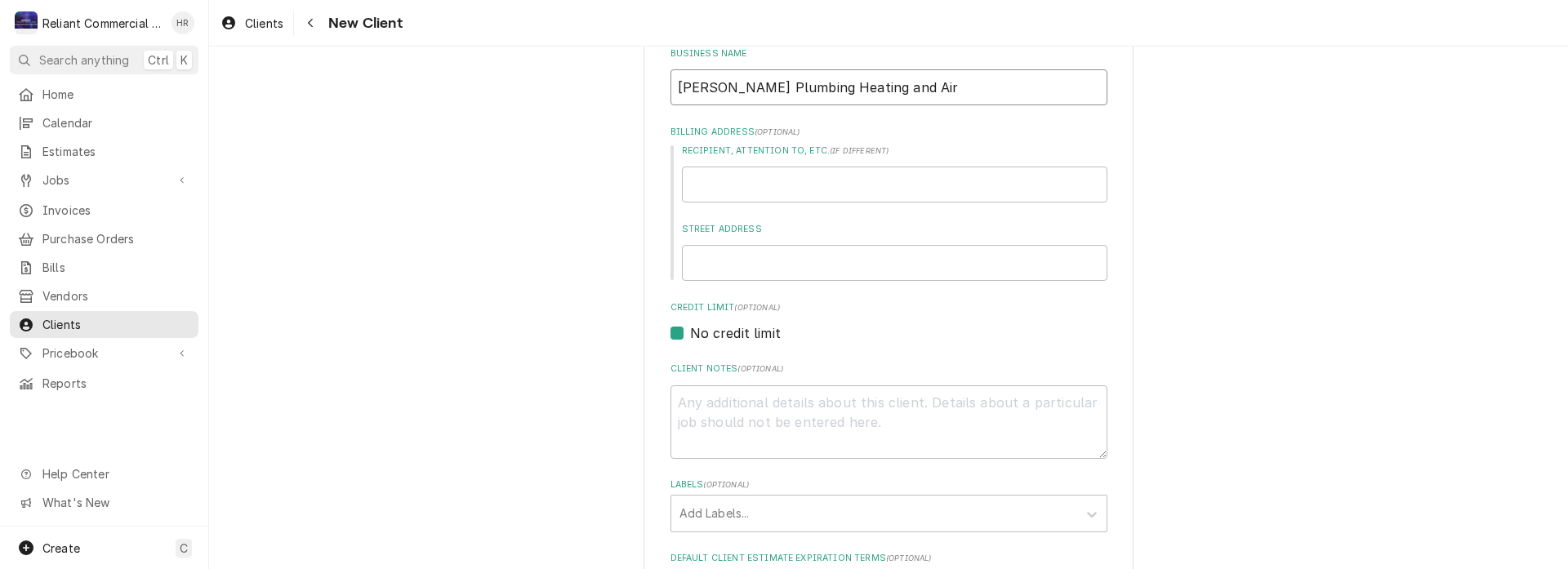
type input "[PERSON_NAME] Plumbing Heating and Air"
click at [778, 266] on input "Street Address" at bounding box center [894, 263] width 425 height 36
type textarea "x"
type input "1"
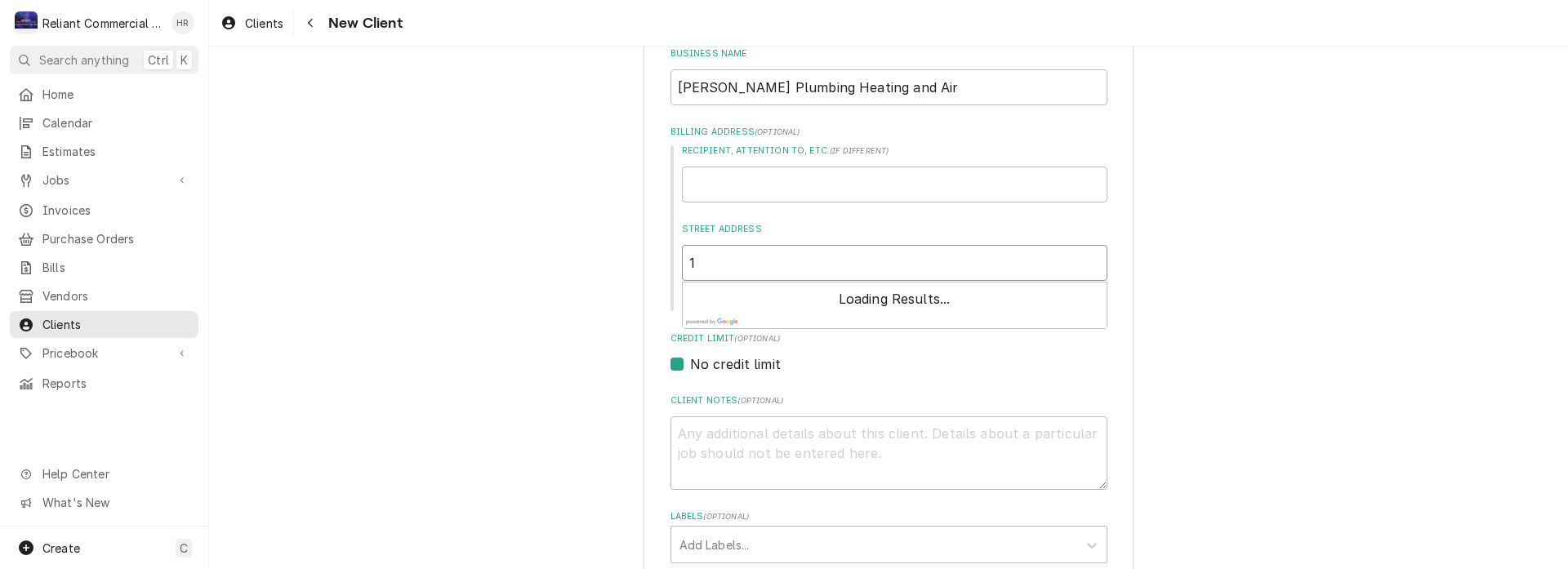
type textarea "x"
type input "16"
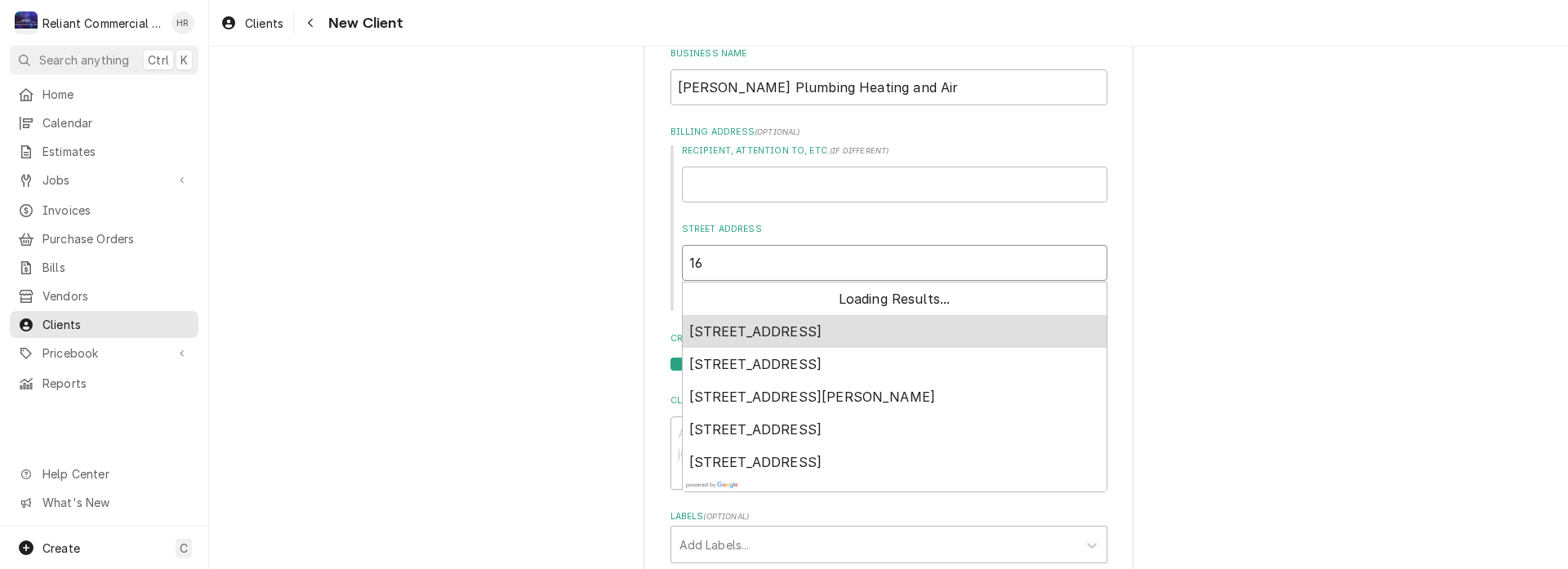
type textarea "x"
type input "165"
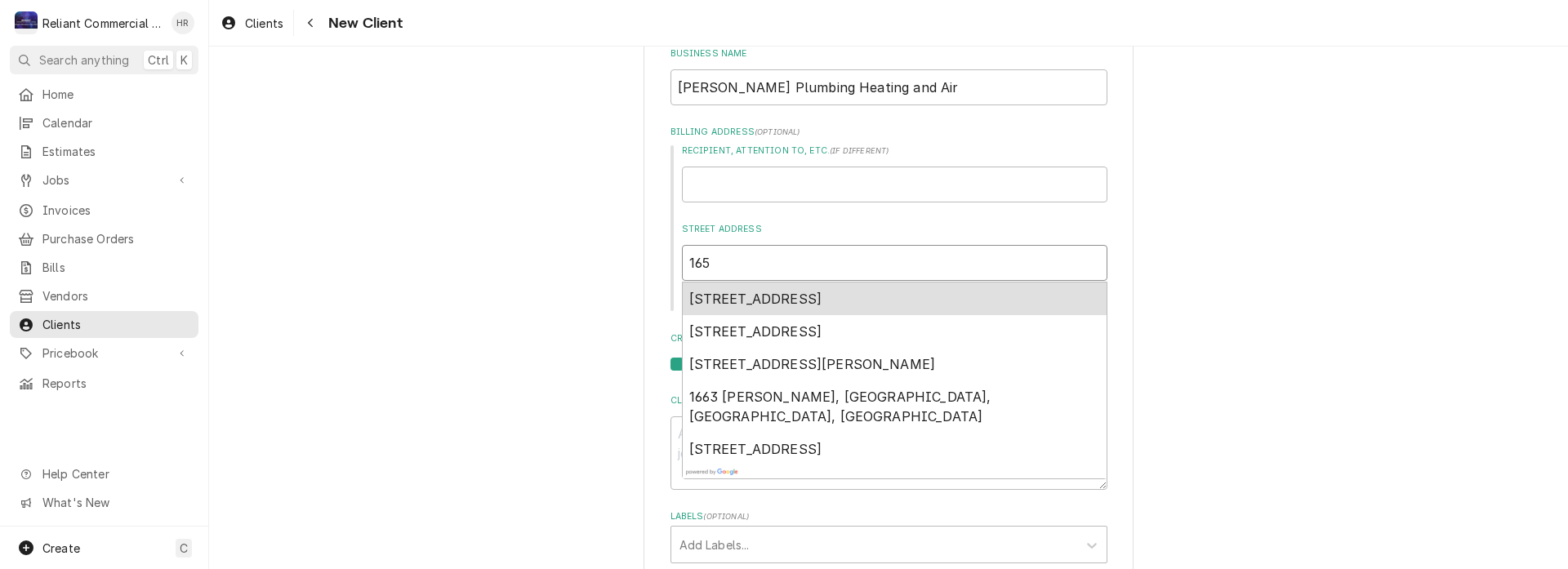
type textarea "x"
type input "1651"
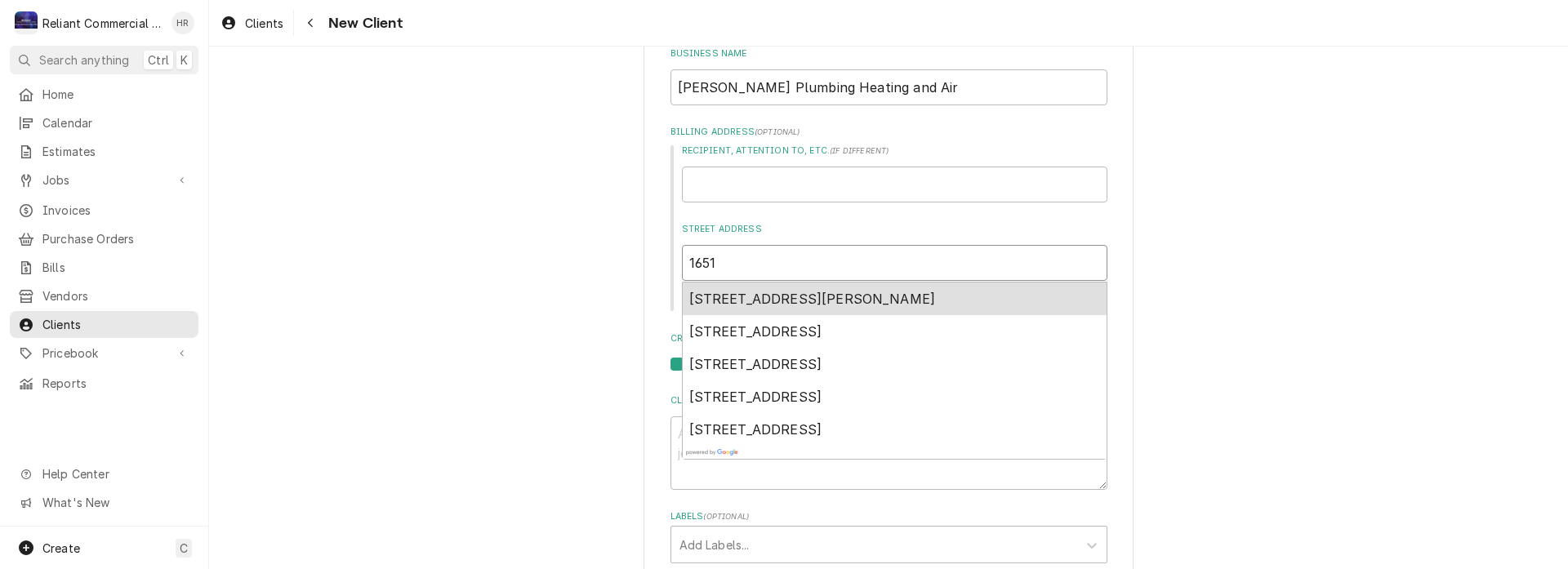
type textarea "x"
type input "1651"
type textarea "x"
type input "1651 H"
type textarea "x"
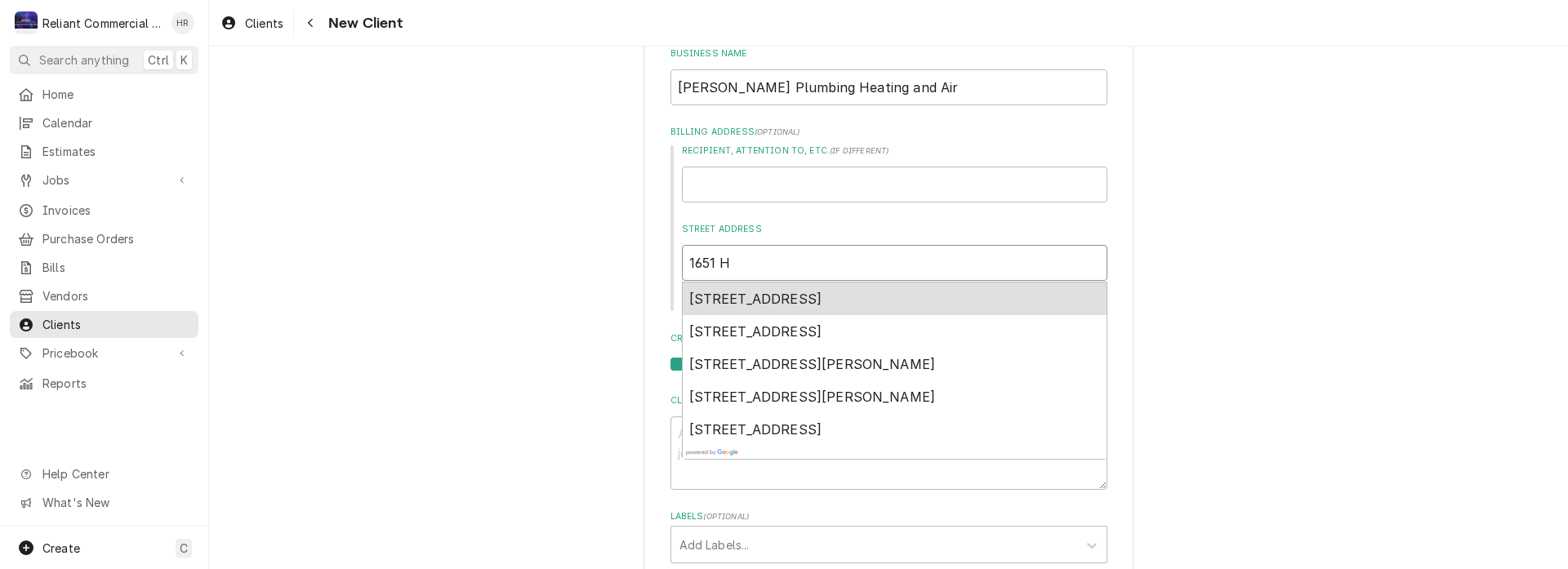
type input "1651 Ha"
type textarea "x"
type input "1651 Har"
type textarea "x"
type input "1651 [PERSON_NAME]"
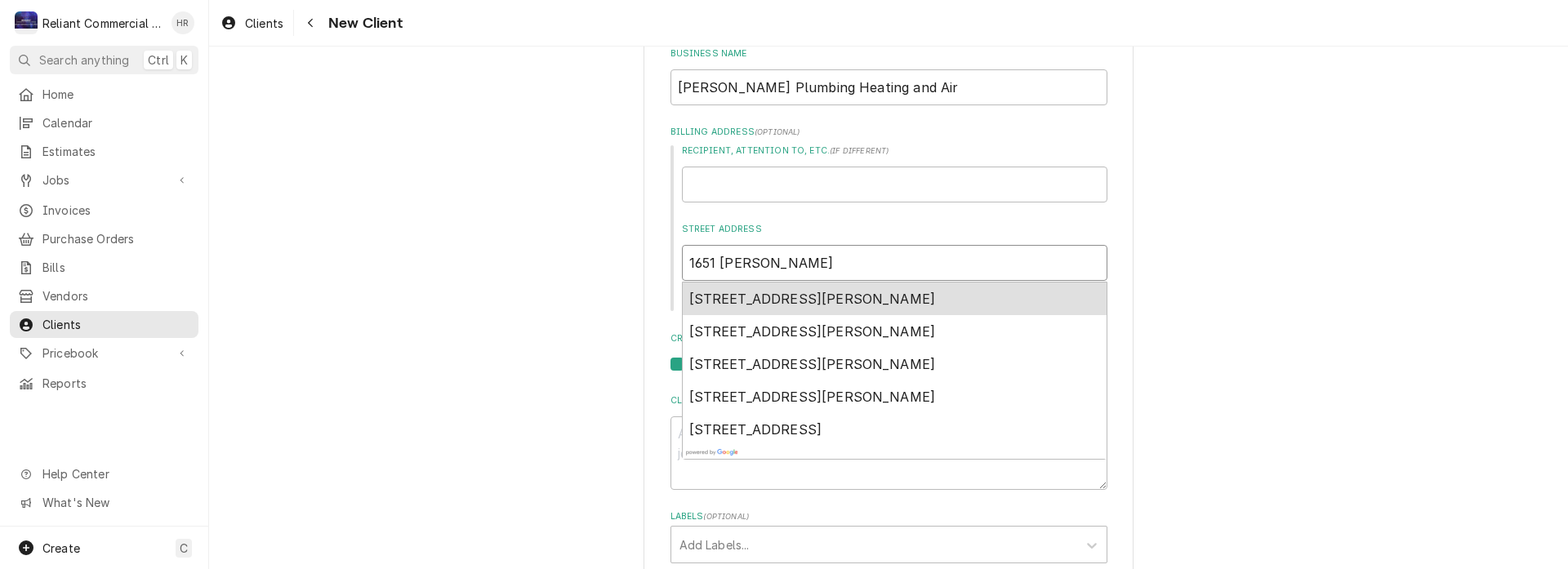
type textarea "x"
type input "1651 Hartn"
type textarea "x"
type input "1651 Hartne"
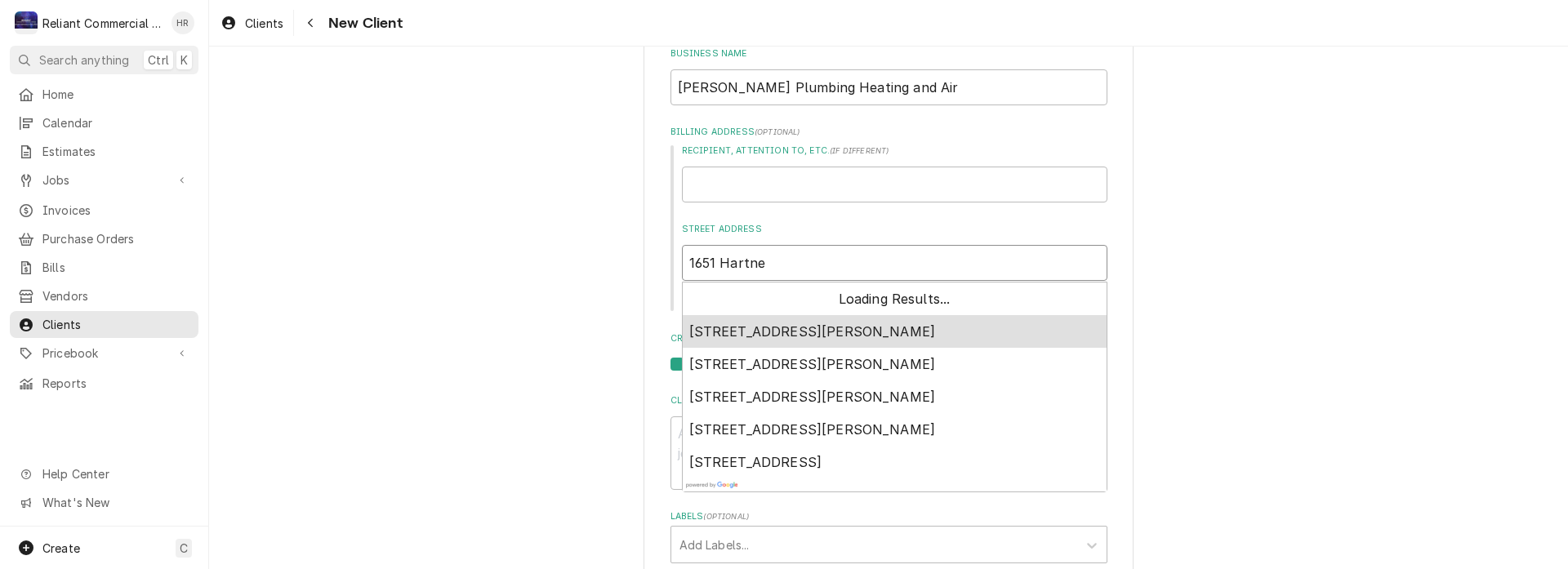
type textarea "x"
type input "1651 Hartnel"
type textarea "x"
type input "1651 Hartnell"
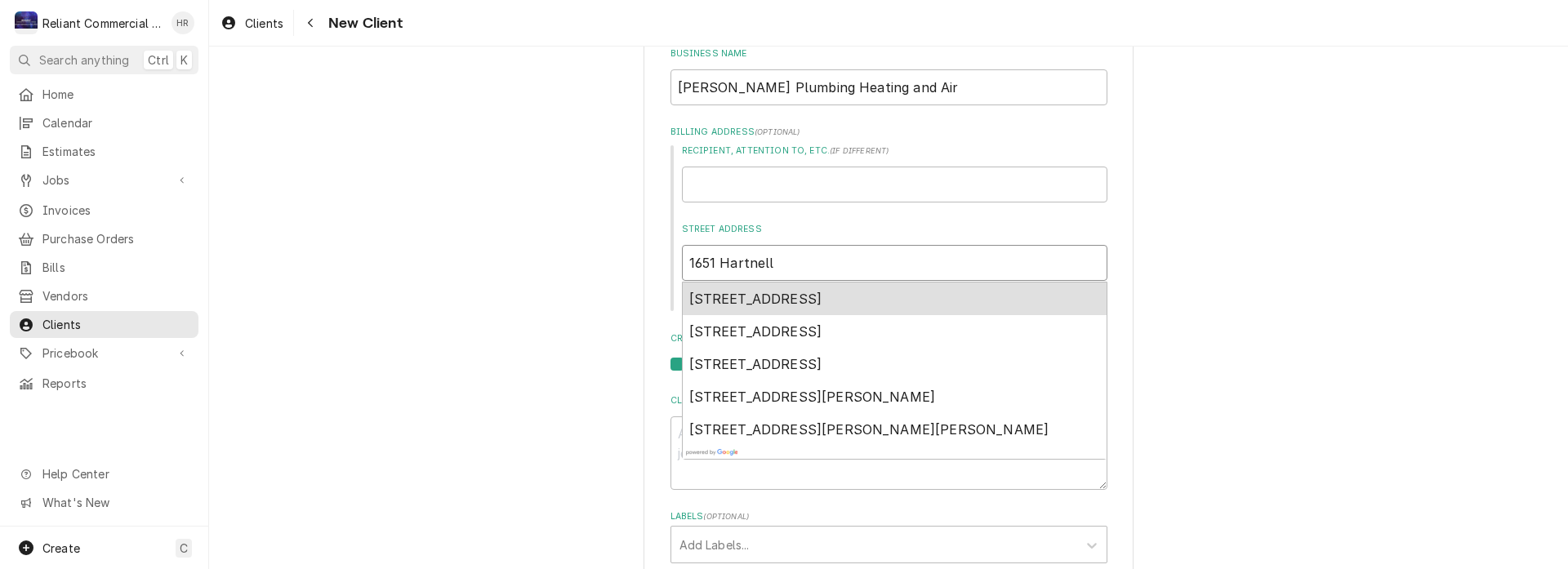
click at [798, 291] on span "[STREET_ADDRESS]" at bounding box center [756, 299] width 133 height 17
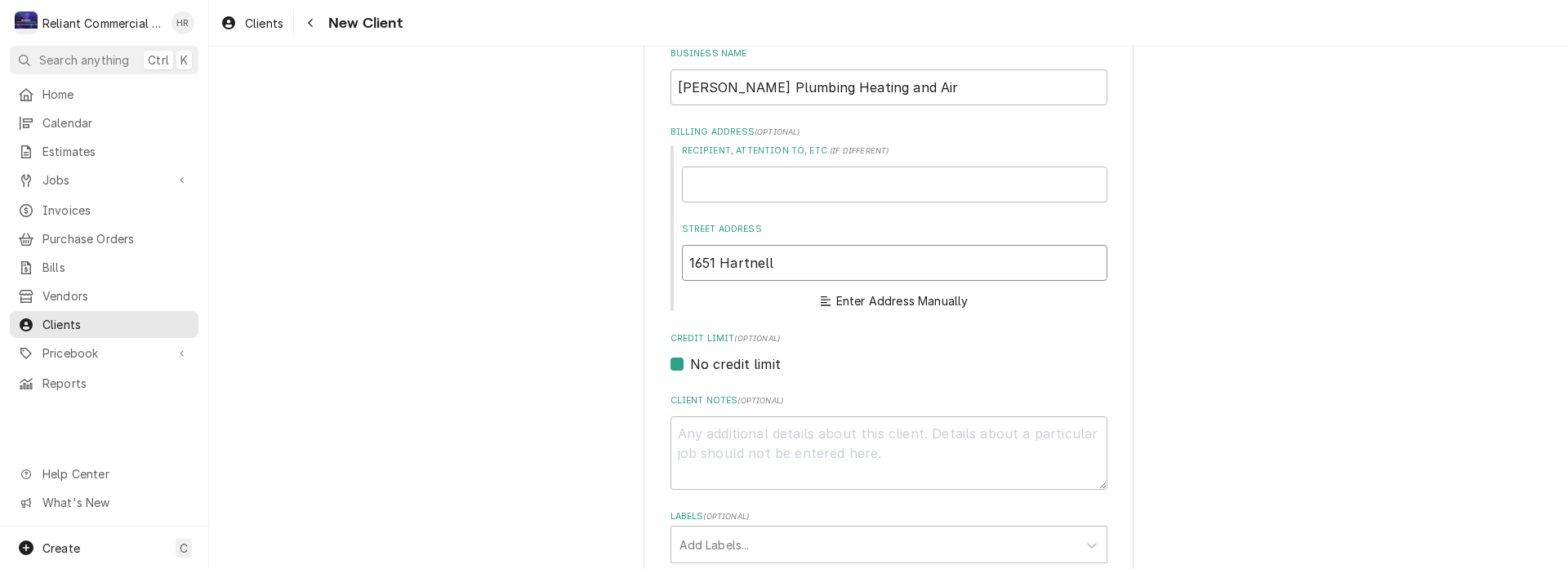
type textarea "x"
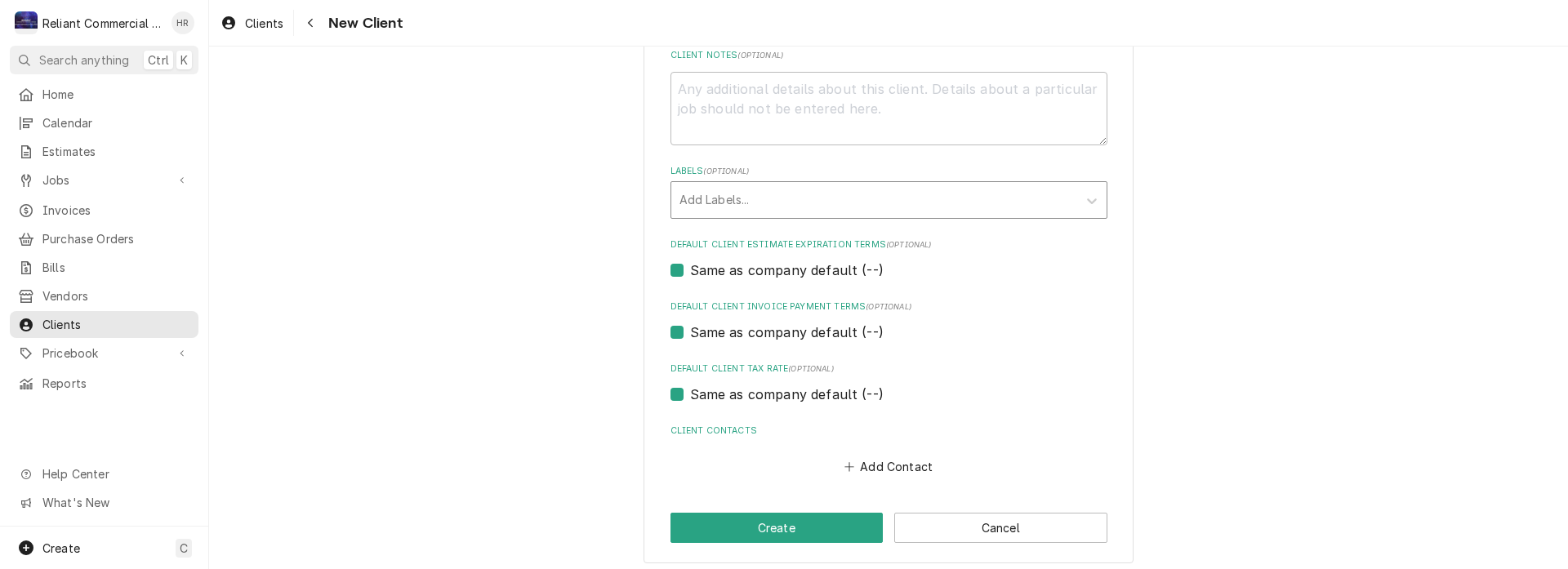
scroll to position [803, 0]
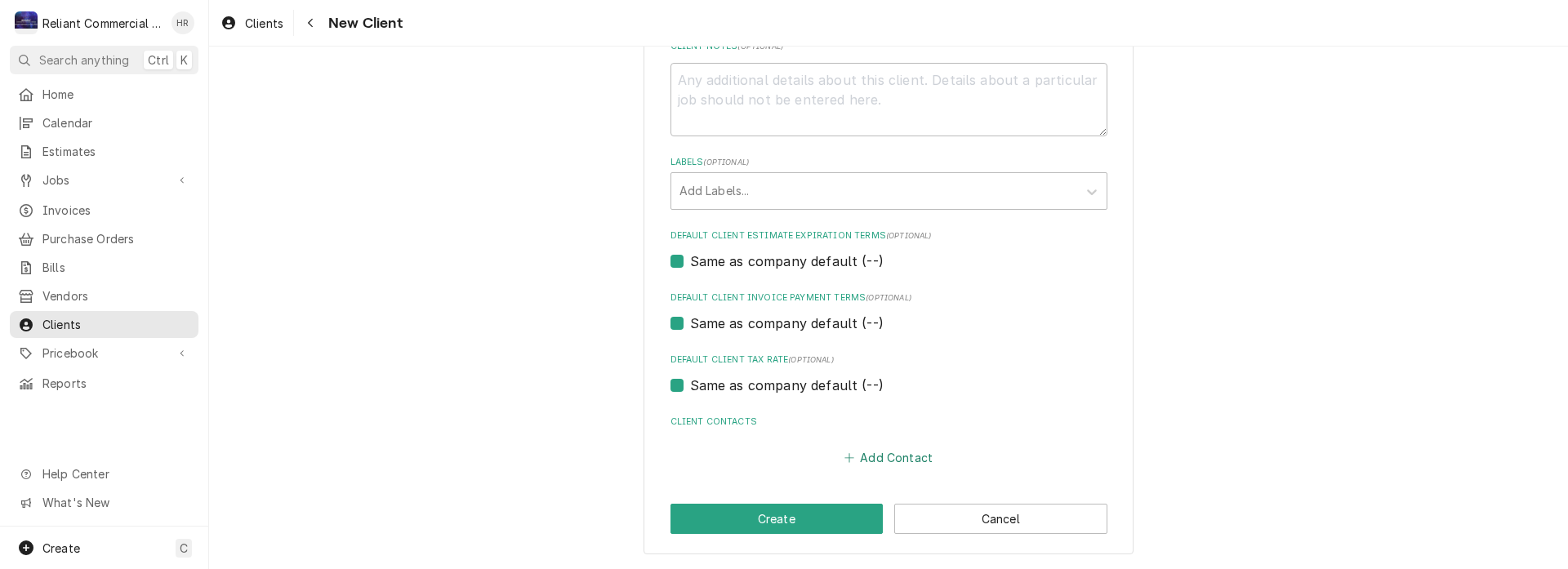
type input "[STREET_ADDRESS]"
click at [906, 459] on button "Add Contact" at bounding box center [888, 459] width 93 height 23
type textarea "x"
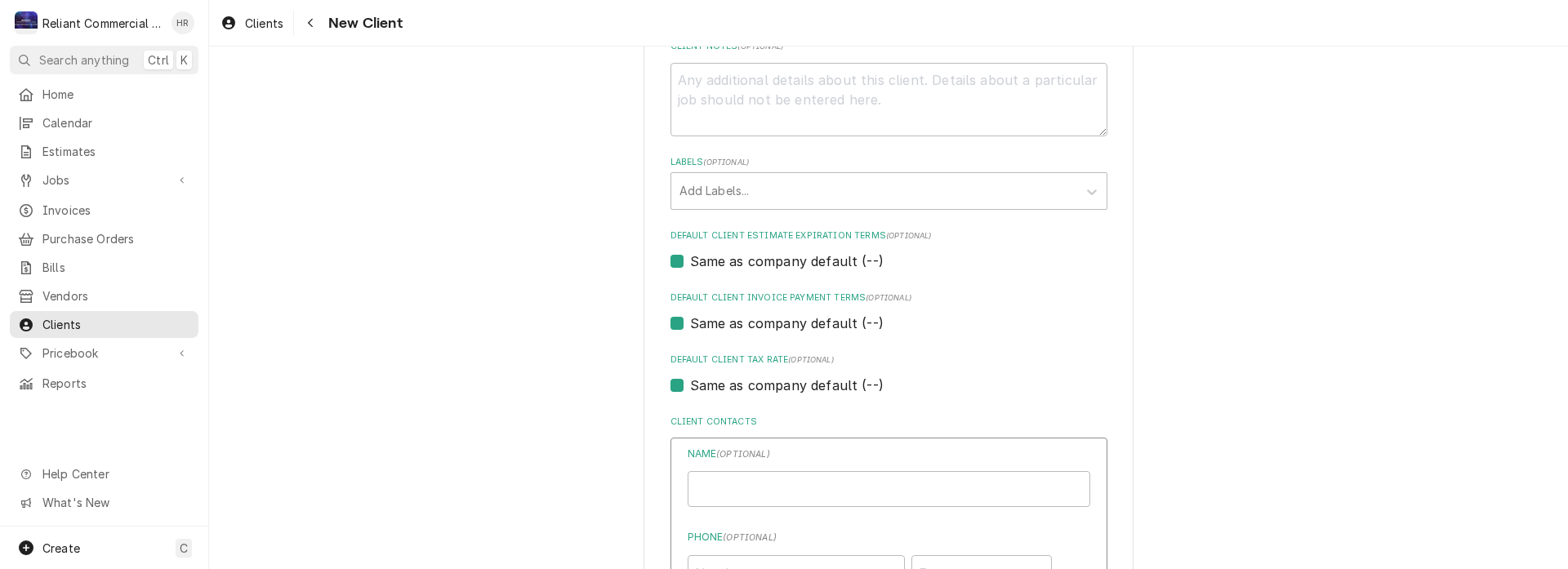
scroll to position [1130, 0]
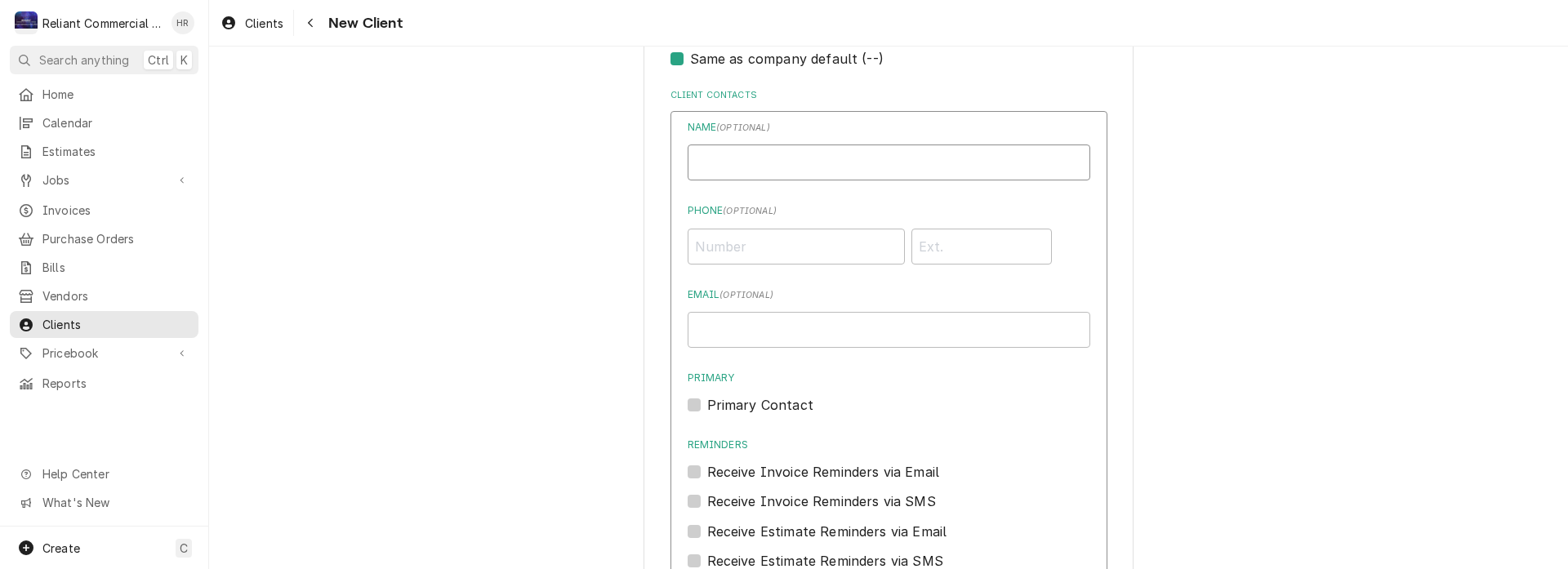
click at [813, 156] on input "Business Name" at bounding box center [889, 162] width 403 height 36
type input "[PERSON_NAME]"
click at [780, 250] on input "Phone ( optional )" at bounding box center [796, 246] width 217 height 36
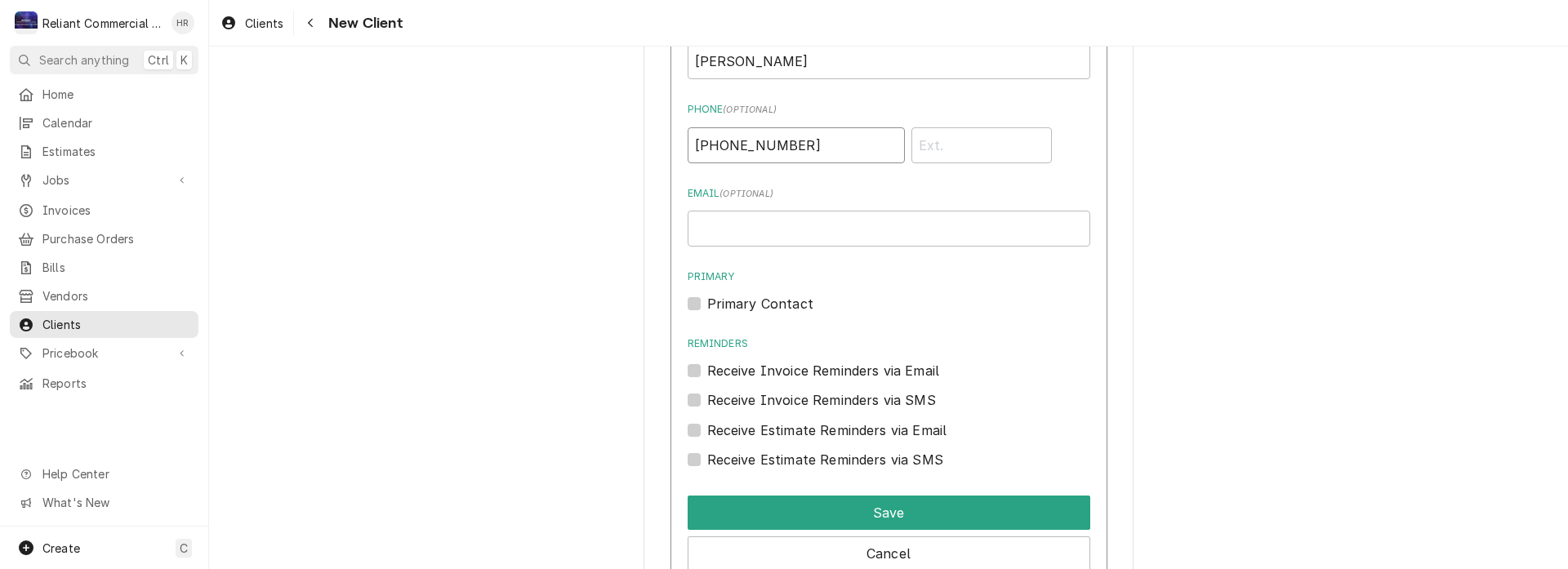
scroll to position [1350, 0]
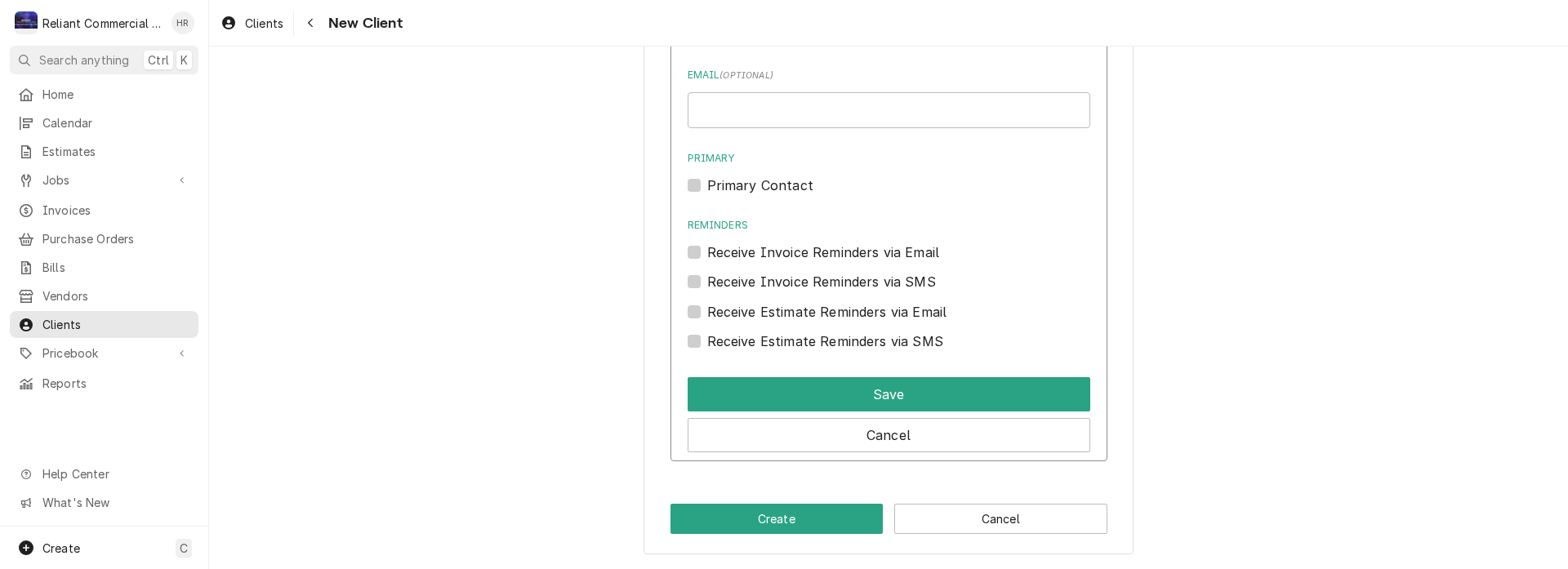
type input "[PHONE_NUMBER]"
click at [707, 185] on label "Primary Contact" at bounding box center [760, 185] width 106 height 19
click at [707, 185] on input "Primary" at bounding box center [908, 193] width 403 height 36
checkbox input "true"
click at [707, 281] on label "Receive Invoice Reminders via SMS" at bounding box center [821, 281] width 228 height 19
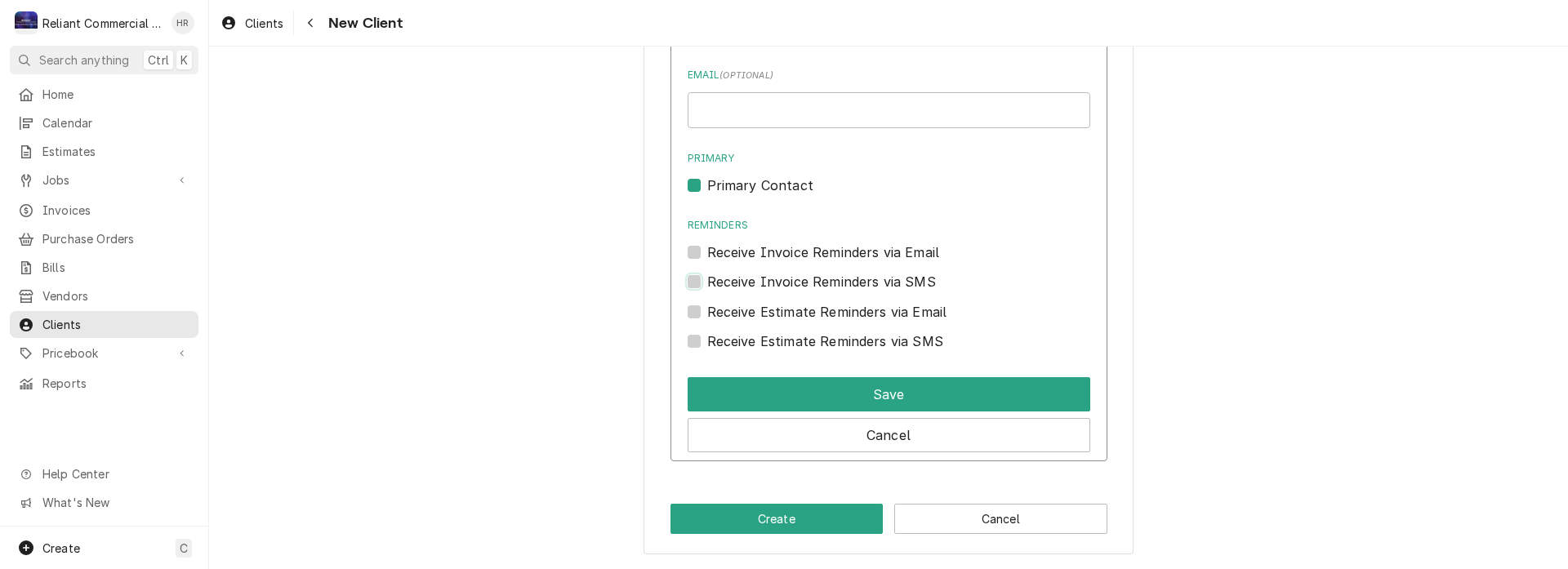
click at [707, 281] on input "Contact Edit Form" at bounding box center [908, 289] width 403 height 36
checkbox input "true"
click at [696, 337] on div "Receive Estimate Reminders via SMS" at bounding box center [889, 341] width 403 height 19
click at [707, 343] on label "Receive Estimate Reminders via SMS" at bounding box center [825, 341] width 236 height 19
click at [707, 343] on input "Contact Edit Form" at bounding box center [908, 349] width 403 height 36
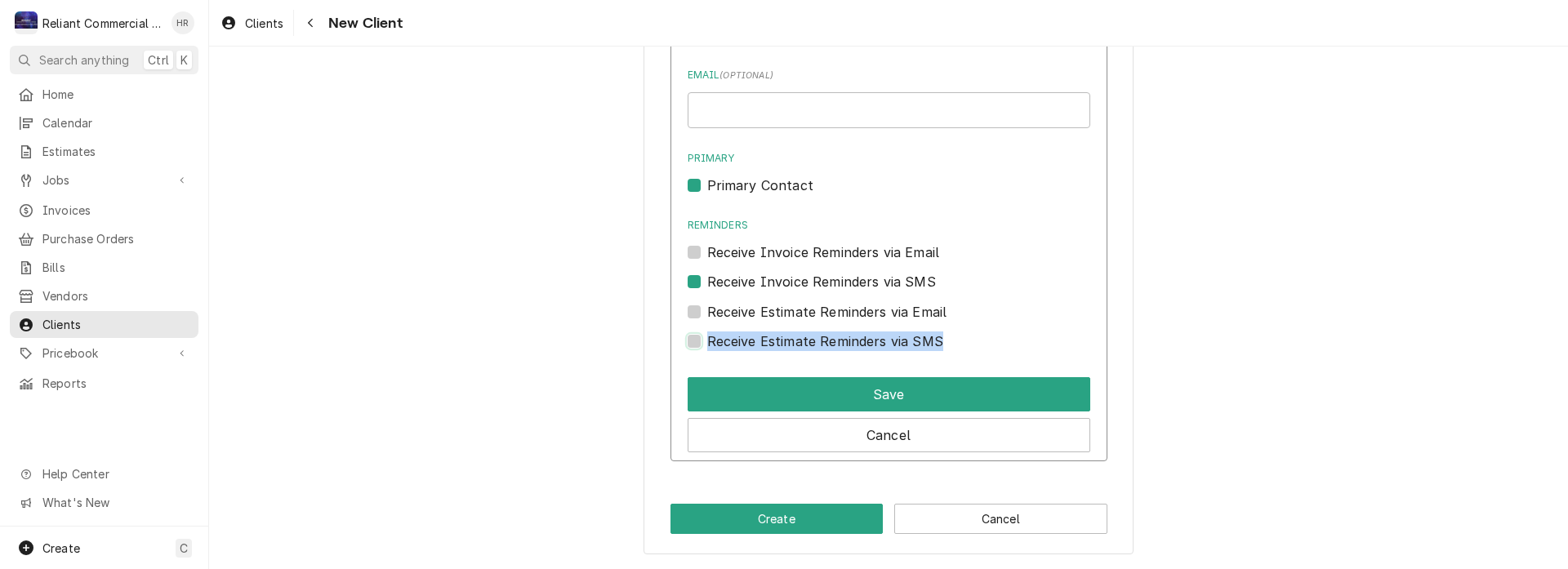
checkbox input "true"
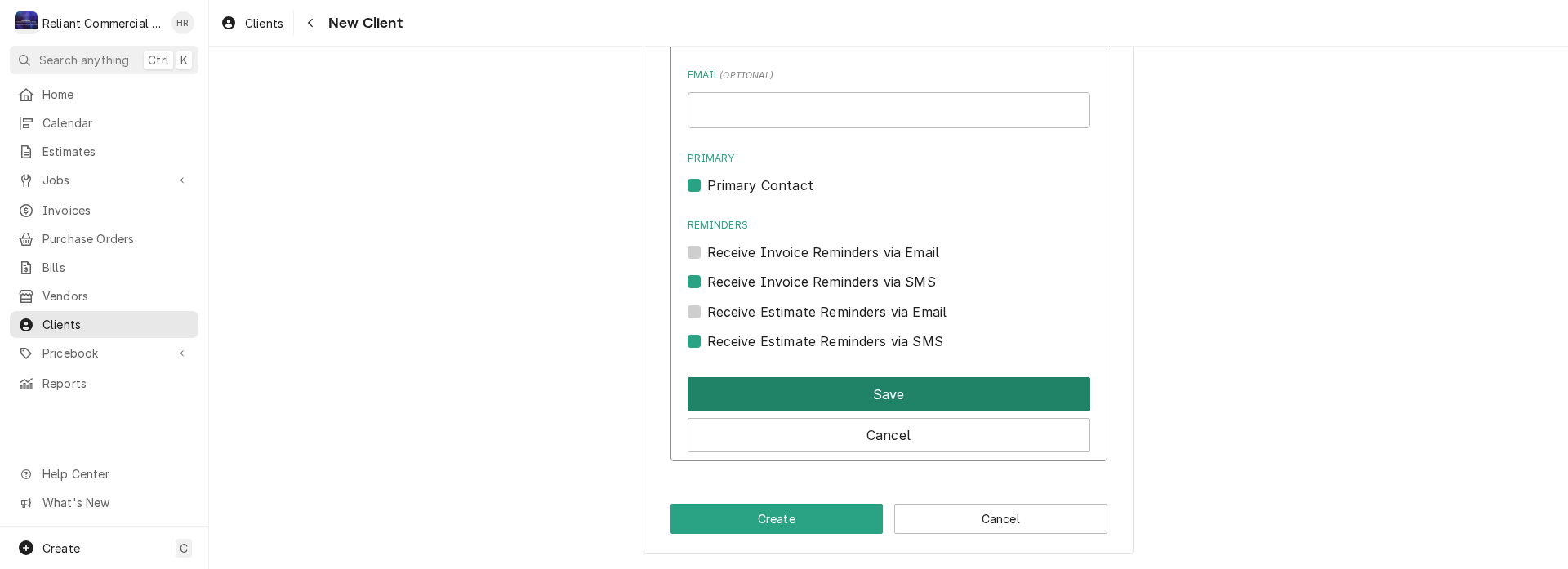
click at [928, 391] on button "Save" at bounding box center [889, 394] width 403 height 34
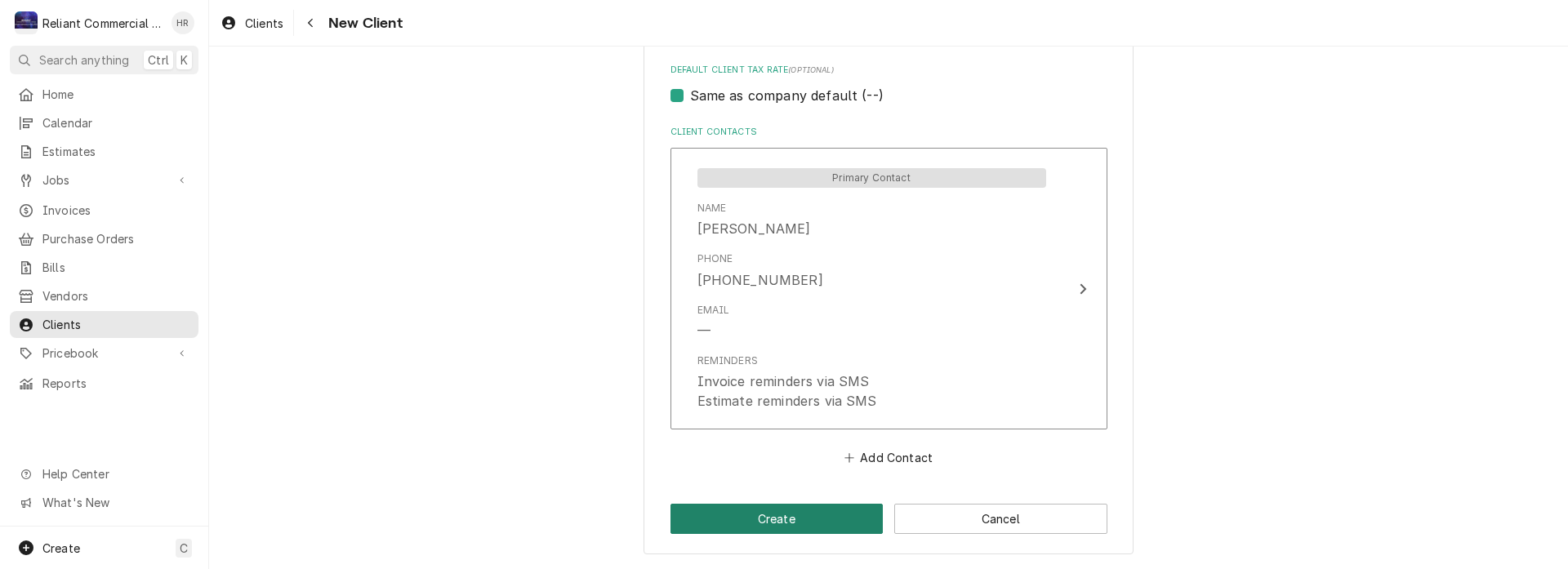
click at [800, 513] on button "Create" at bounding box center [777, 519] width 213 height 30
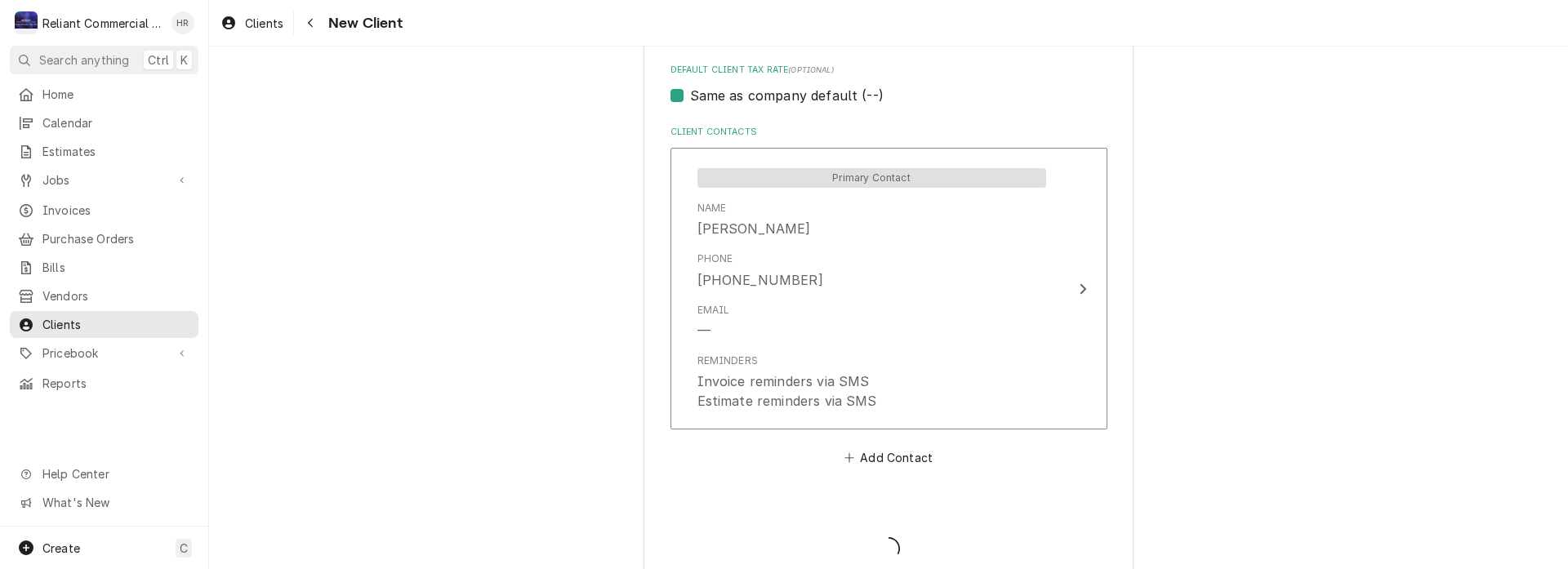
type textarea "x"
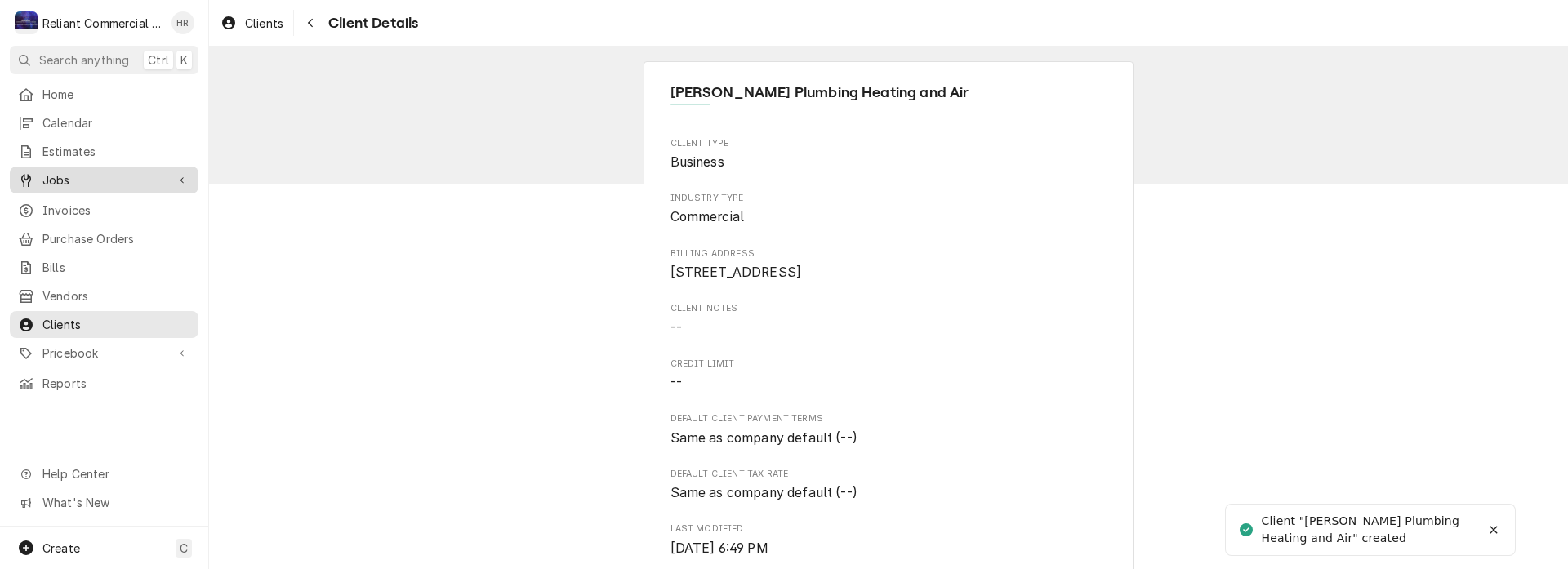
click at [76, 175] on span "Jobs" at bounding box center [104, 179] width 123 height 17
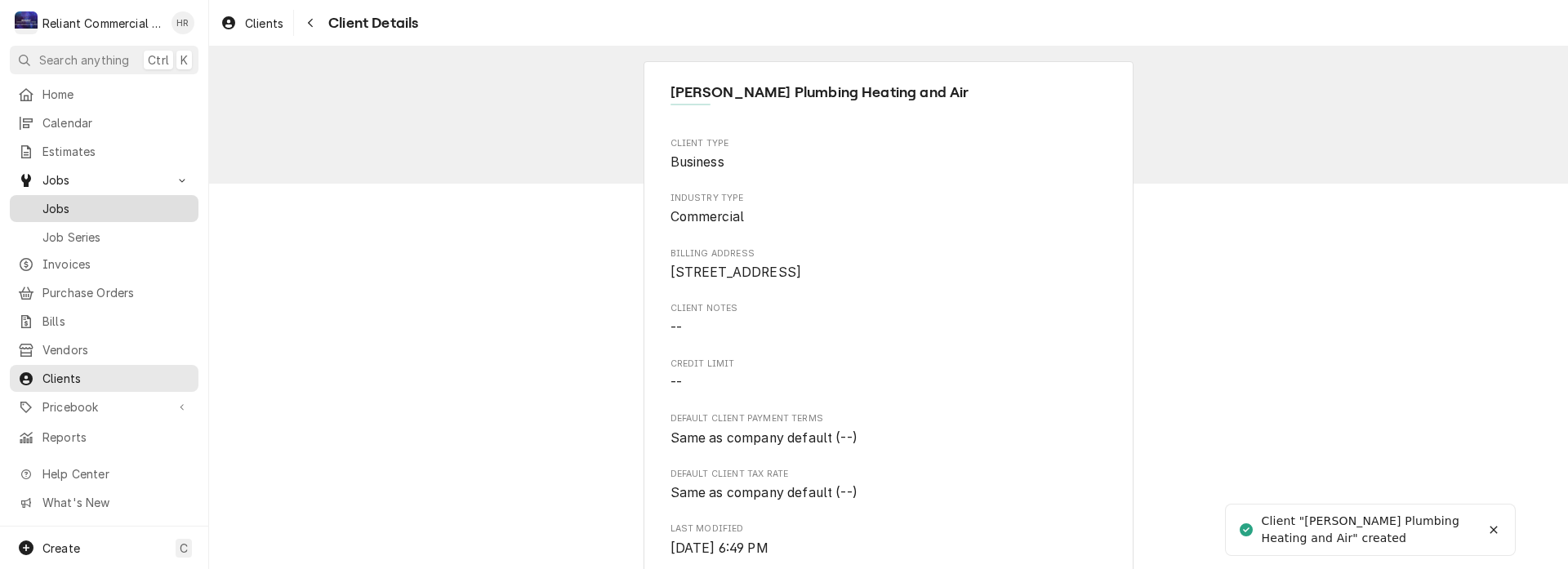
click at [71, 205] on span "Jobs" at bounding box center [116, 208] width 148 height 17
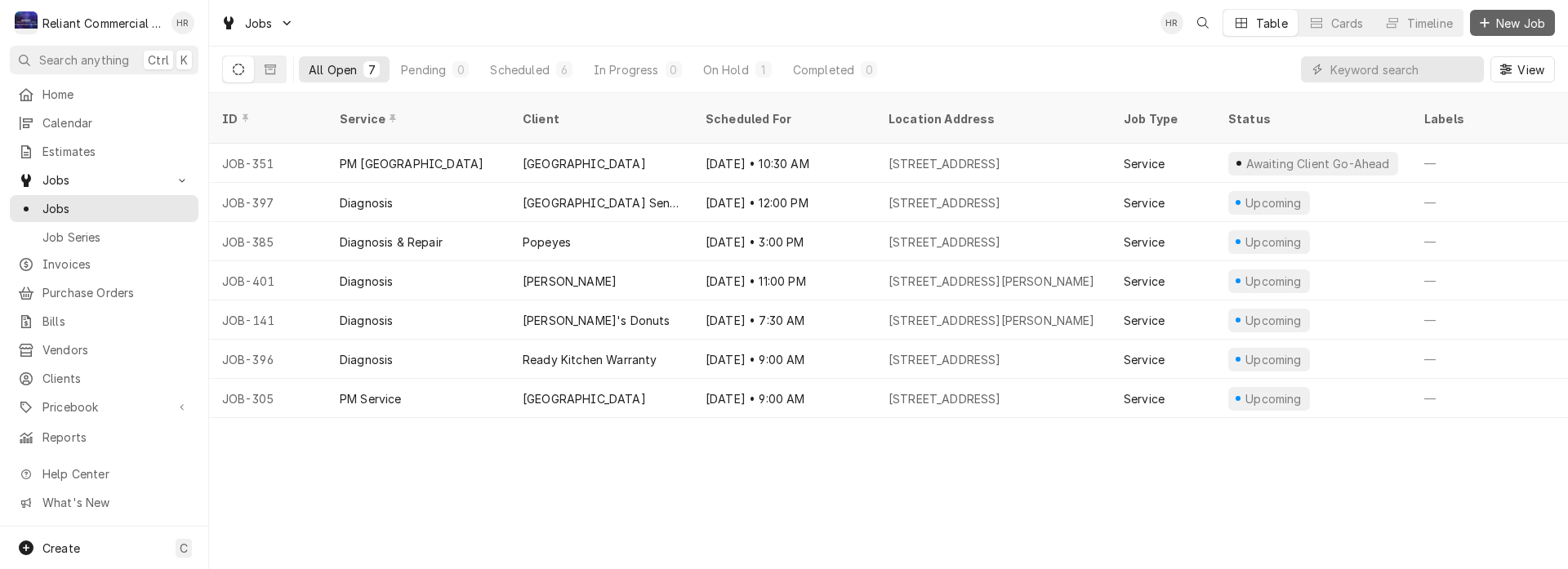
click at [1508, 19] on span "New Job" at bounding box center [1520, 23] width 56 height 17
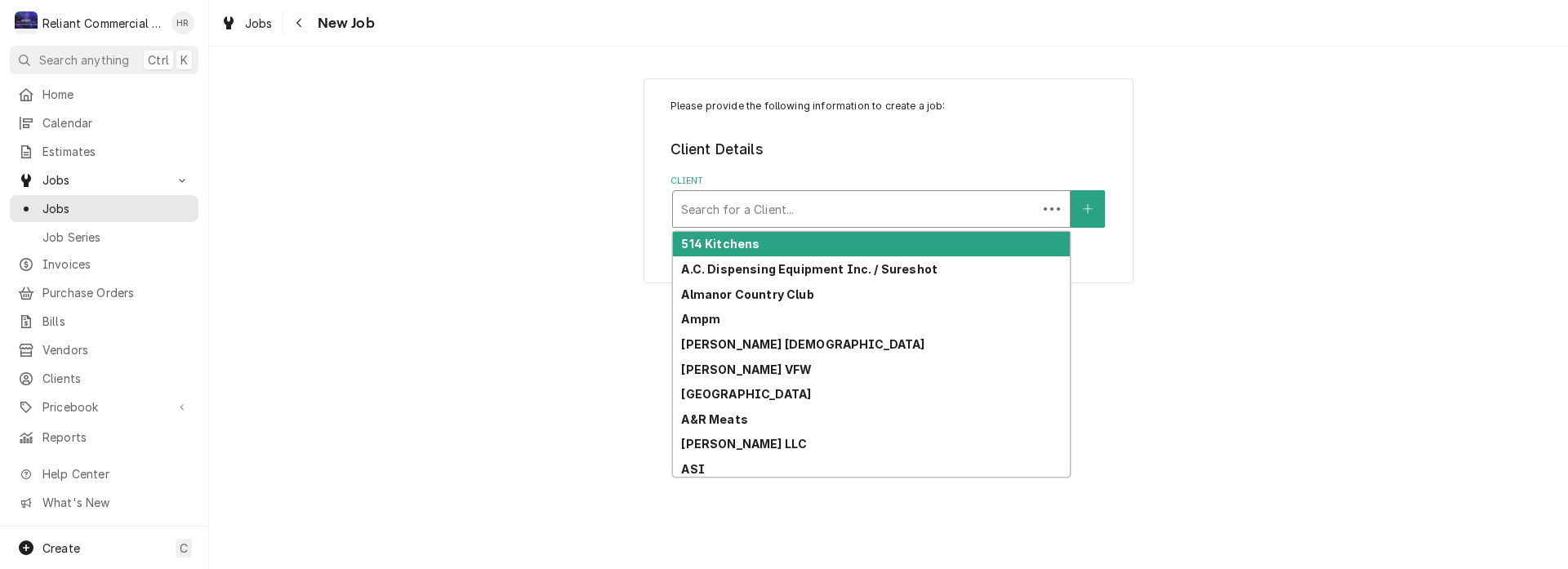
click at [863, 204] on div "Client" at bounding box center [855, 208] width 347 height 29
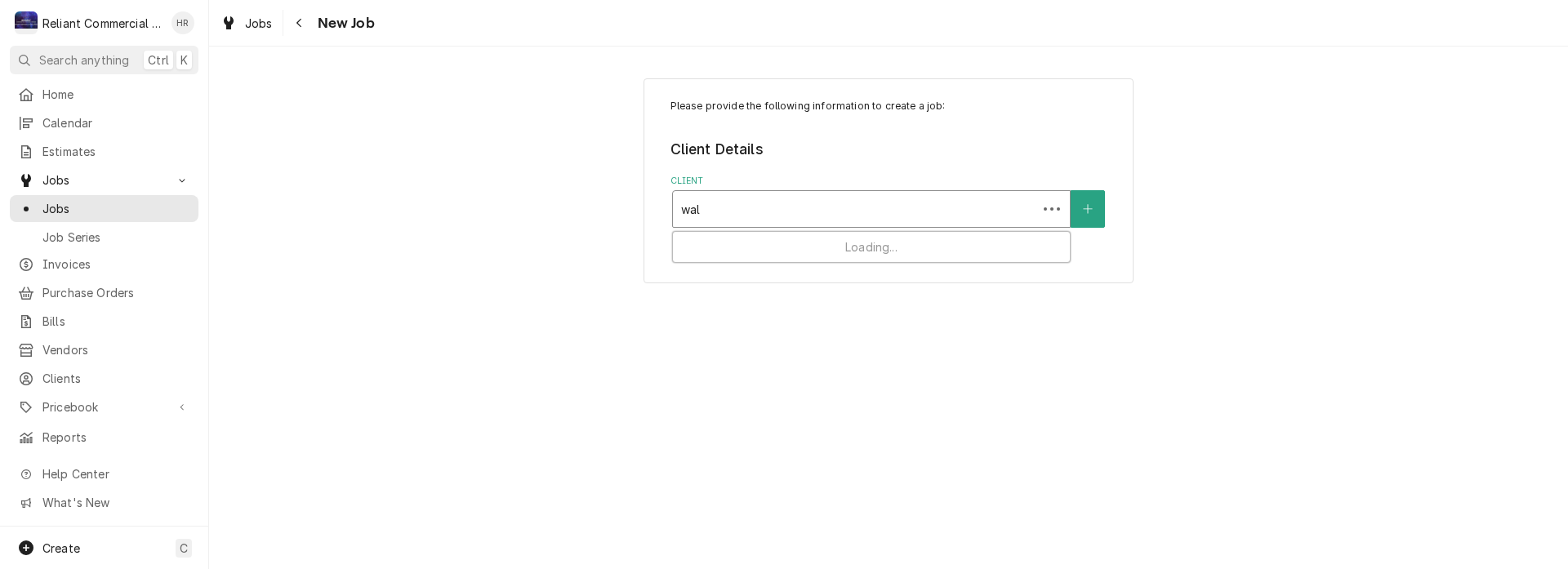
type input "wall"
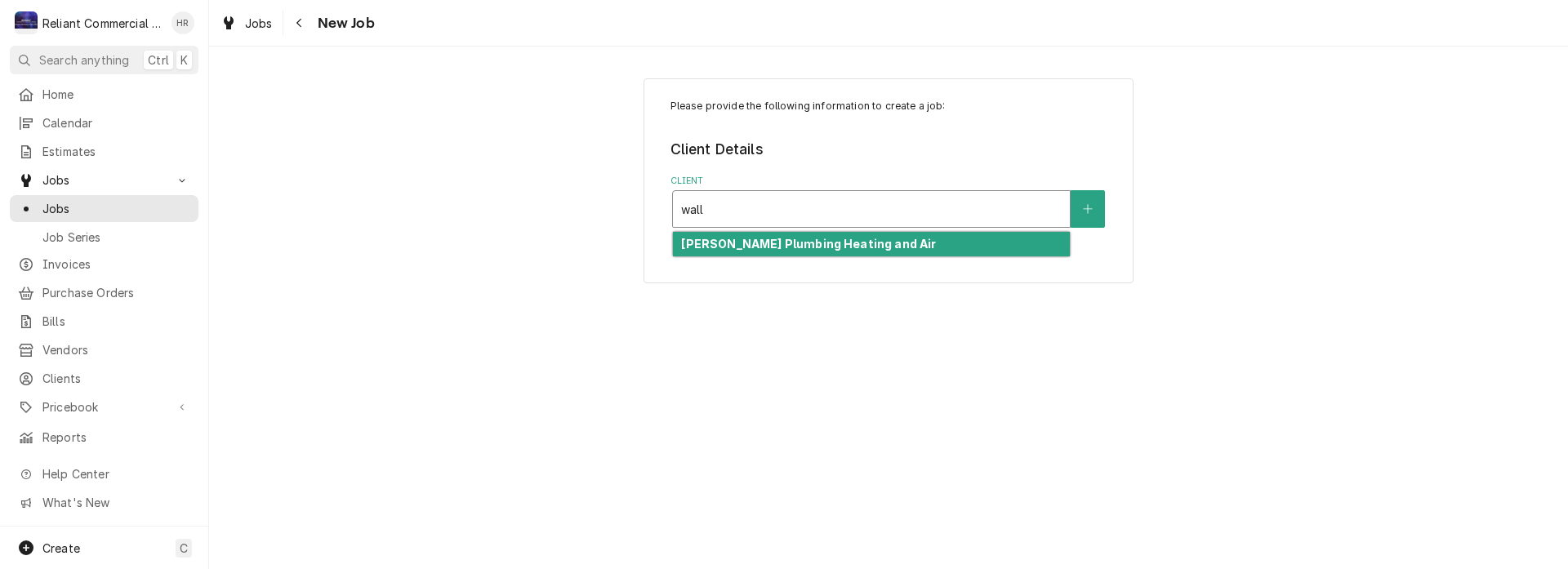
click at [785, 249] on strong "[PERSON_NAME] Plumbing Heating and Air" at bounding box center [808, 244] width 255 height 14
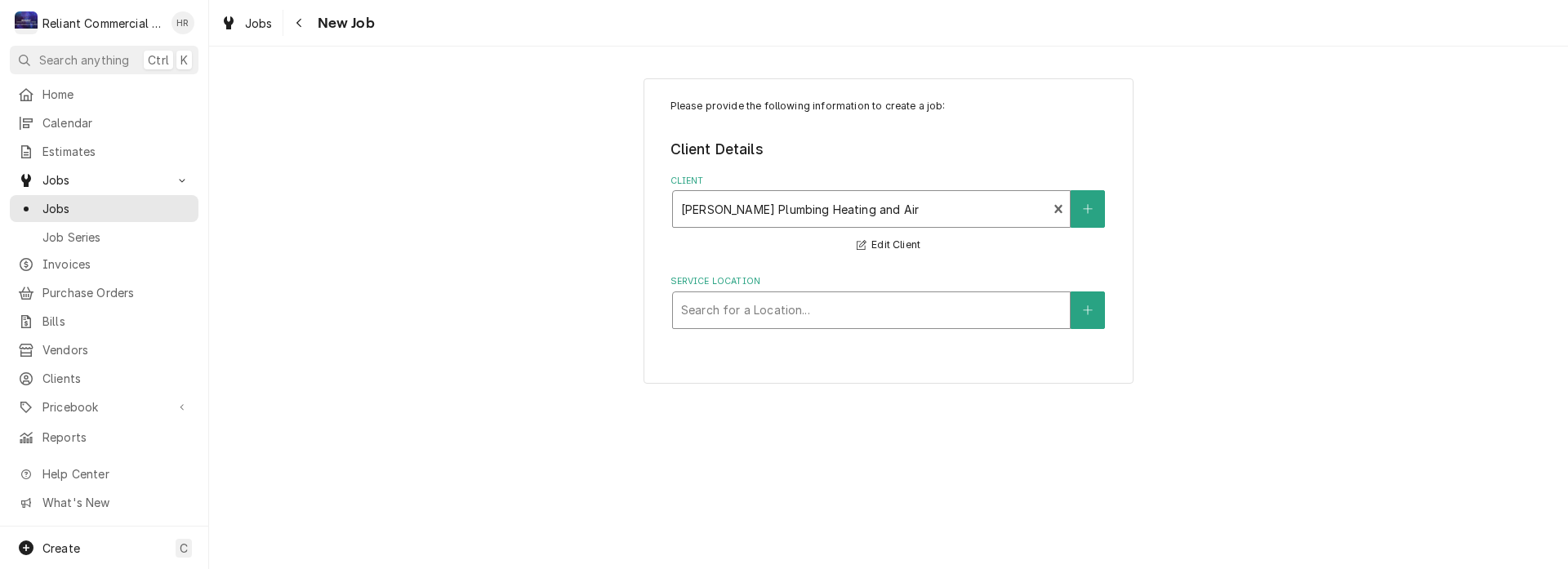
click at [795, 311] on div "Service Location" at bounding box center [871, 310] width 381 height 29
click at [795, 311] on div "Service Location" at bounding box center [871, 310] width 381 height 29
click at [1083, 312] on icon "Create New Location" at bounding box center [1087, 310] width 10 height 11
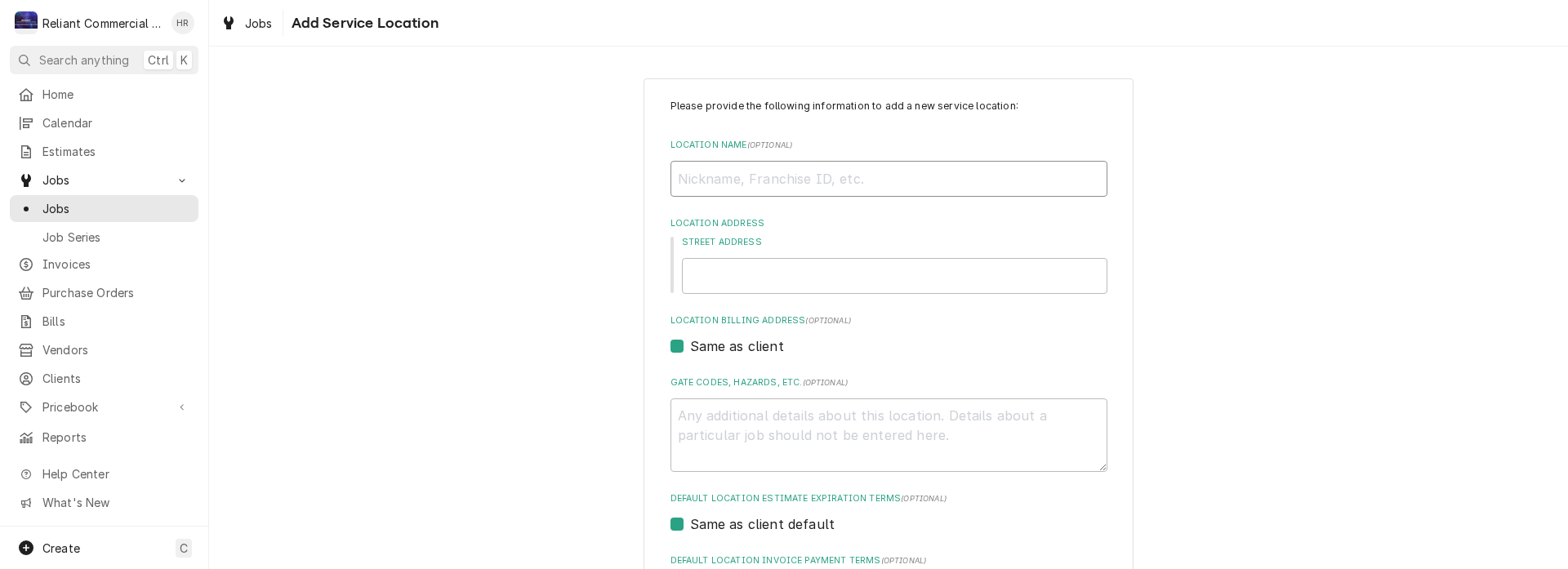
click at [769, 183] on input "Location Name ( optional )" at bounding box center [888, 178] width 437 height 36
type textarea "x"
type input "M"
type textarea "x"
type input "Ma"
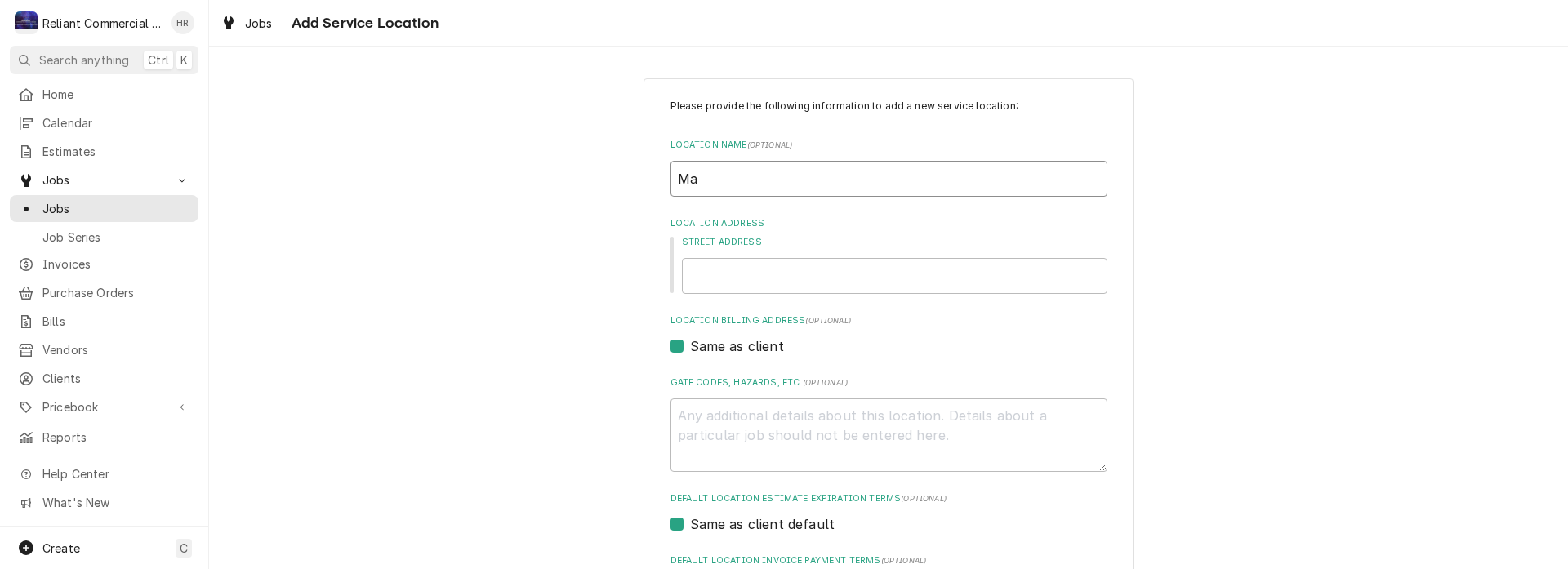
type textarea "x"
type input "Mai"
type textarea "x"
type input "Main"
type textarea "x"
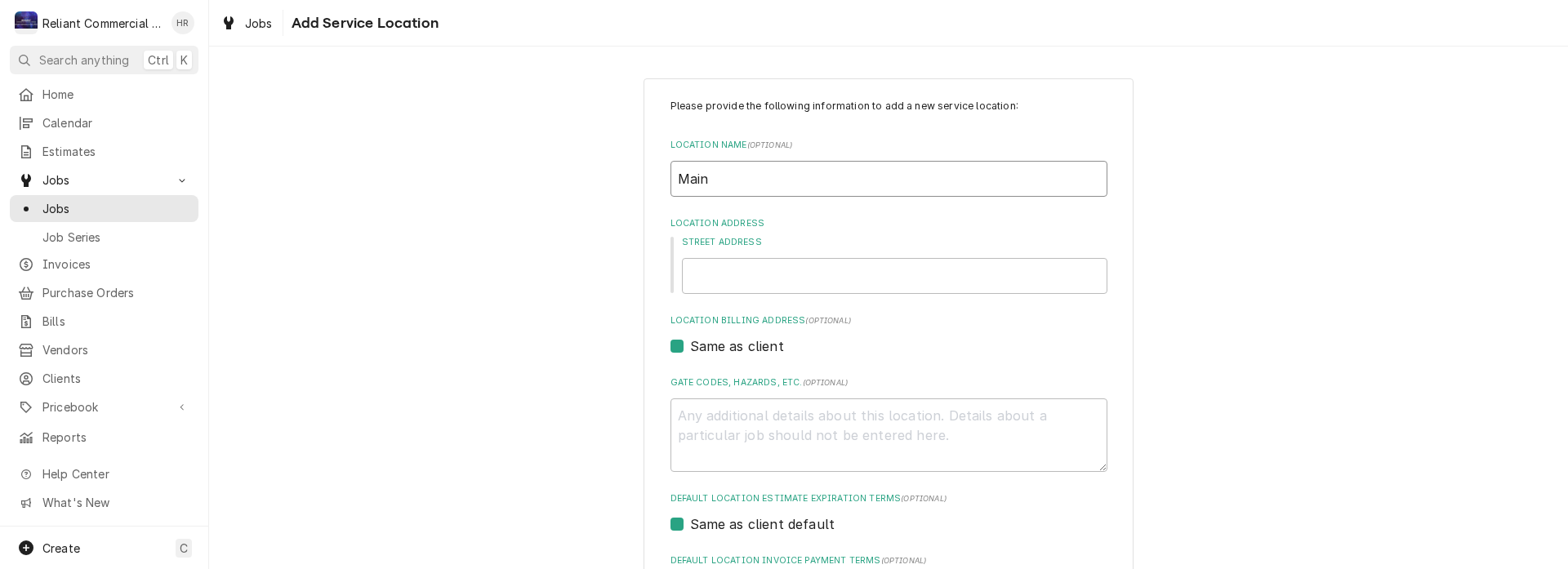
type input "Main"
click at [736, 286] on input "Street Address" at bounding box center [894, 276] width 425 height 36
type textarea "x"
type input "1"
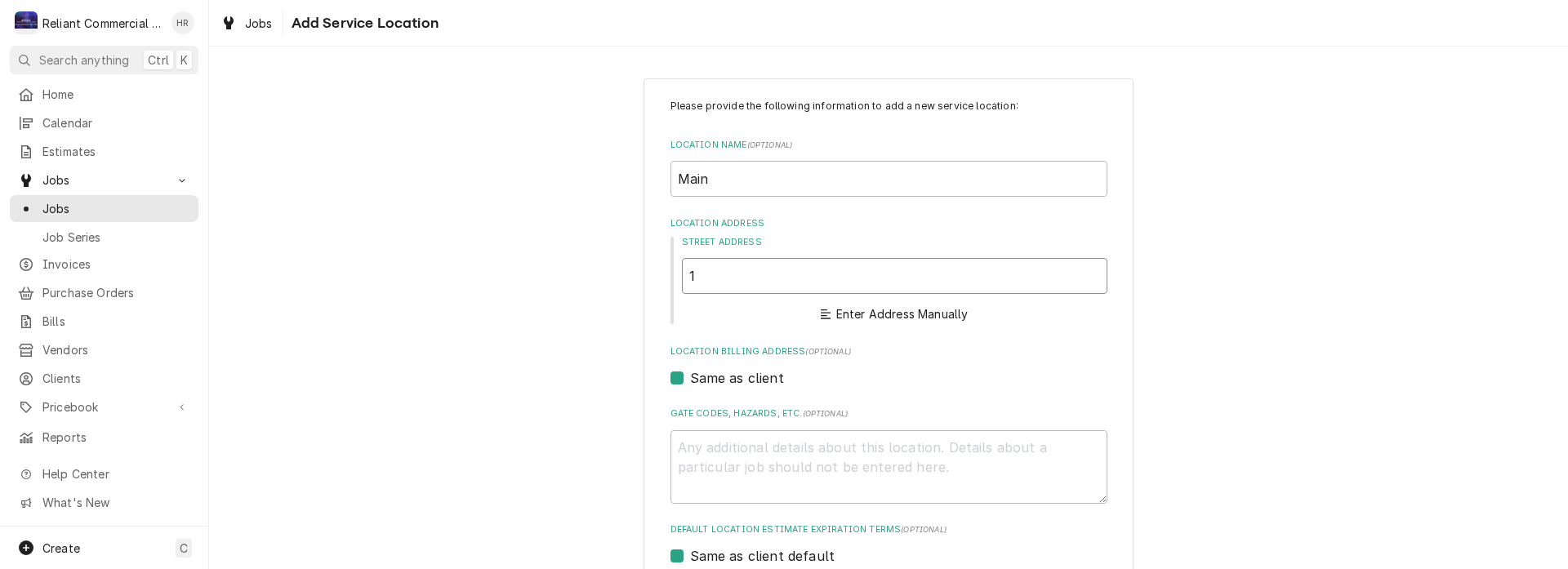
type textarea "x"
type input "16"
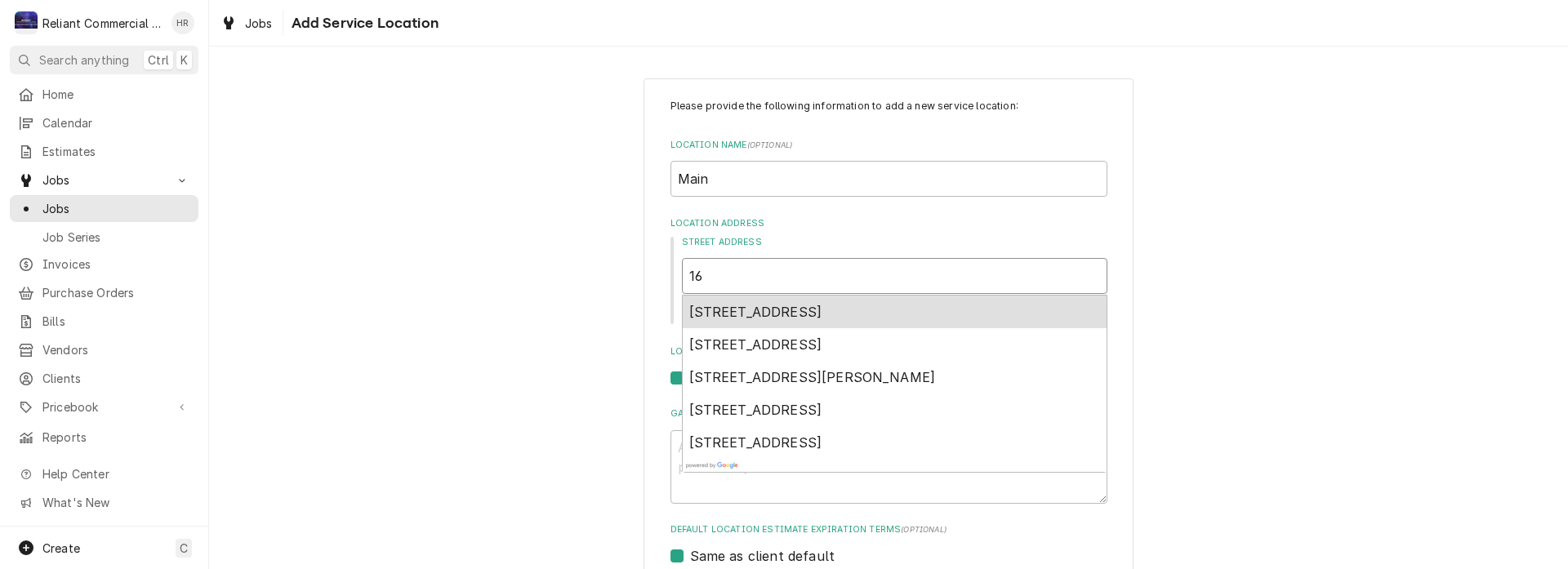
type textarea "x"
type input "165"
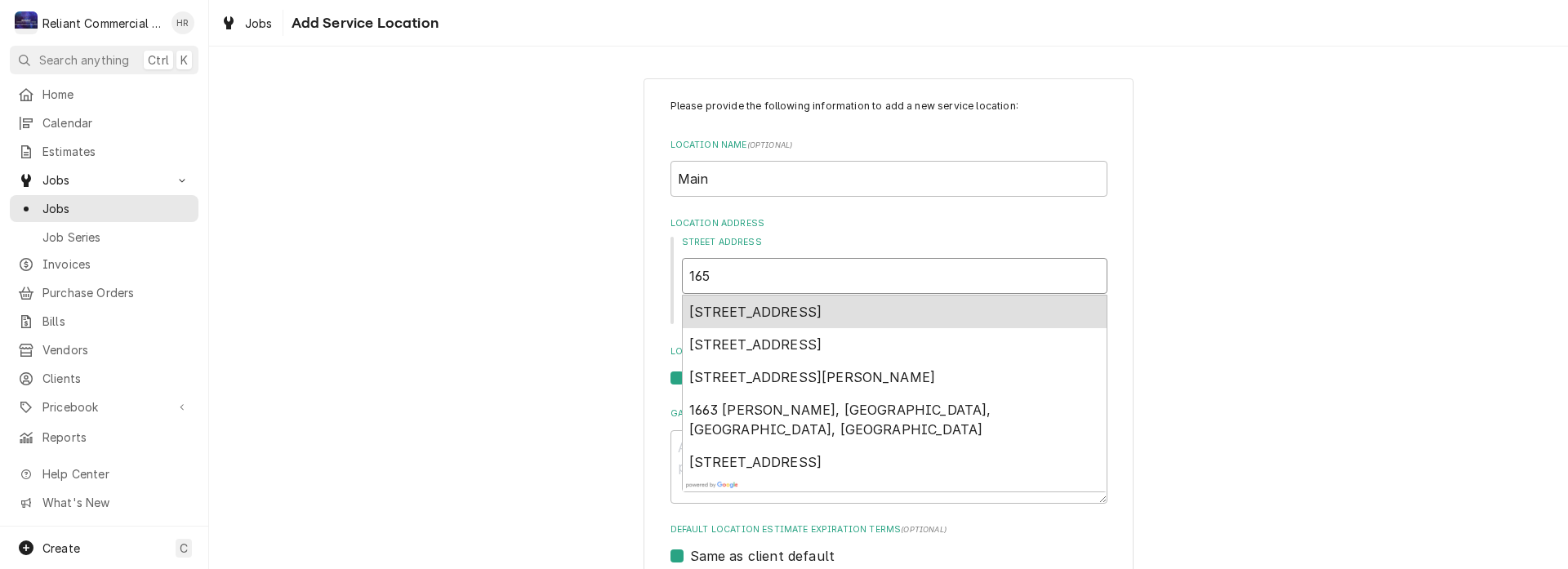
type textarea "x"
type input "1651"
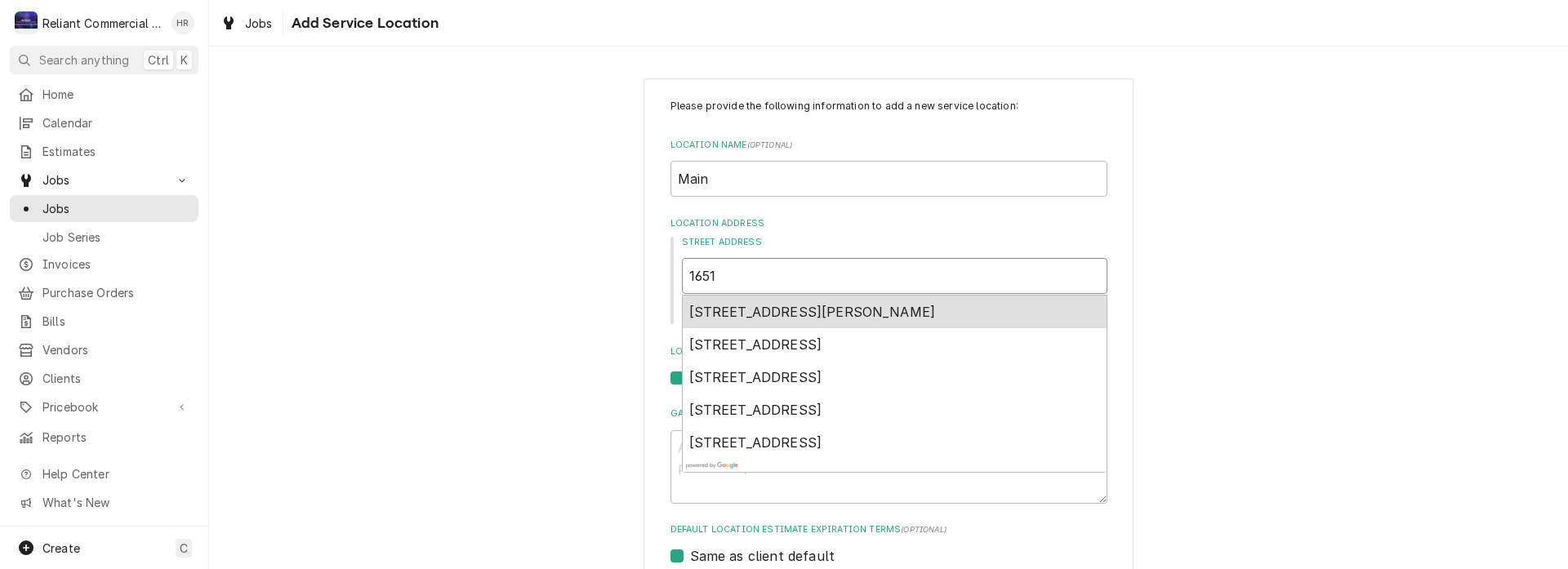
type textarea "x"
type input "1651"
type textarea "x"
type input "1651 H"
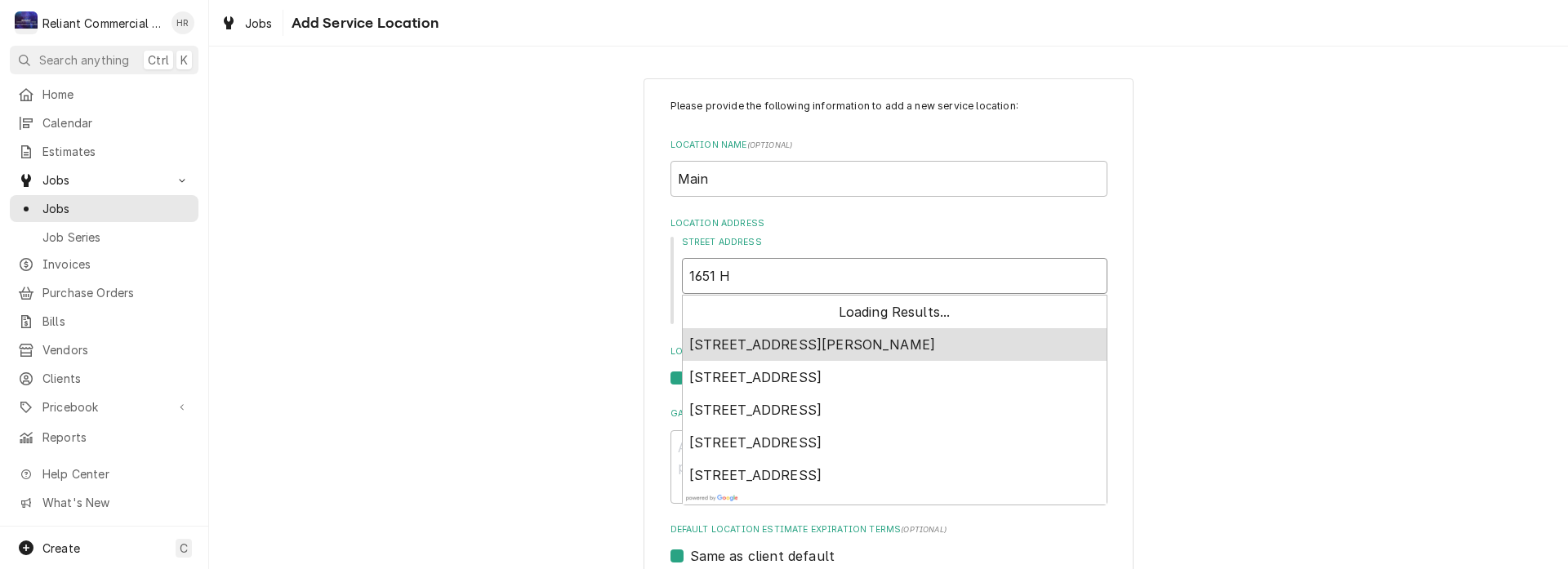
type textarea "x"
type input "1651 Ha"
type textarea "x"
type input "1651 Har"
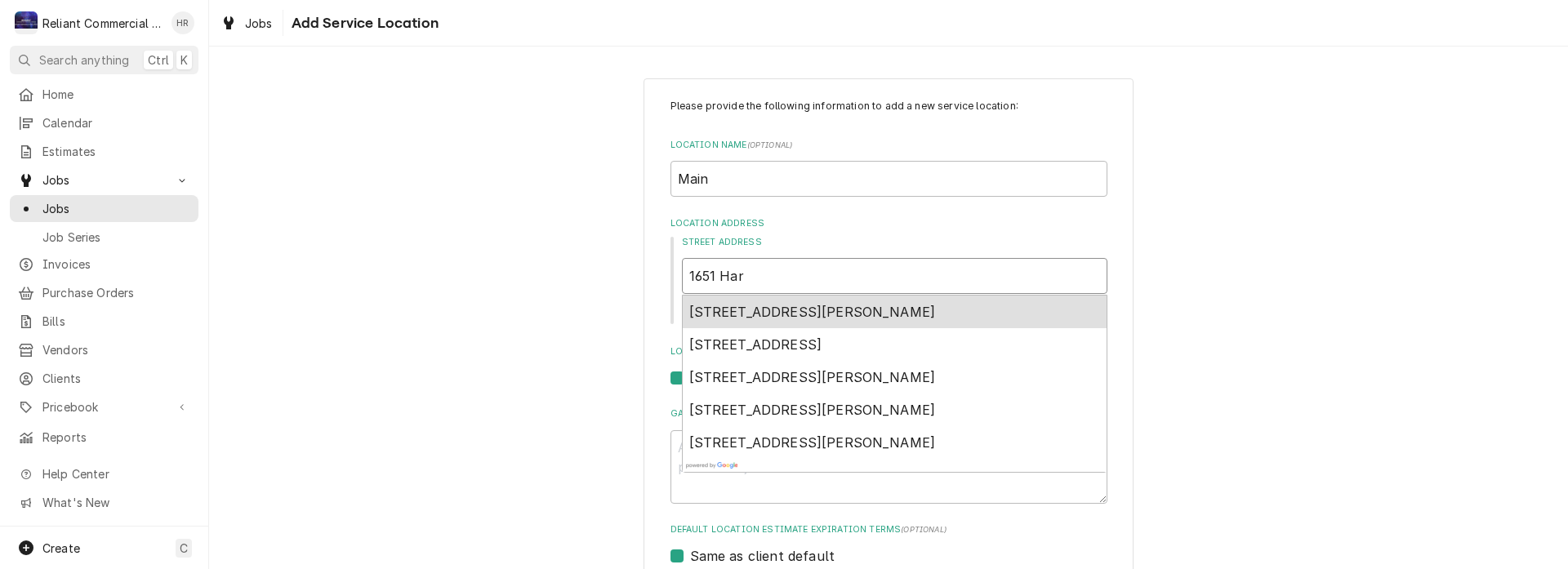
type textarea "x"
type input "1651 Hart"
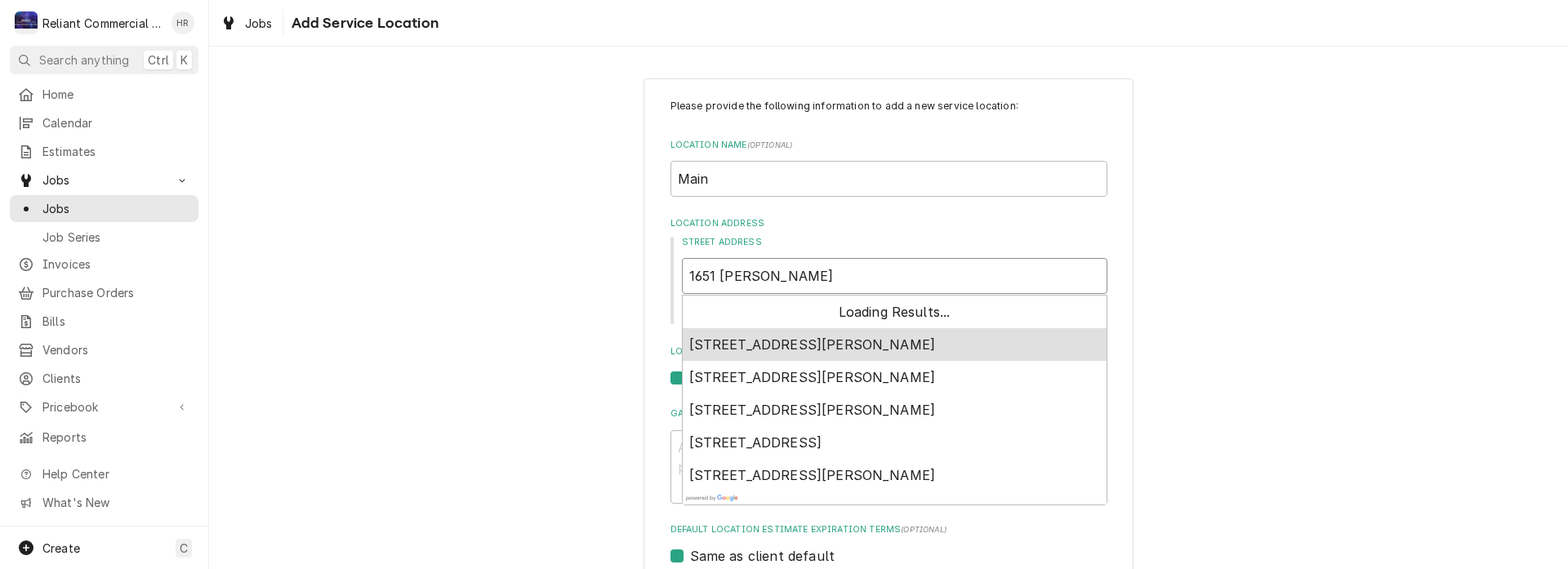
type textarea "x"
type input "1651 Hartn"
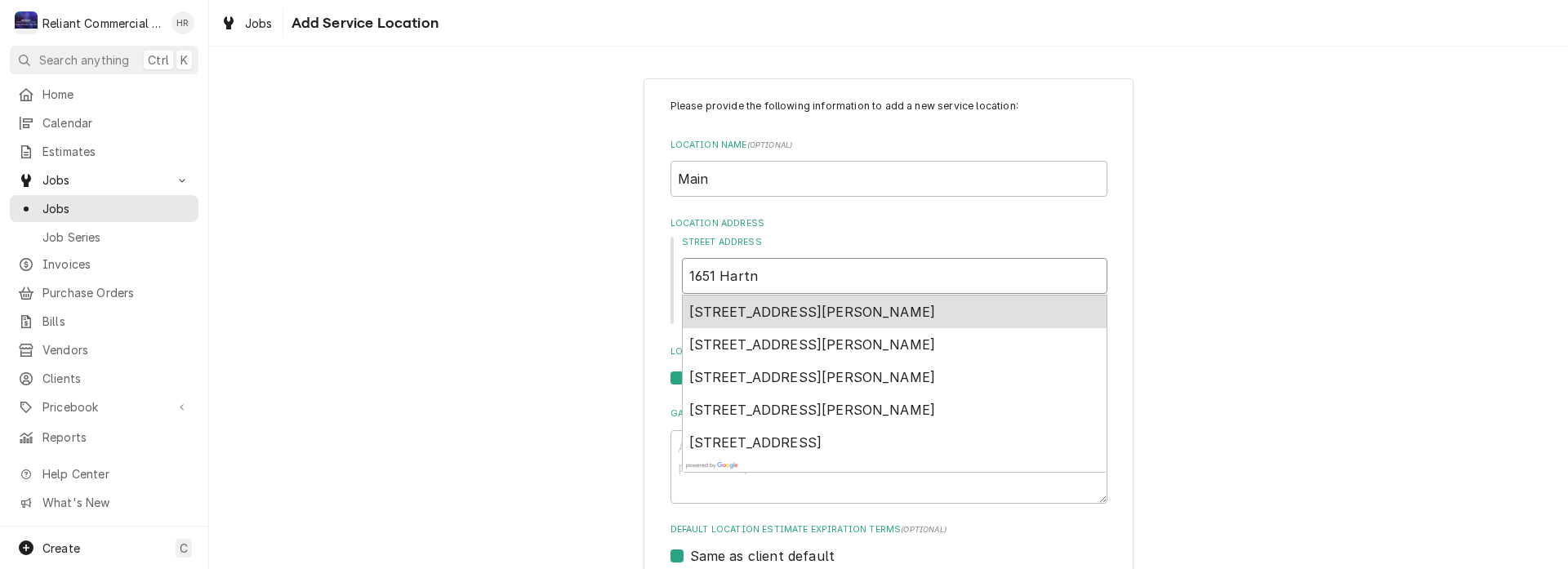
type textarea "x"
type input "1651 Hartne"
type textarea "x"
type input "1651 Hartnel"
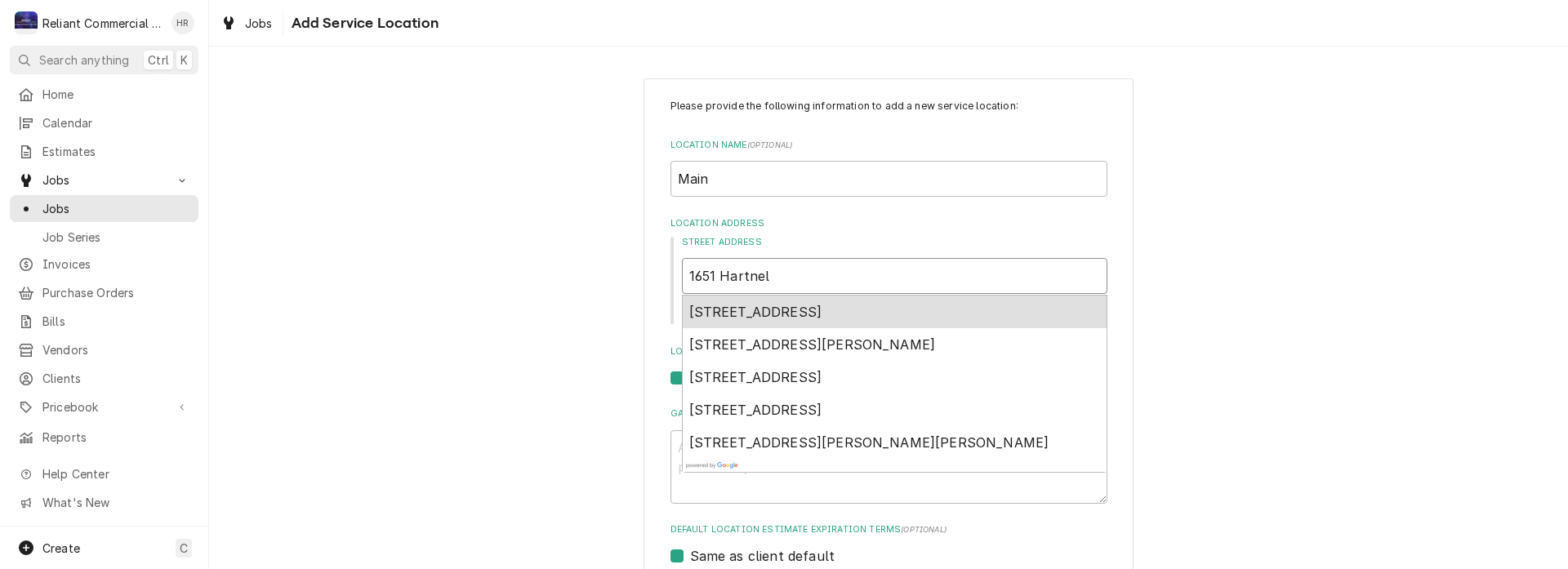
type textarea "x"
type input "1651 Hartnell"
click at [774, 306] on span "1651 Hartnell Avenue, Redding, CA, USA" at bounding box center [756, 311] width 133 height 17
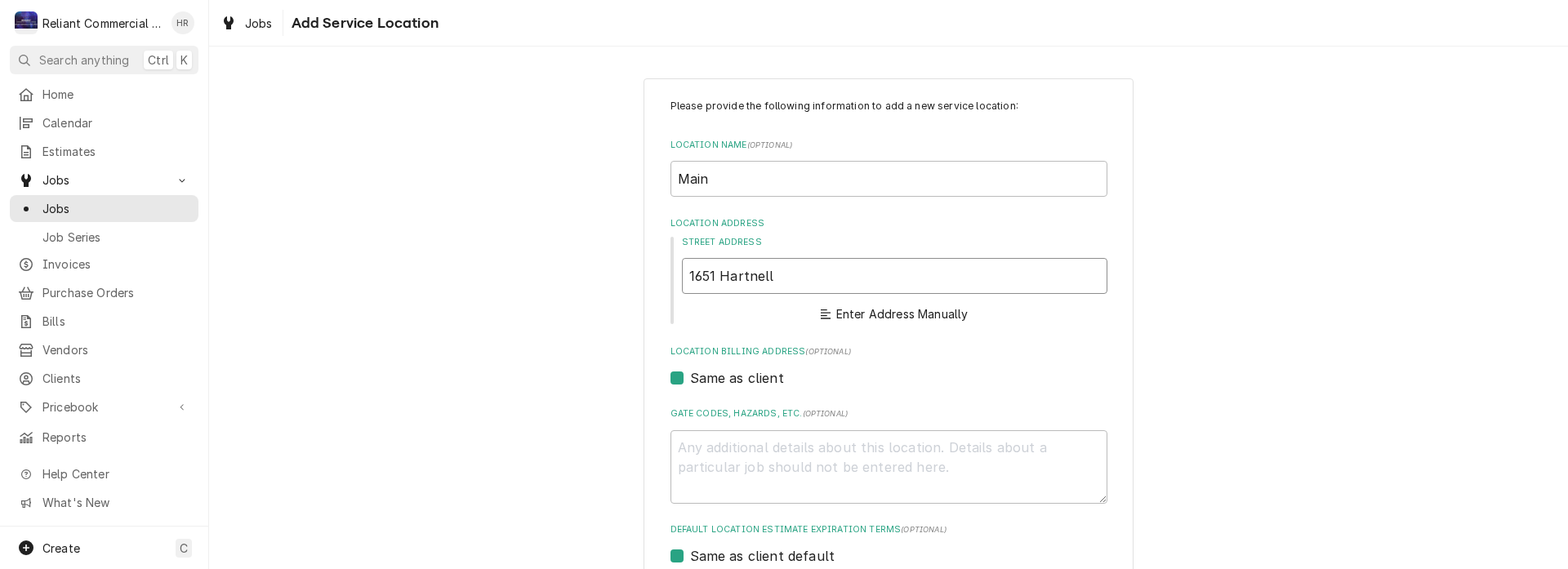
type textarea "x"
type input "1651 Hartnell Ave"
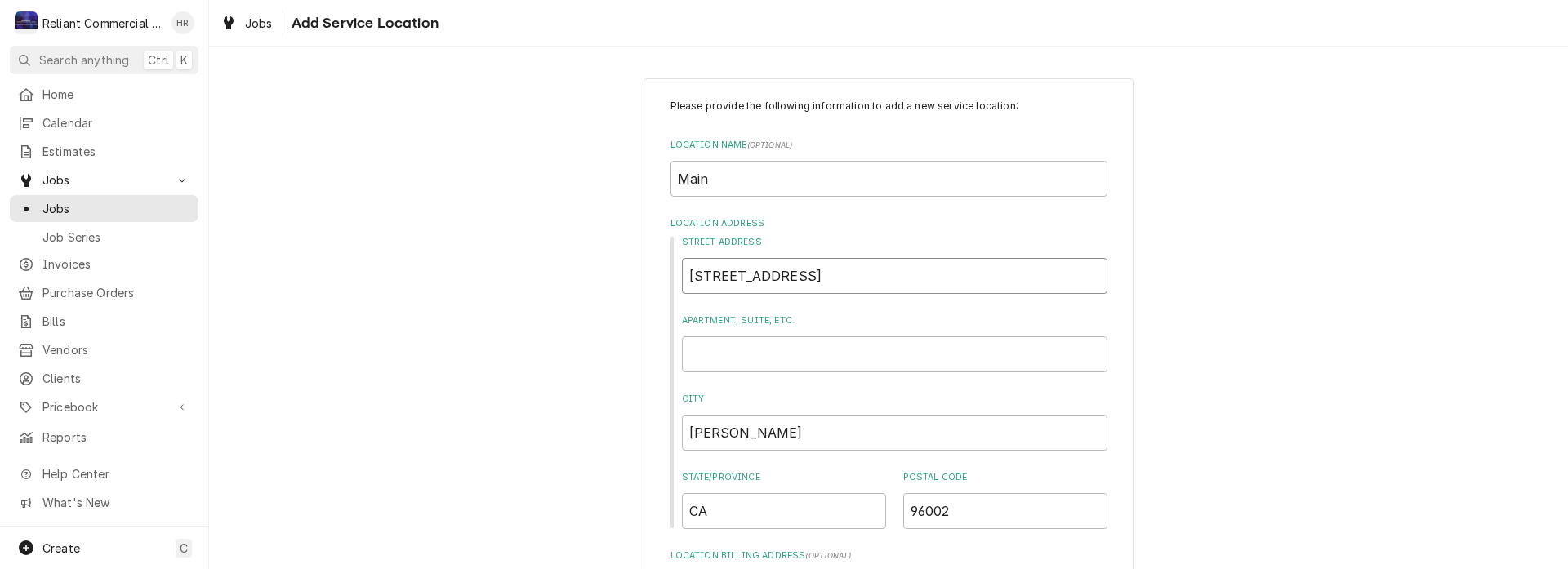
type textarea "x"
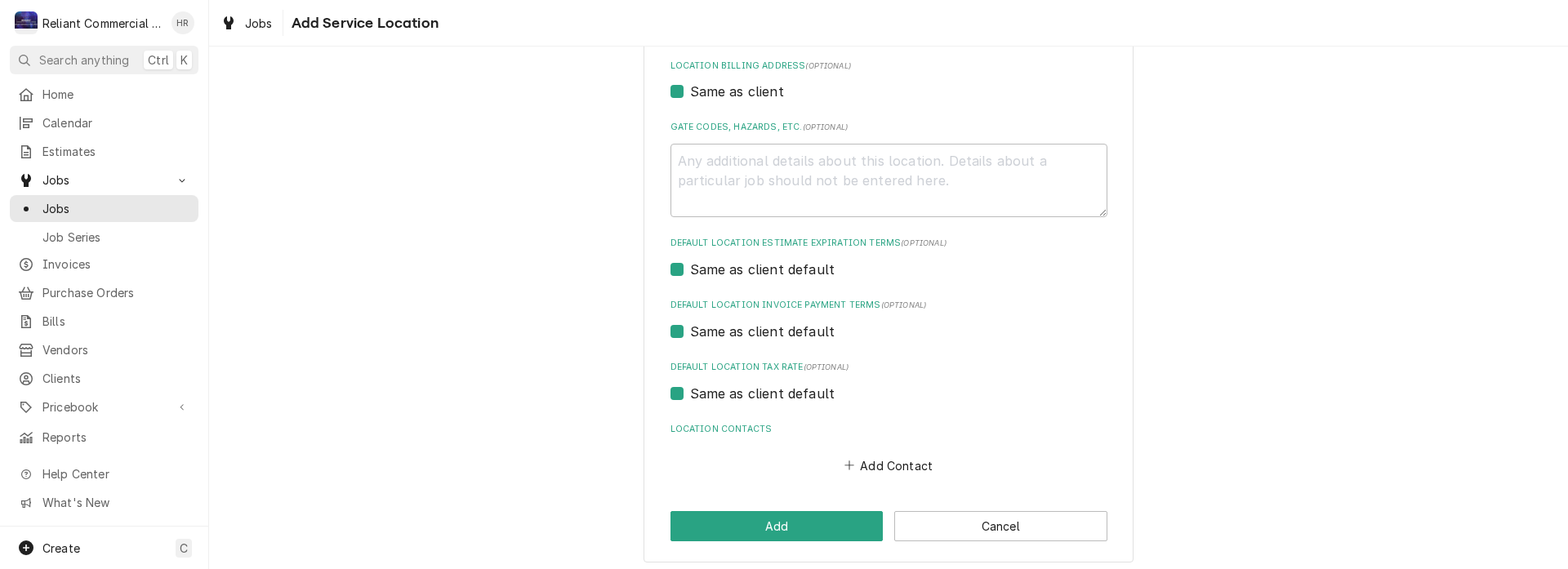
scroll to position [498, 0]
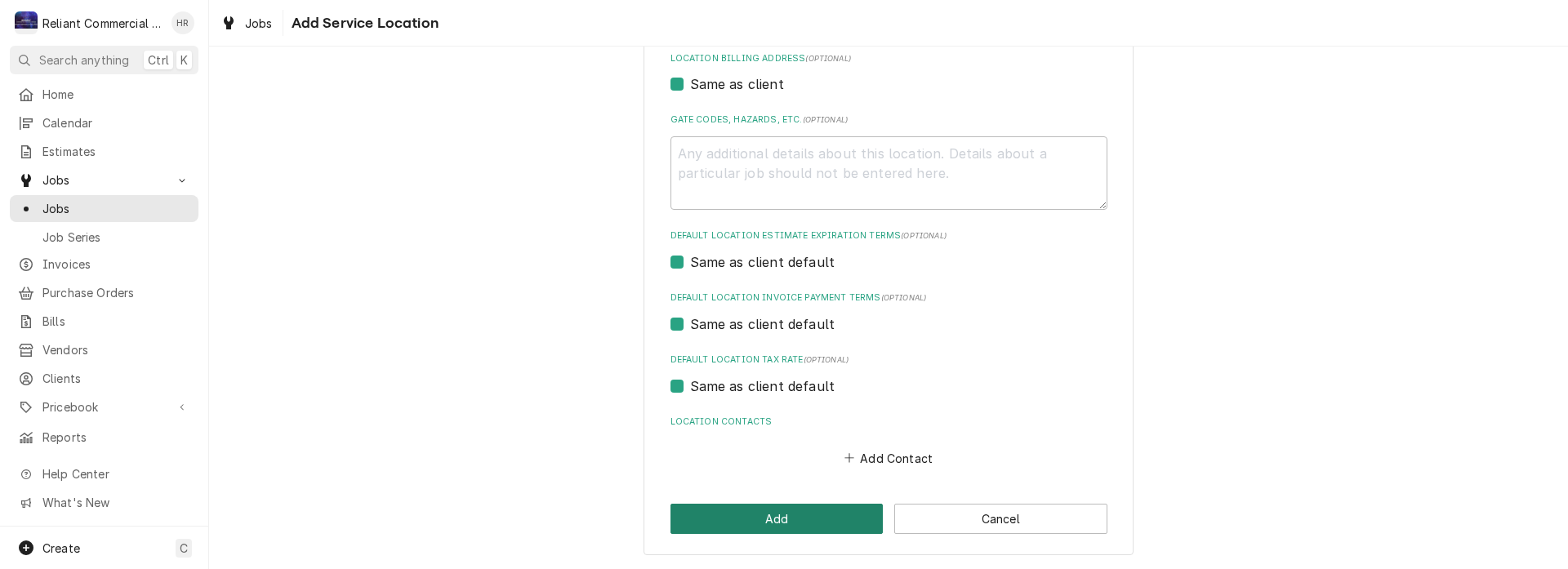
type input "1651 Hartnell Ave"
click at [788, 520] on button "Add" at bounding box center [777, 519] width 213 height 30
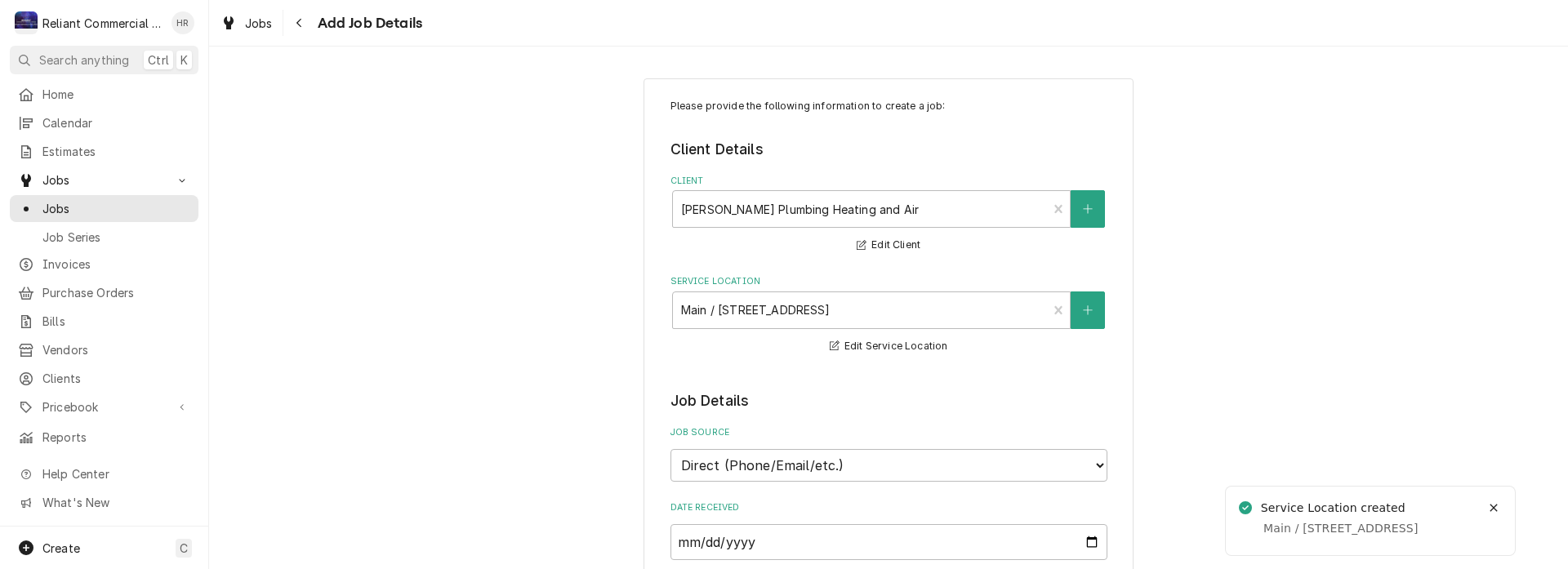
scroll to position [408, 0]
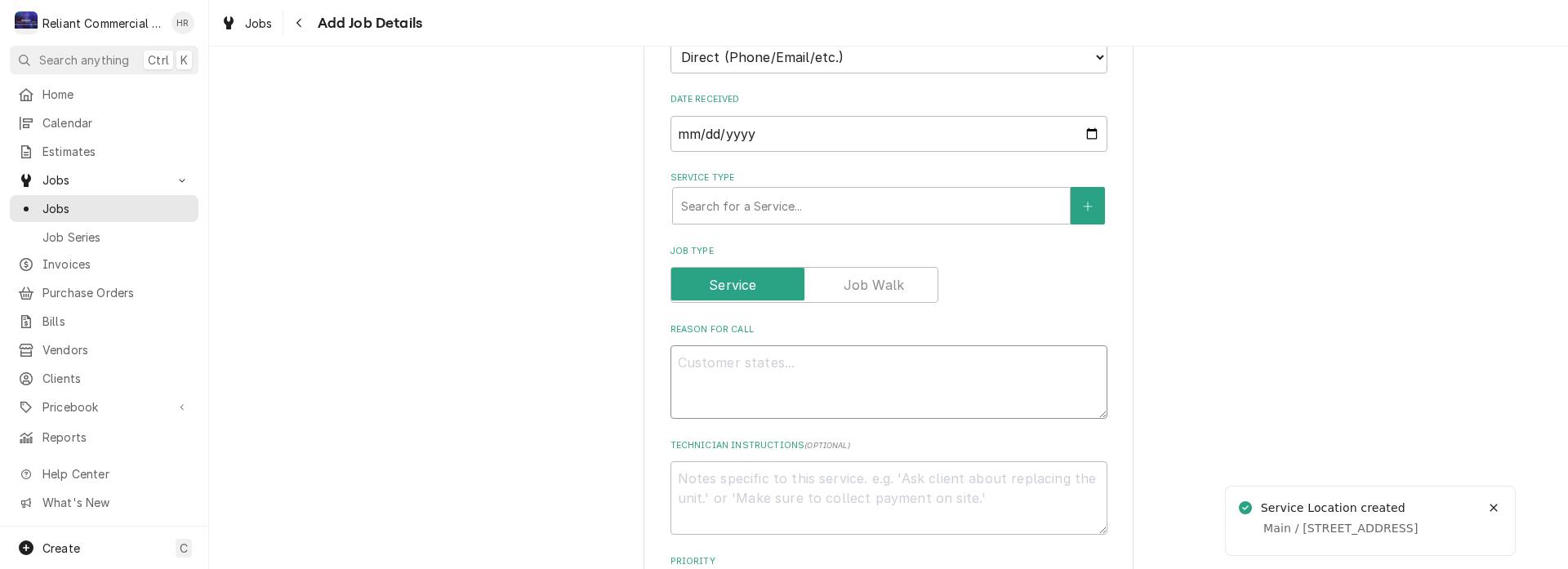
click at [862, 385] on textarea "Reason For Call" at bounding box center [888, 382] width 437 height 73
type textarea "x"
type textarea "I"
type textarea "x"
type textarea "Ic"
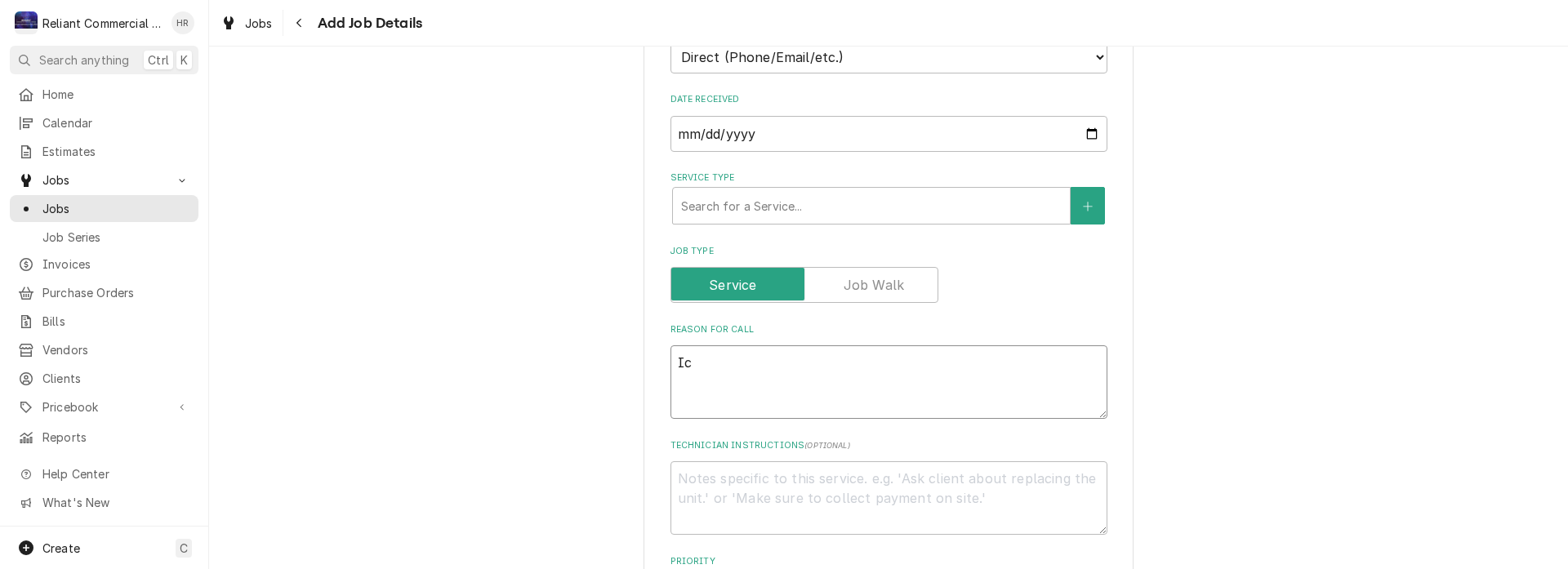
type textarea "x"
type textarea "Ice"
type textarea "x"
type textarea "Ice"
type textarea "x"
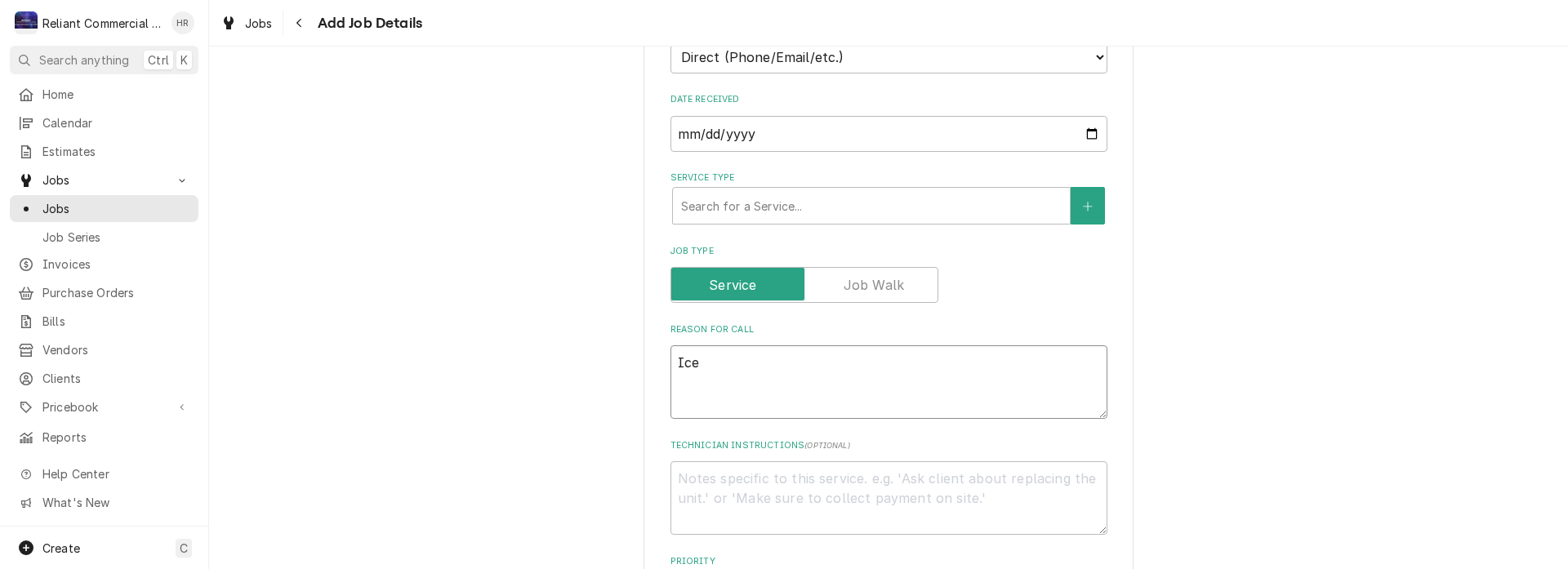
type textarea "Ice n"
type textarea "x"
type textarea "Ice no"
type textarea "x"
type textarea "Ice not"
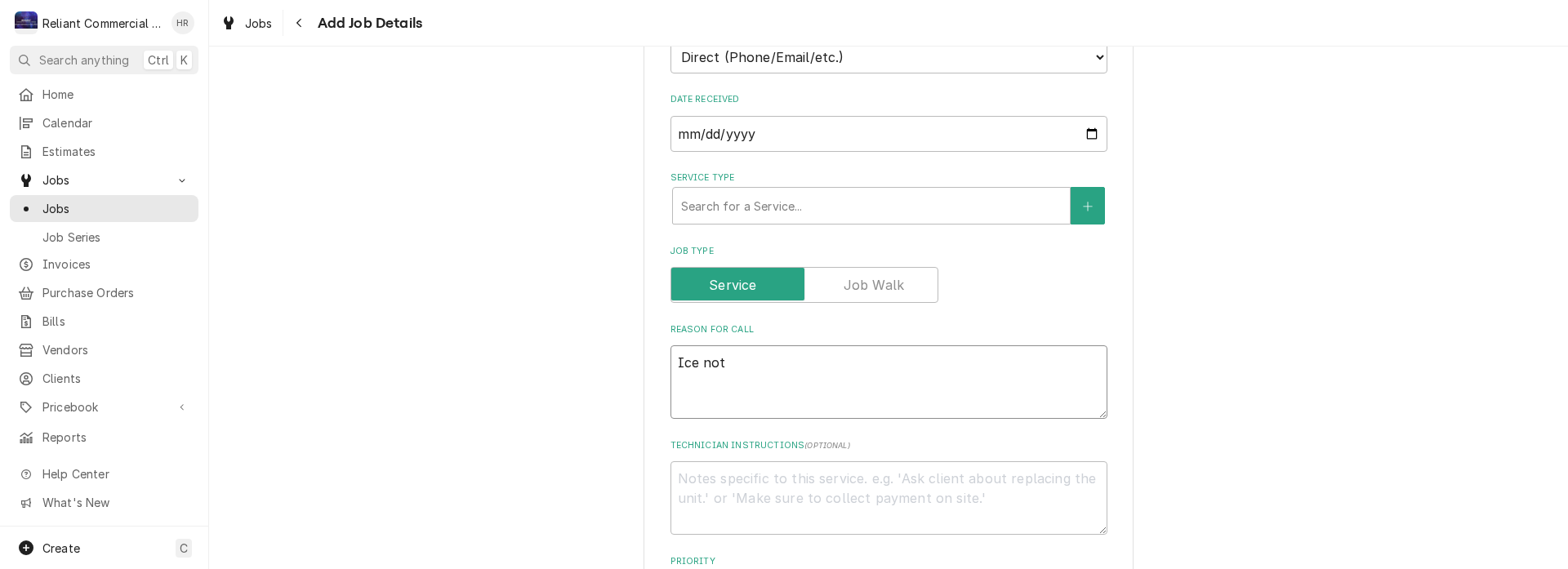
type textarea "x"
type textarea "Ice not"
type textarea "x"
type textarea "Ice not d"
type textarea "x"
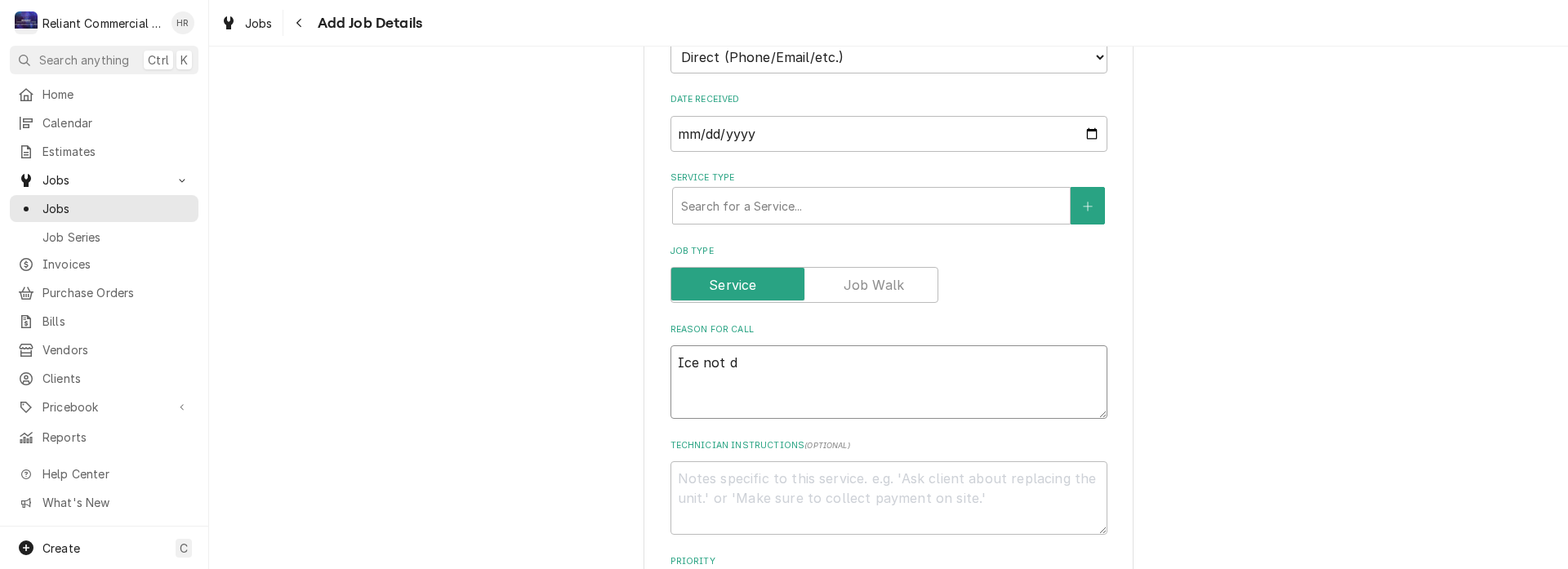
type textarea "Ice not dr"
type textarea "x"
type textarea "Ice not dro"
type textarea "x"
type textarea "Ice not drop"
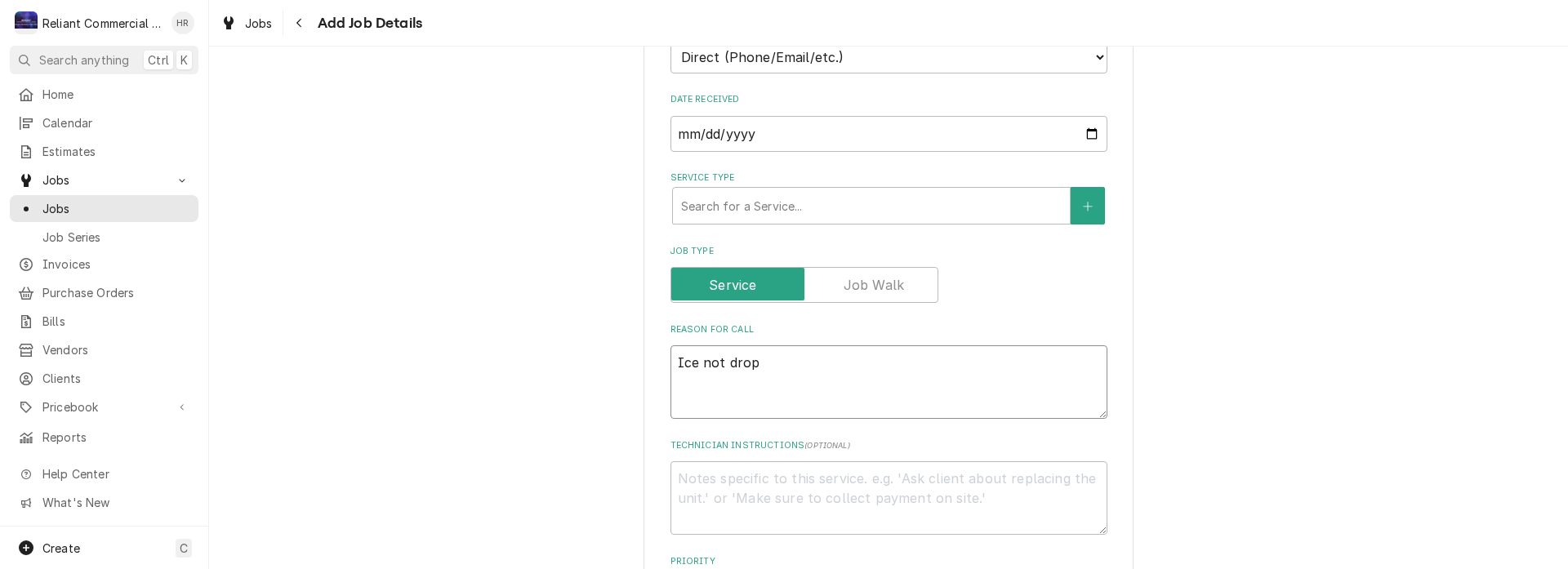
type textarea "x"
type textarea "Ice not dropp"
type textarea "x"
type textarea "Ice not droppi"
type textarea "x"
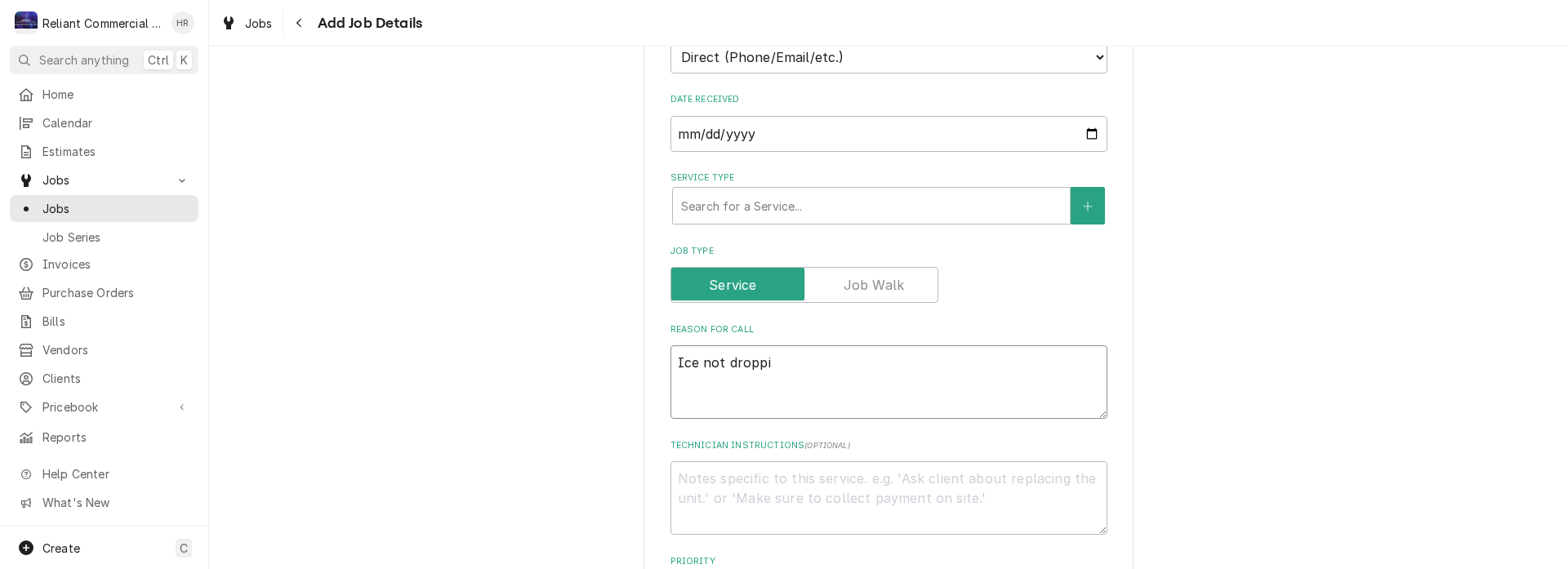
type textarea "Ice not droppin"
type textarea "x"
type textarea "Ice not dropping"
type textarea "x"
type textarea "Ice not dropping"
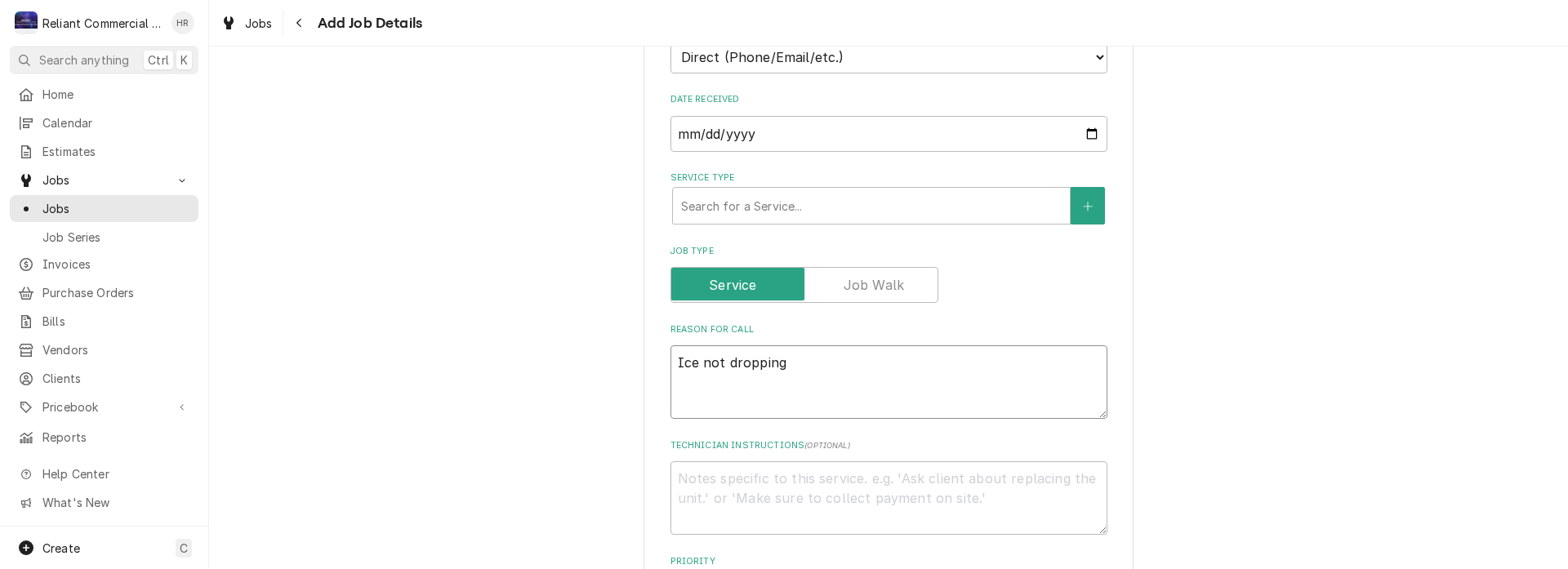
type textarea "x"
type textarea "Ice not dropping p"
type textarea "x"
type textarea "Ice not dropping pr"
type textarea "x"
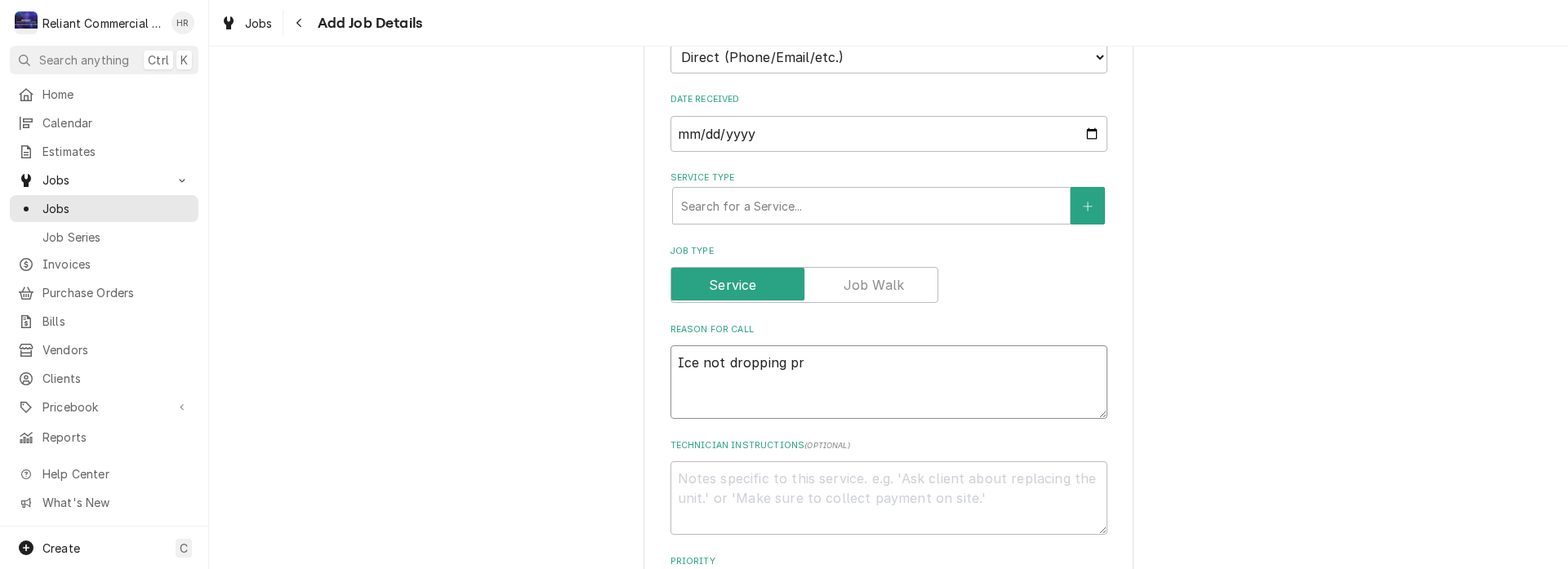
type textarea "Ice not dropping pro"
type textarea "x"
type textarea "Ice not dropping prop"
type textarea "x"
type textarea "Ice not dropping prope"
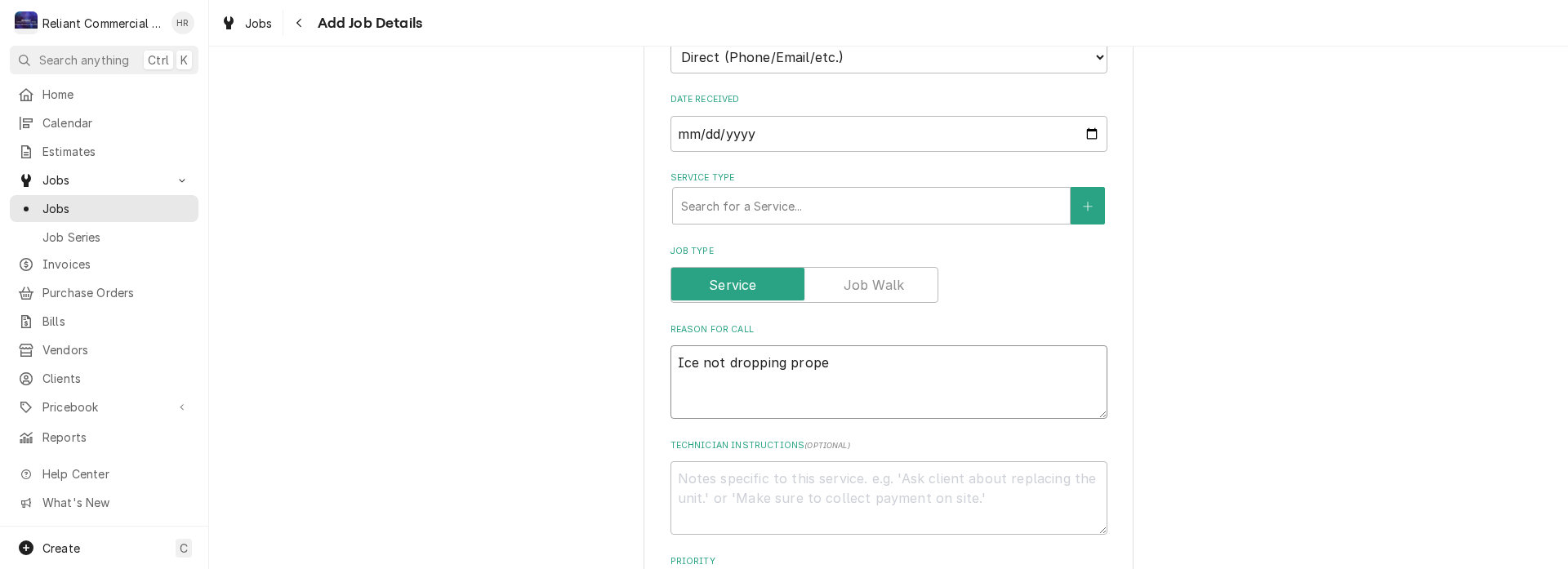
type textarea "x"
type textarea "Ice not dropping proper"
type textarea "x"
type textarea "Ice not dropping properl"
type textarea "x"
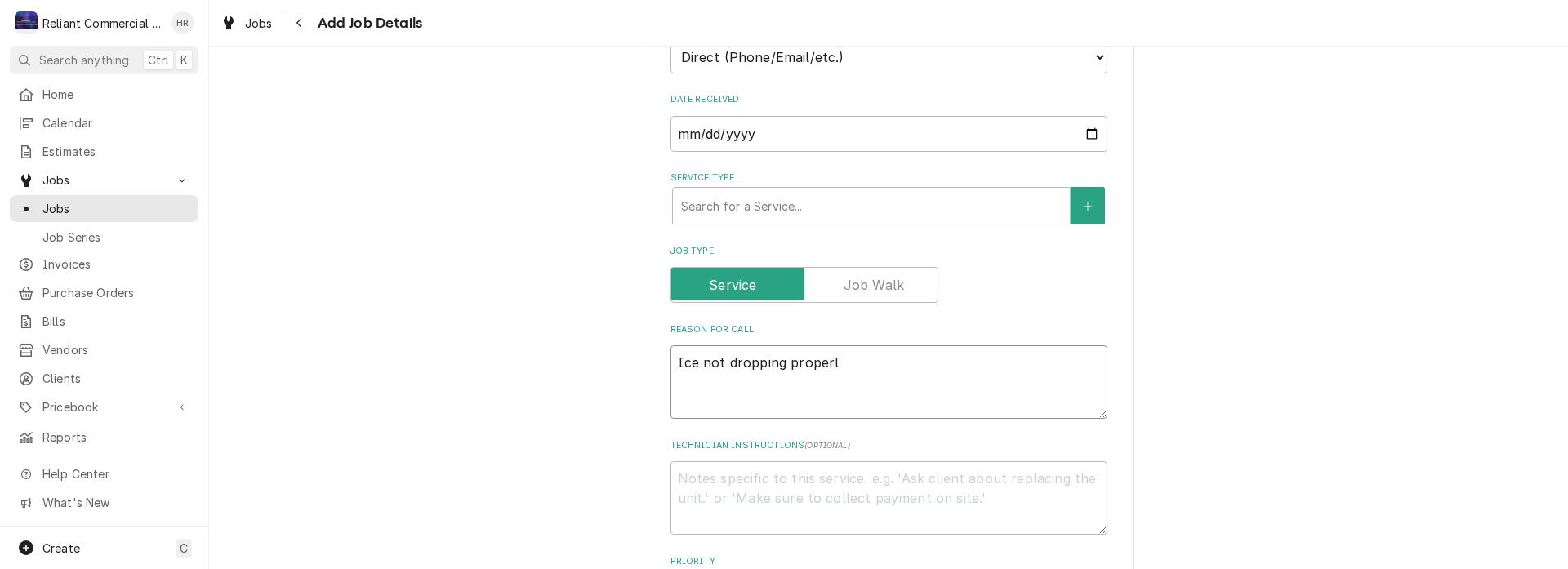
type textarea "Ice not dropping properly"
type textarea "x"
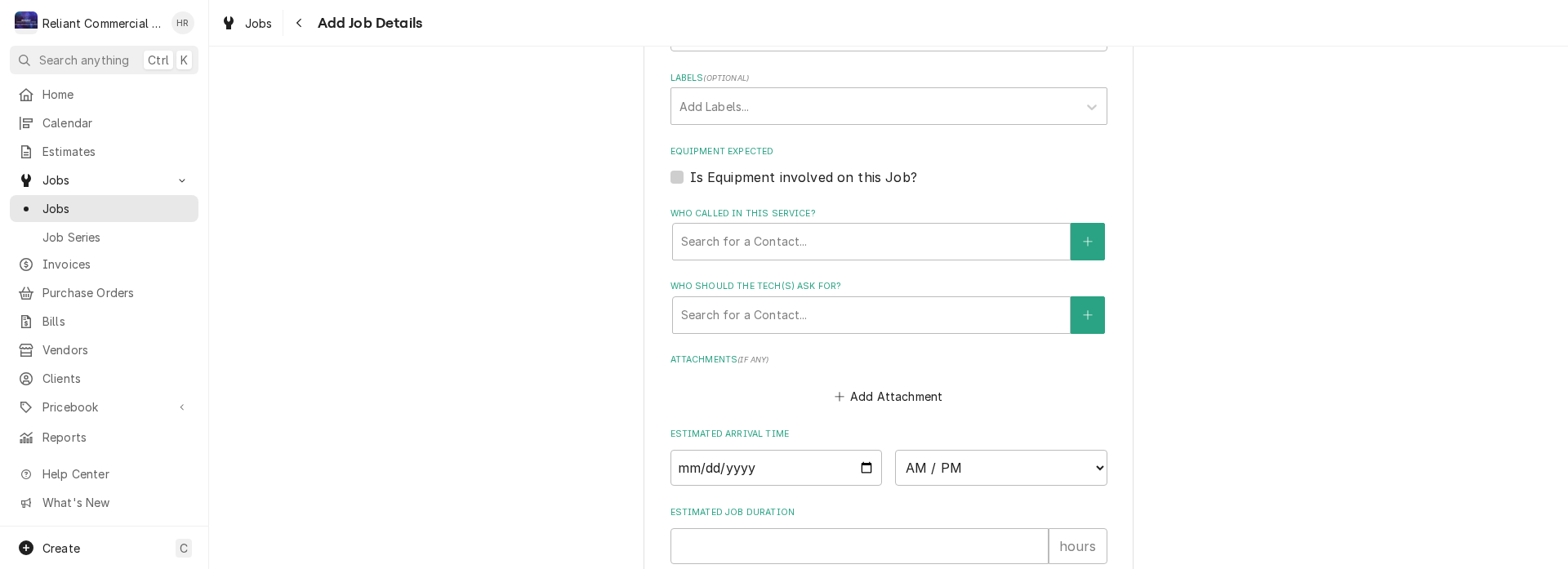
scroll to position [980, 0]
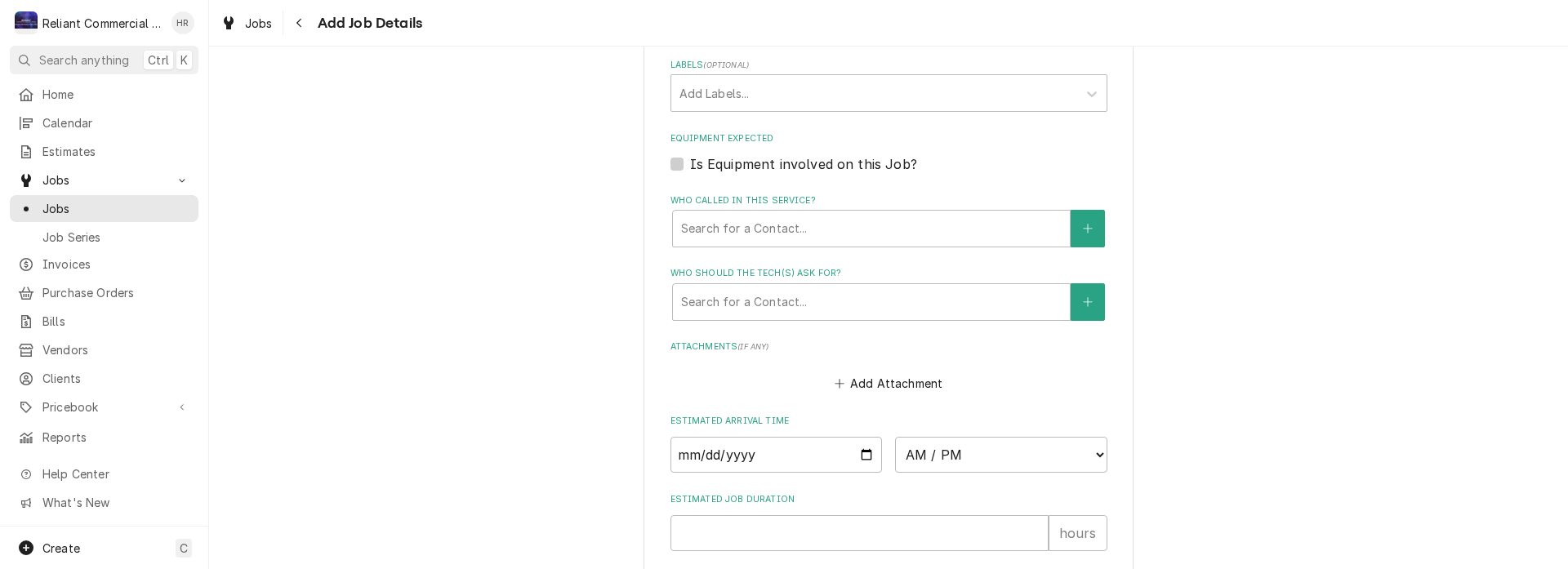
type textarea "Ice not dropping properly"
click at [690, 168] on label "Is Equipment involved on this Job?" at bounding box center [803, 164] width 227 height 19
click at [690, 168] on input "Equipment Expected" at bounding box center [907, 172] width 437 height 36
checkbox input "true"
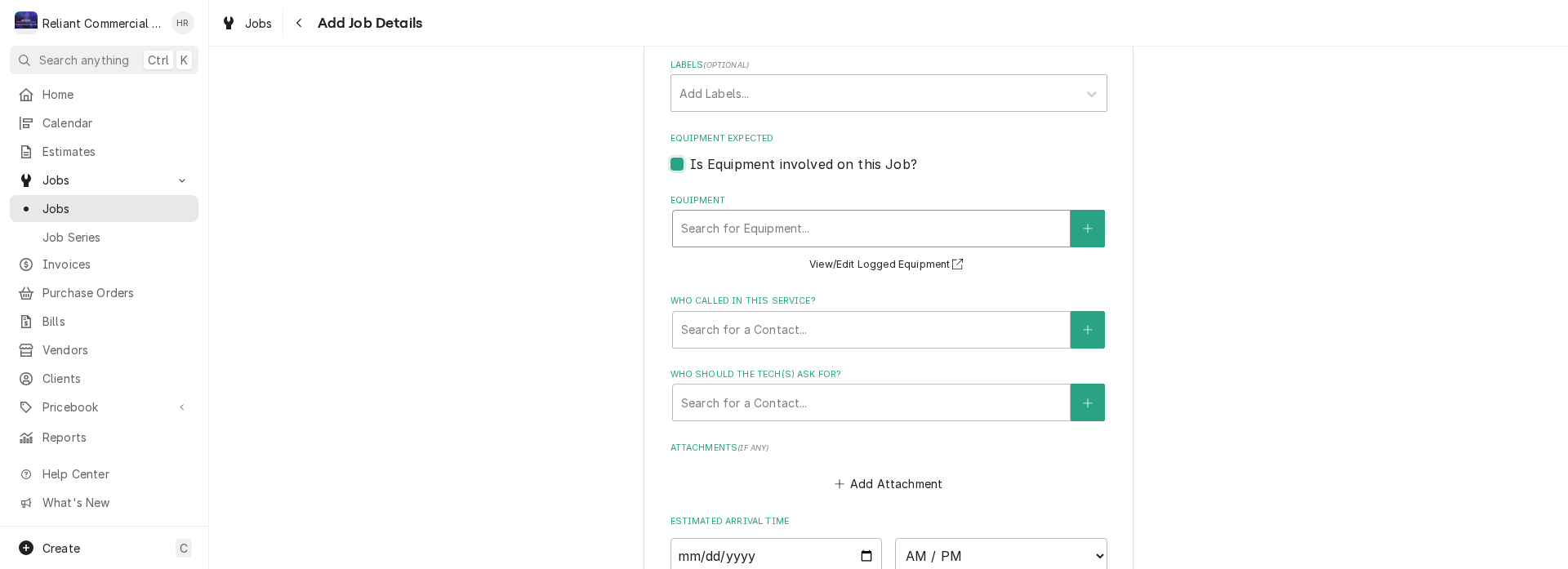
type textarea "x"
click at [866, 234] on div "Equipment" at bounding box center [871, 228] width 381 height 29
click at [1092, 232] on button "Equipment" at bounding box center [1087, 228] width 34 height 38
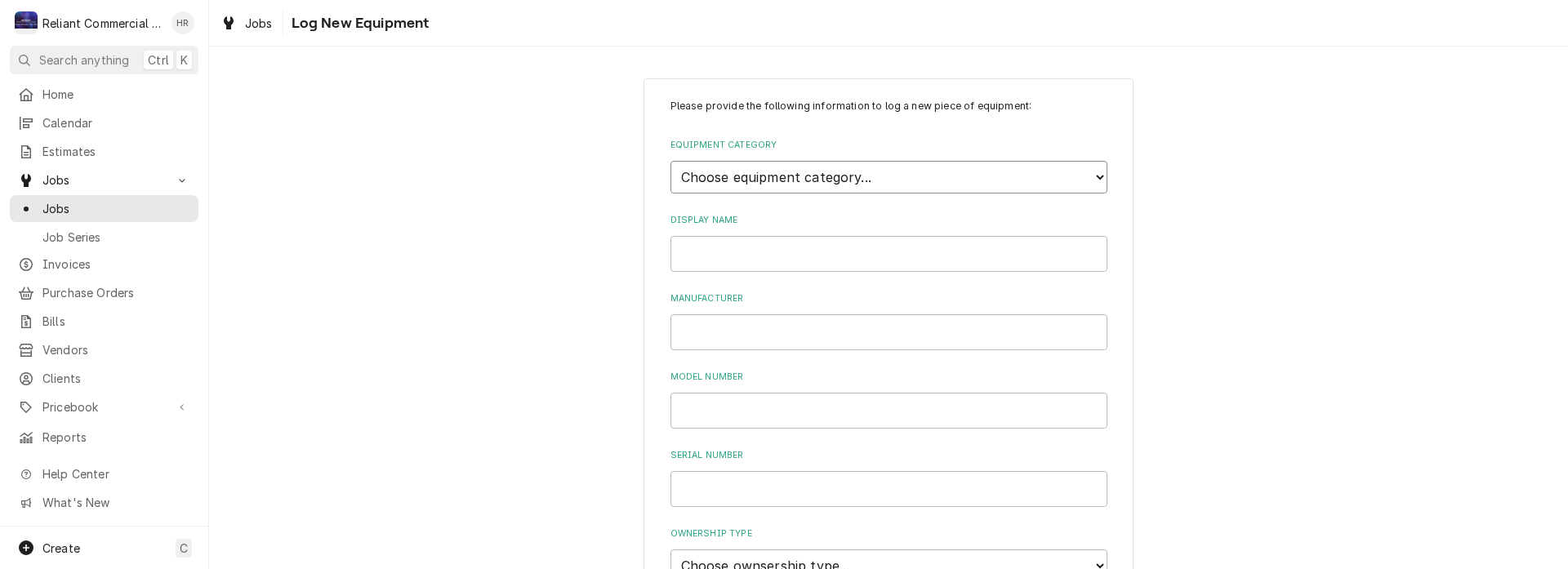
click at [824, 183] on select "Choose equipment category... Cooking Equipment Fryers Ovens and Ranges Concessi…" at bounding box center [888, 176] width 437 height 33
select select "8"
click at [670, 161] on select "Choose equipment category... Cooking Equipment Fryers Ovens and Ranges Concessi…" at bounding box center [888, 176] width 437 height 33
click at [778, 251] on select "Choose equipment type... Bar Refrigeration Blast Chiller Chef Base Freezer Chef…" at bounding box center [888, 252] width 437 height 33
select select "62"
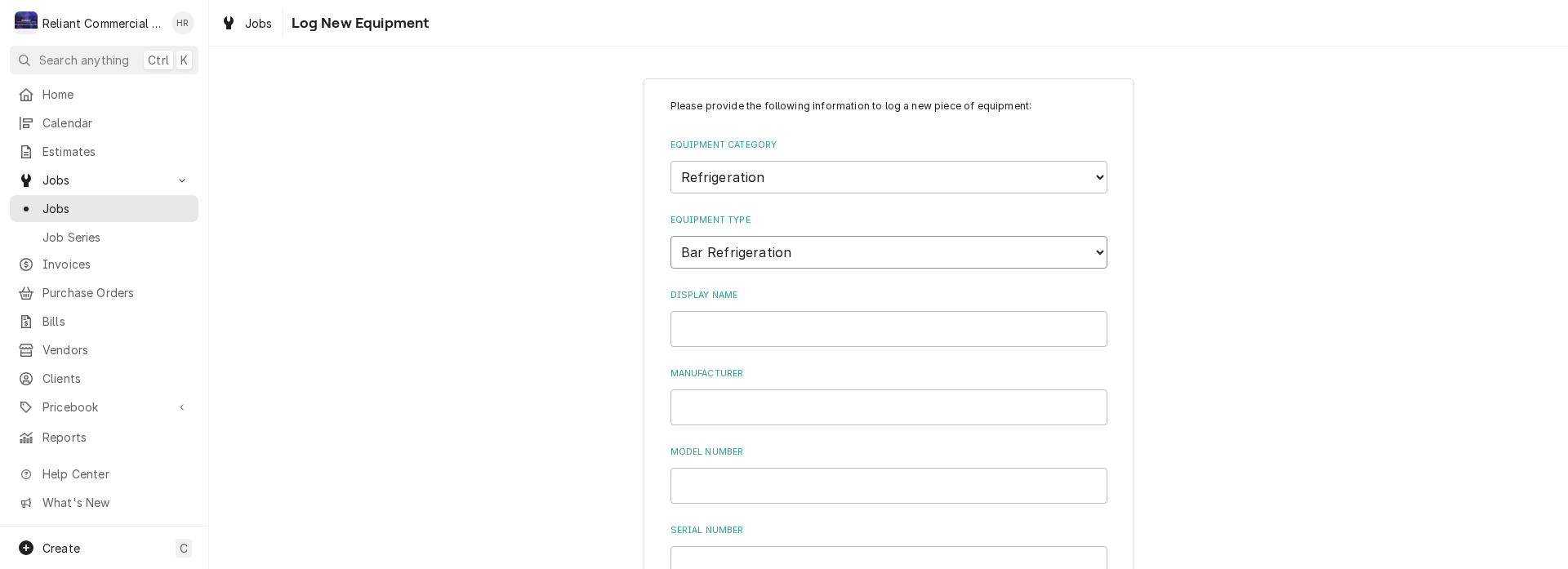
click at [670, 236] on select "Choose equipment type... Bar Refrigeration Blast Chiller Chef Base Freezer Chef…" at bounding box center [888, 252] width 437 height 33
click at [802, 331] on input "Display Name" at bounding box center [888, 329] width 437 height 36
type input "Ice Machine 1"
click at [788, 401] on input "Manufacturer" at bounding box center [888, 408] width 437 height 36
type input "Snooker"
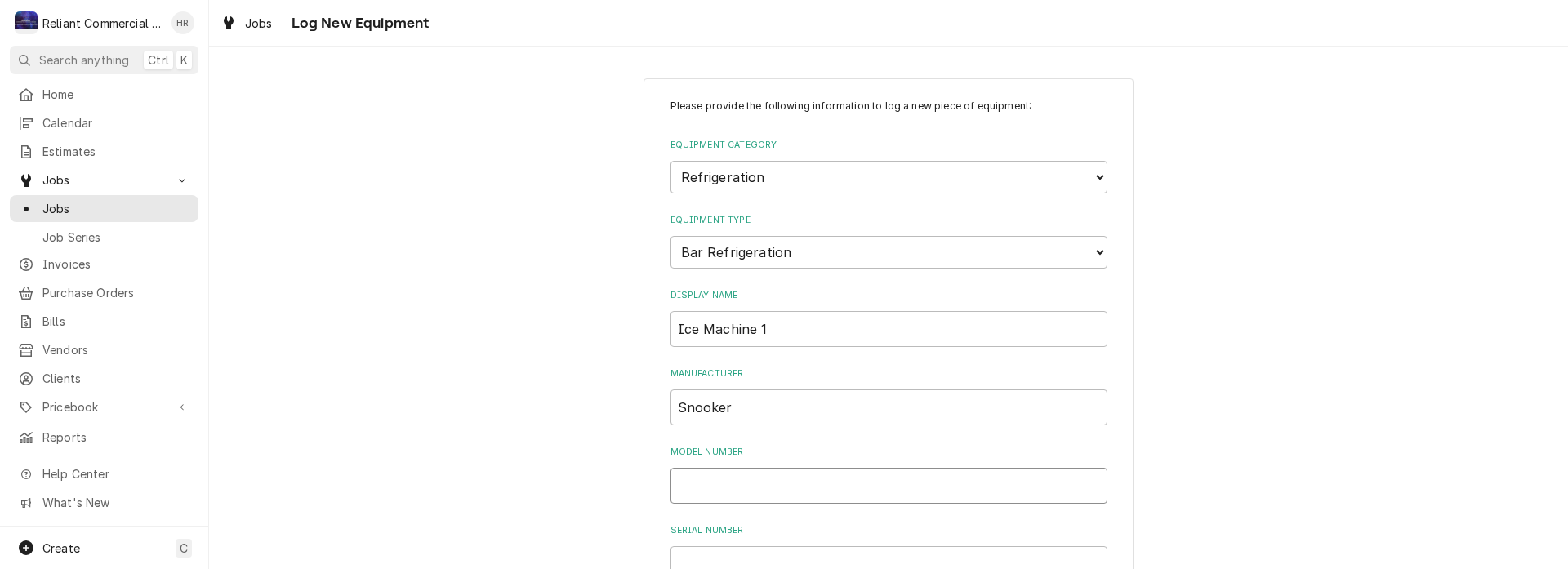
click at [755, 485] on input "Model Number" at bounding box center [888, 486] width 437 height 36
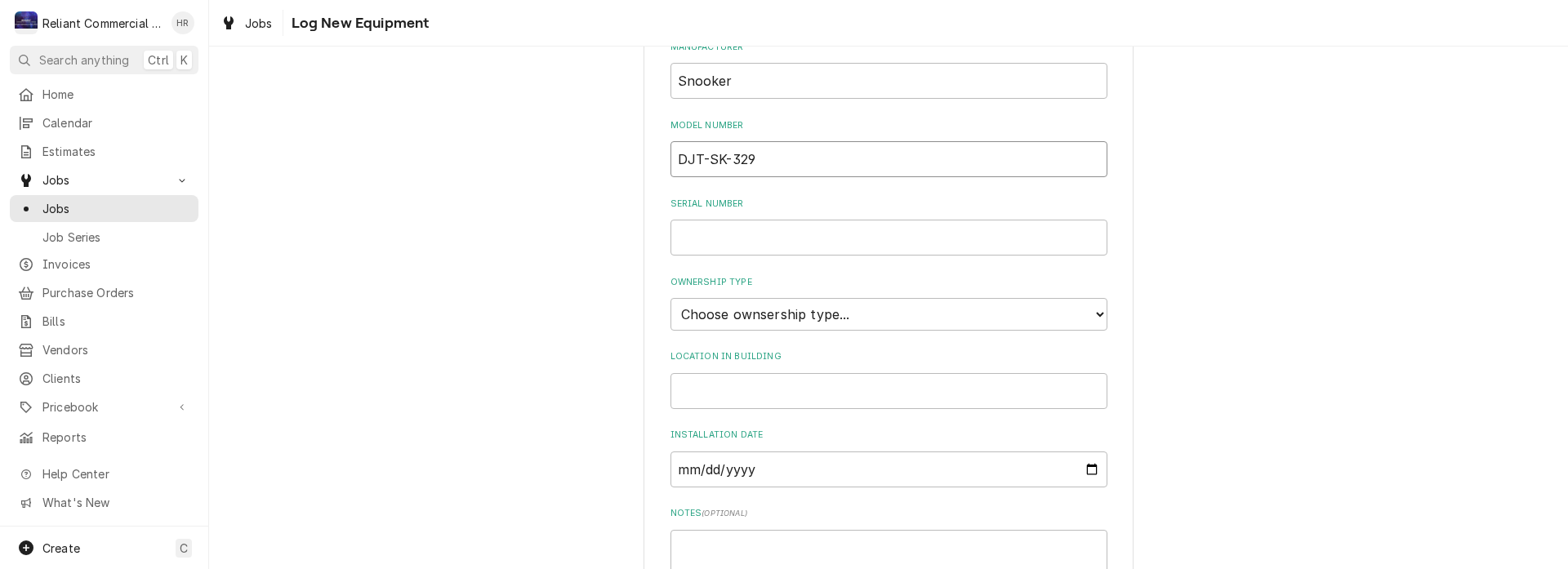
type input "DJT-SK-329"
click at [786, 242] on input "Serial Number" at bounding box center [888, 237] width 437 height 36
click at [866, 309] on select "Choose ownsership type... Unknown Owned Leased Rented" at bounding box center [888, 314] width 437 height 33
select select "1"
click at [670, 298] on select "Choose ownsership type... Unknown Owned Leased Rented" at bounding box center [888, 314] width 437 height 33
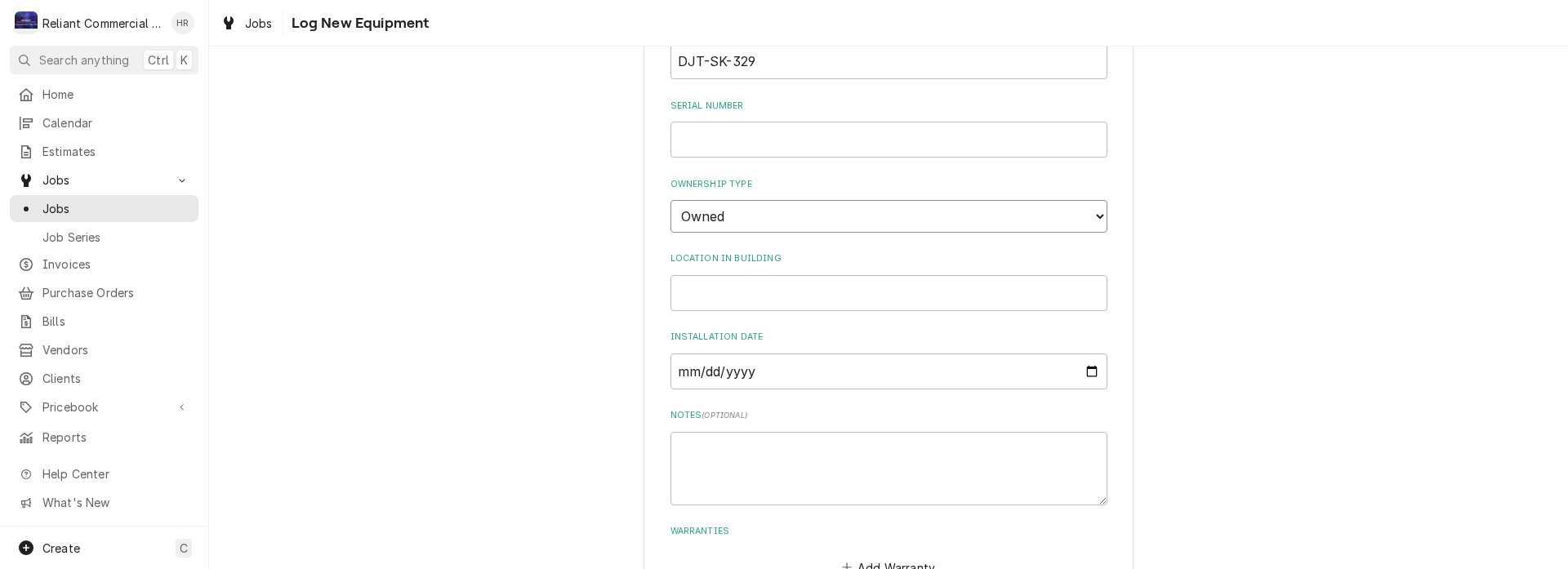
scroll to position [535, 0]
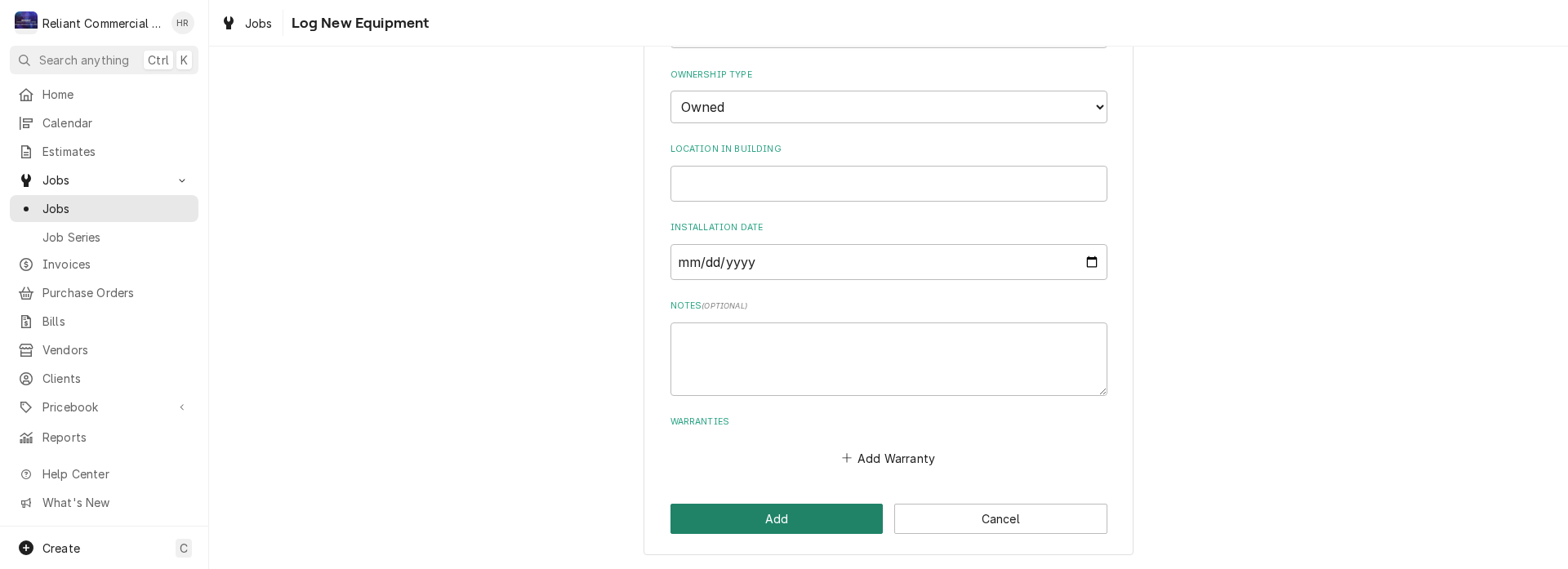
click at [783, 527] on button "Add" at bounding box center [777, 519] width 213 height 30
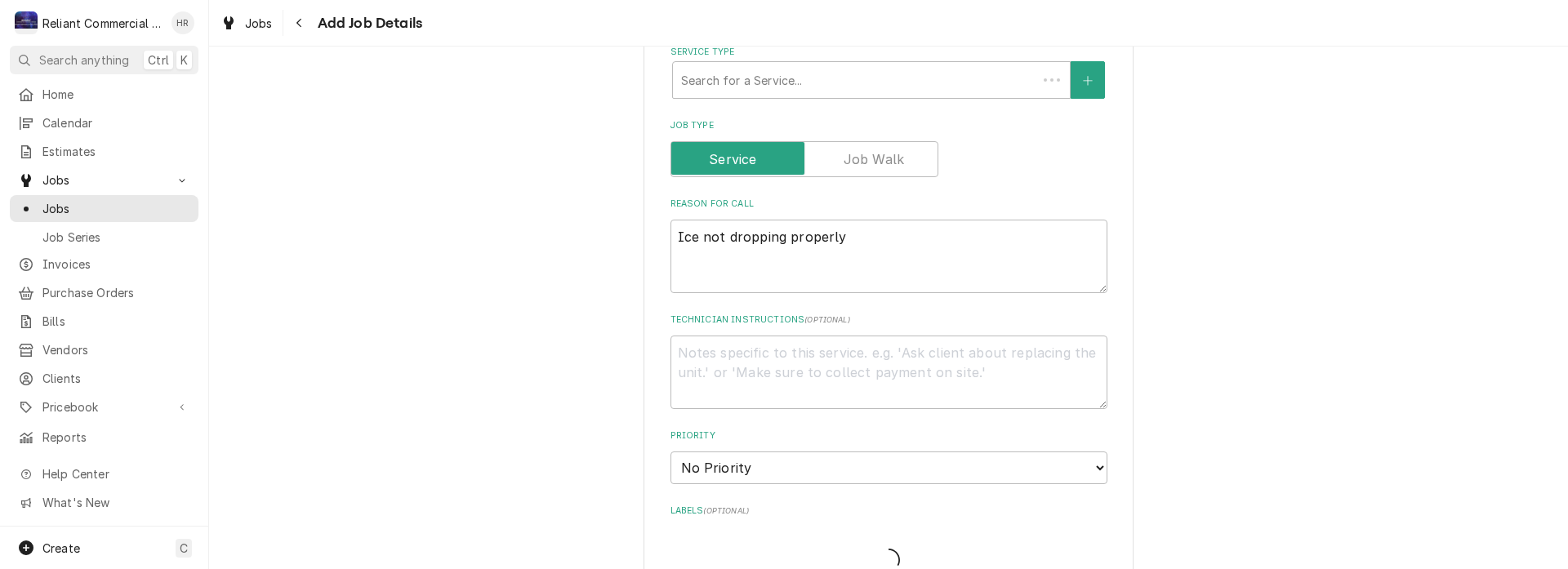
scroll to position [980, 0]
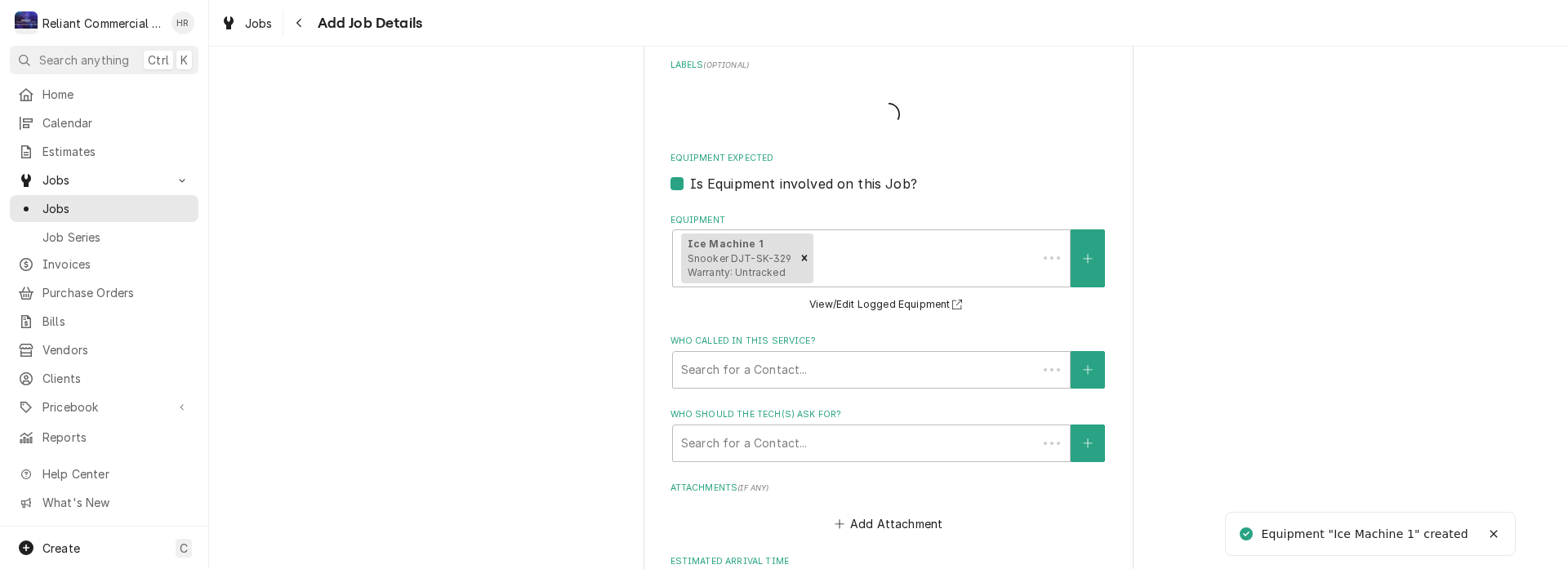
type textarea "x"
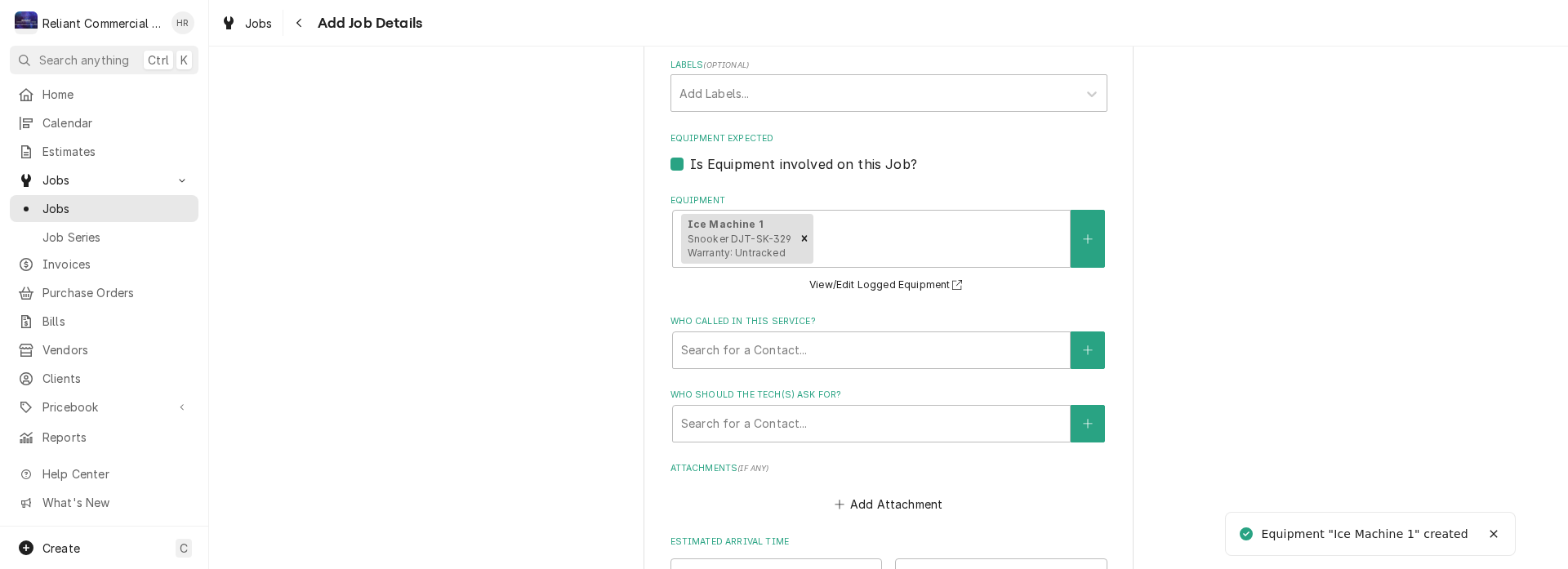
scroll to position [1299, 0]
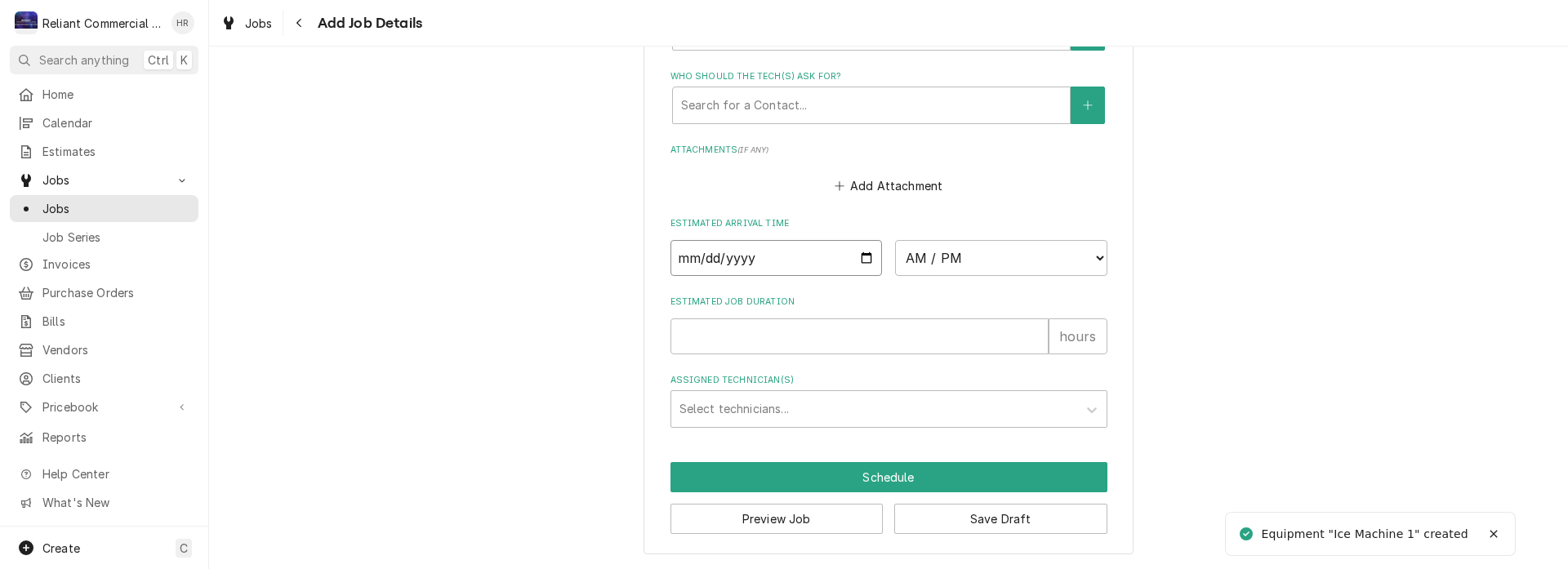
click at [860, 264] on input "Date" at bounding box center [776, 258] width 213 height 36
type input "2025-08-25"
type textarea "x"
click at [1086, 255] on select "AM / PM 6:00 AM 6:15 AM 6:30 AM 6:45 AM 7:00 AM 7:15 AM 7:30 AM 7:45 AM 8:00 AM…" at bounding box center [1001, 258] width 213 height 36
select select "09:00:00"
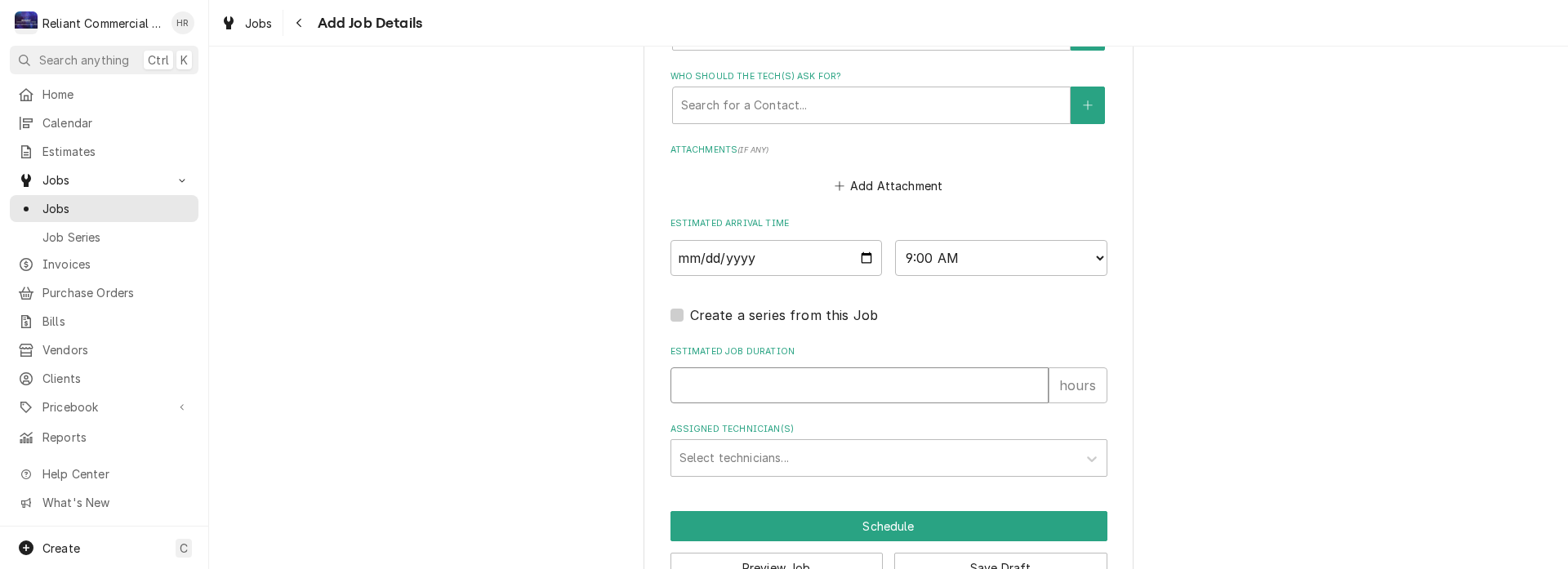
click at [776, 385] on input "Estimated Job Duration" at bounding box center [859, 386] width 378 height 36
type textarea "x"
type input "1"
type textarea "x"
type input "1"
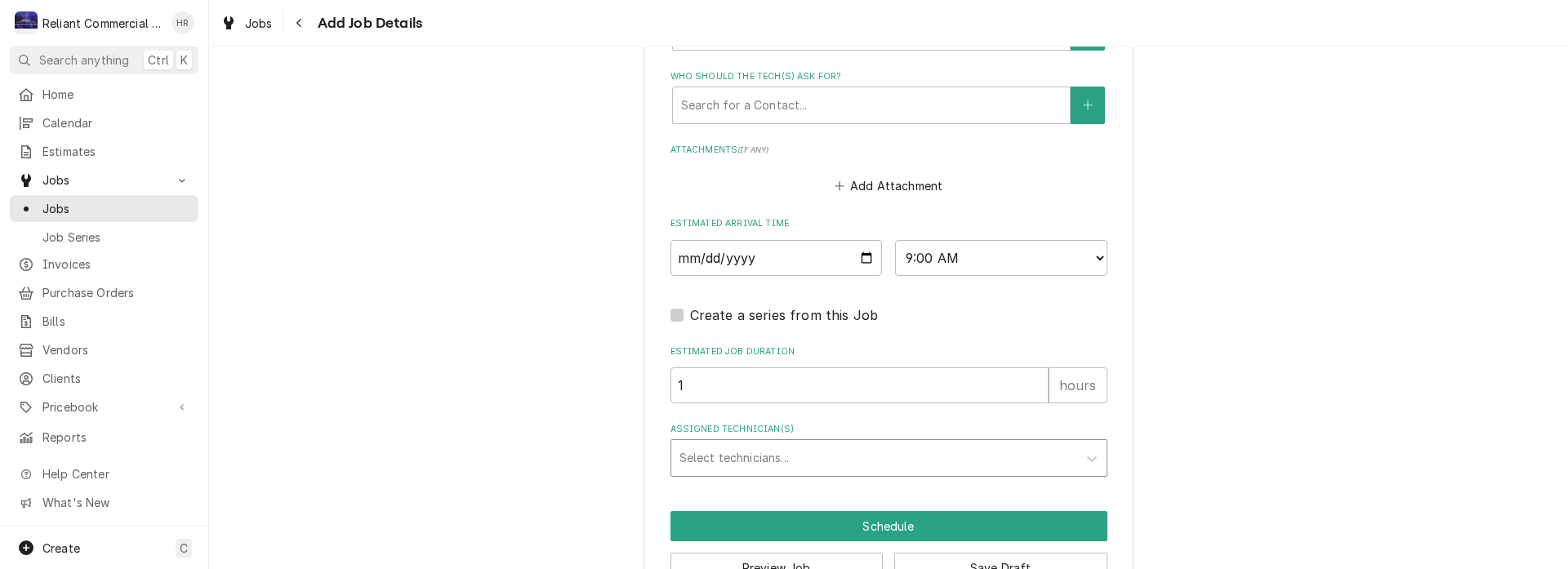
click at [833, 453] on div "Assigned Technician(s)" at bounding box center [874, 458] width 390 height 29
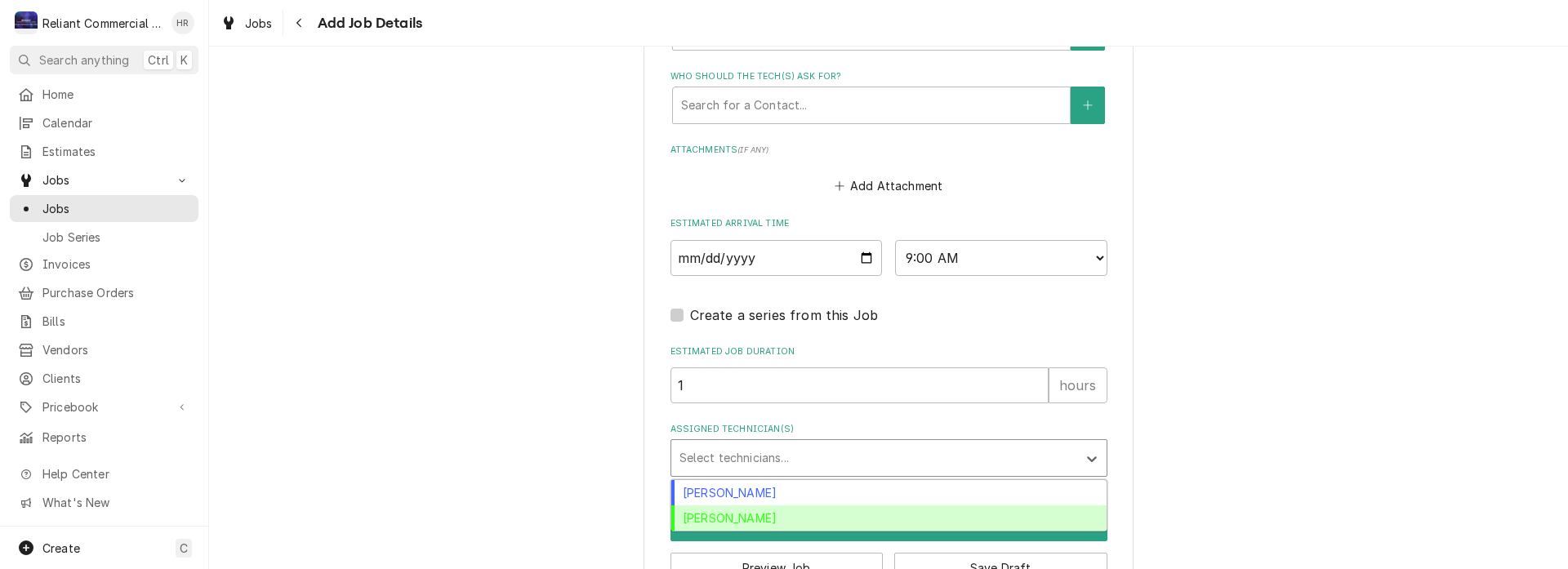
click at [702, 520] on div "Heath Reed" at bounding box center [889, 518] width 436 height 26
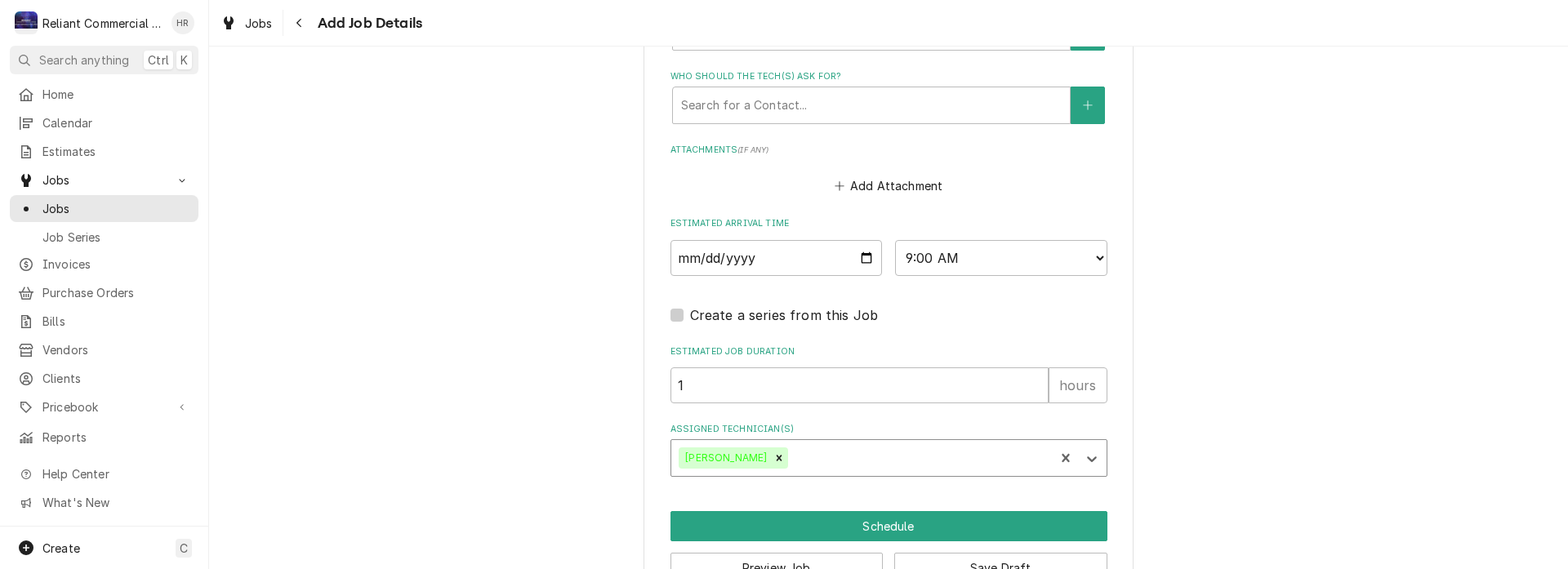
scroll to position [1348, 0]
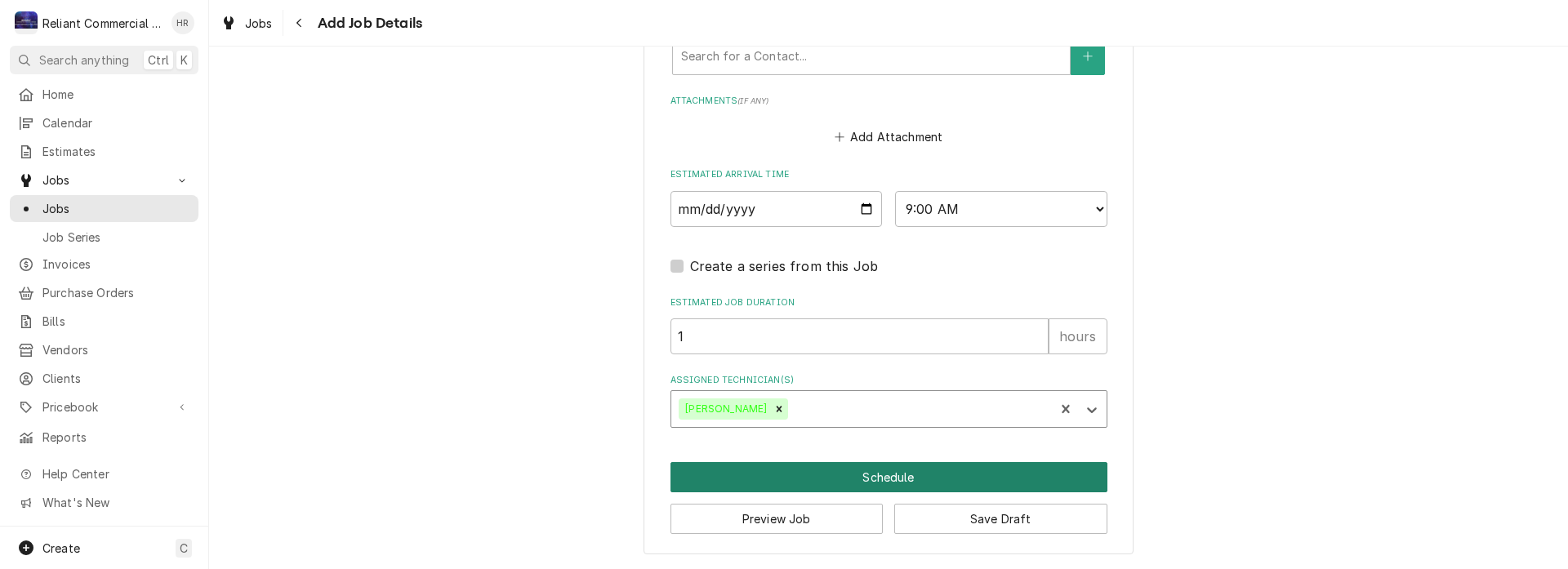
click at [903, 474] on button "Schedule" at bounding box center [888, 477] width 437 height 30
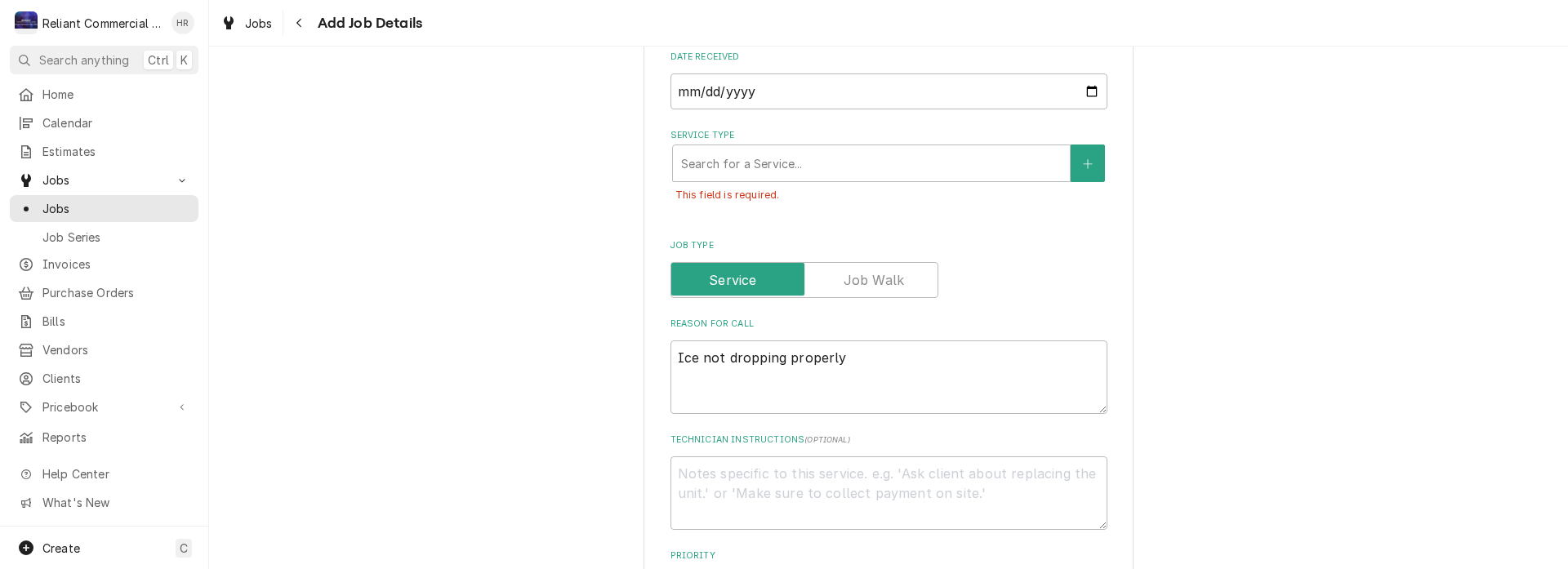
scroll to position [452, 0]
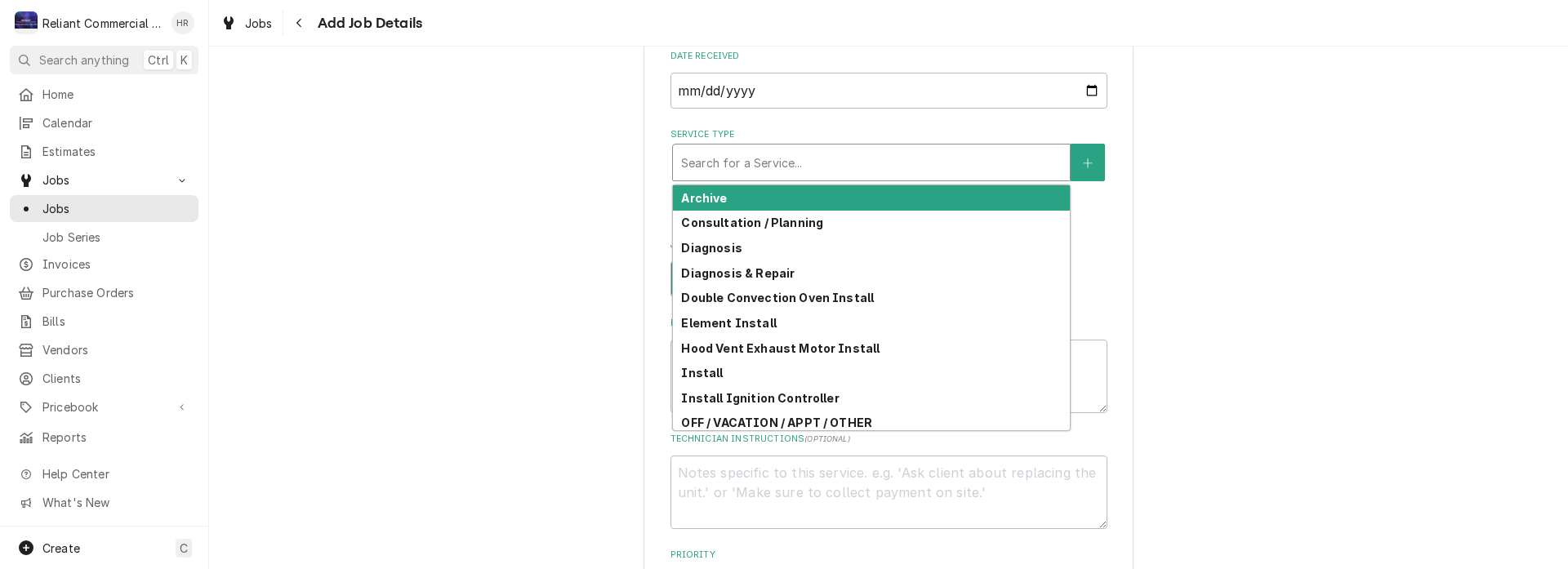
click at [795, 160] on div "Service Type" at bounding box center [871, 162] width 381 height 29
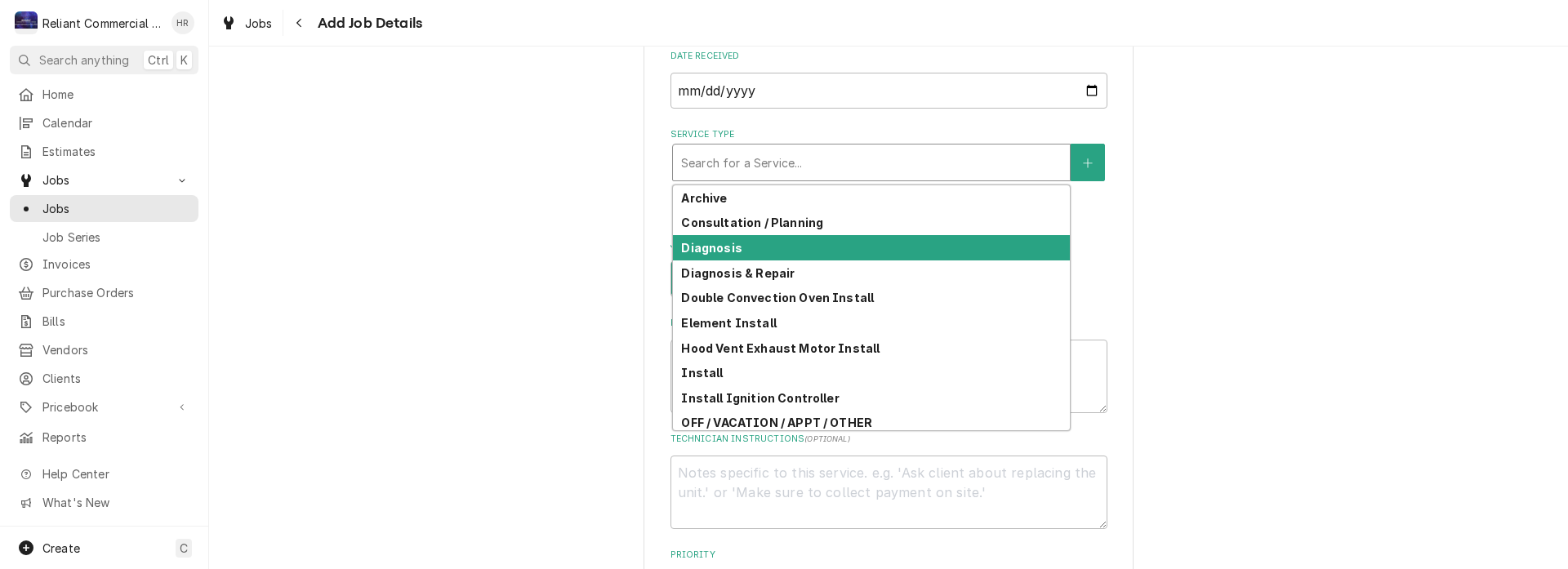
click at [766, 249] on div "Diagnosis" at bounding box center [871, 248] width 397 height 26
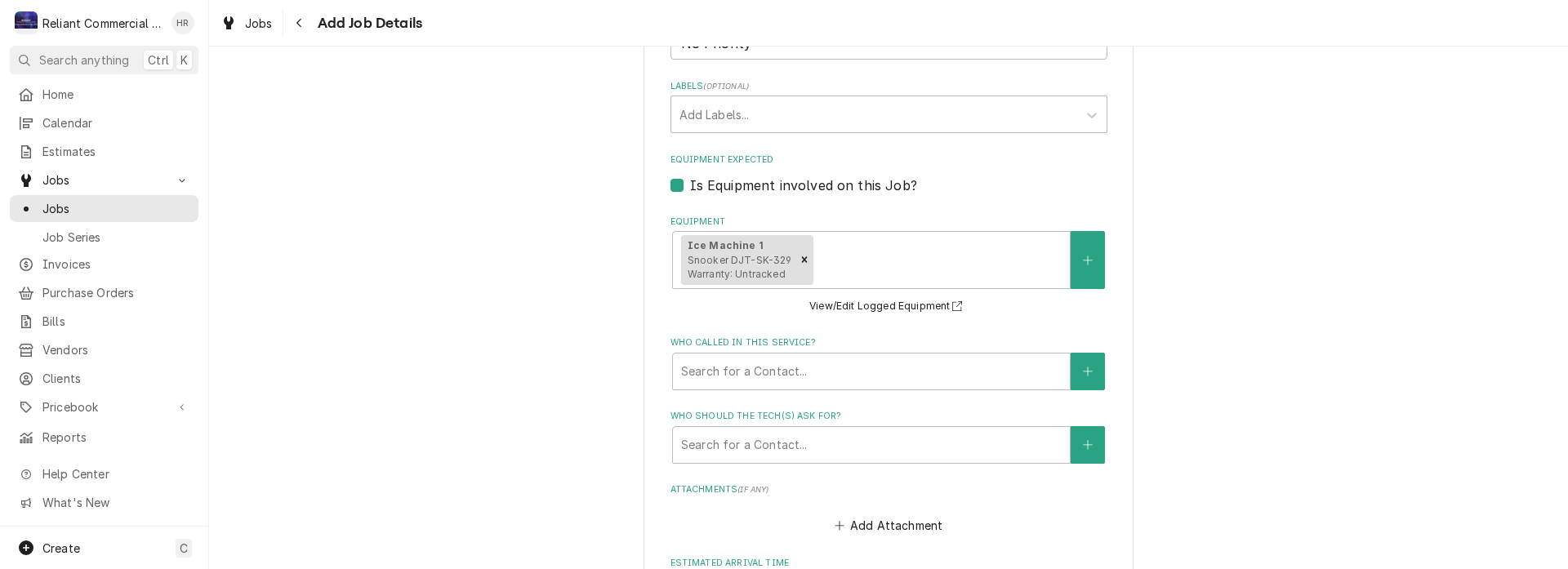
scroll to position [1412, 0]
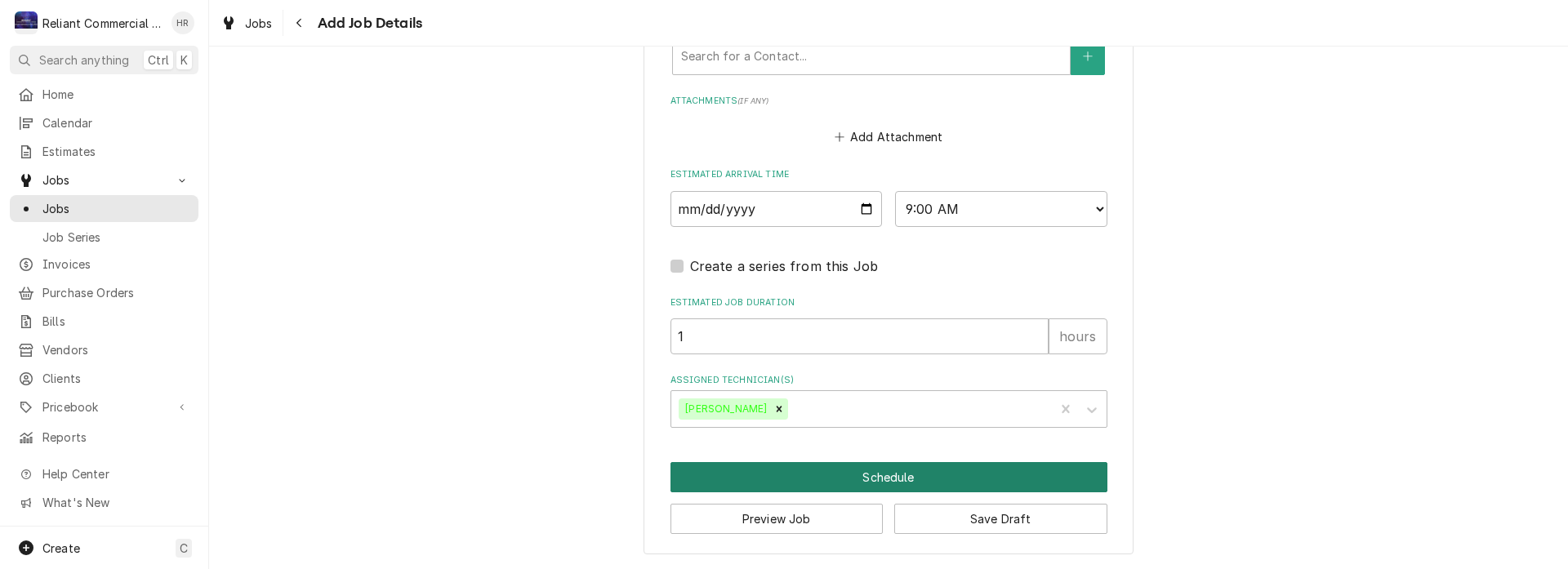
click at [888, 475] on button "Schedule" at bounding box center [888, 477] width 437 height 30
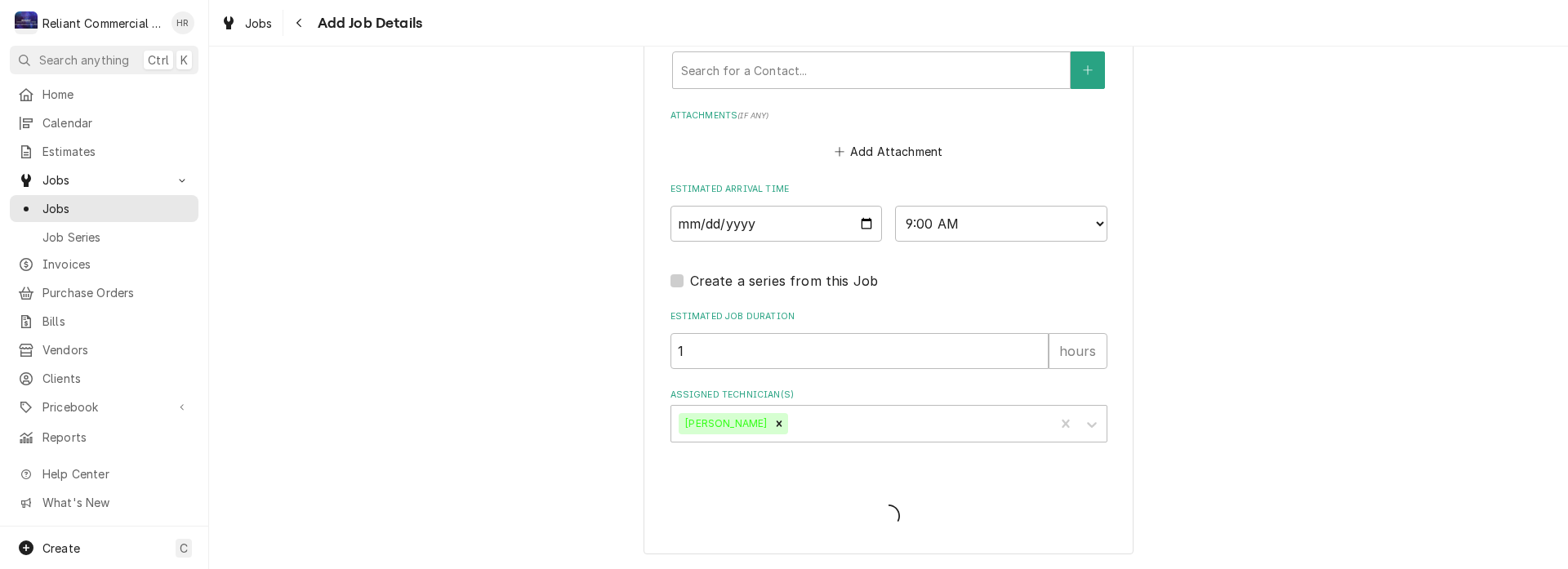
type textarea "x"
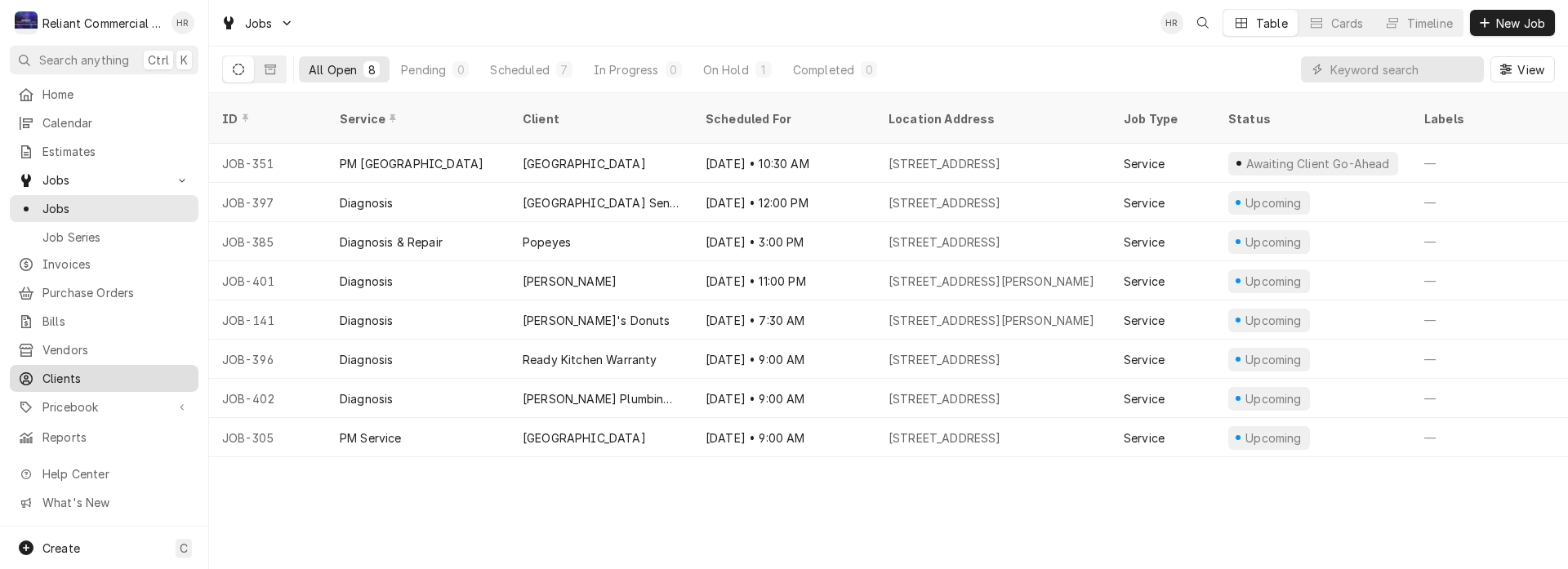
click at [92, 373] on span "Clients" at bounding box center [116, 378] width 148 height 17
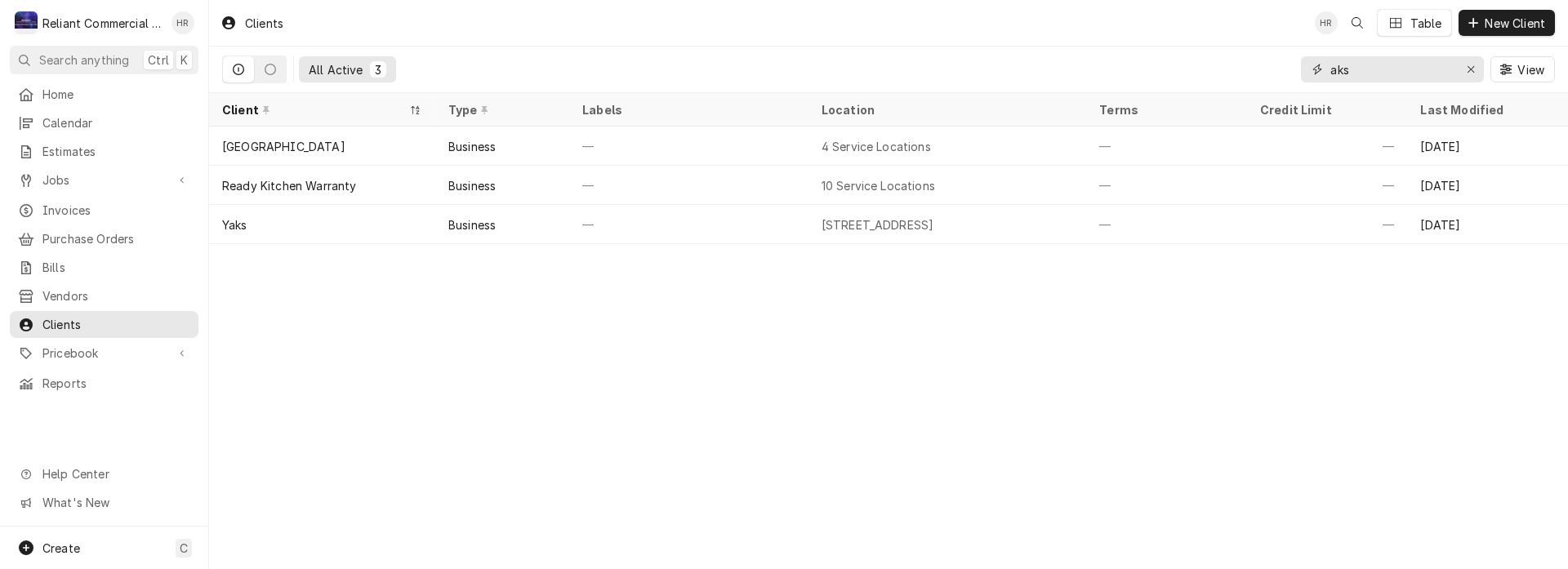
drag, startPoint x: 1330, startPoint y: 71, endPoint x: 1275, endPoint y: 73, distance: 55.0
click at [1275, 71] on div "All Active 3 aks View" at bounding box center [888, 70] width 1333 height 46
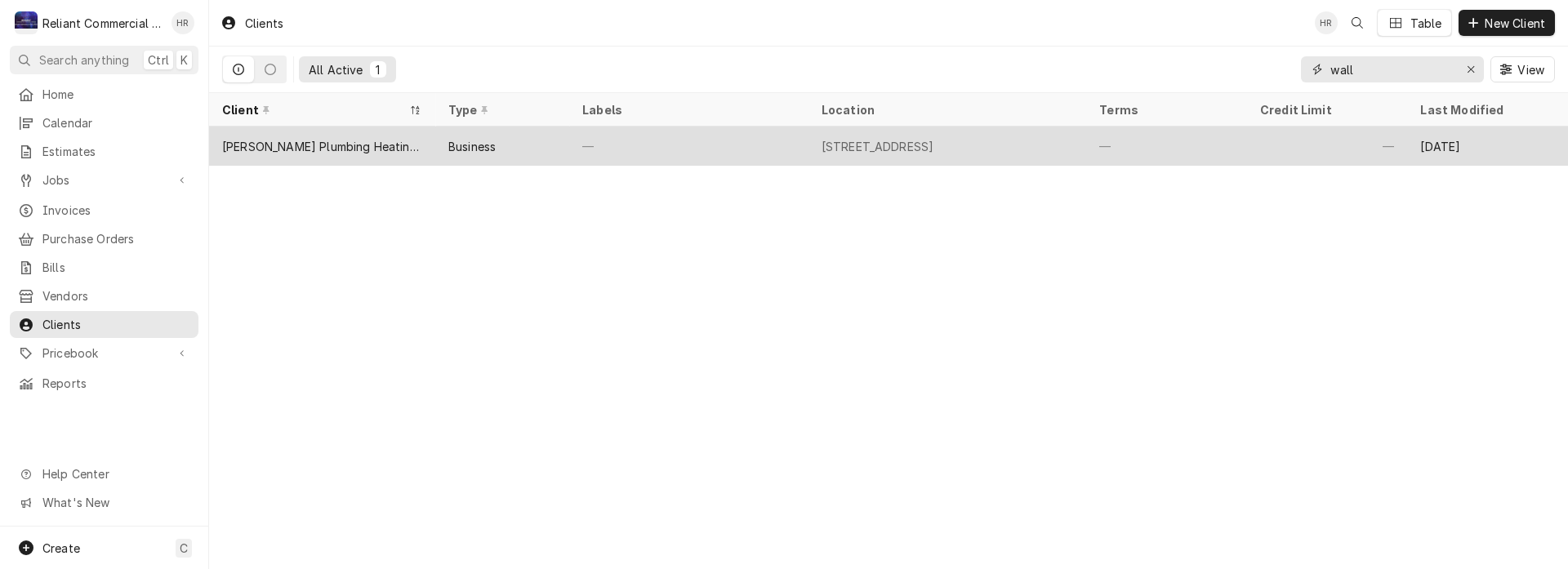
type input "wall"
click at [368, 128] on div "[PERSON_NAME] Plumbing Heating and Air" at bounding box center [322, 146] width 227 height 39
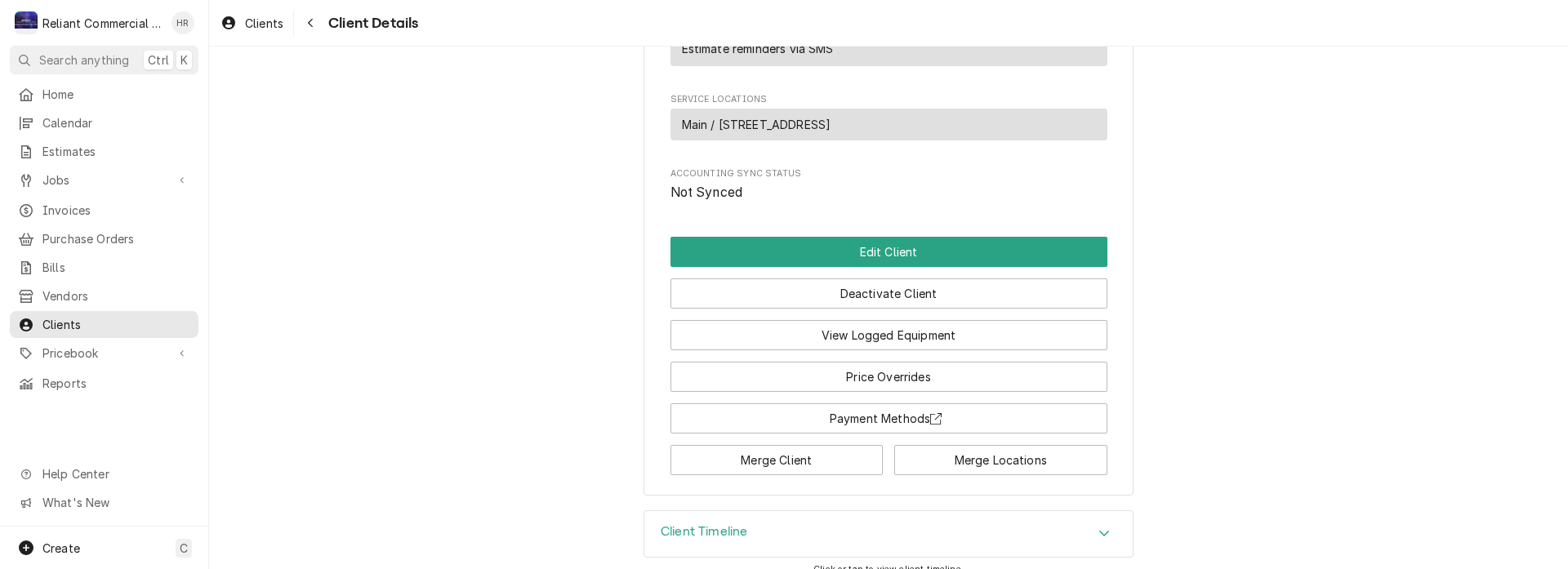
scroll to position [709, 0]
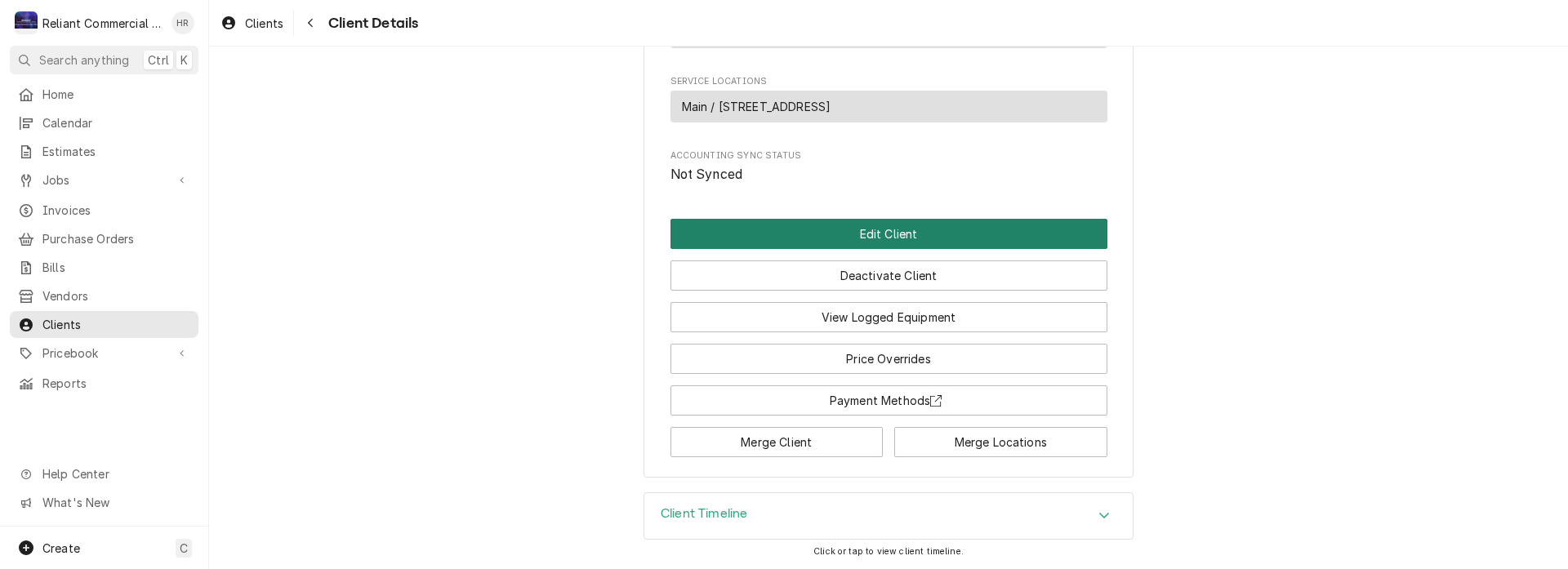
click at [930, 237] on button "Edit Client" at bounding box center [888, 234] width 437 height 30
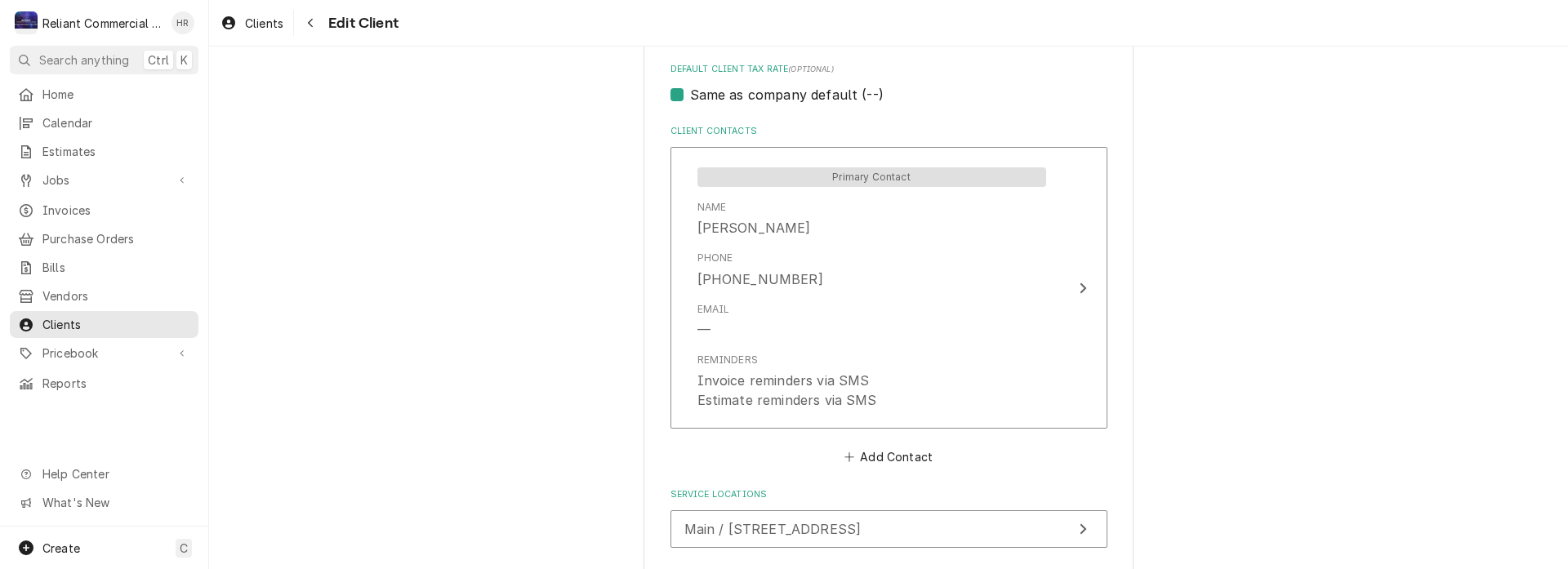
scroll to position [1143, 0]
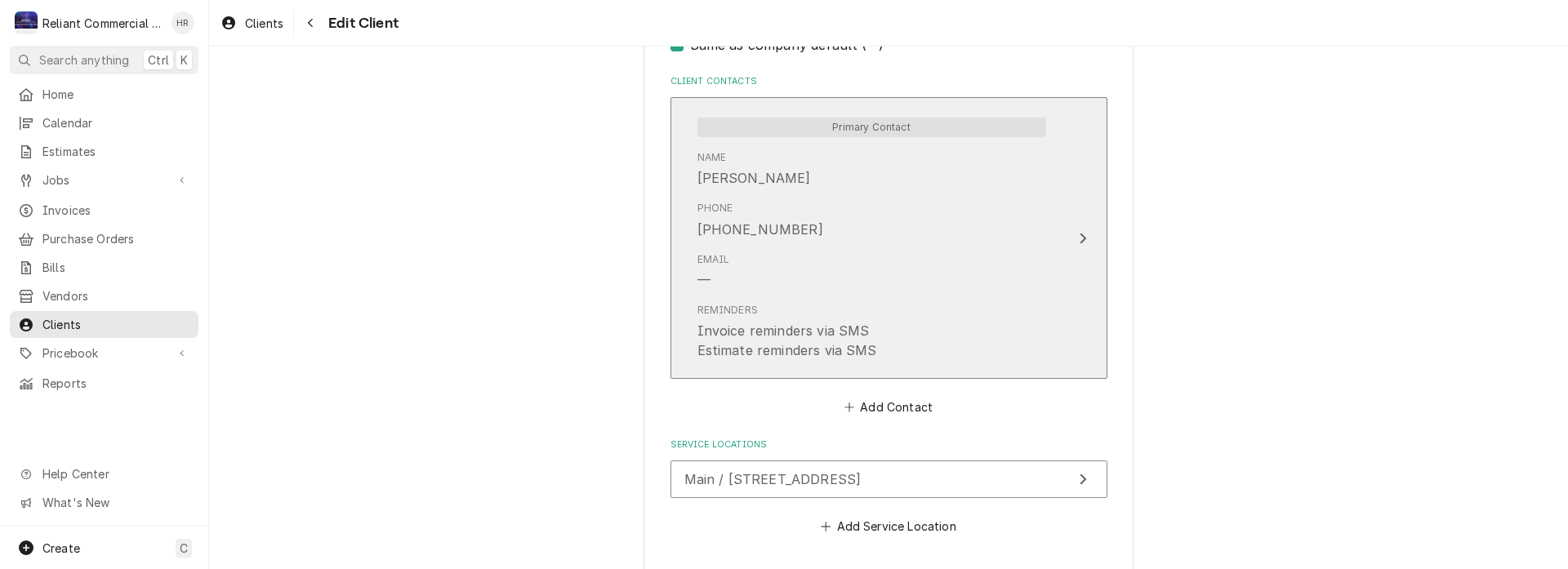
click at [936, 255] on div "Email —" at bounding box center [871, 271] width 348 height 50
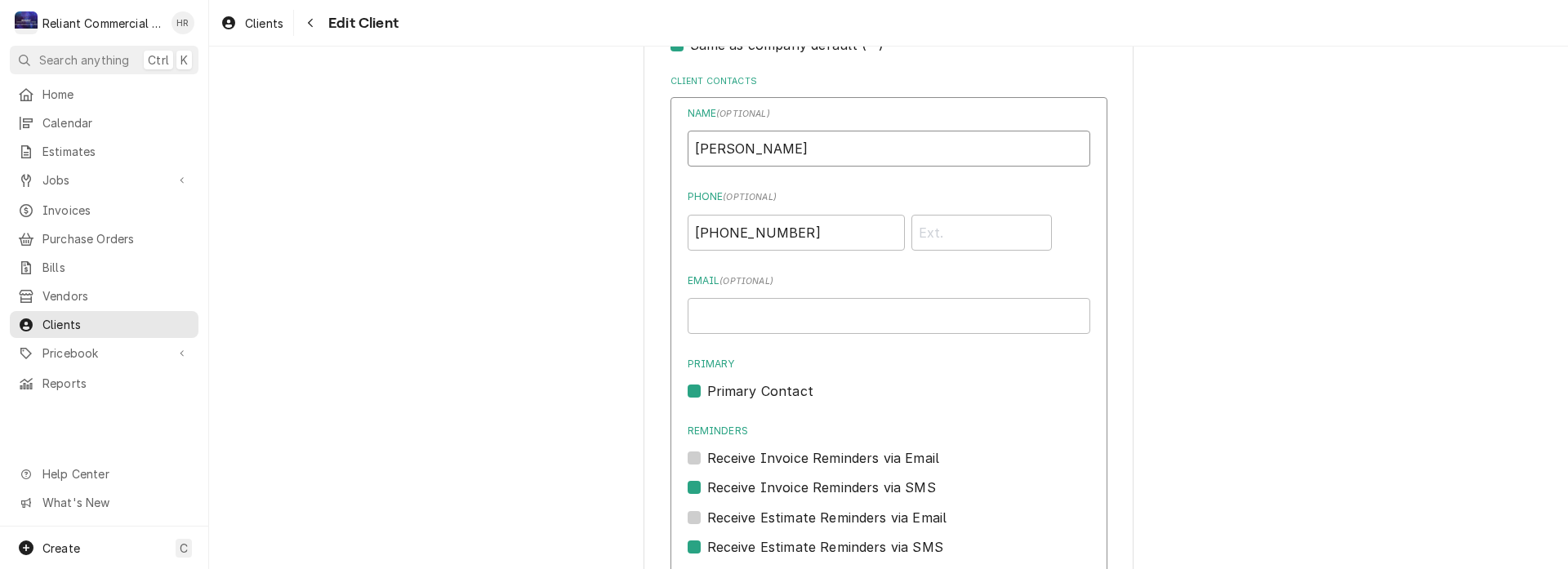
click at [690, 145] on input "Wallner" at bounding box center [889, 148] width 403 height 36
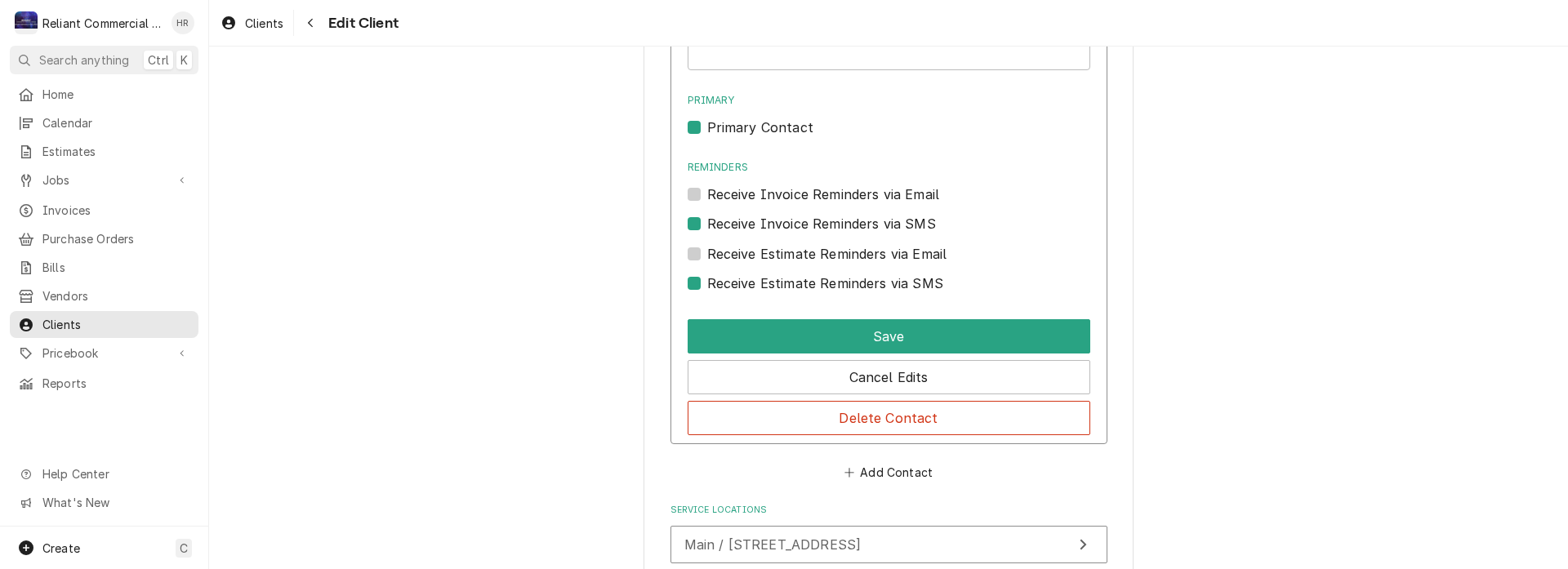
scroll to position [1541, 0]
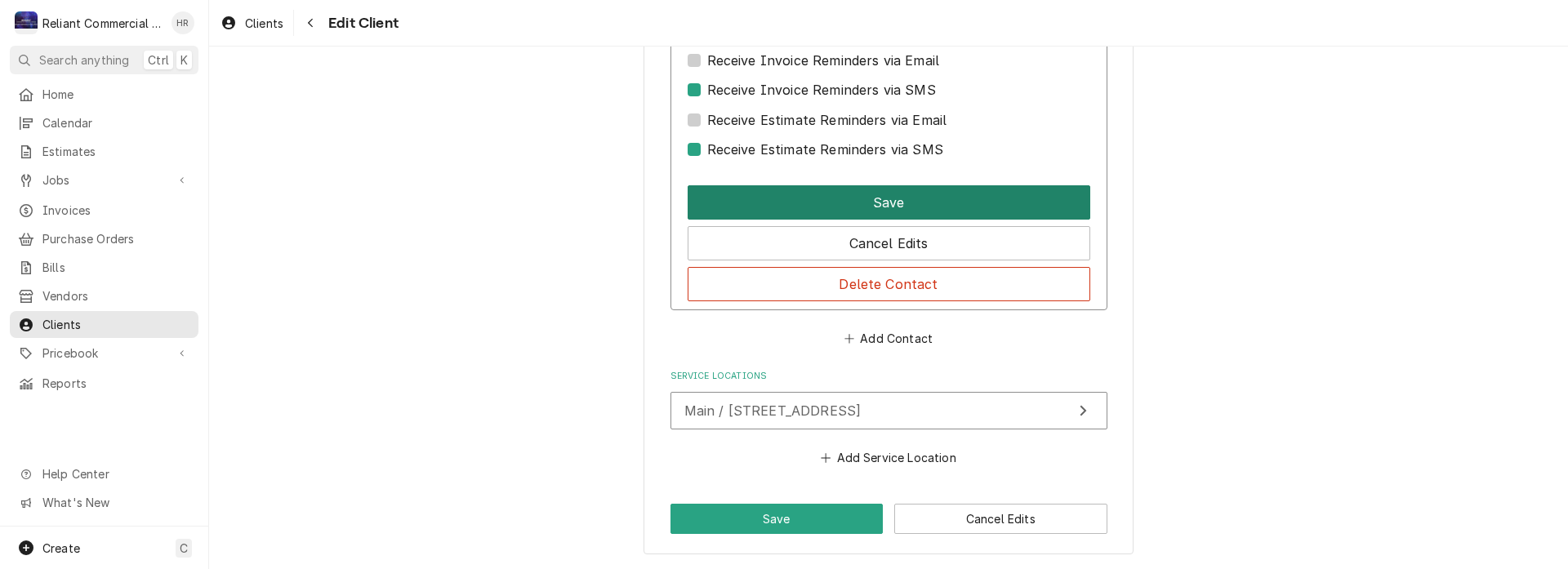
type input "[PERSON_NAME]"
click at [833, 193] on button "Save" at bounding box center [889, 202] width 403 height 34
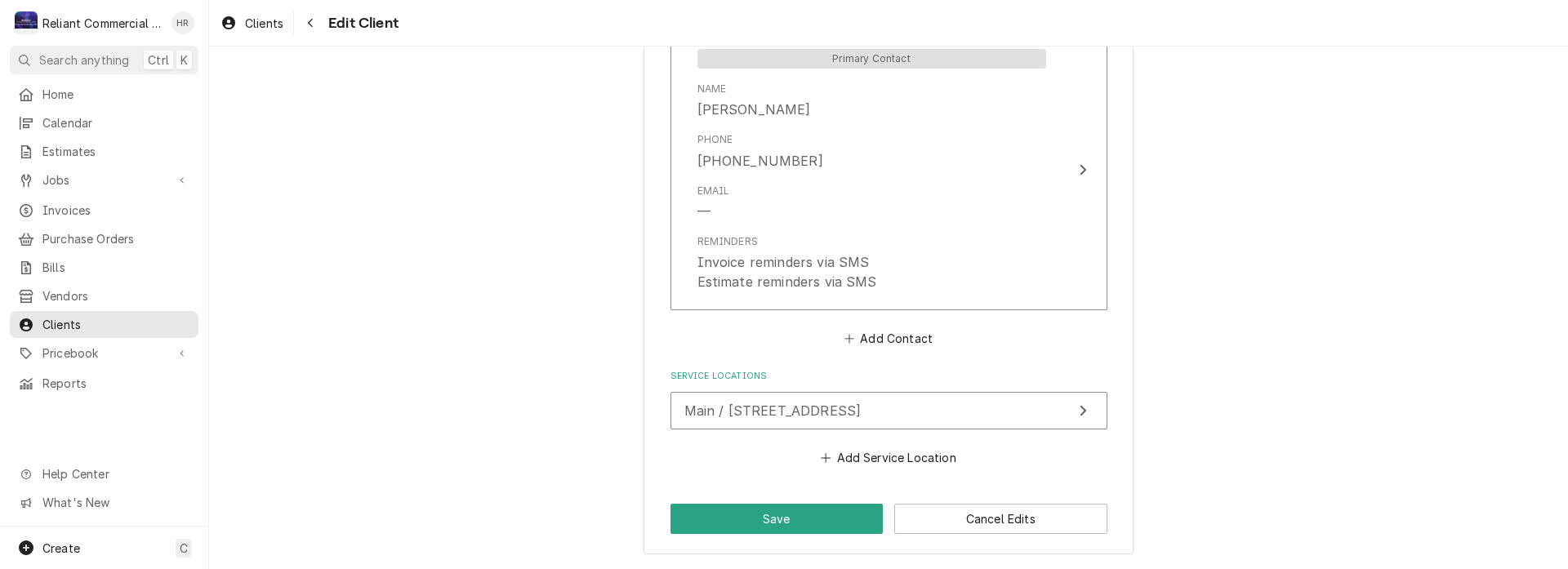
scroll to position [1212, 0]
click at [789, 513] on button "Save" at bounding box center [777, 519] width 213 height 30
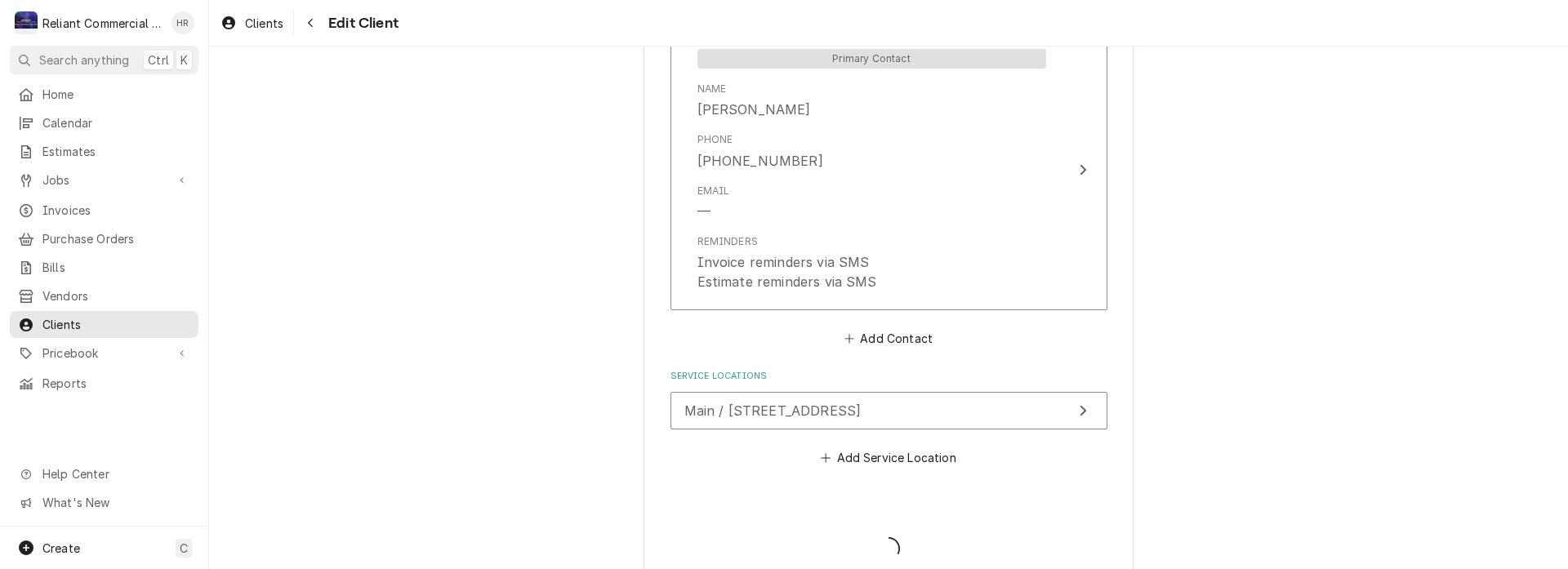
type textarea "x"
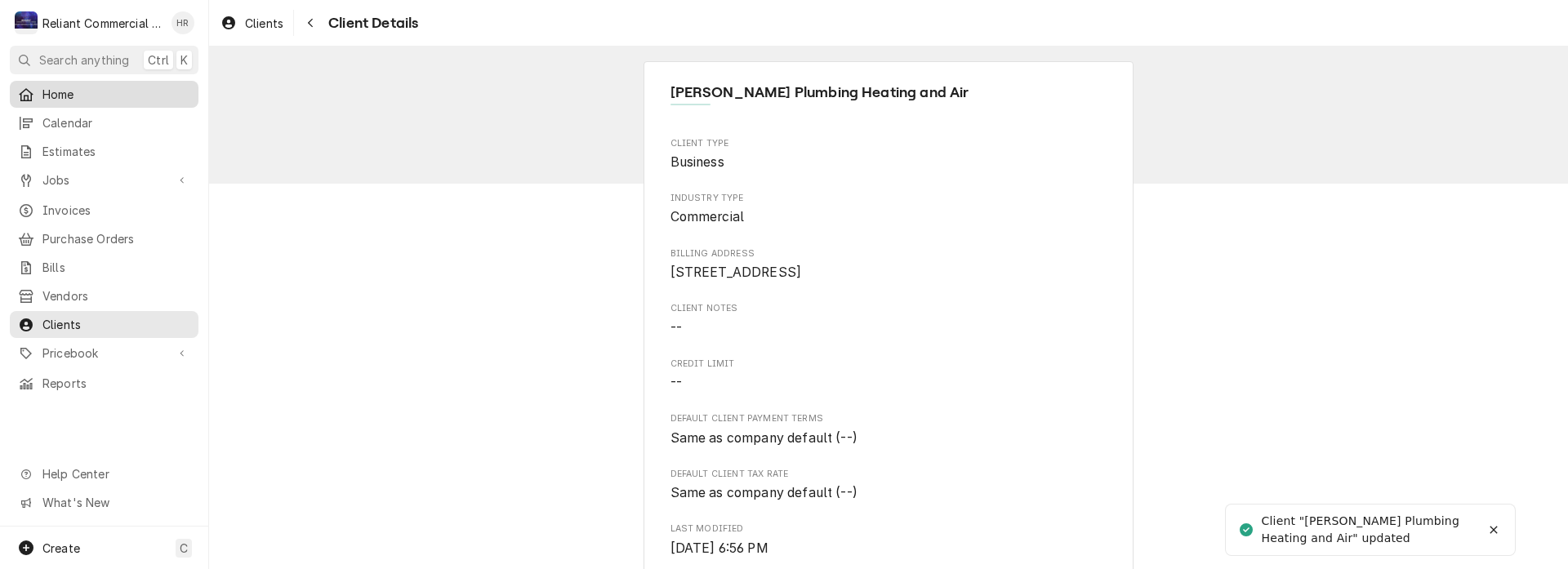
click at [76, 92] on span "Home" at bounding box center [116, 94] width 148 height 17
